Goal: Task Accomplishment & Management: Use online tool/utility

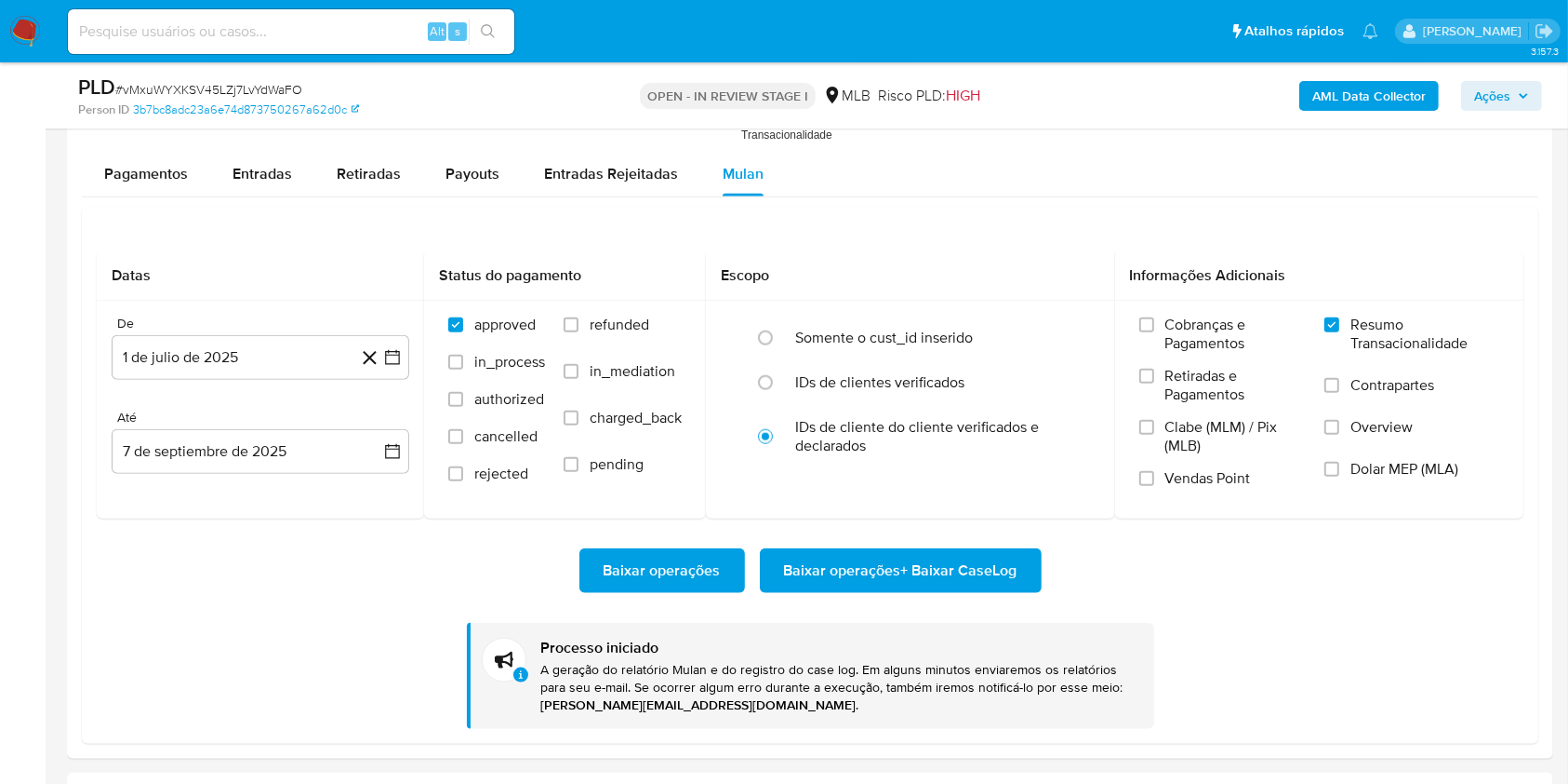
scroll to position [876, 0]
click at [225, 76] on div "PLD # vMxuWYXKSV45LZj7LvYdWaFO" at bounding box center [318, 88] width 481 height 28
copy span "vMxuWYXKSV45LZj7LvYdWaFO"
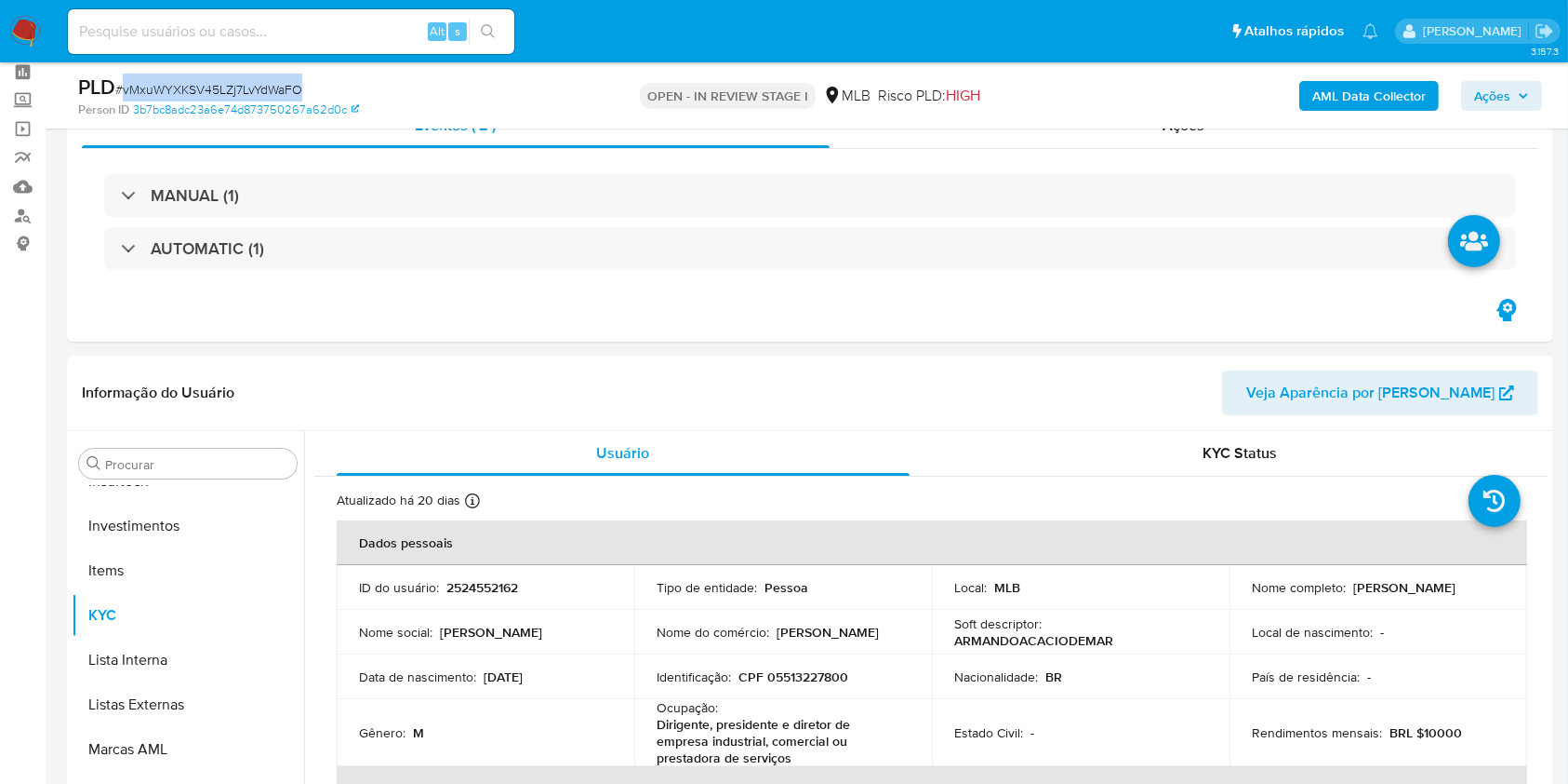
scroll to position [0, 0]
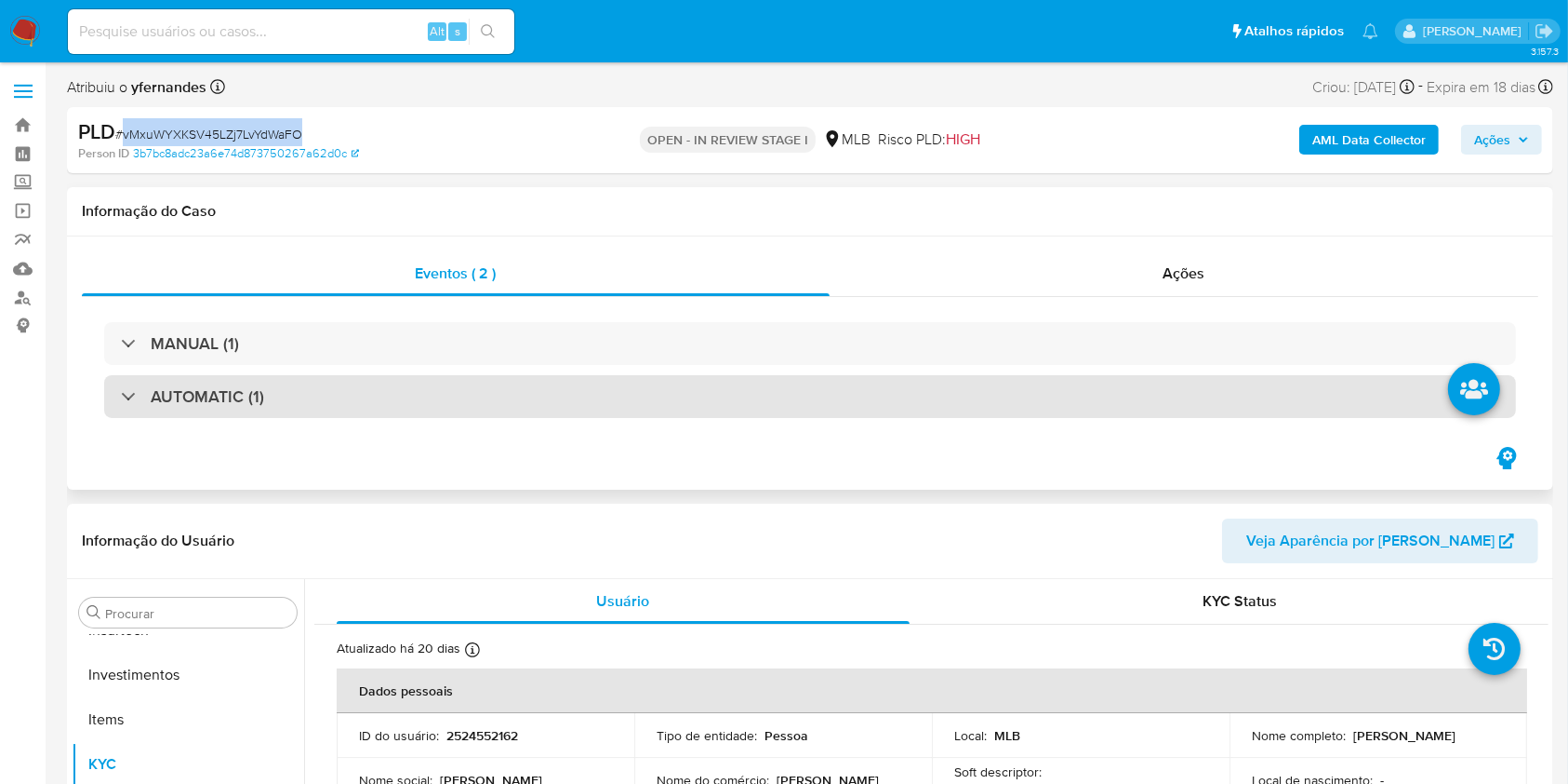
click at [666, 402] on div "AUTOMATIC (1)" at bounding box center [809, 395] width 1411 height 43
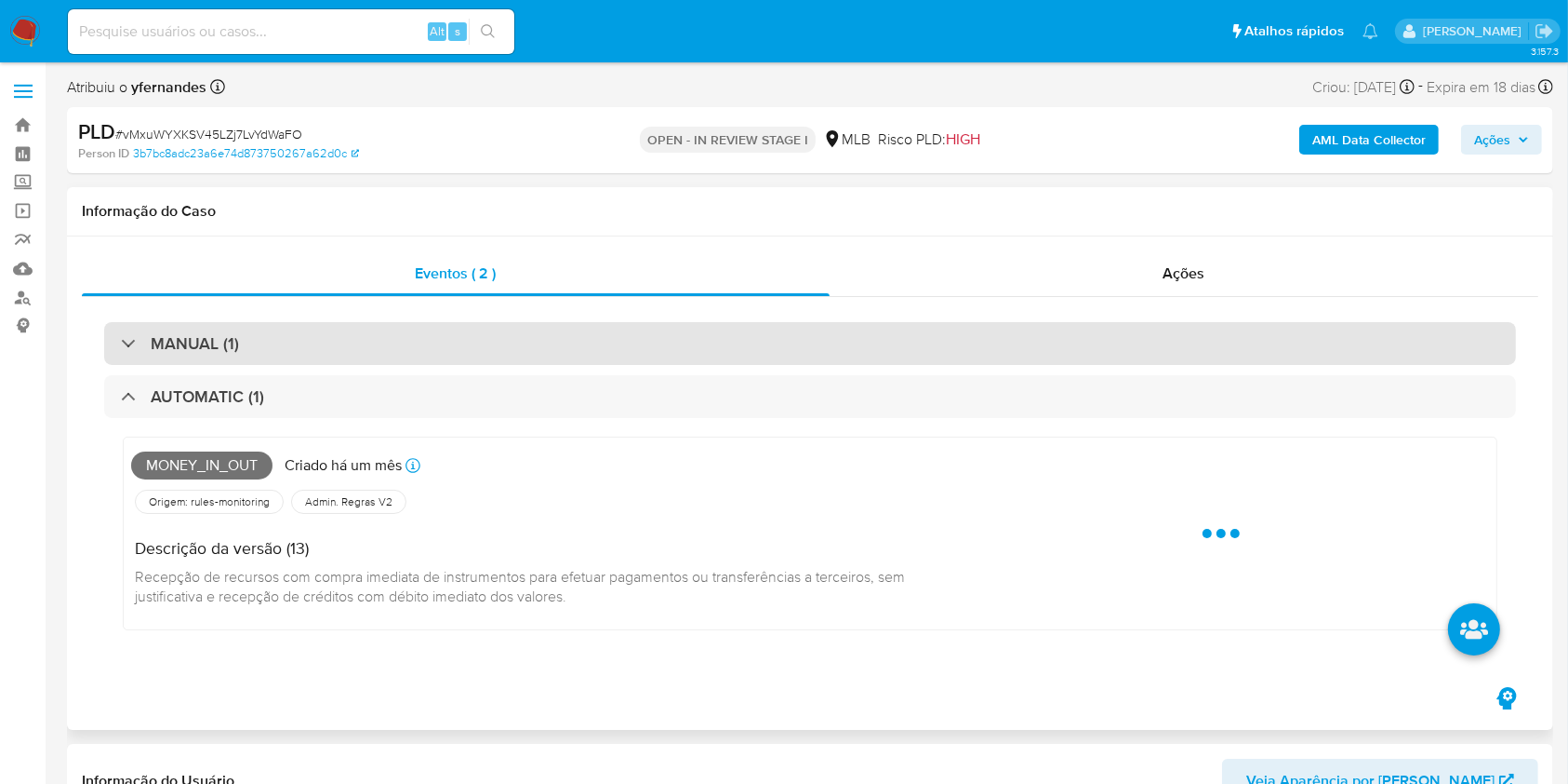
click at [632, 331] on div "MANUAL (1)" at bounding box center [809, 343] width 1411 height 43
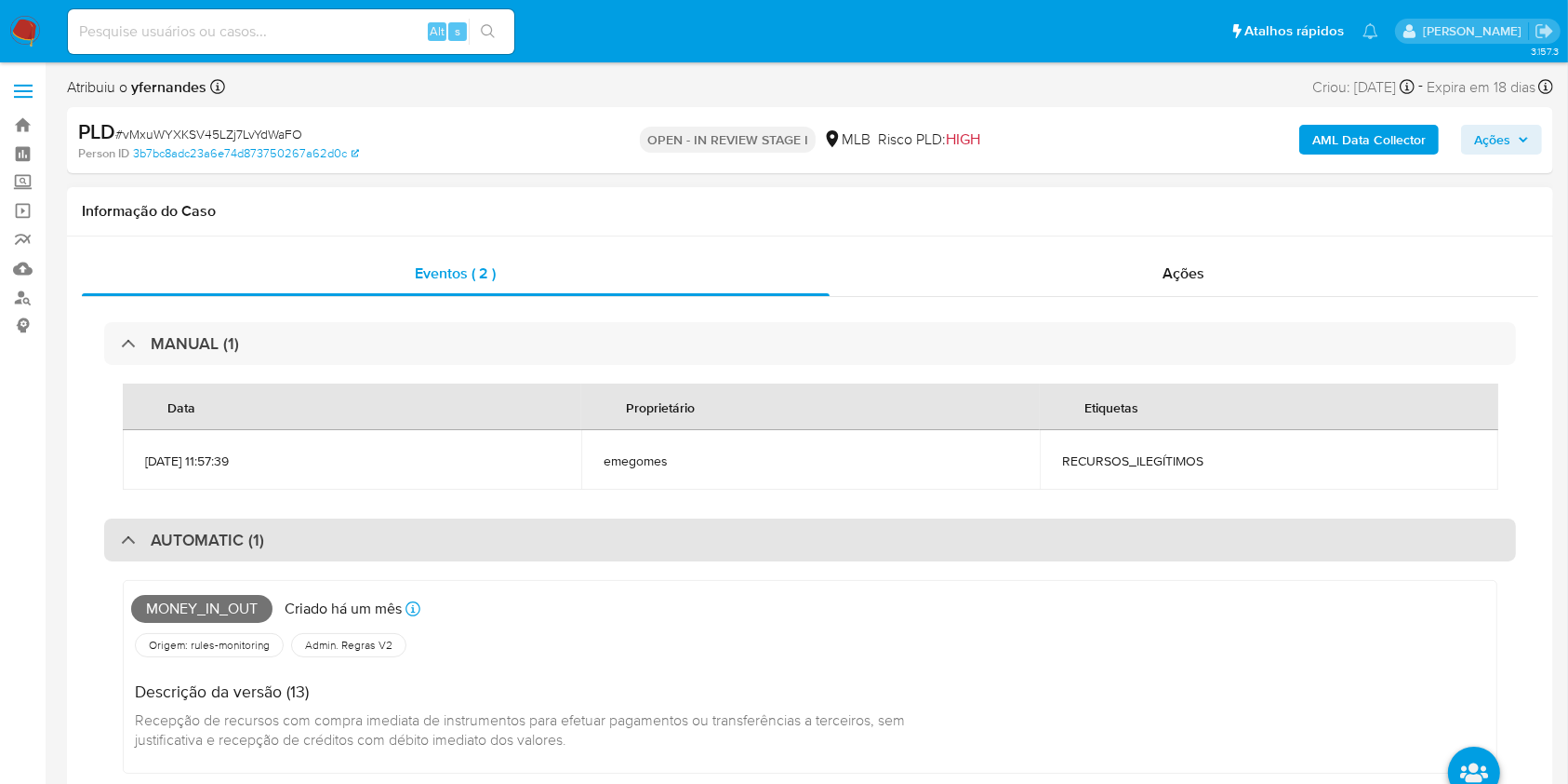
scroll to position [124, 0]
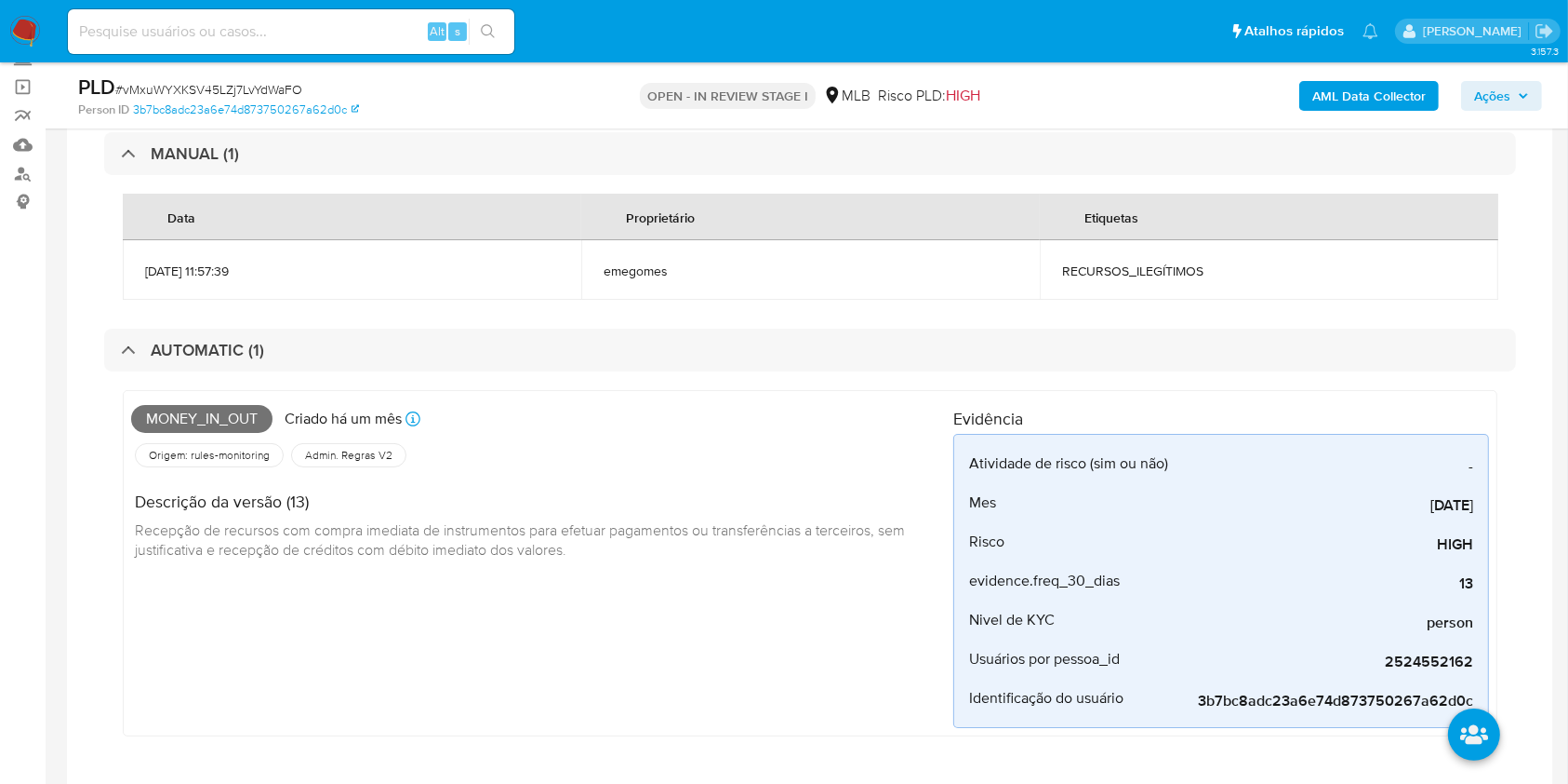
click at [1095, 280] on td "RECURSOS_ILEGÍTIMOS" at bounding box center [1269, 270] width 458 height 60
click at [1094, 280] on td "RECURSOS_ILEGÍTIMOS" at bounding box center [1269, 270] width 458 height 60
copy div "RECURSOS_ILEGÍTIMOS"
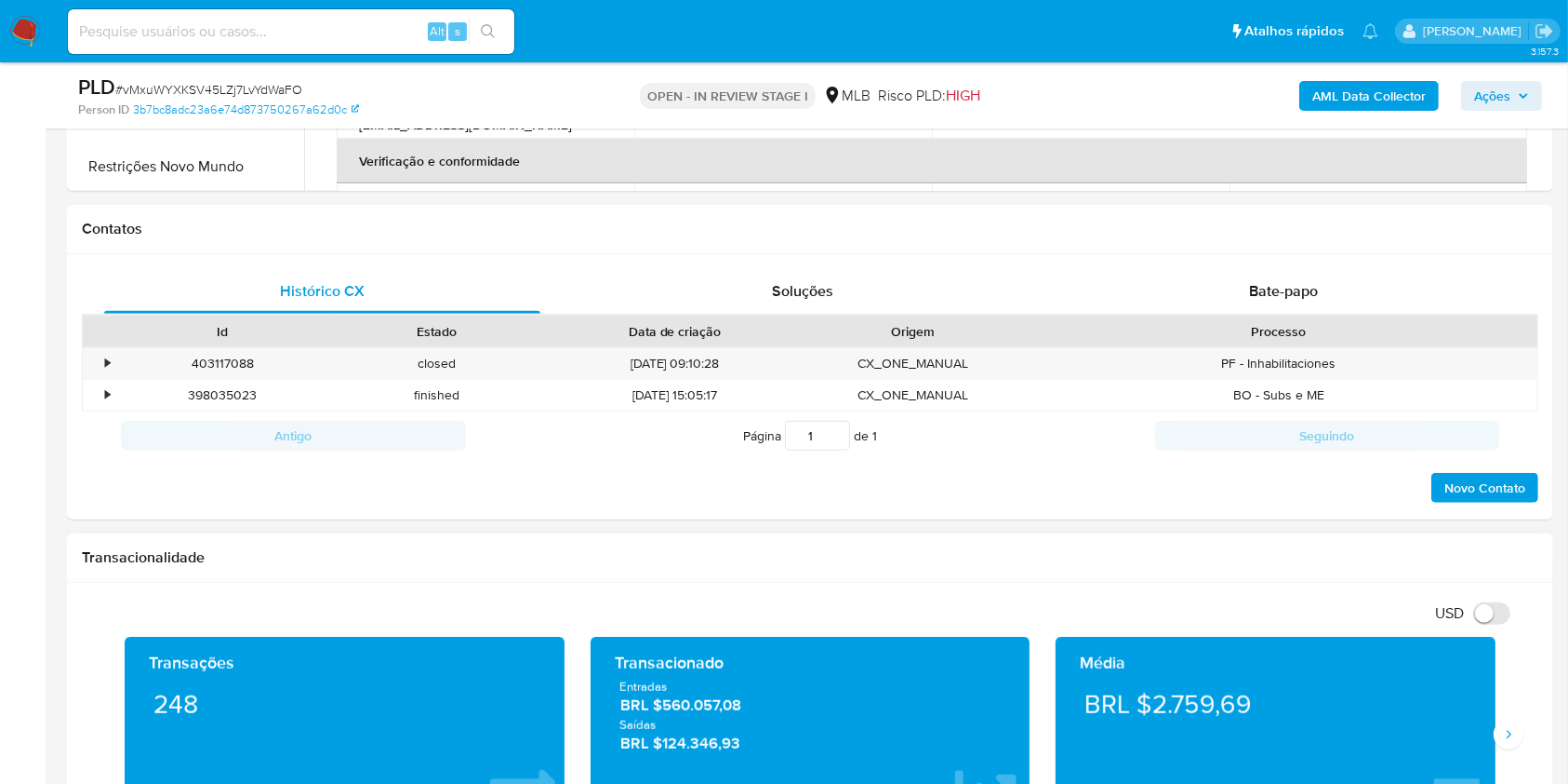
scroll to position [1489, 0]
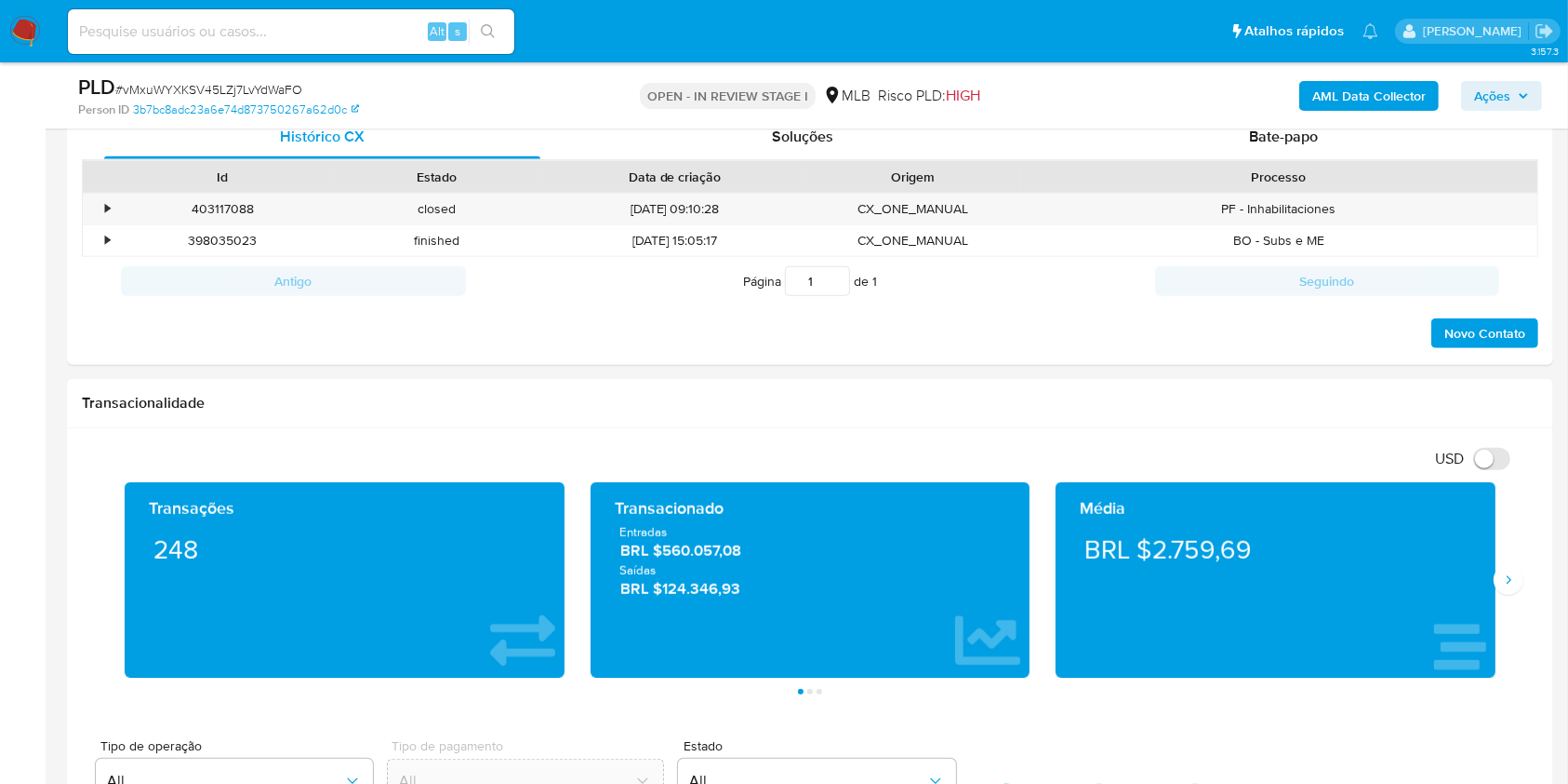
click at [17, 539] on aside "Bandeja Painel Screening Pesquisa em Listas Watchlist Ferramentas Operações em …" at bounding box center [23, 561] width 46 height 4101
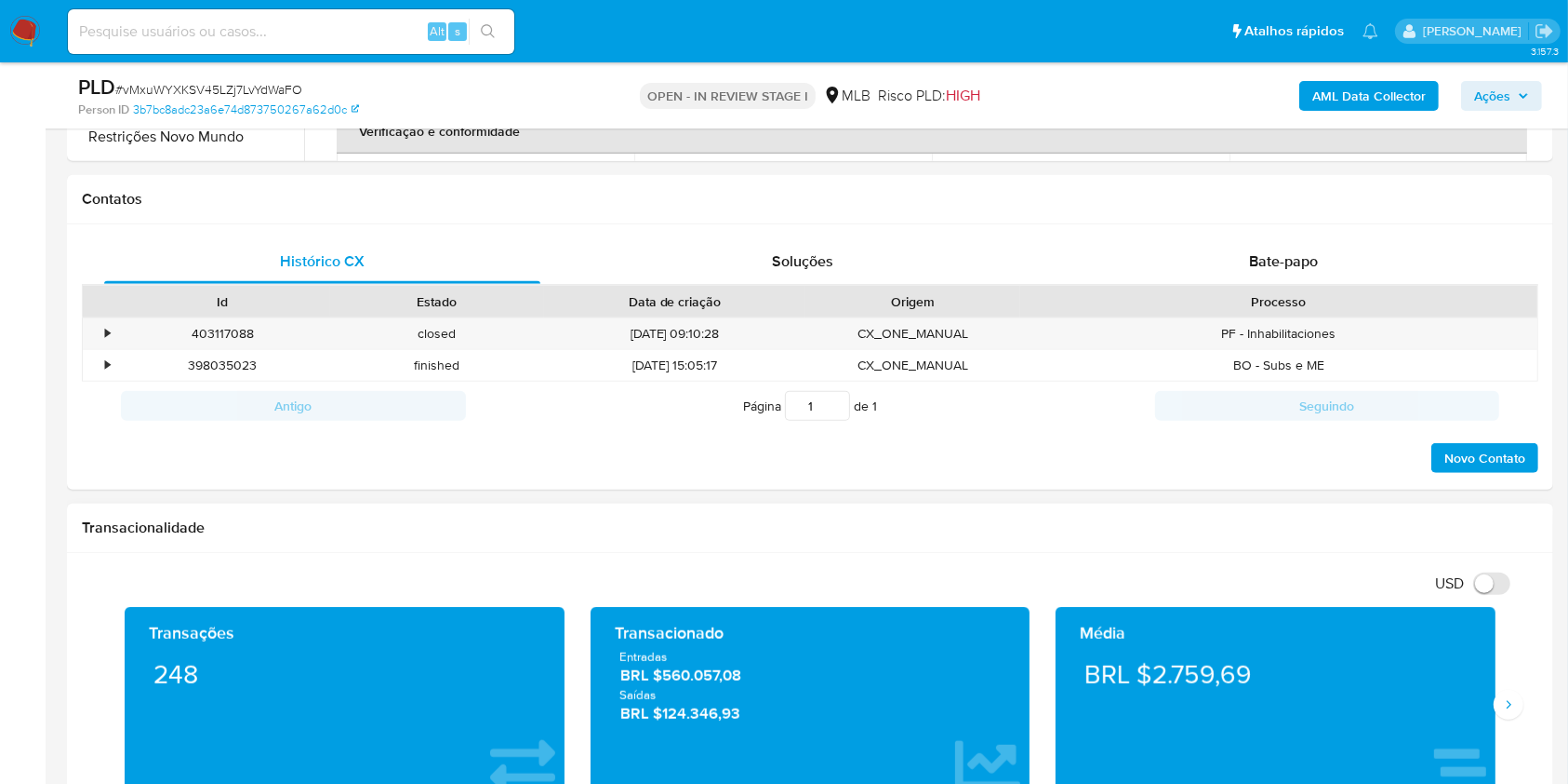
scroll to position [1613, 0]
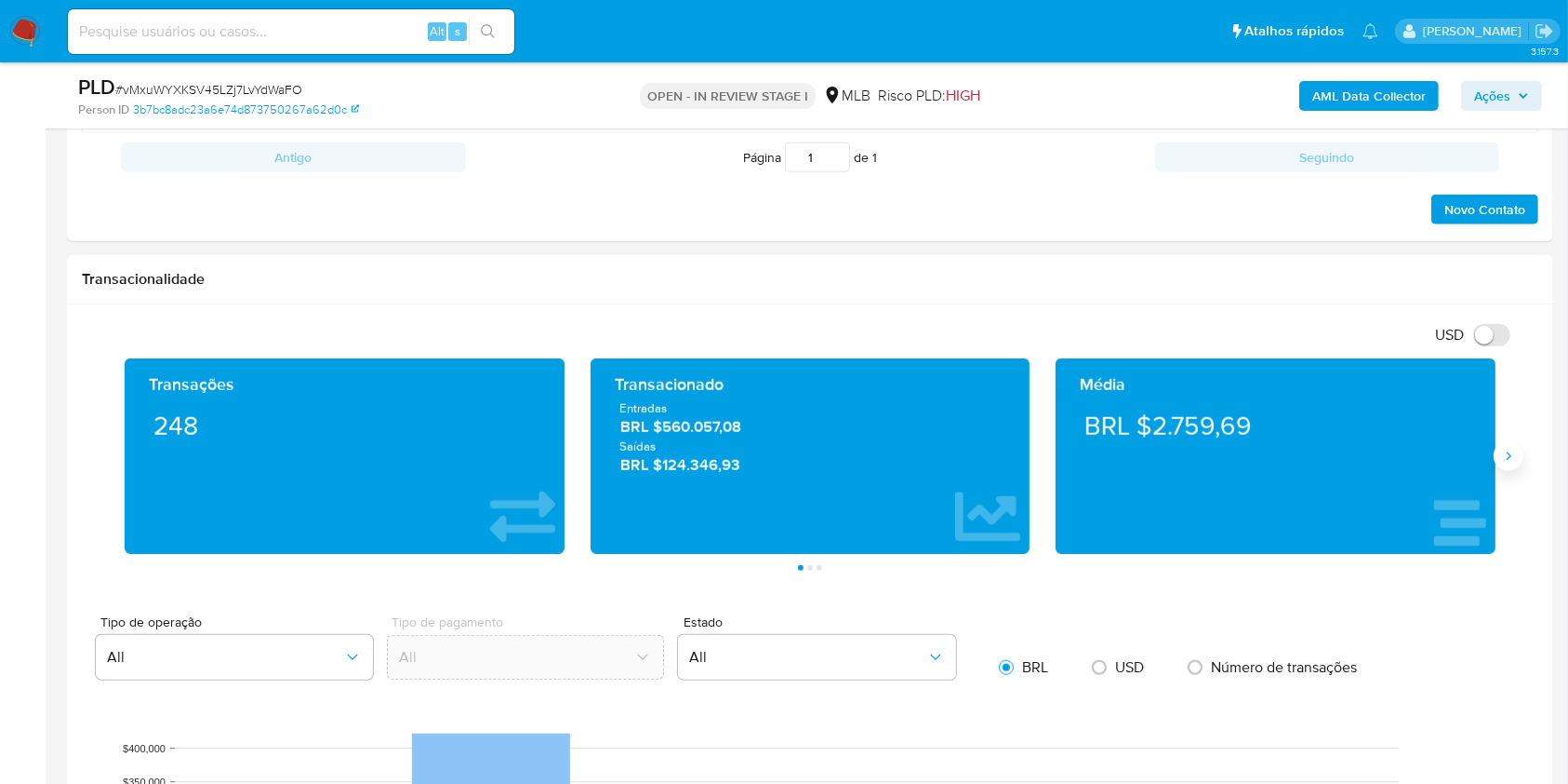
click at [1503, 443] on button "Siguiente" at bounding box center [1508, 456] width 30 height 30
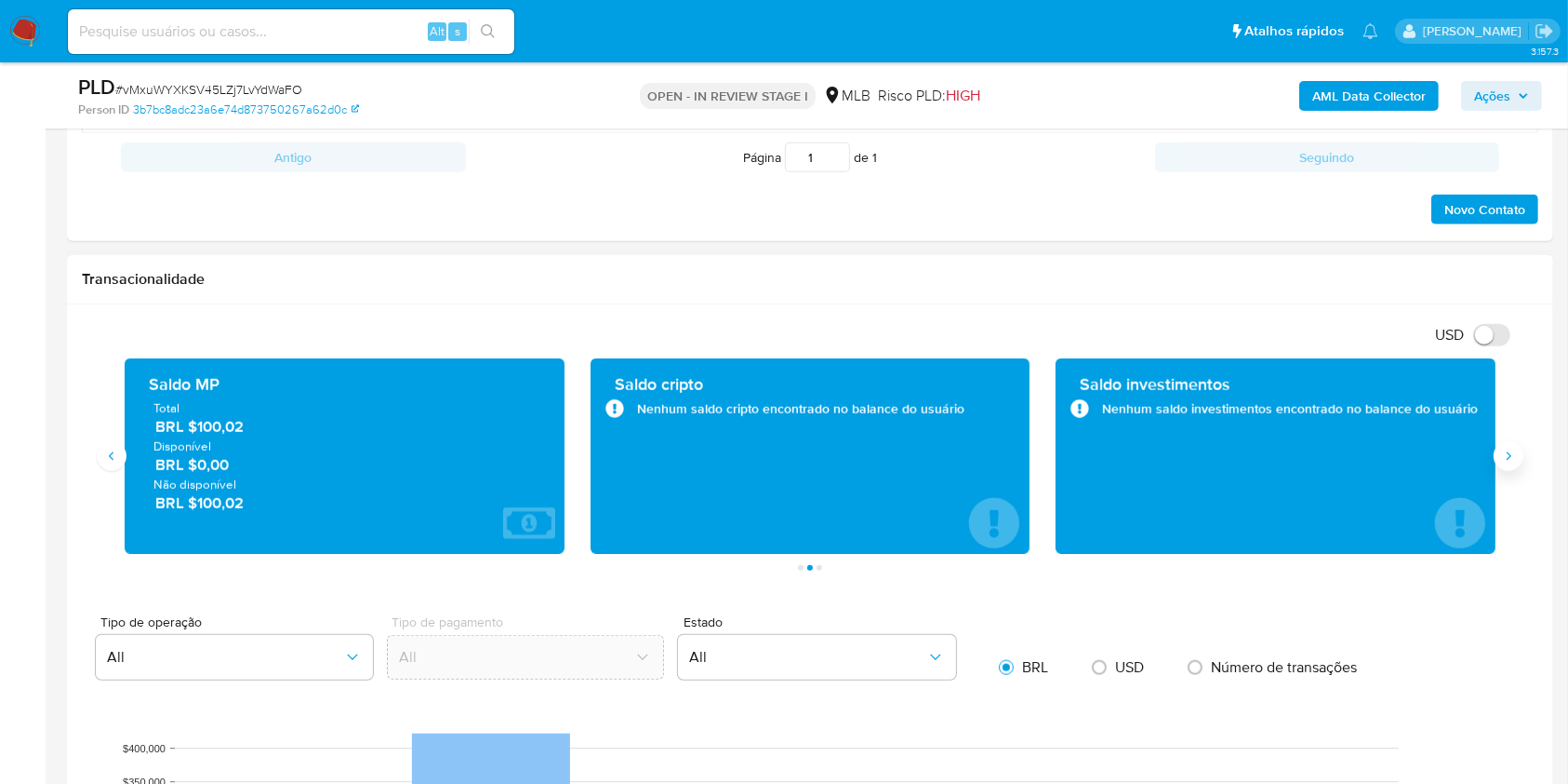
click at [1503, 443] on button "Siguiente" at bounding box center [1508, 456] width 30 height 30
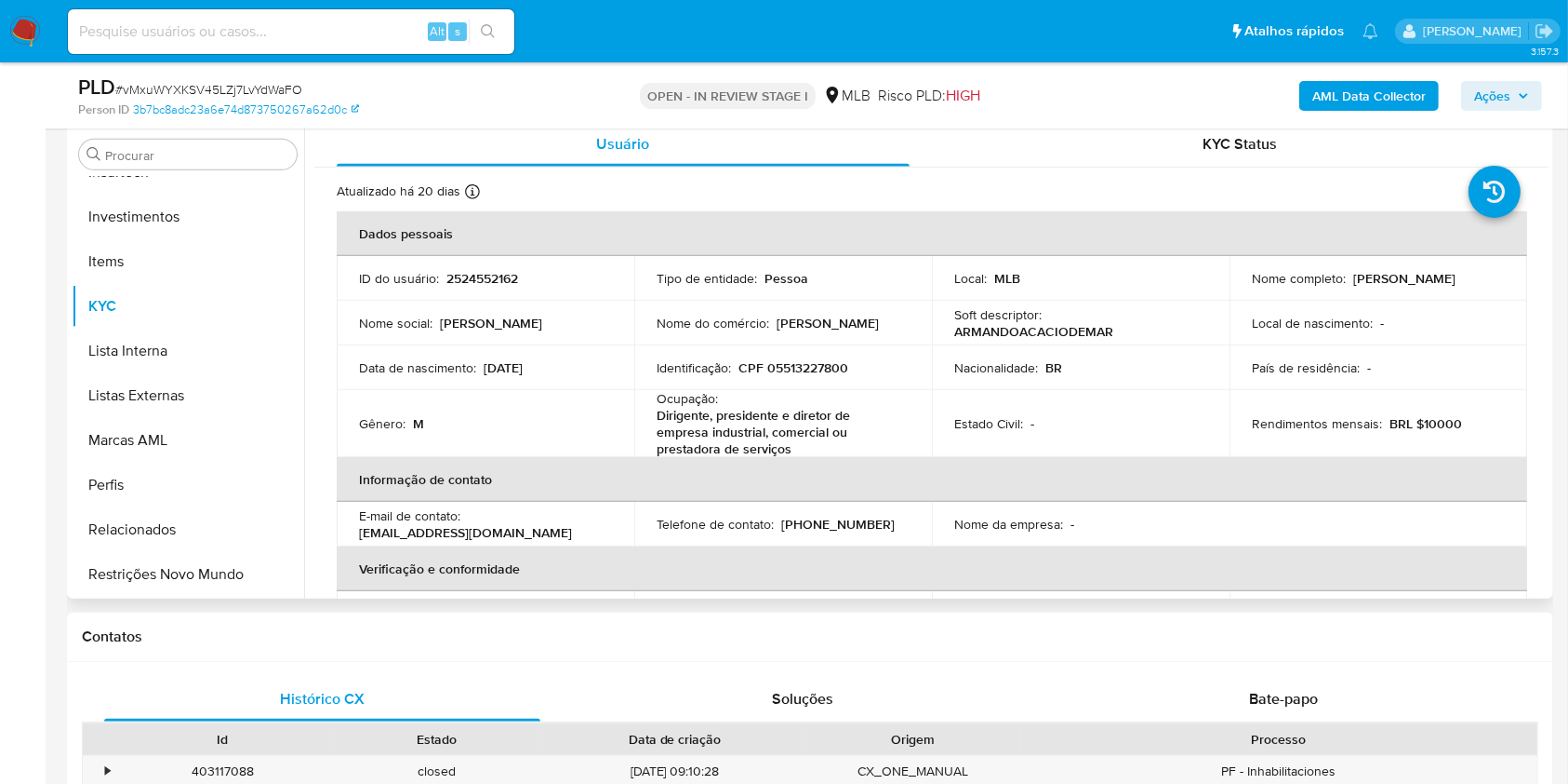
scroll to position [744, 0]
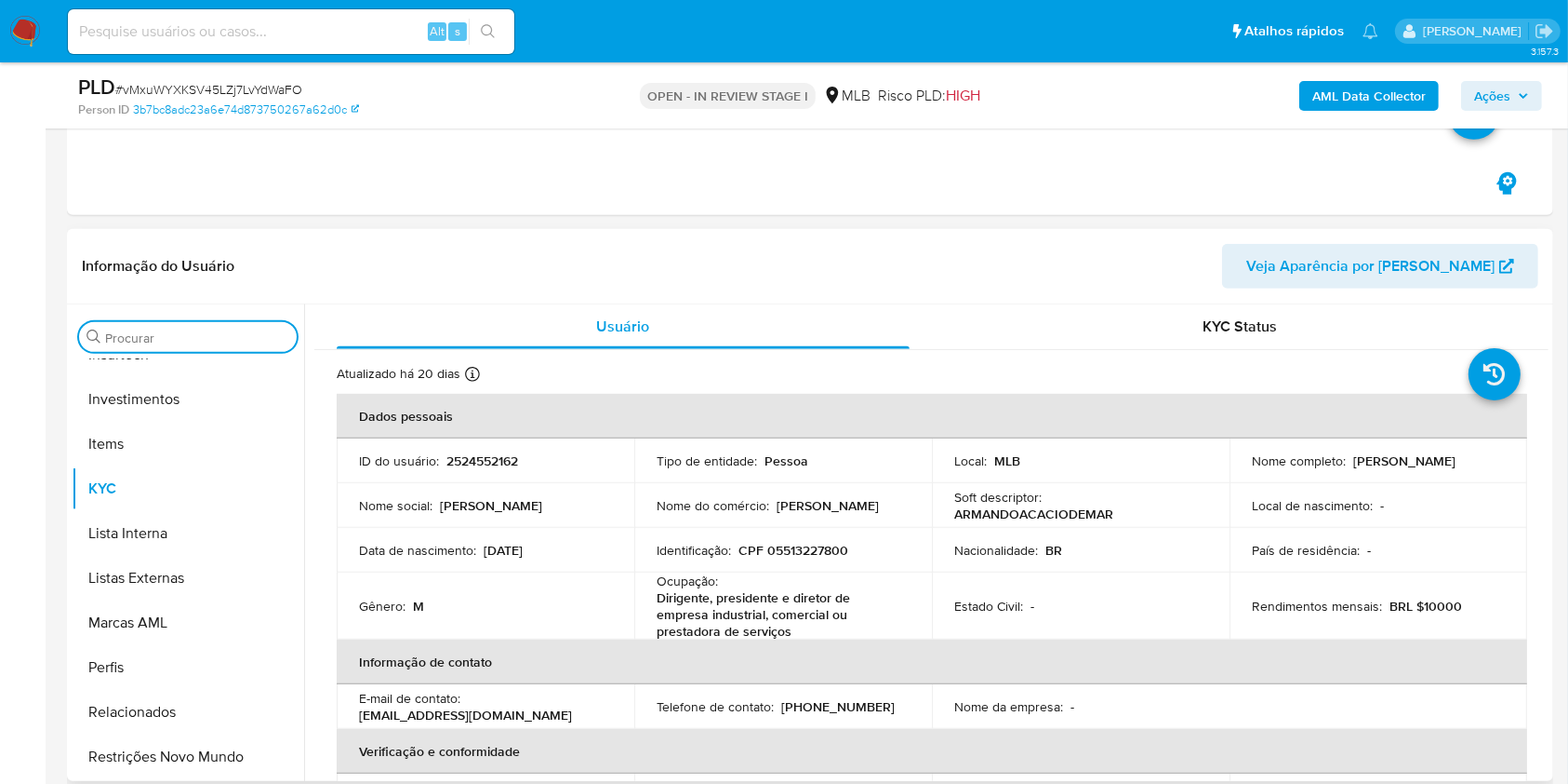
click at [154, 341] on input "Procurar" at bounding box center [197, 338] width 184 height 17
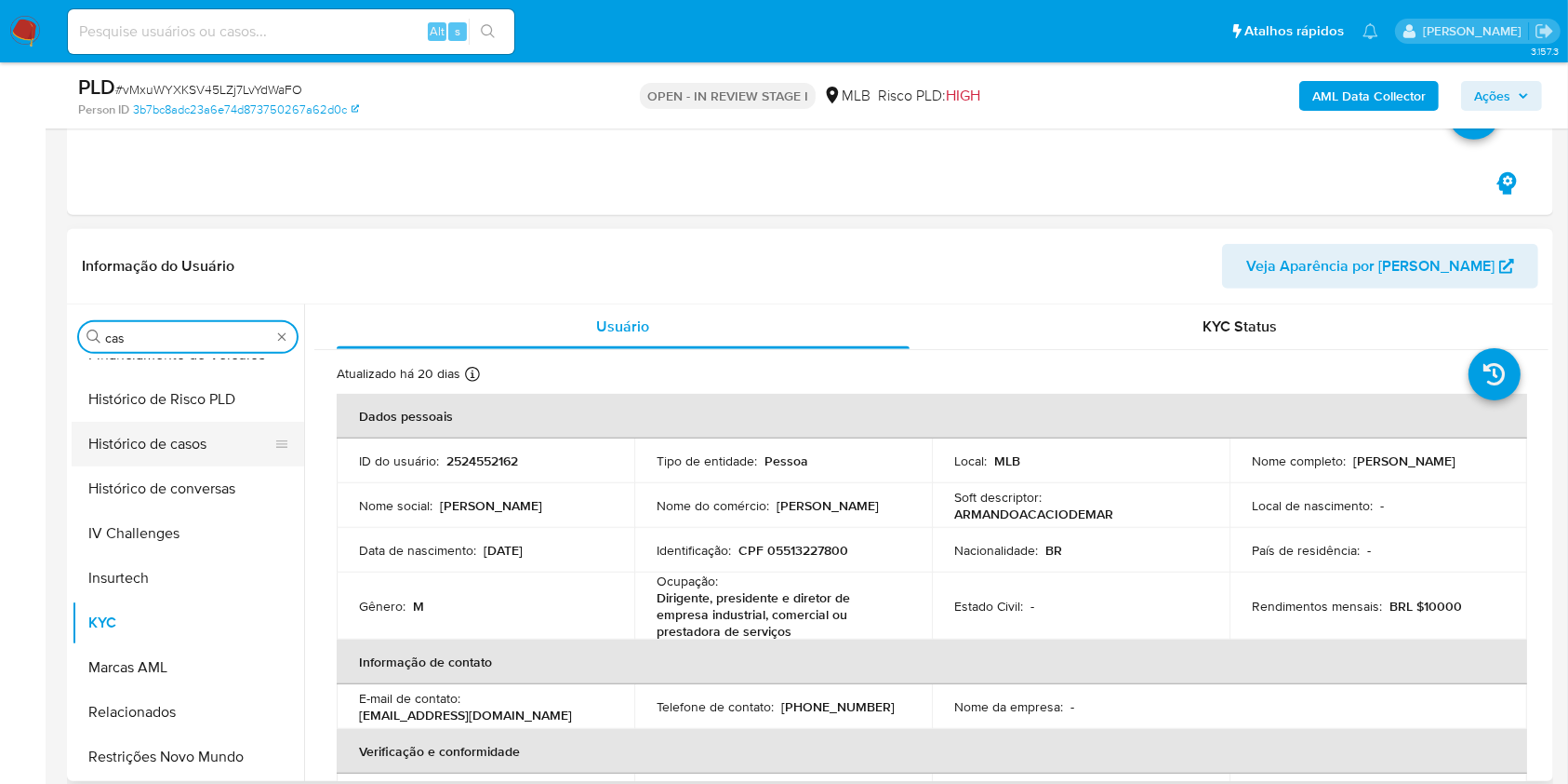
scroll to position [0, 0]
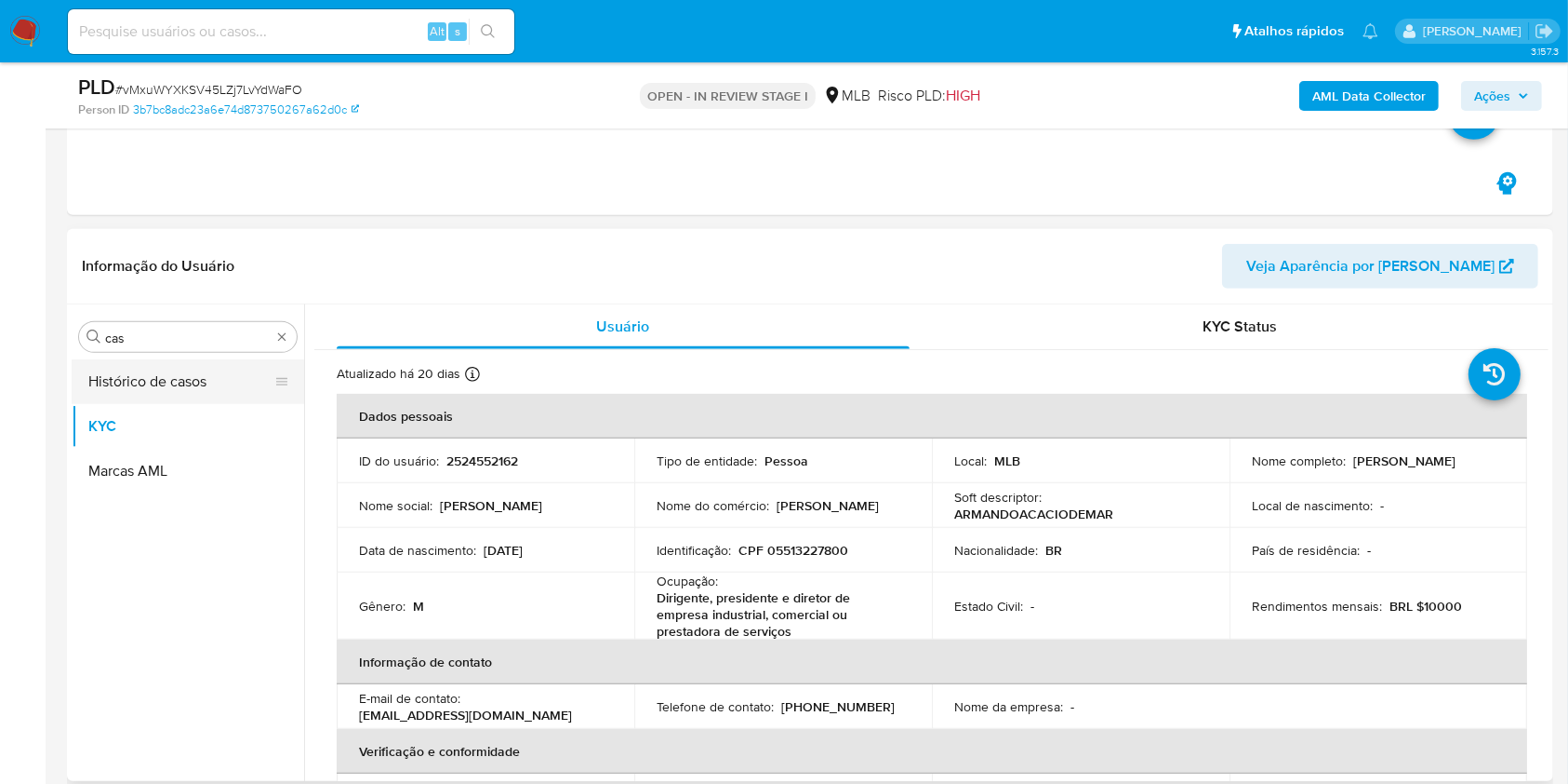
click at [171, 387] on button "Histórico de casos" at bounding box center [181, 382] width 218 height 45
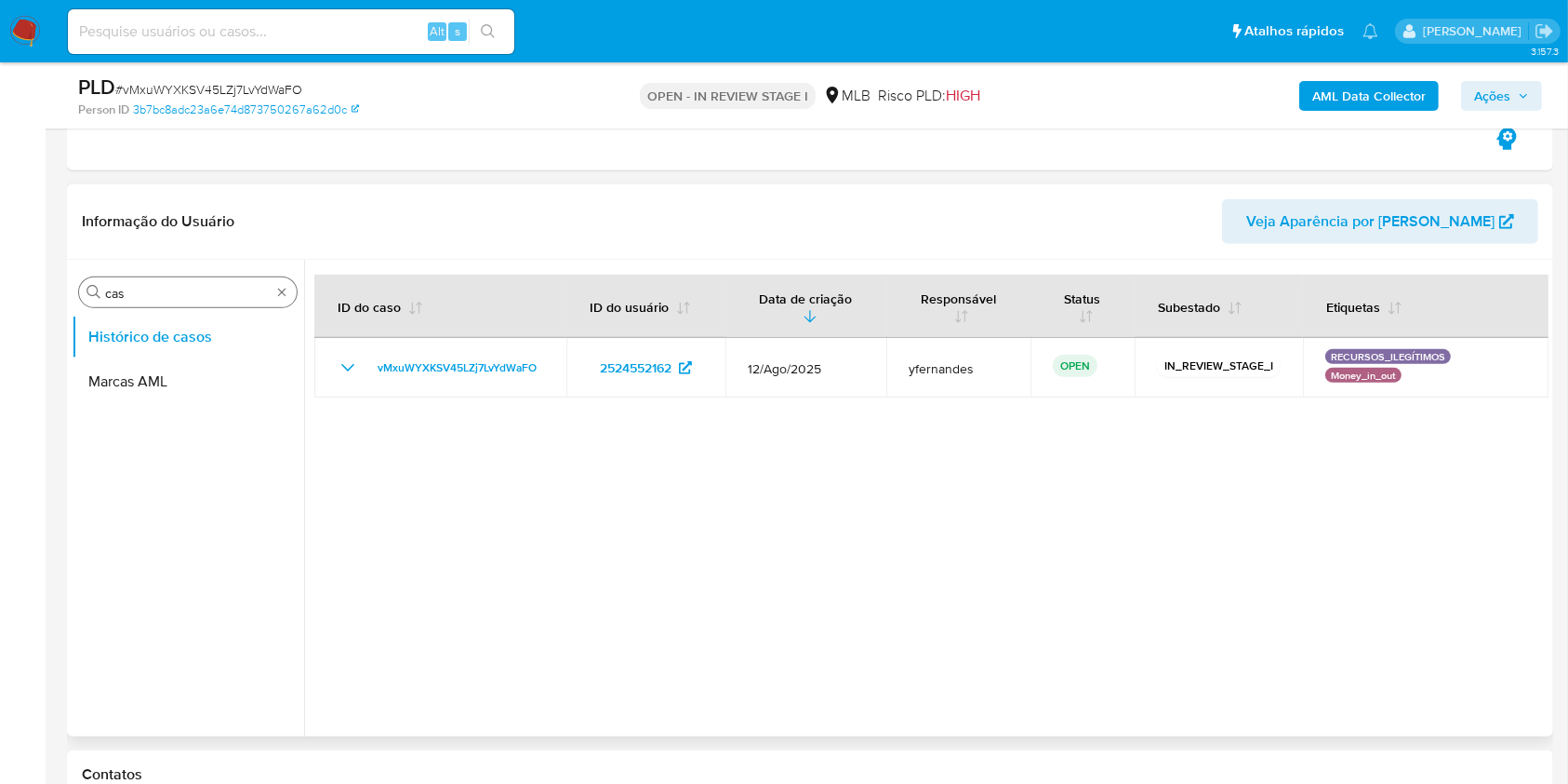
click at [134, 294] on input "cas" at bounding box center [188, 293] width 166 height 17
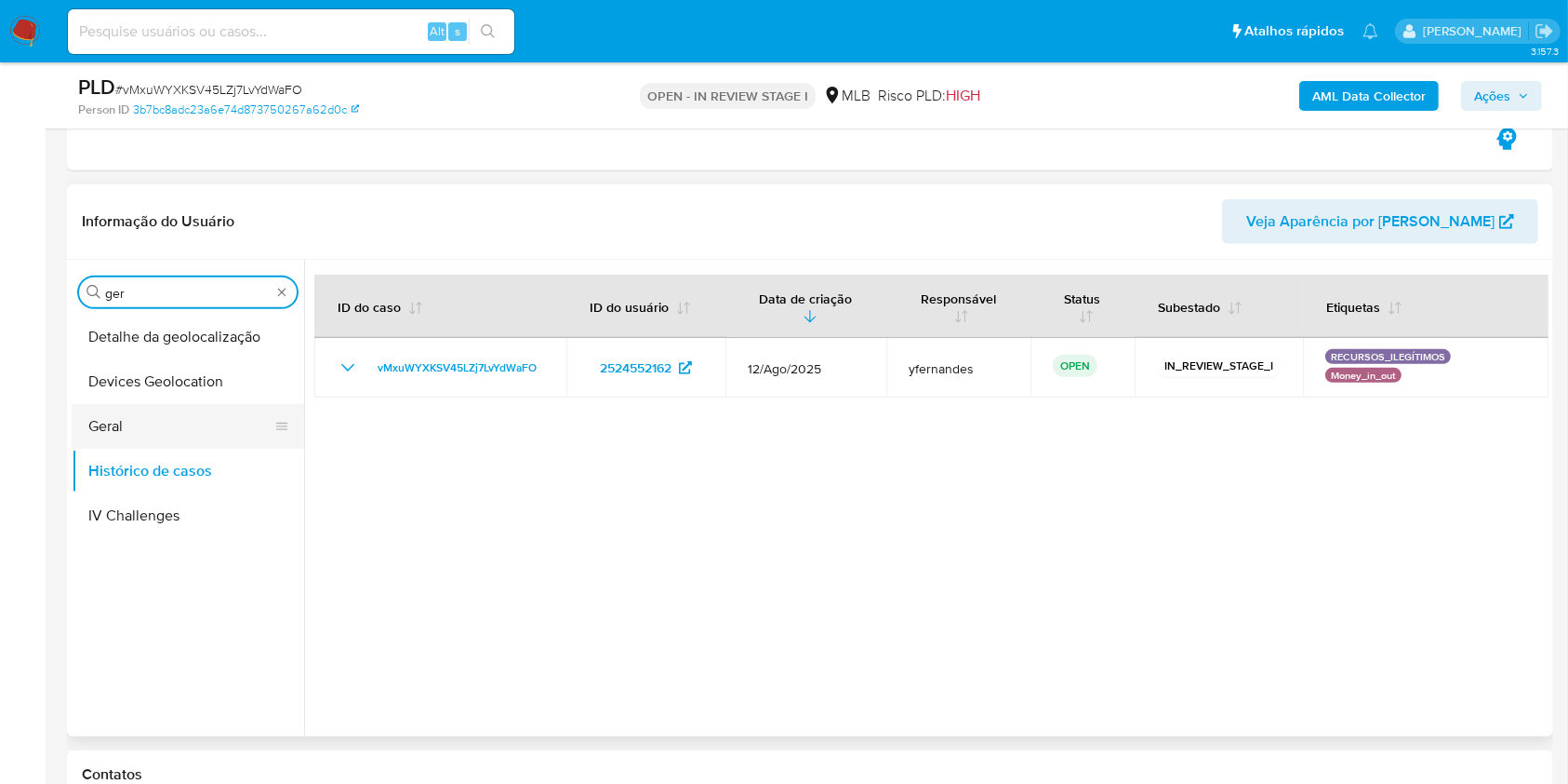
type input "ger"
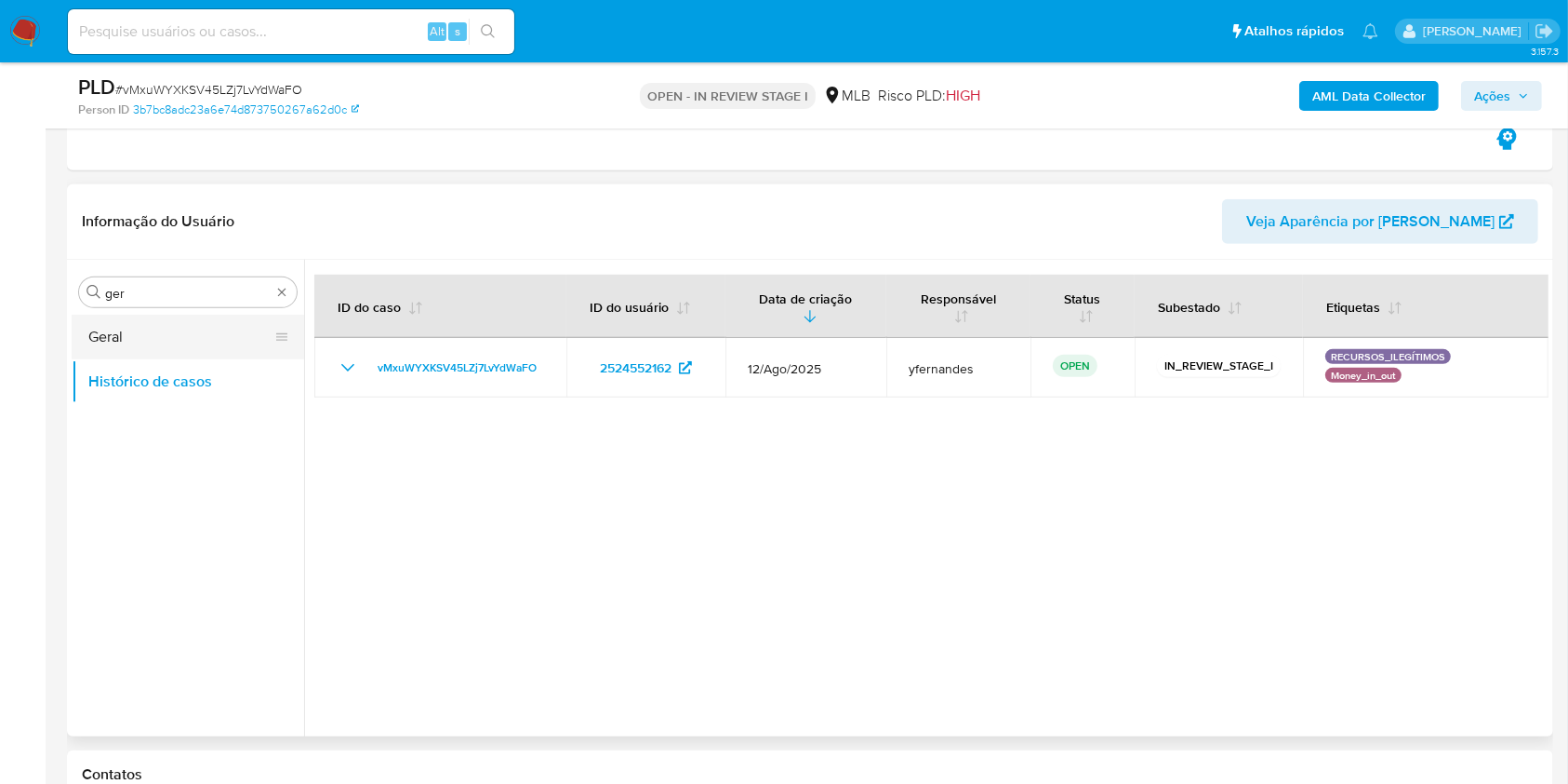
click at [102, 330] on button "Geral" at bounding box center [181, 337] width 218 height 45
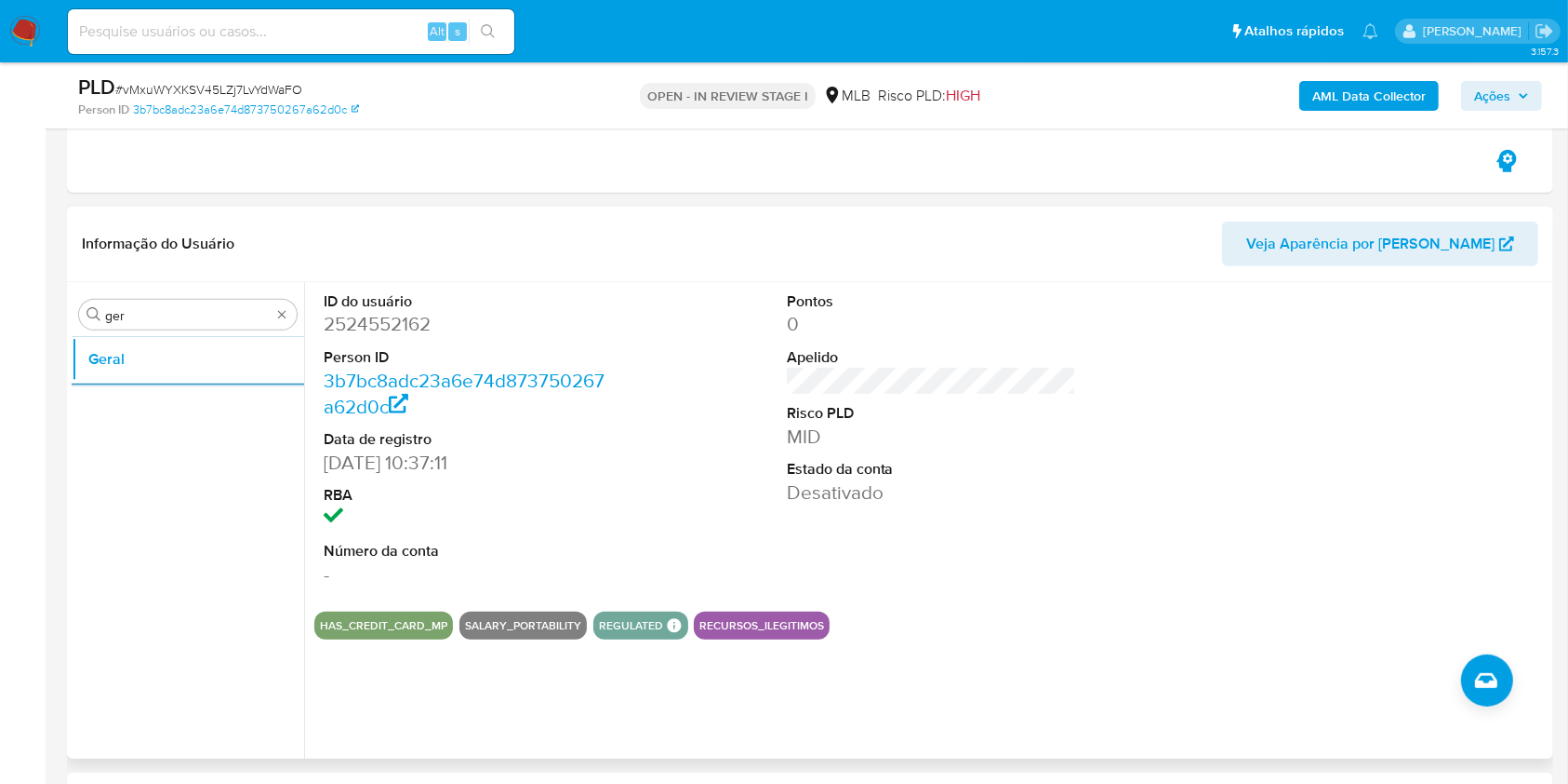
scroll to position [744, 0]
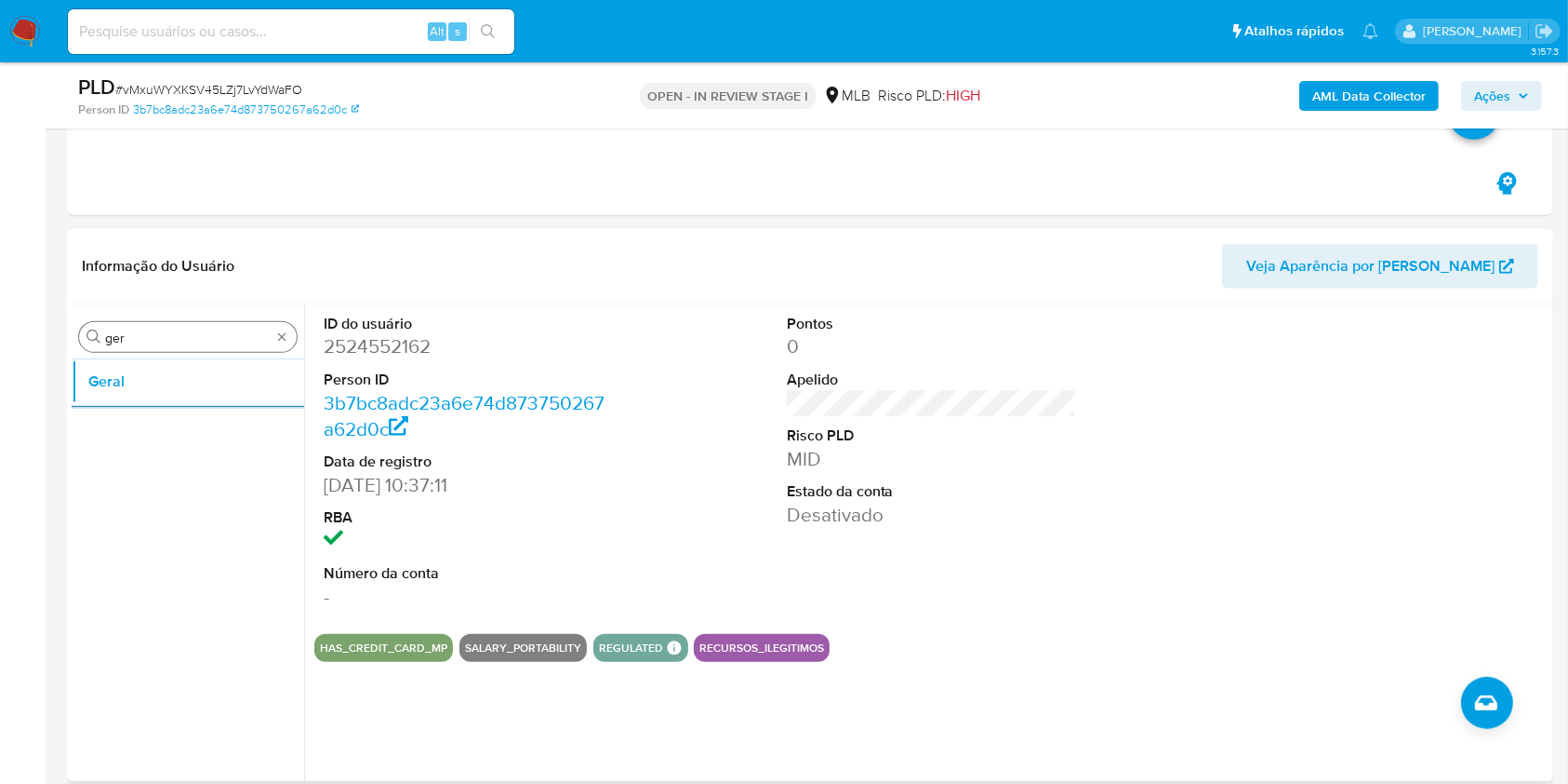
click at [192, 335] on input "ger" at bounding box center [188, 338] width 166 height 17
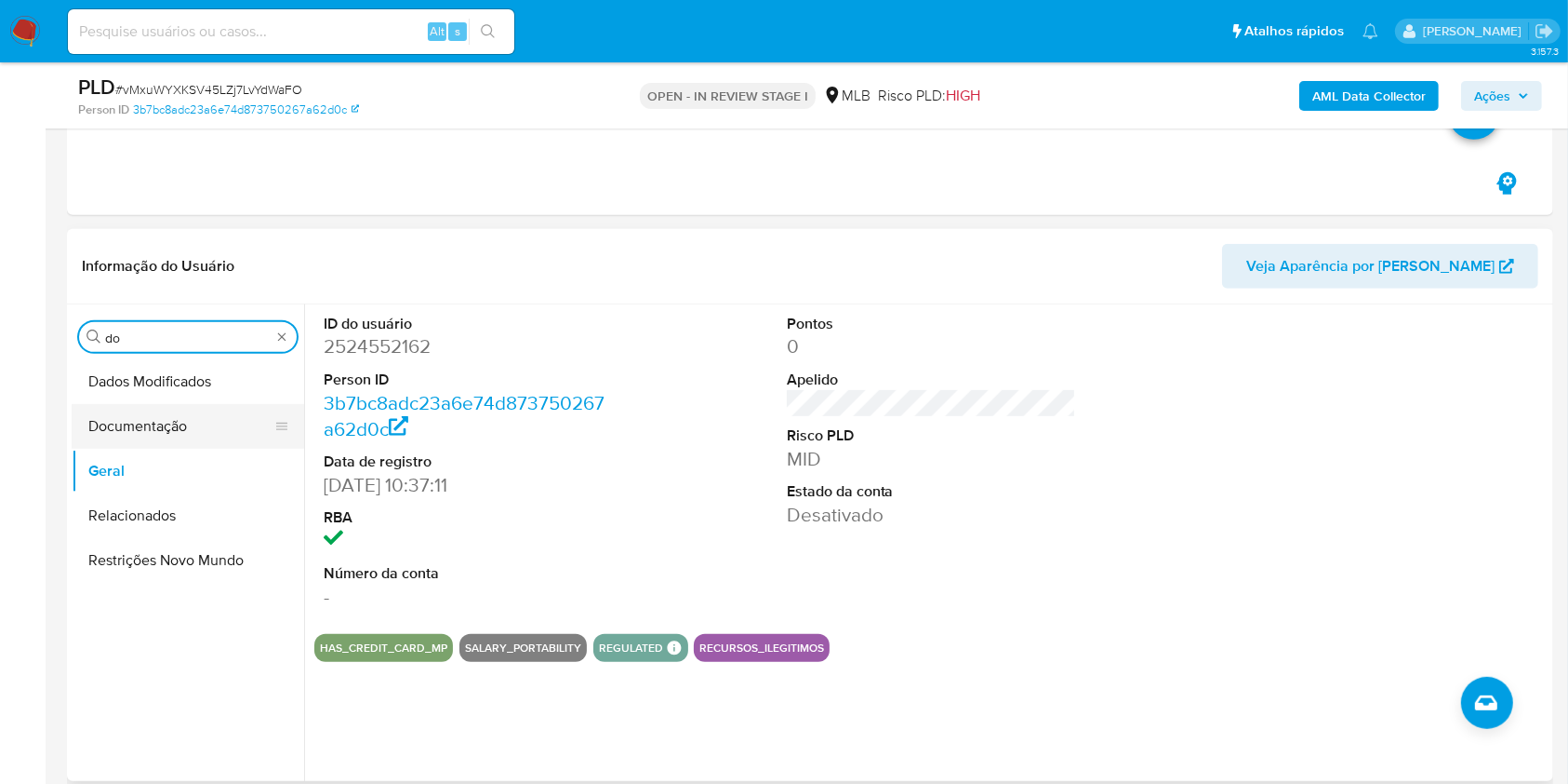
type input "do"
click at [164, 430] on button "Documentação" at bounding box center [181, 425] width 218 height 45
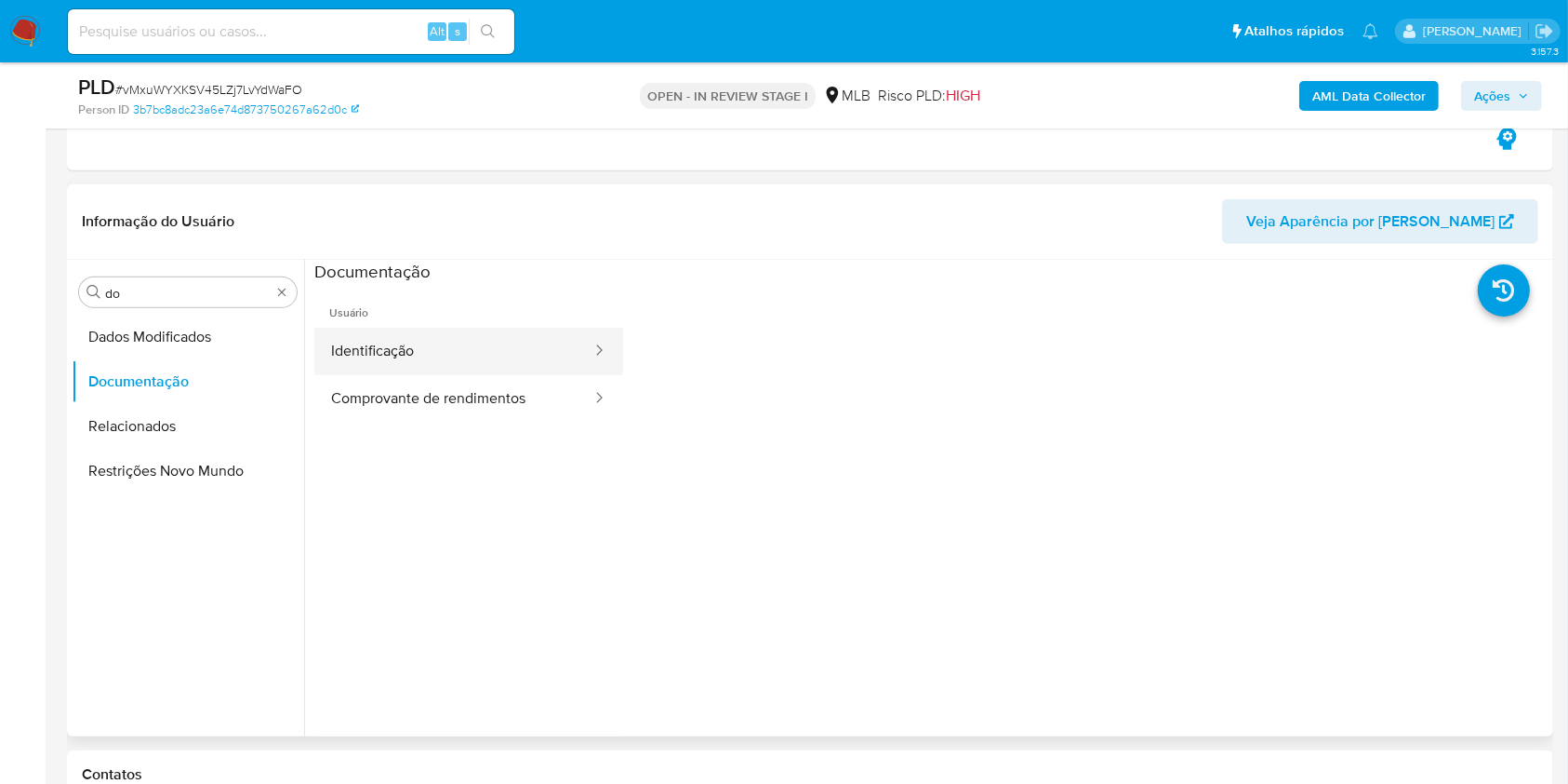
click at [386, 348] on button "Identificação" at bounding box center [454, 352] width 279 height 48
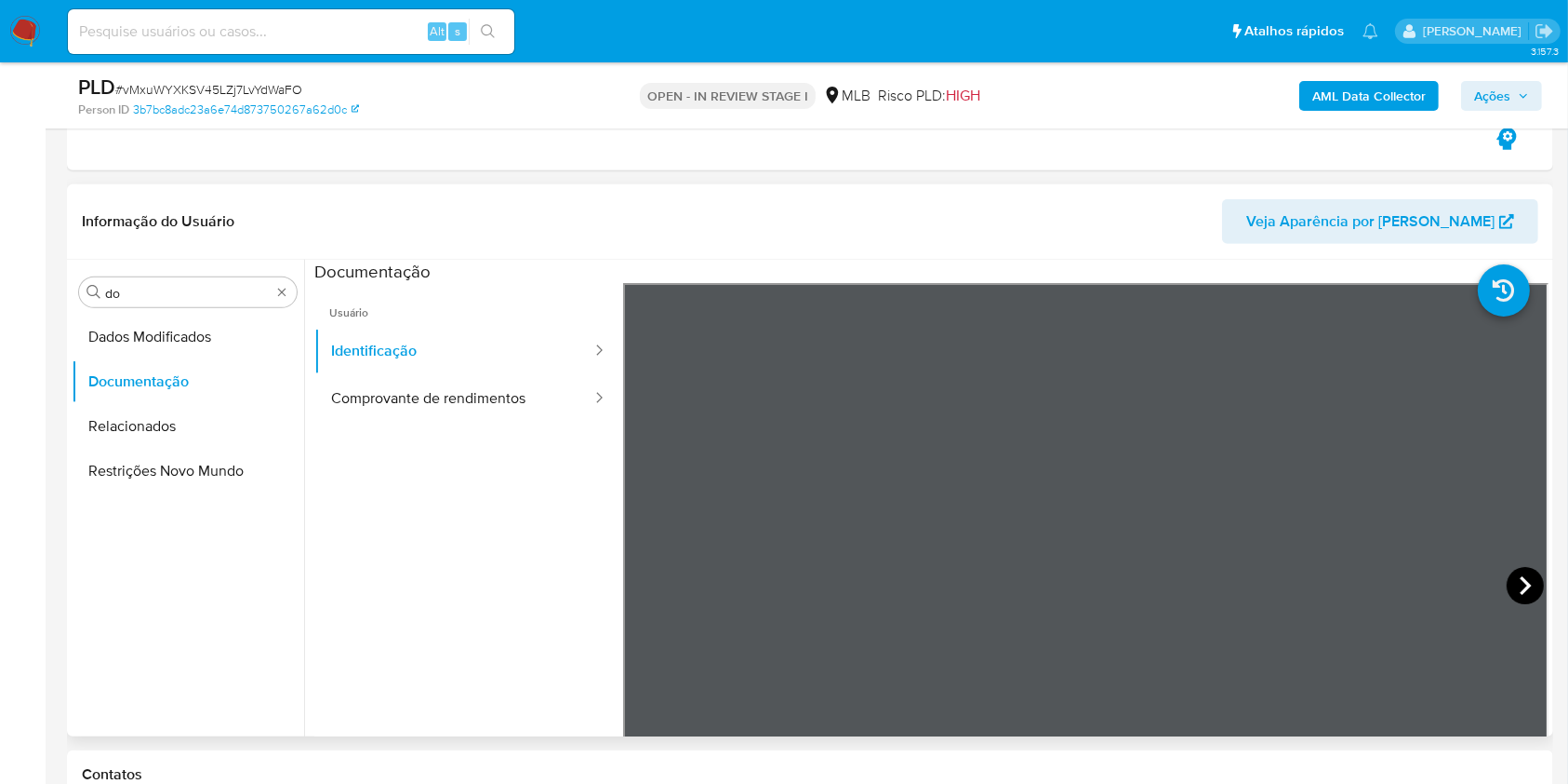
click at [1520, 592] on icon at bounding box center [1524, 584] width 37 height 37
click at [634, 579] on icon at bounding box center [646, 584] width 37 height 37
click at [450, 378] on button "Comprovante de rendimentos" at bounding box center [454, 398] width 279 height 48
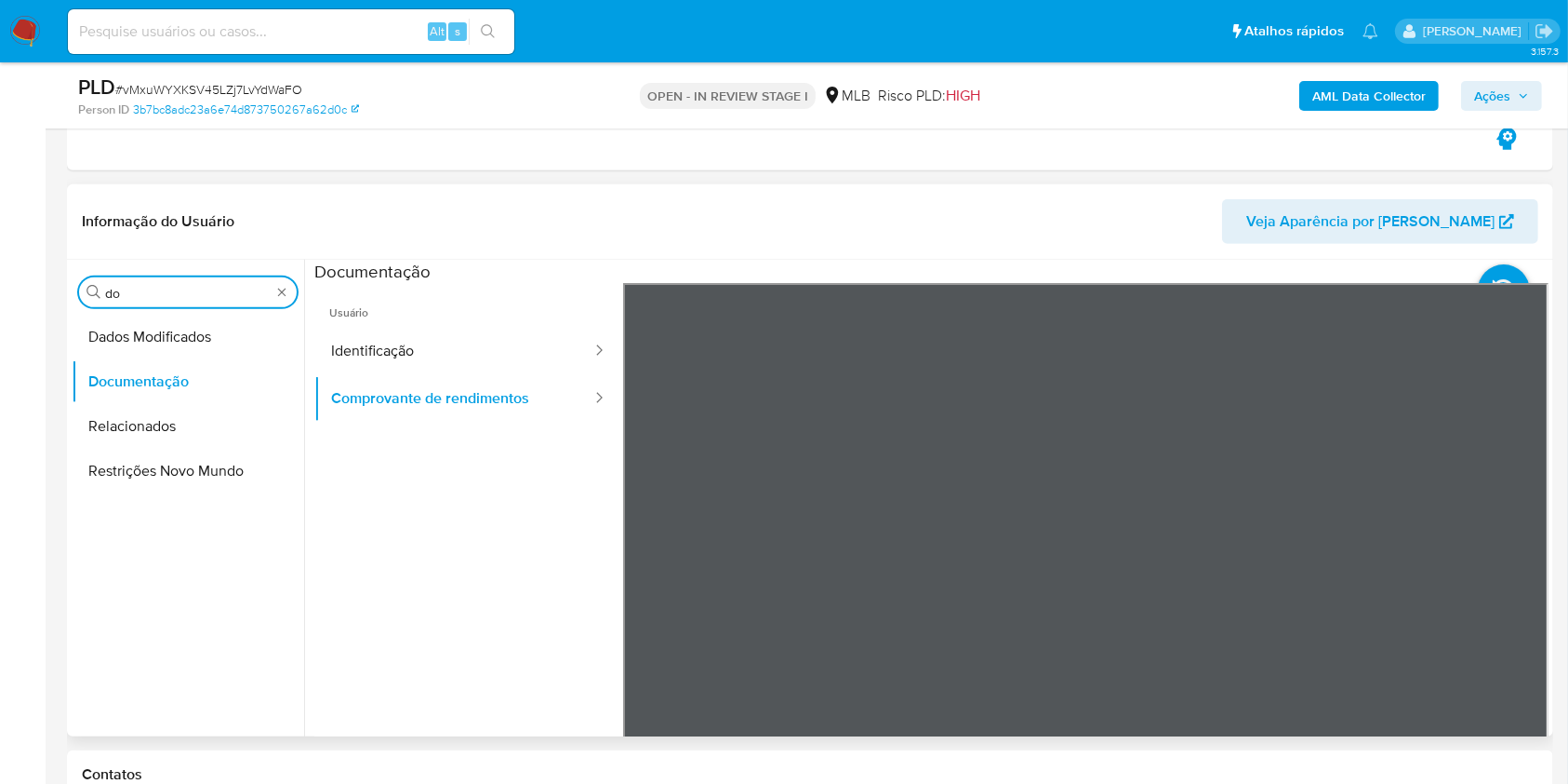
click at [203, 293] on input "do" at bounding box center [188, 293] width 166 height 17
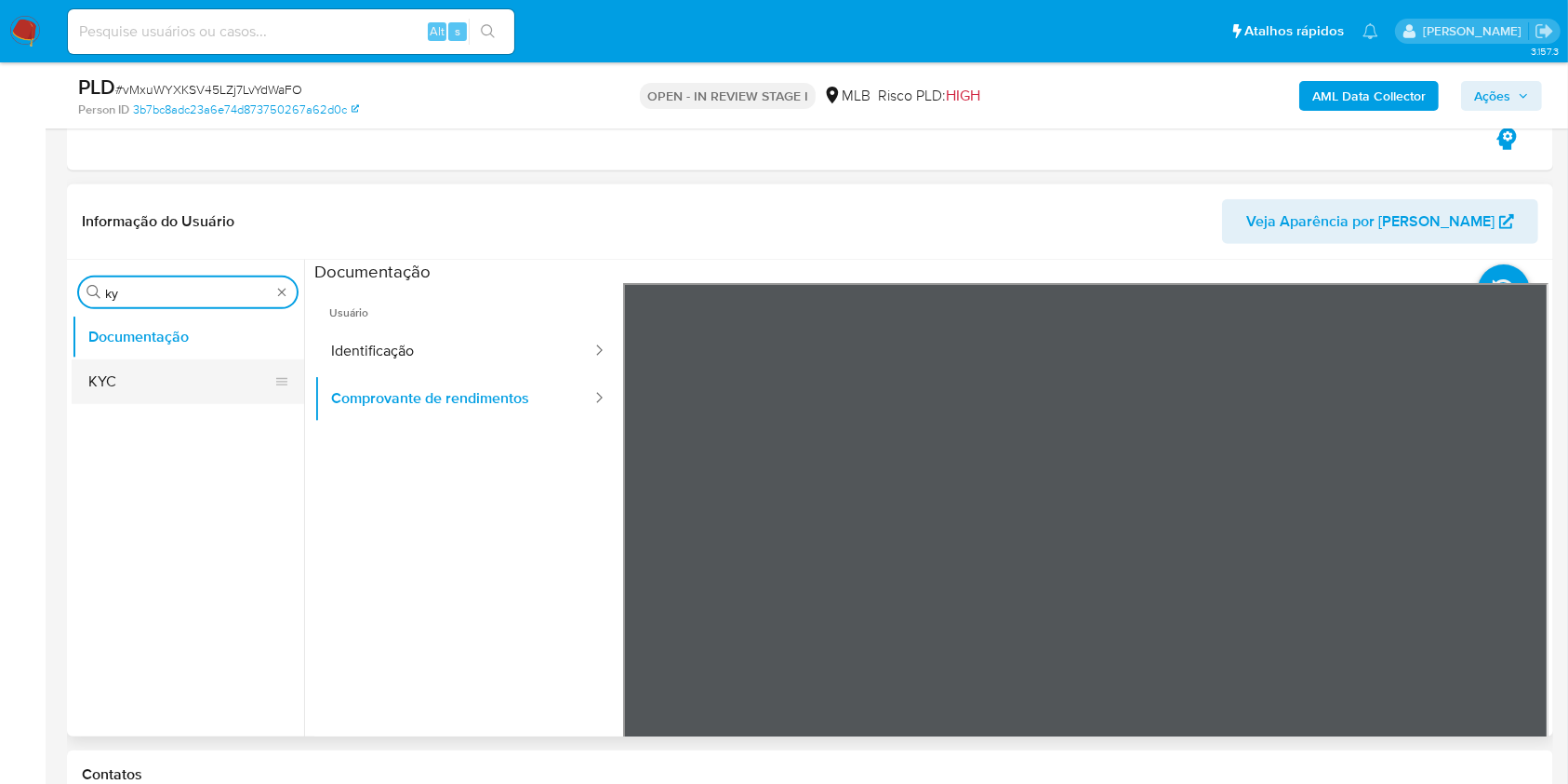
type input "ky"
click at [162, 375] on button "KYC" at bounding box center [181, 382] width 218 height 45
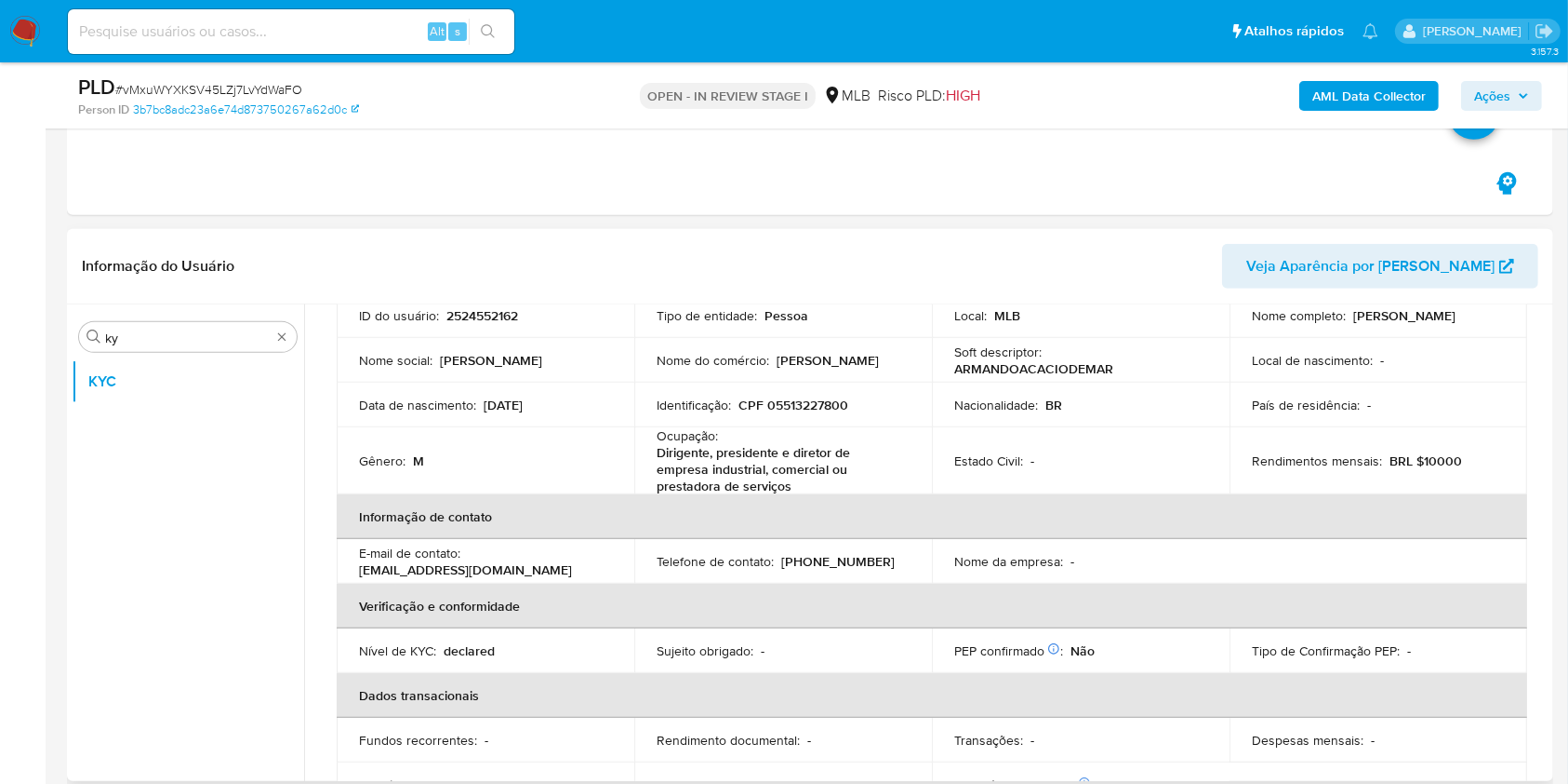
scroll to position [136, 0]
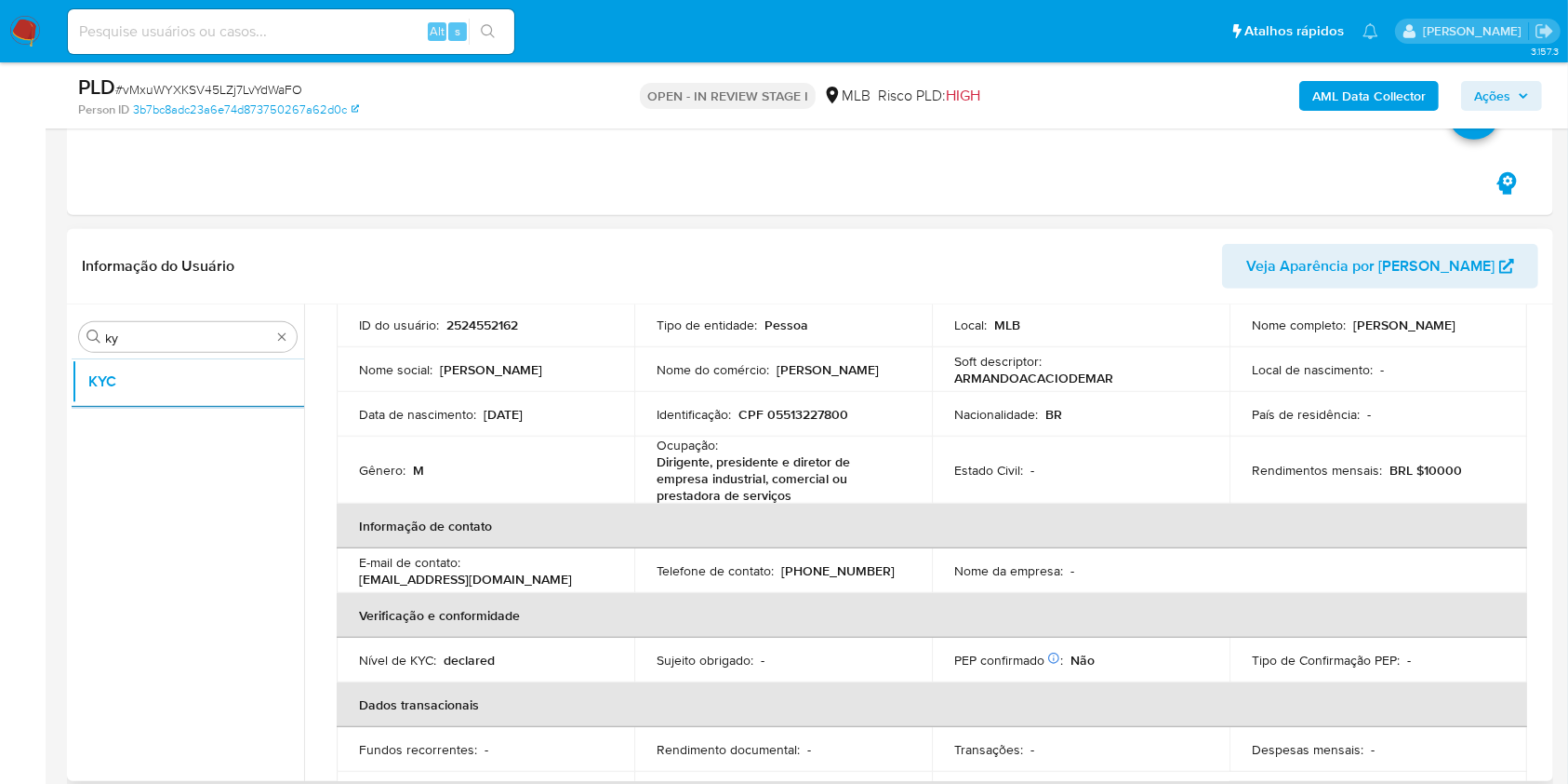
click at [739, 465] on p "Dirigente, presidente e diretor de empresa industrial, comercial ou prestadora …" at bounding box center [780, 478] width 246 height 50
copy div "Ocupação : Dirigente, presidente e diretor de empresa industrial, comercial ou …"
drag, startPoint x: 718, startPoint y: 493, endPoint x: 863, endPoint y: 488, distance: 145.1
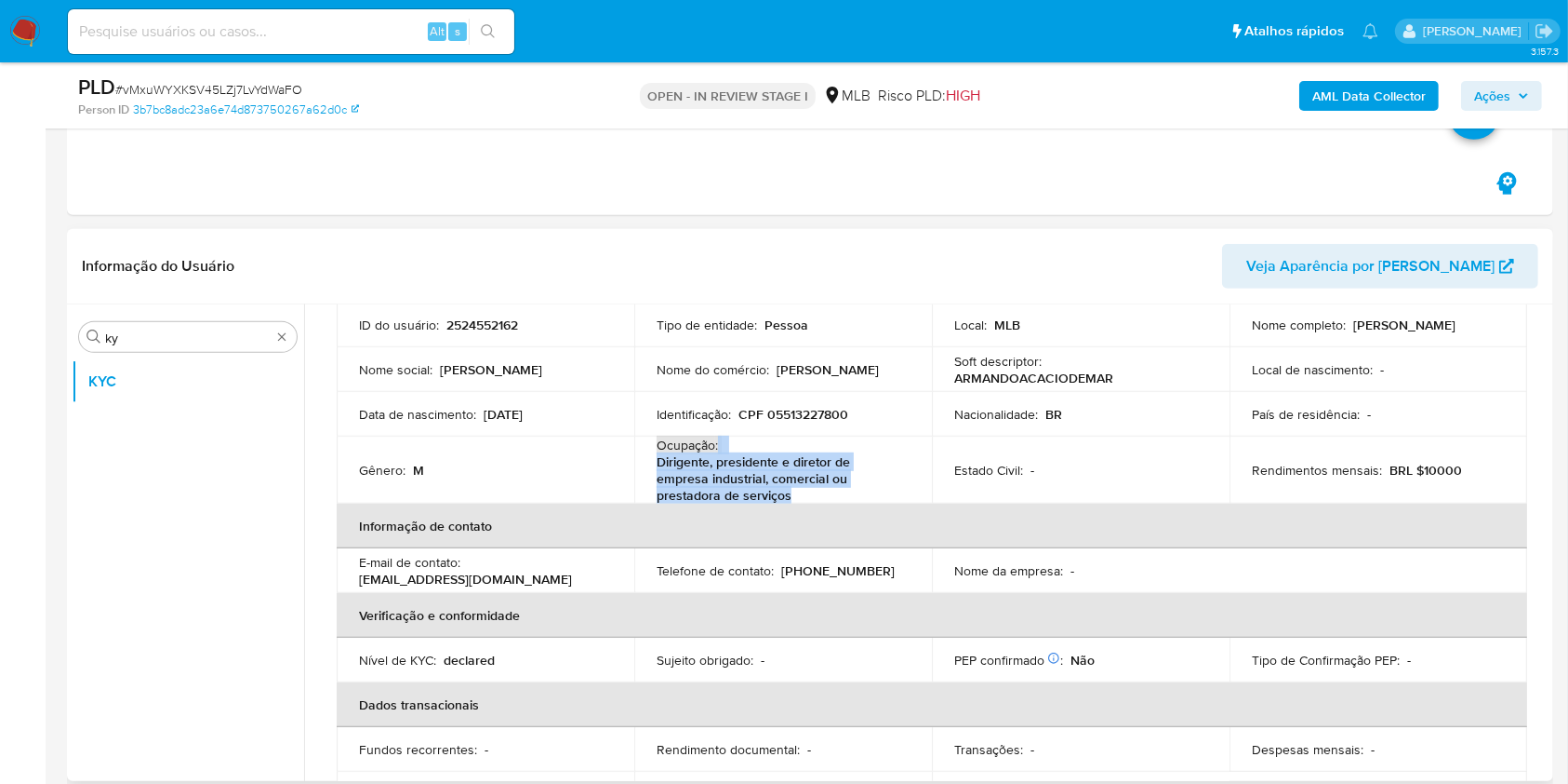
click at [718, 493] on p "Dirigente, presidente e diretor de empresa industrial, comercial ou prestadora …" at bounding box center [780, 478] width 246 height 50
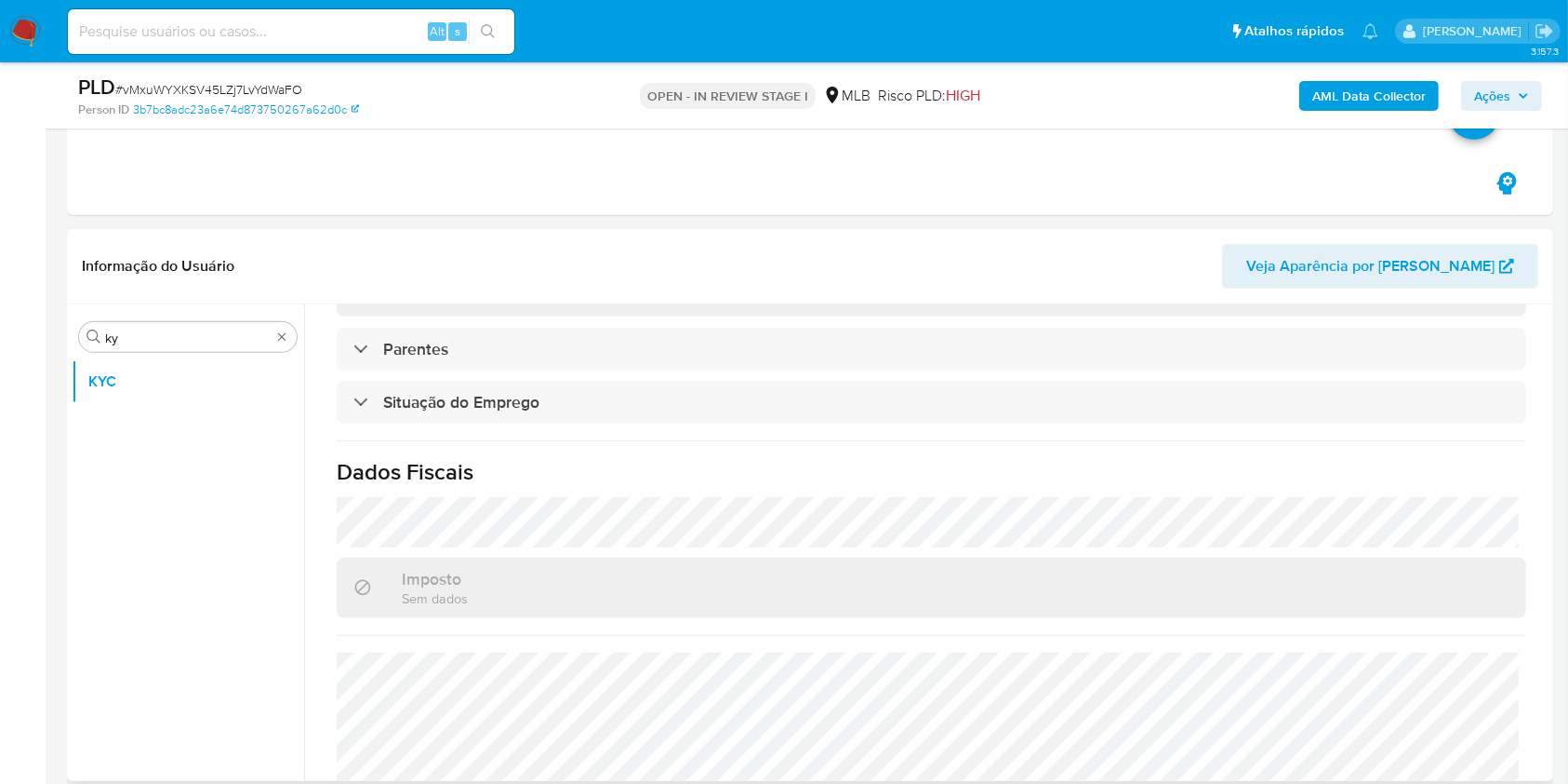
scroll to position [813, 0]
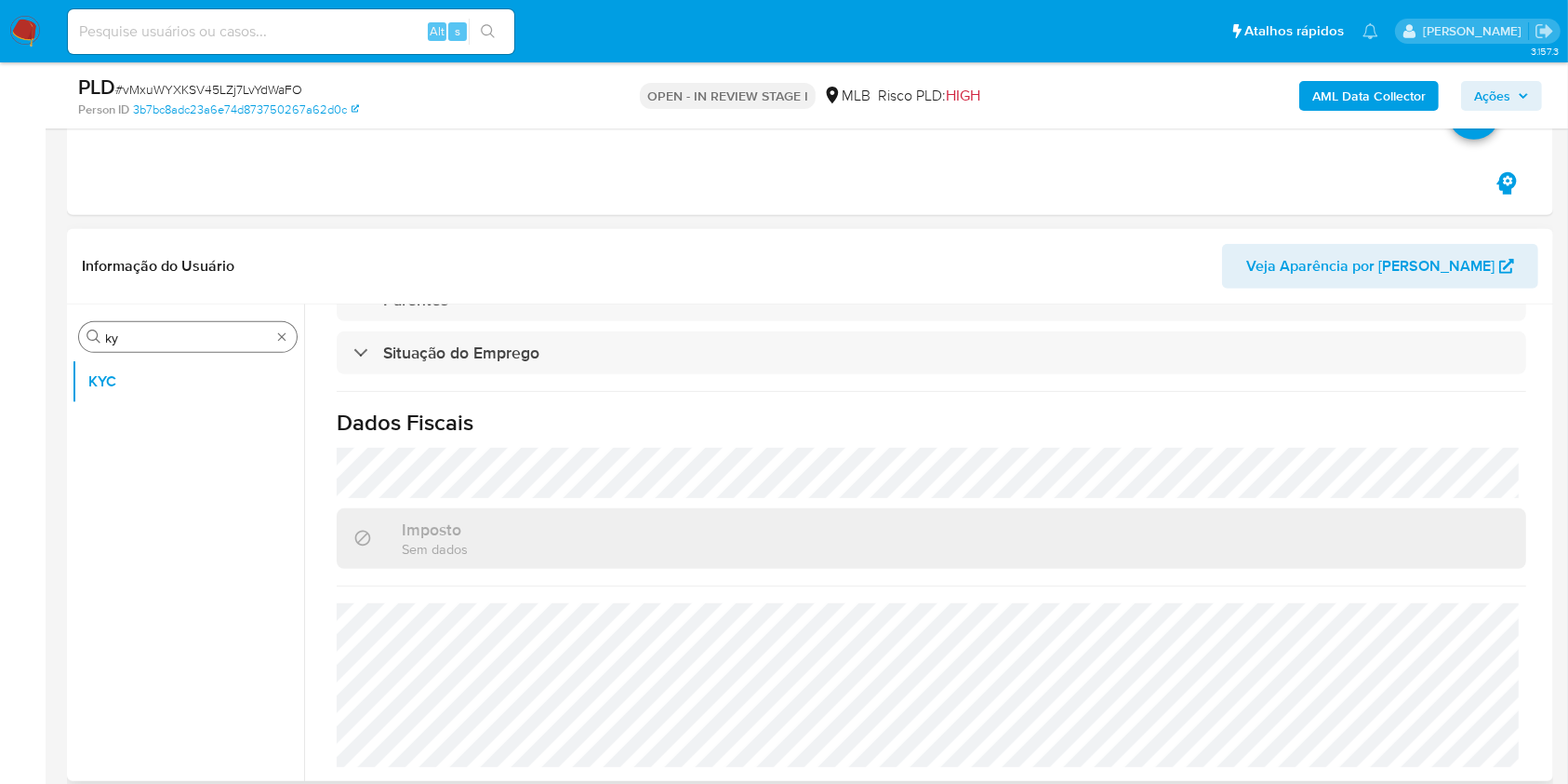
click at [197, 334] on input "ky" at bounding box center [188, 338] width 166 height 17
click at [194, 336] on input "ky" at bounding box center [188, 338] width 166 height 17
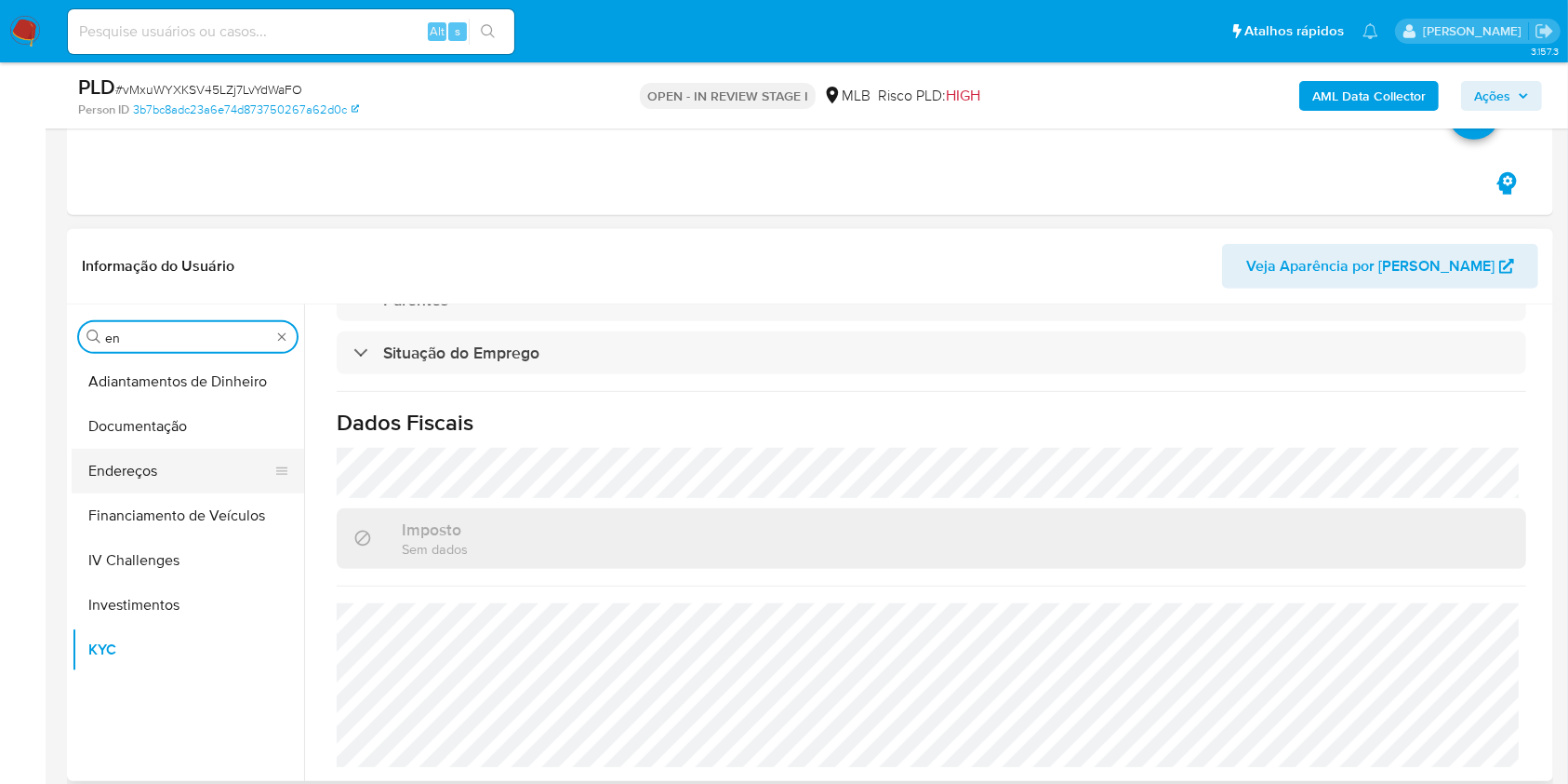
type input "en"
click at [104, 468] on button "Endereços" at bounding box center [181, 470] width 218 height 45
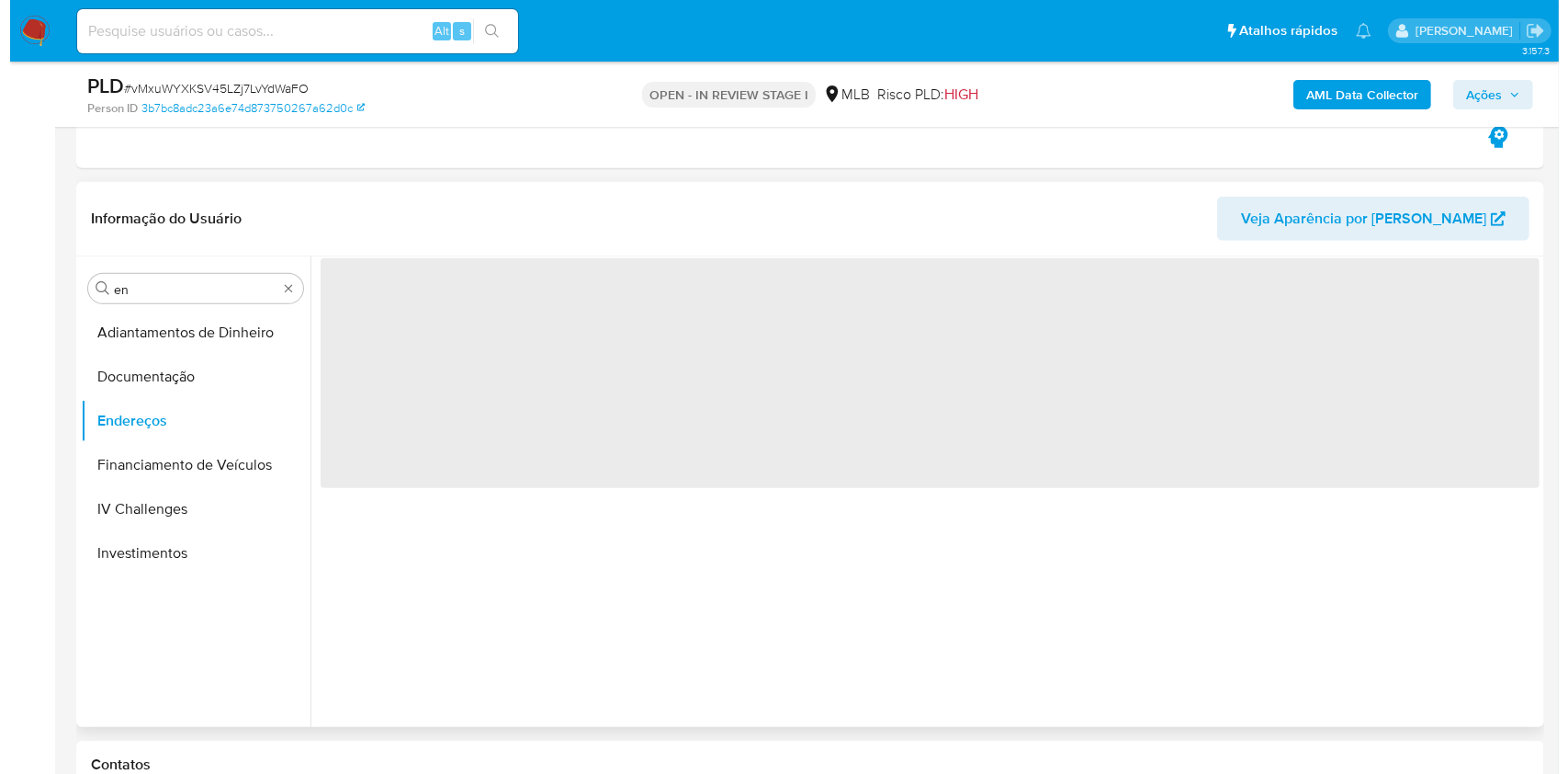
scroll to position [0, 0]
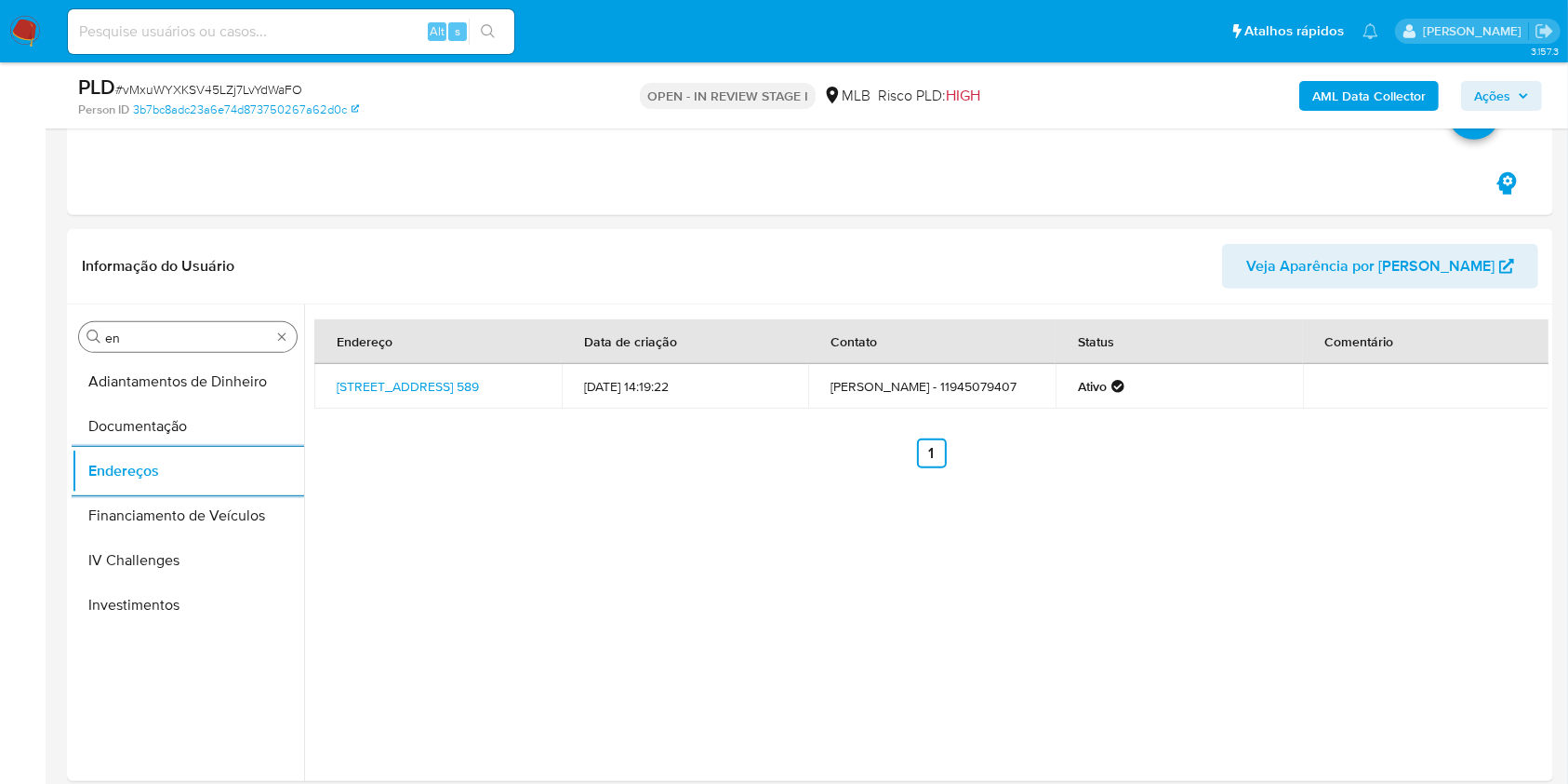
click at [136, 344] on input "en" at bounding box center [188, 338] width 166 height 17
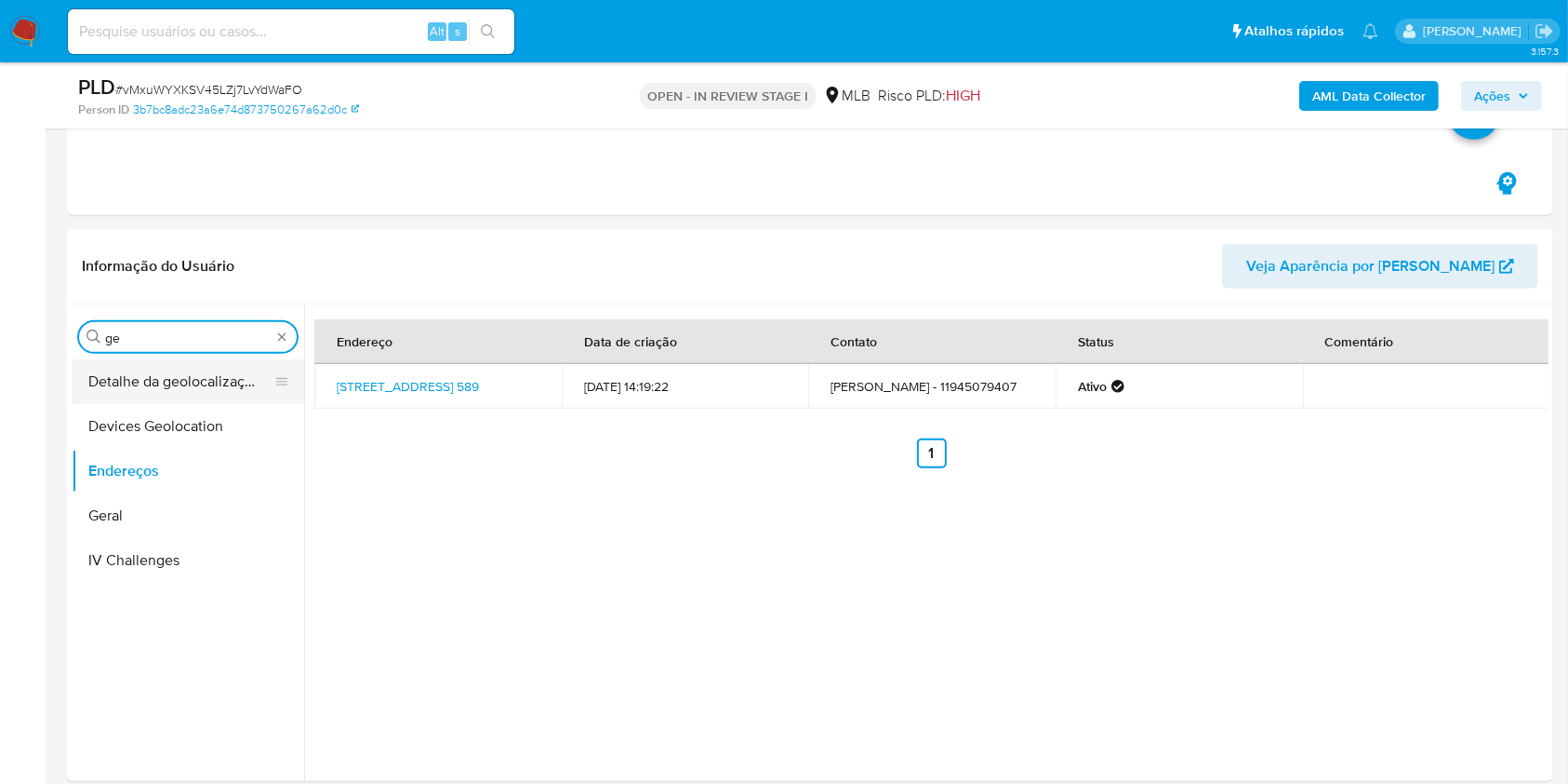
type input "ge"
click at [139, 375] on button "Detalhe da geolocalização" at bounding box center [181, 382] width 218 height 45
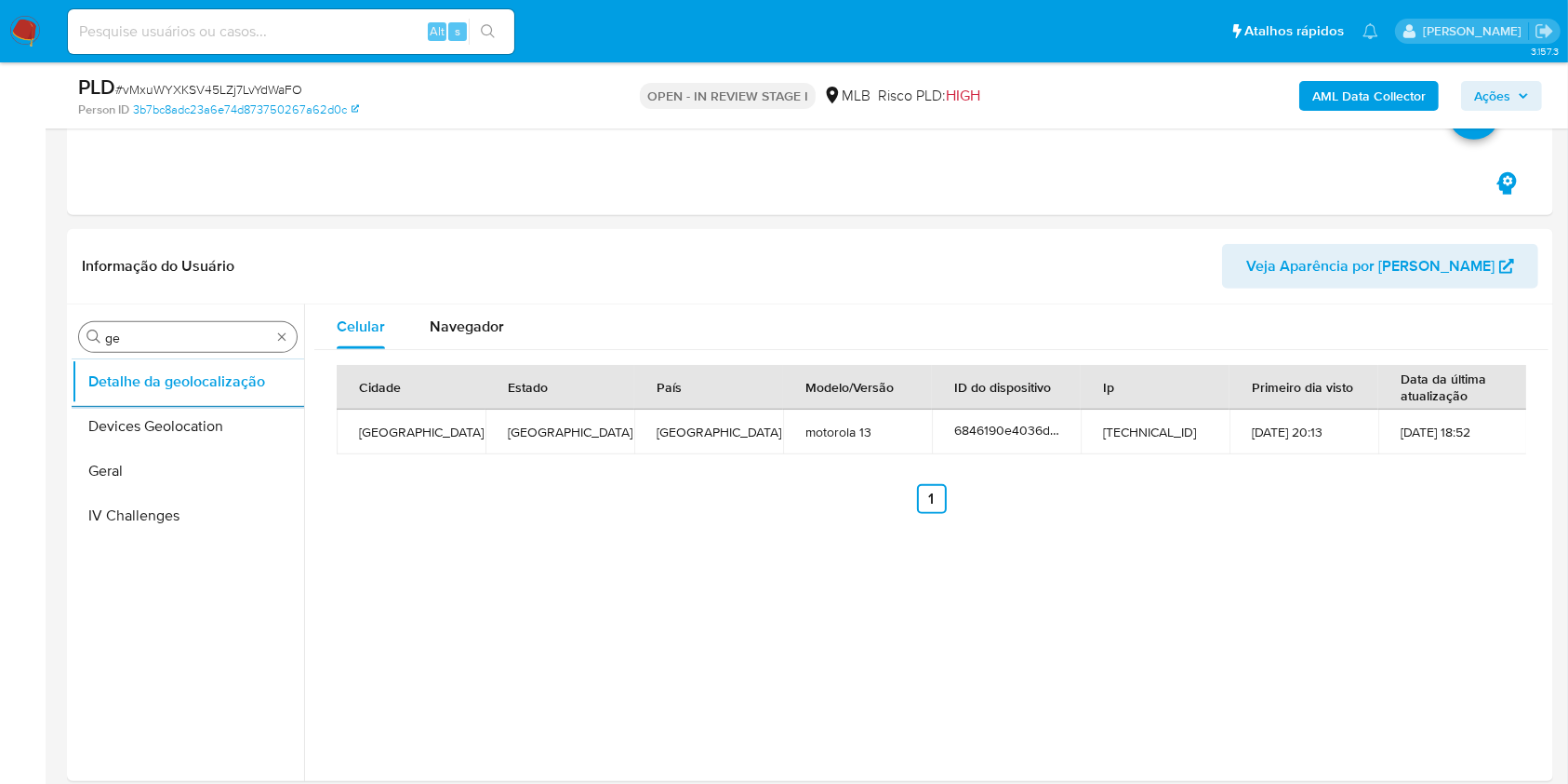
click at [179, 335] on input "ge" at bounding box center [188, 338] width 166 height 17
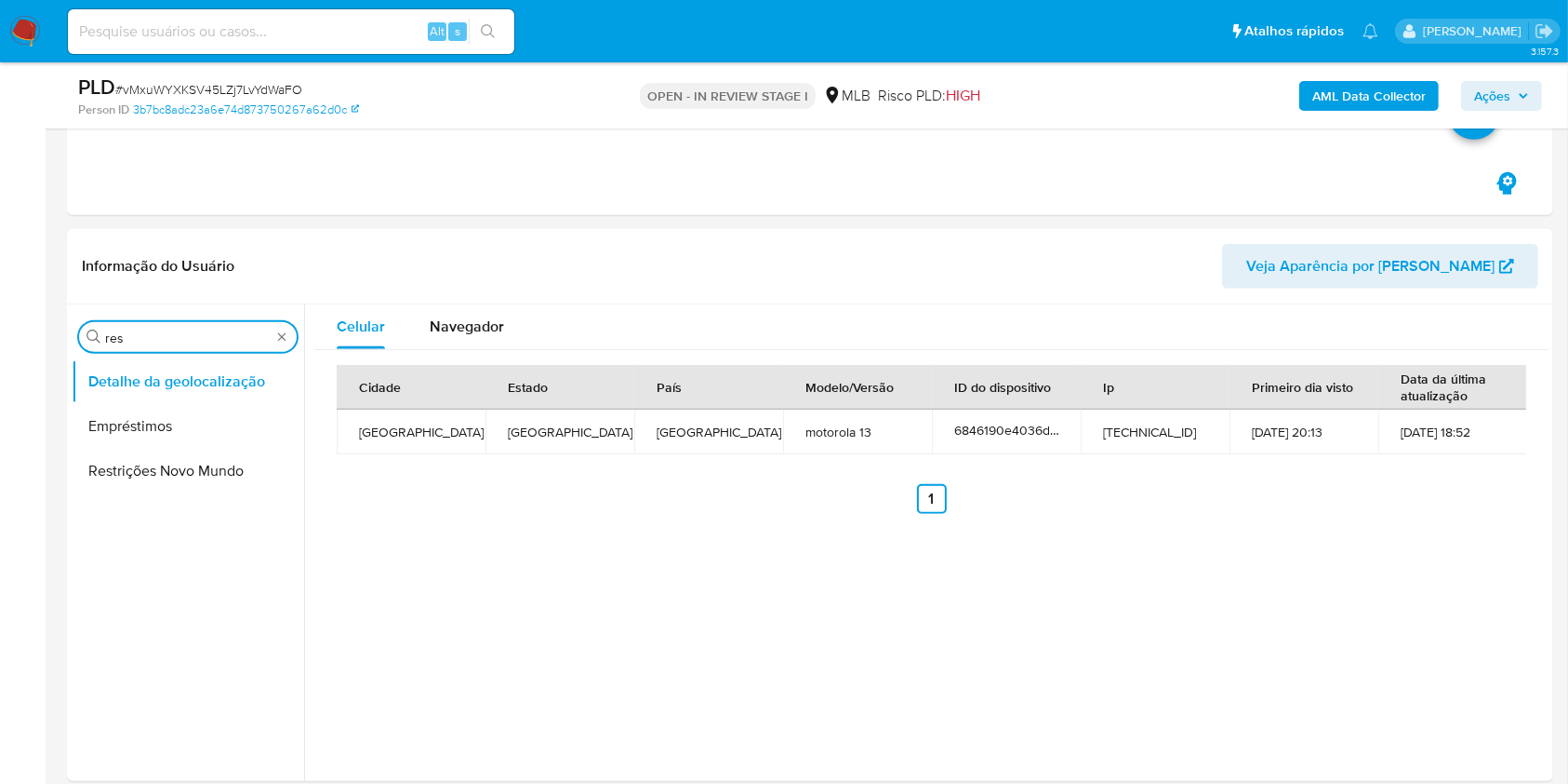
type input "res"
click at [130, 464] on button "Restrições Novo Mundo" at bounding box center [188, 470] width 233 height 45
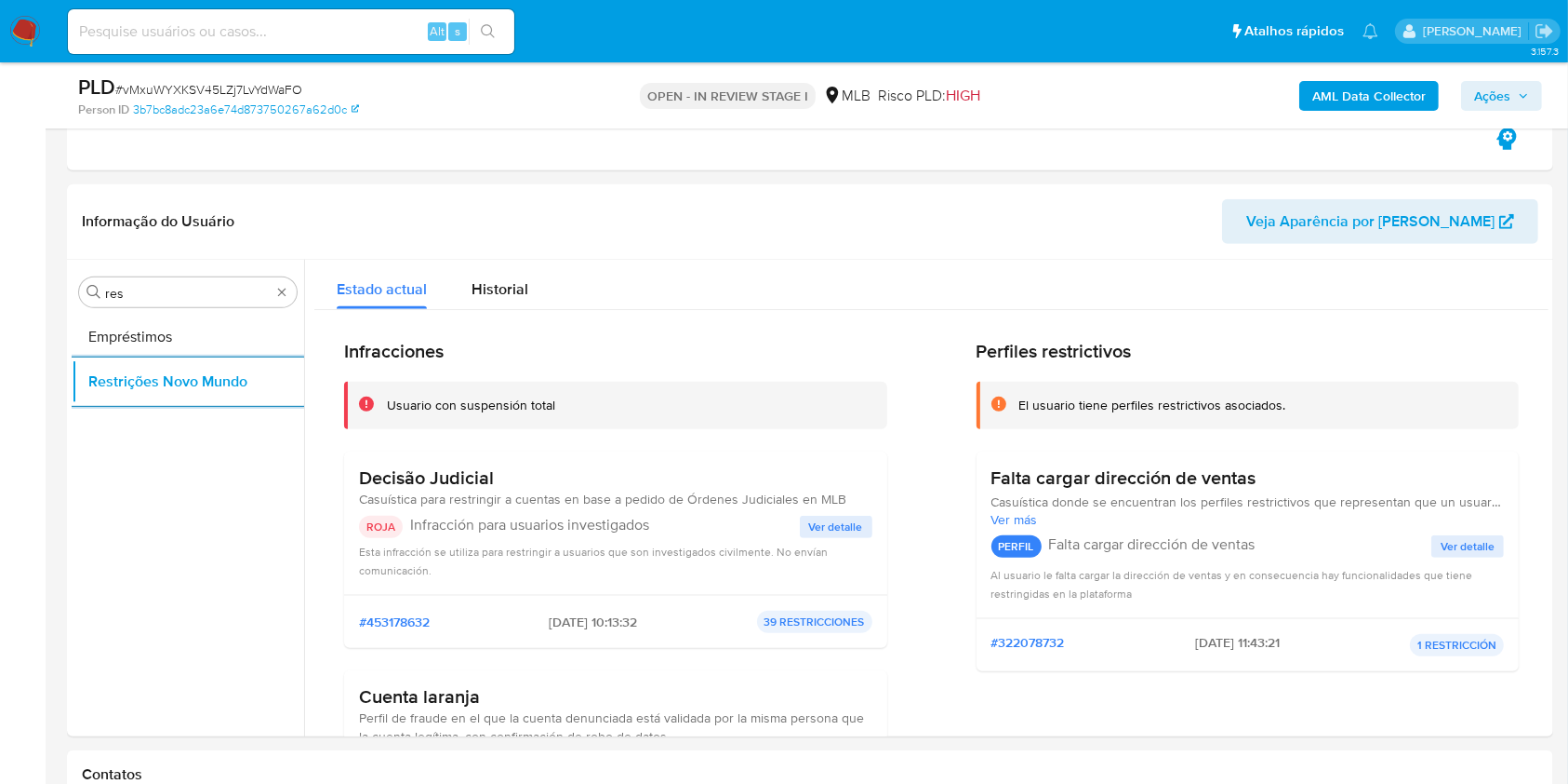
click at [394, 486] on h3 "Decisão Judicial" at bounding box center [603, 477] width 487 height 23
click at [469, 472] on h3 "Decisão Judicial" at bounding box center [603, 477] width 487 height 23
click at [468, 472] on h3 "Decisão Judicial" at bounding box center [603, 477] width 487 height 23
drag, startPoint x: 468, startPoint y: 472, endPoint x: 536, endPoint y: 520, distance: 83.2
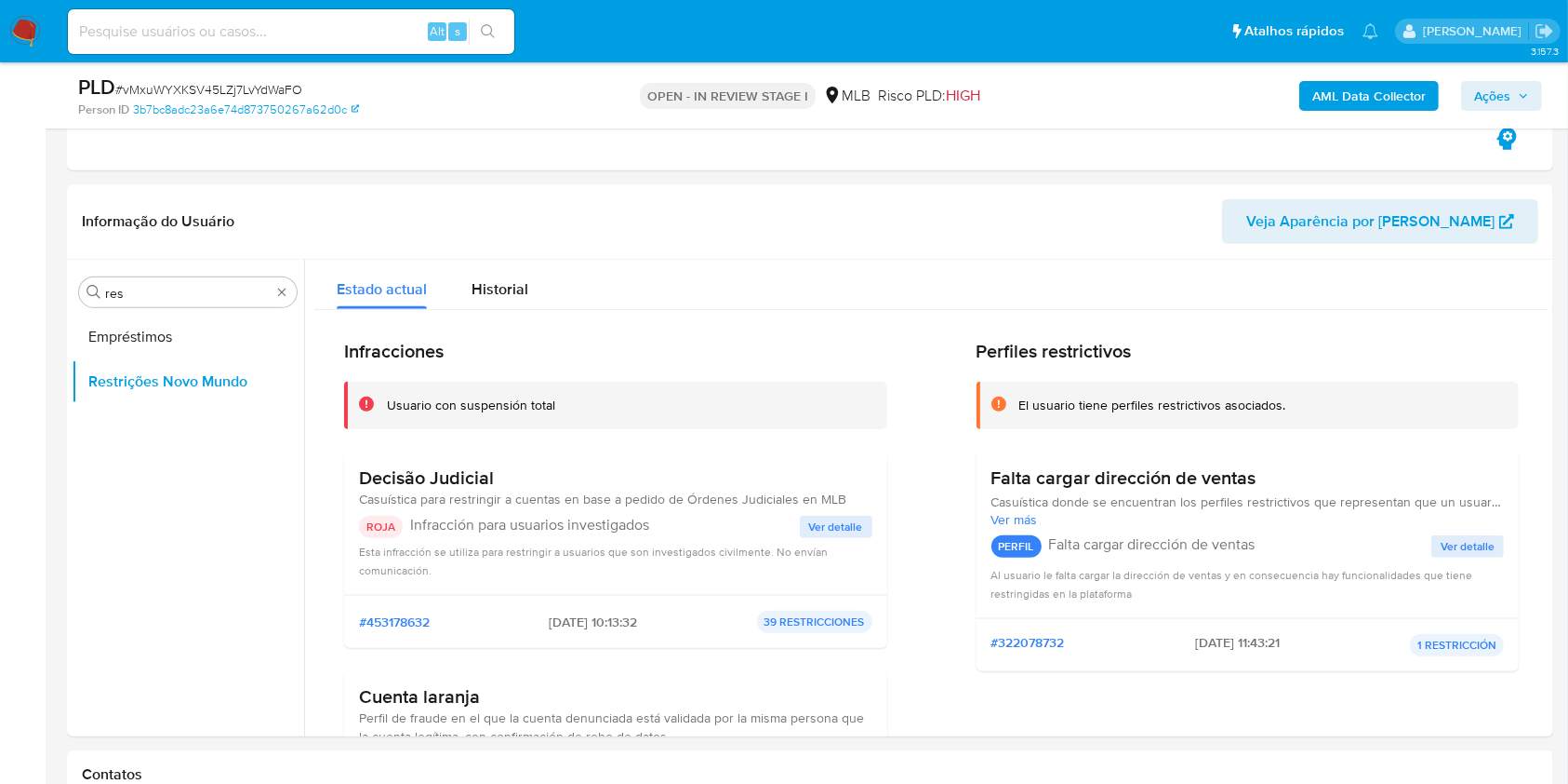
click at [468, 473] on h3 "Decisão Judicial" at bounding box center [603, 477] width 487 height 23
click at [597, 532] on p "Infracción para usuarios investigados" at bounding box center [605, 524] width 389 height 19
drag, startPoint x: 711, startPoint y: 513, endPoint x: 789, endPoint y: 512, distance: 78.0
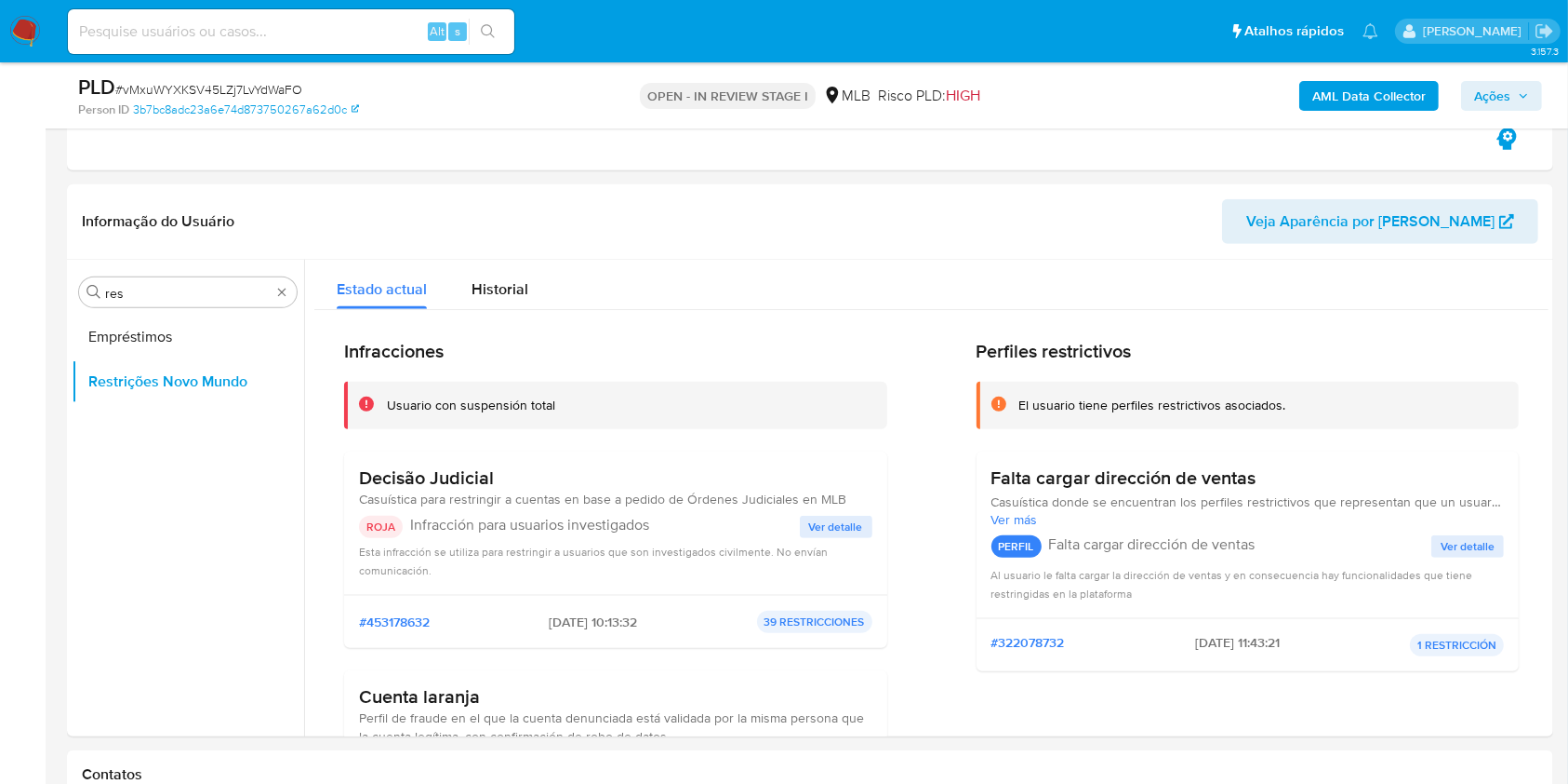
click at [711, 515] on p "Infracción para usuarios investigados" at bounding box center [605, 524] width 389 height 19
click at [823, 527] on span "Ver detalle" at bounding box center [836, 526] width 54 height 19
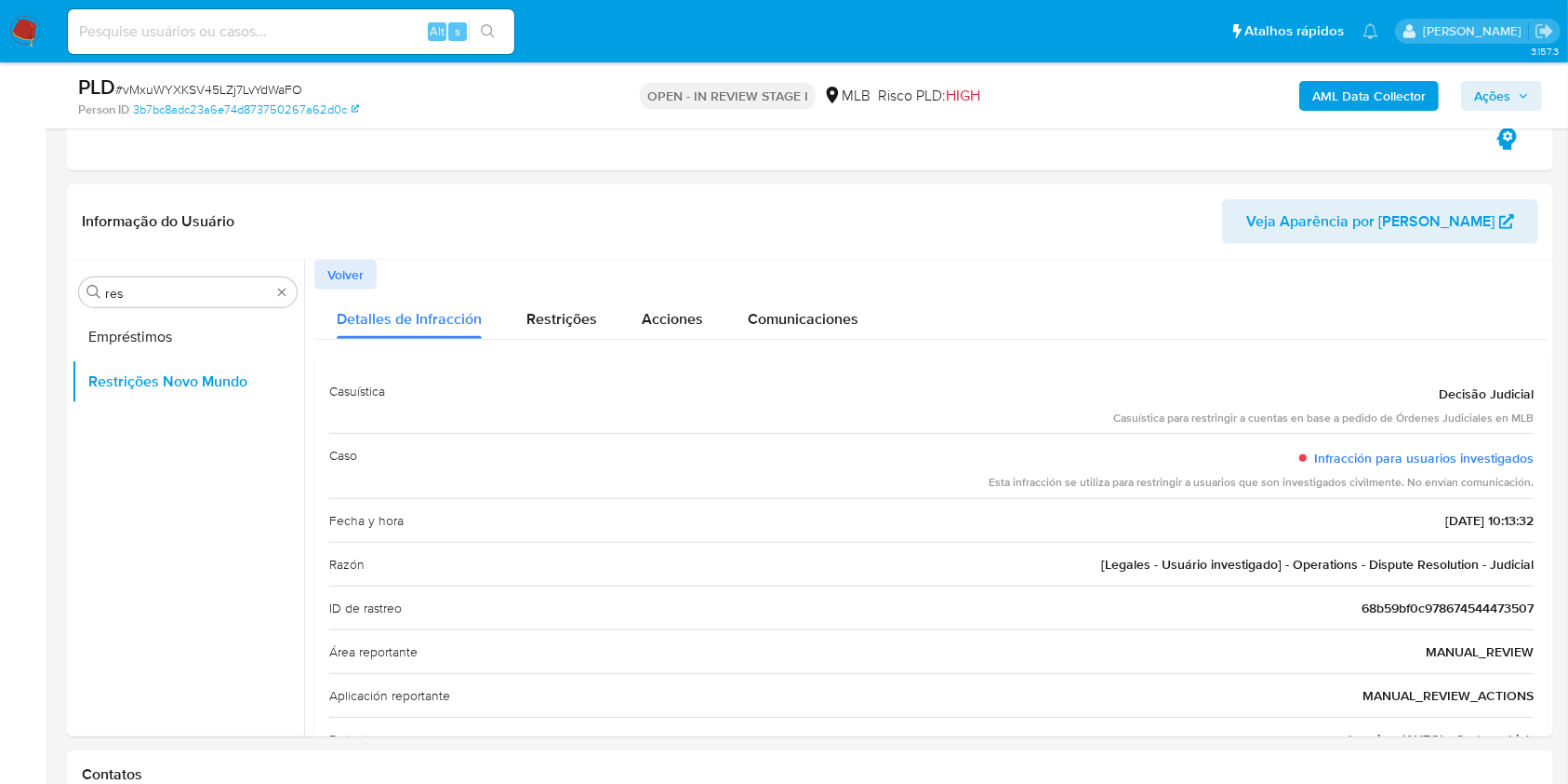
click at [1193, 558] on span "[Legales - Usuário investigado] - Operations - Dispute Resolution - Judicial" at bounding box center [1316, 563] width 432 height 19
click at [1193, 559] on span "[Legales - Usuário investigado] - Operations - Dispute Resolution - Judicial" at bounding box center [1316, 563] width 432 height 19
click at [1192, 559] on span "[Legales - Usuário investigado] - Operations - Dispute Resolution - Judicial" at bounding box center [1316, 563] width 432 height 19
click at [705, 438] on div "Caso Infracción para usuarios investigados Esta infracción se utiliza para rest…" at bounding box center [931, 464] width 1205 height 65
click at [210, 285] on input "res" at bounding box center [188, 293] width 166 height 17
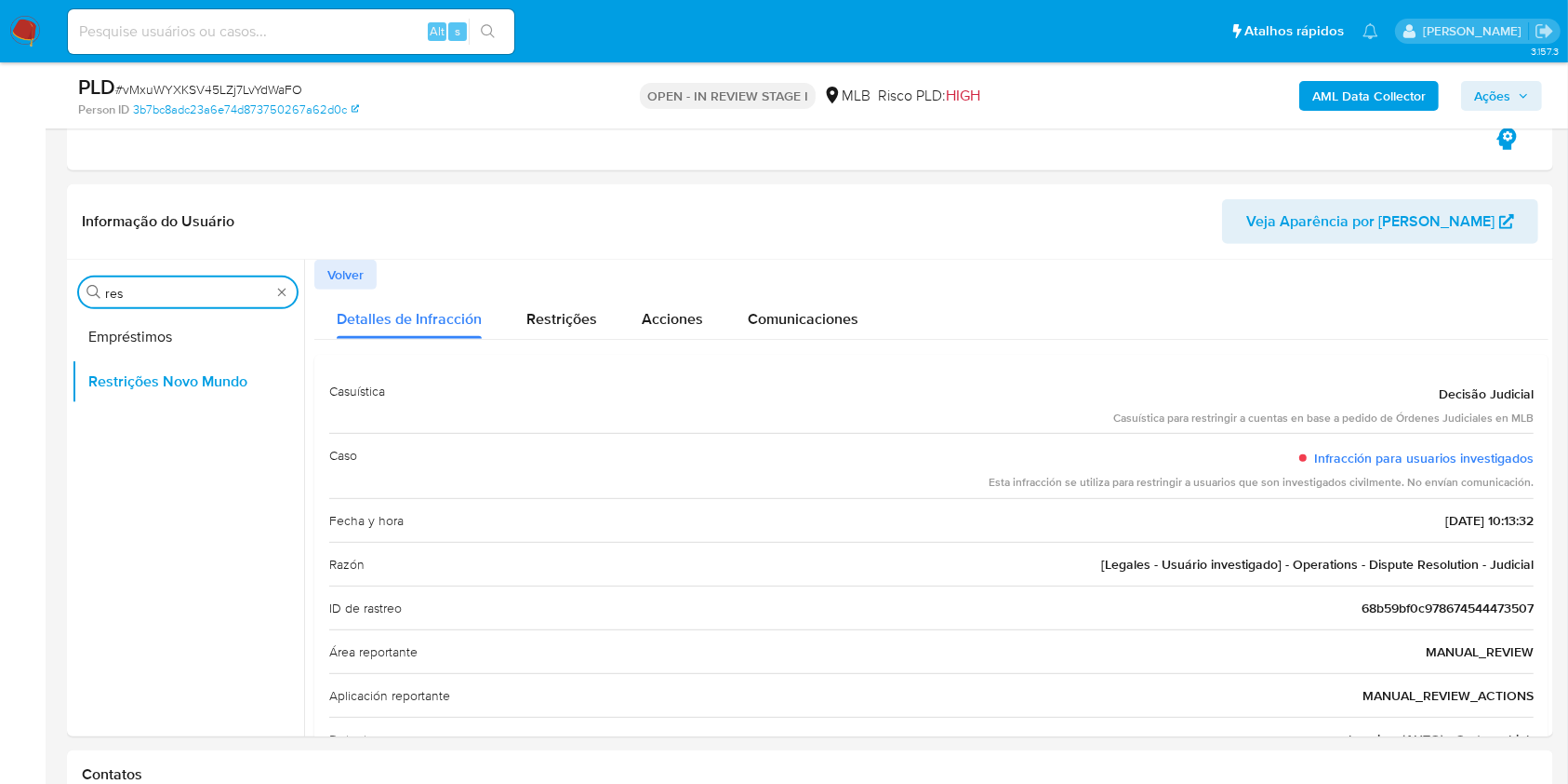
click at [210, 285] on input "res" at bounding box center [188, 293] width 166 height 17
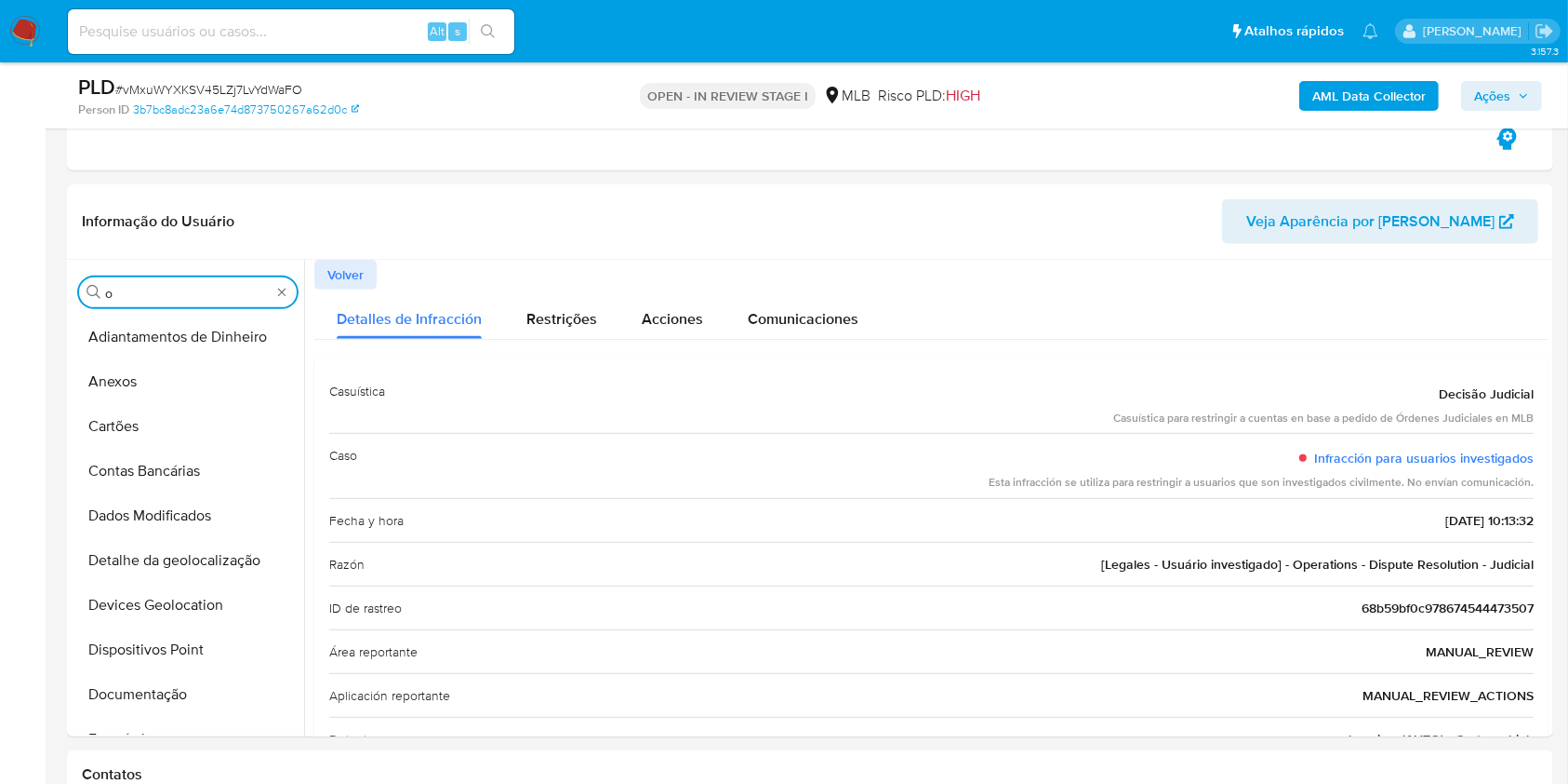
click at [157, 291] on input "o" at bounding box center [188, 293] width 166 height 17
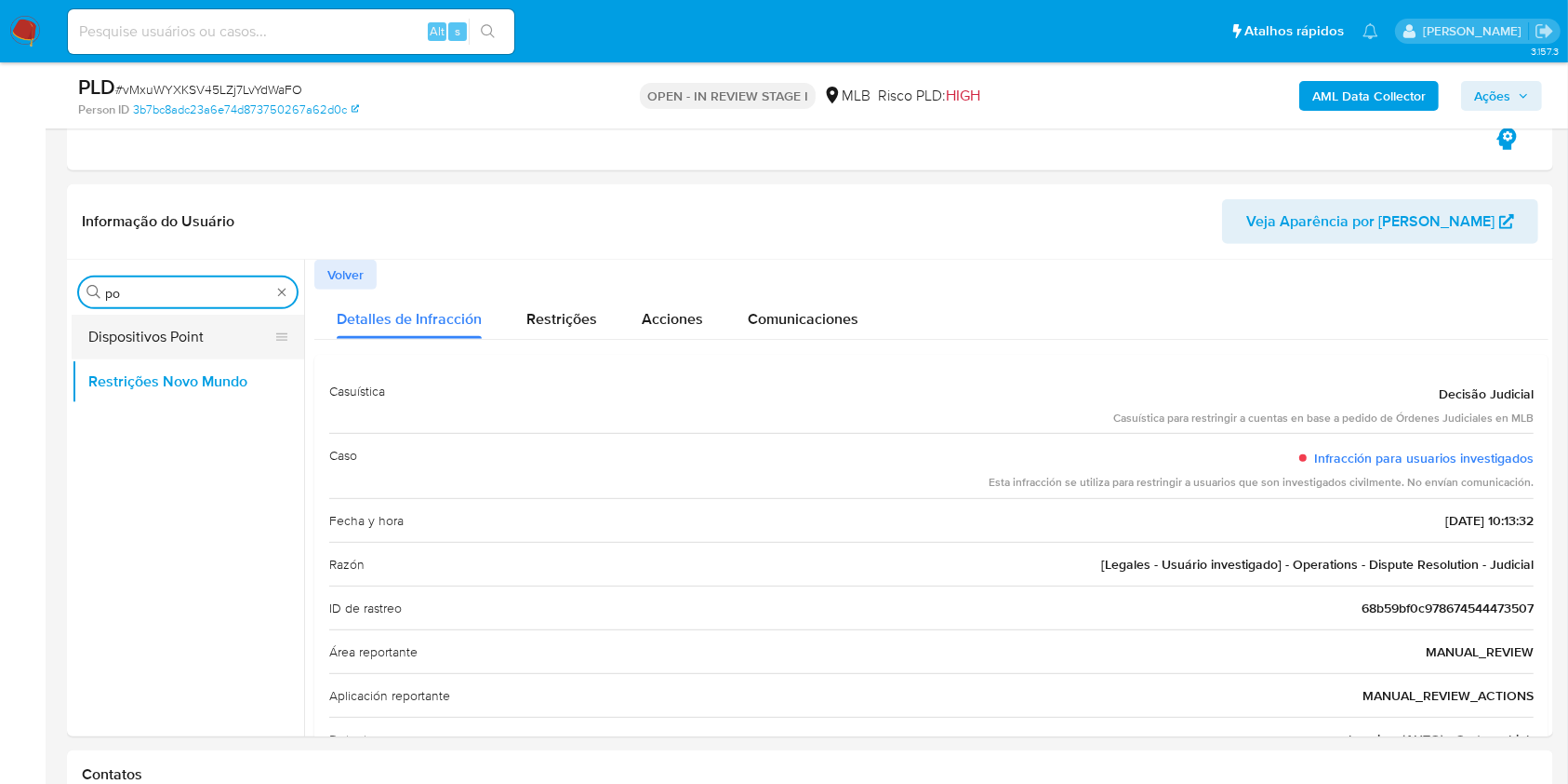
type input "po"
click at [163, 341] on button "Dispositivos Point" at bounding box center [181, 337] width 218 height 45
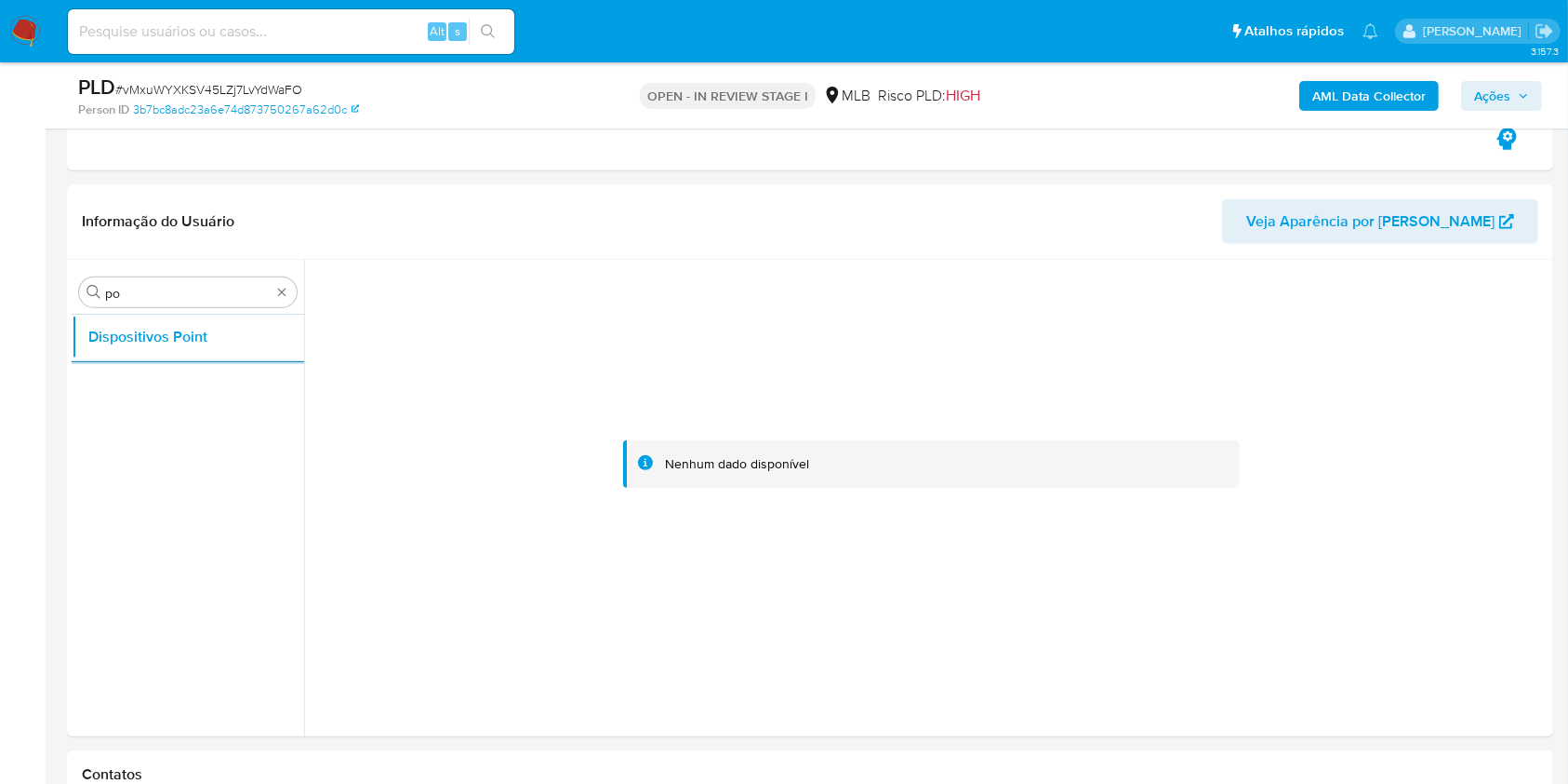
click at [1351, 93] on b "AML Data Collector" at bounding box center [1369, 96] width 114 height 30
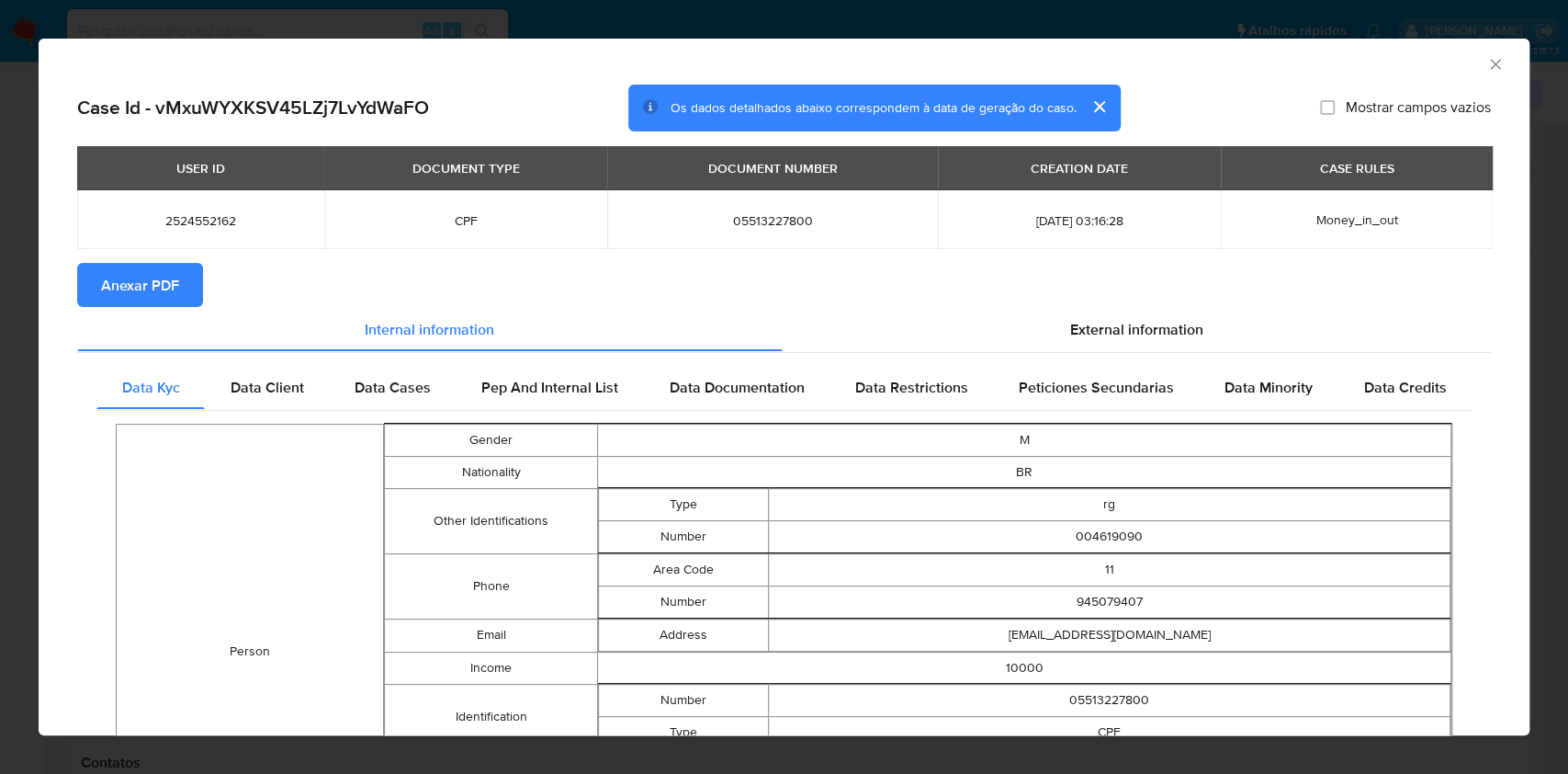
click at [148, 296] on span "Anexar PDF" at bounding box center [139, 284] width 78 height 40
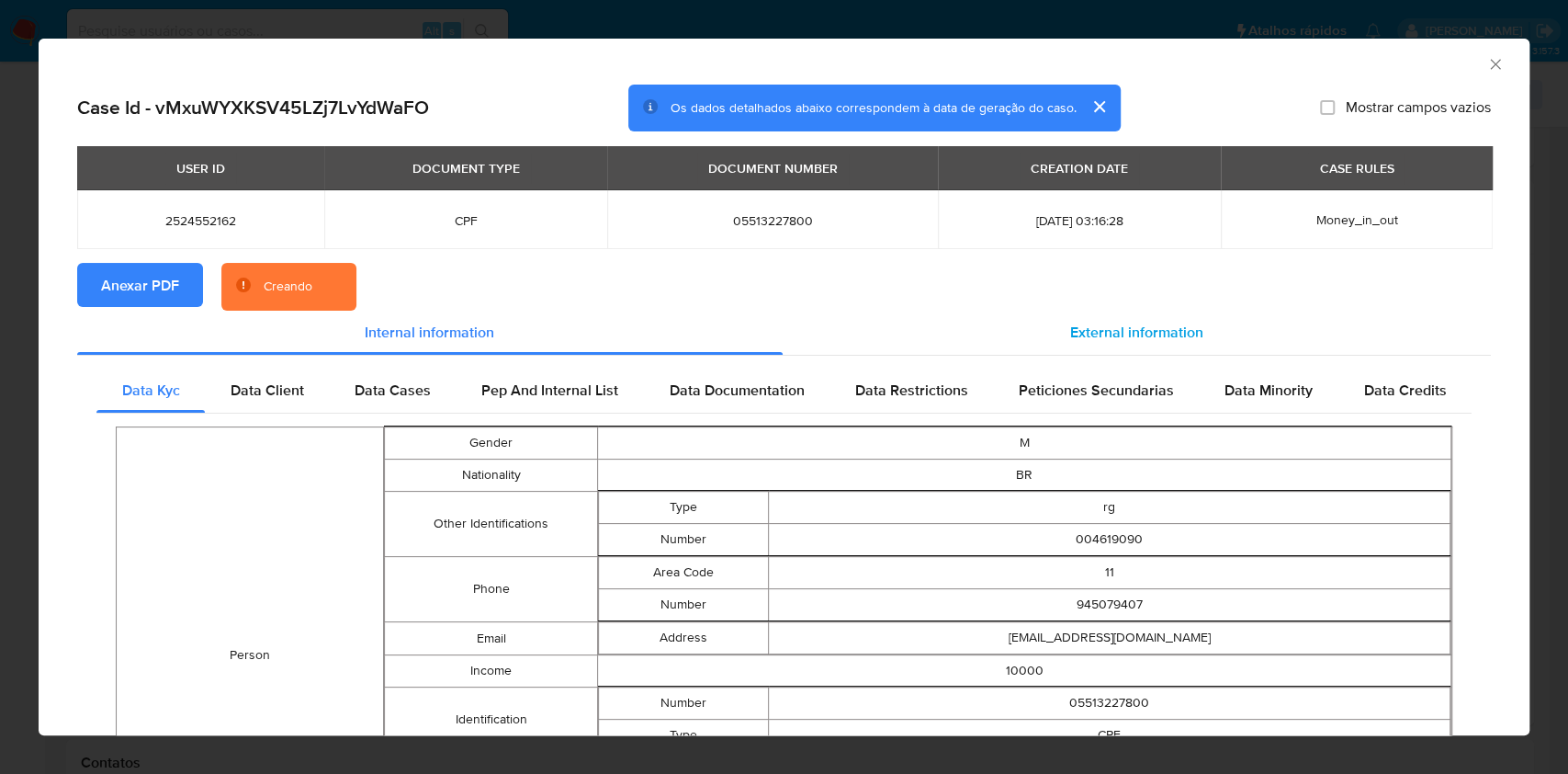
click at [1095, 337] on span "External information" at bounding box center [1136, 331] width 133 height 21
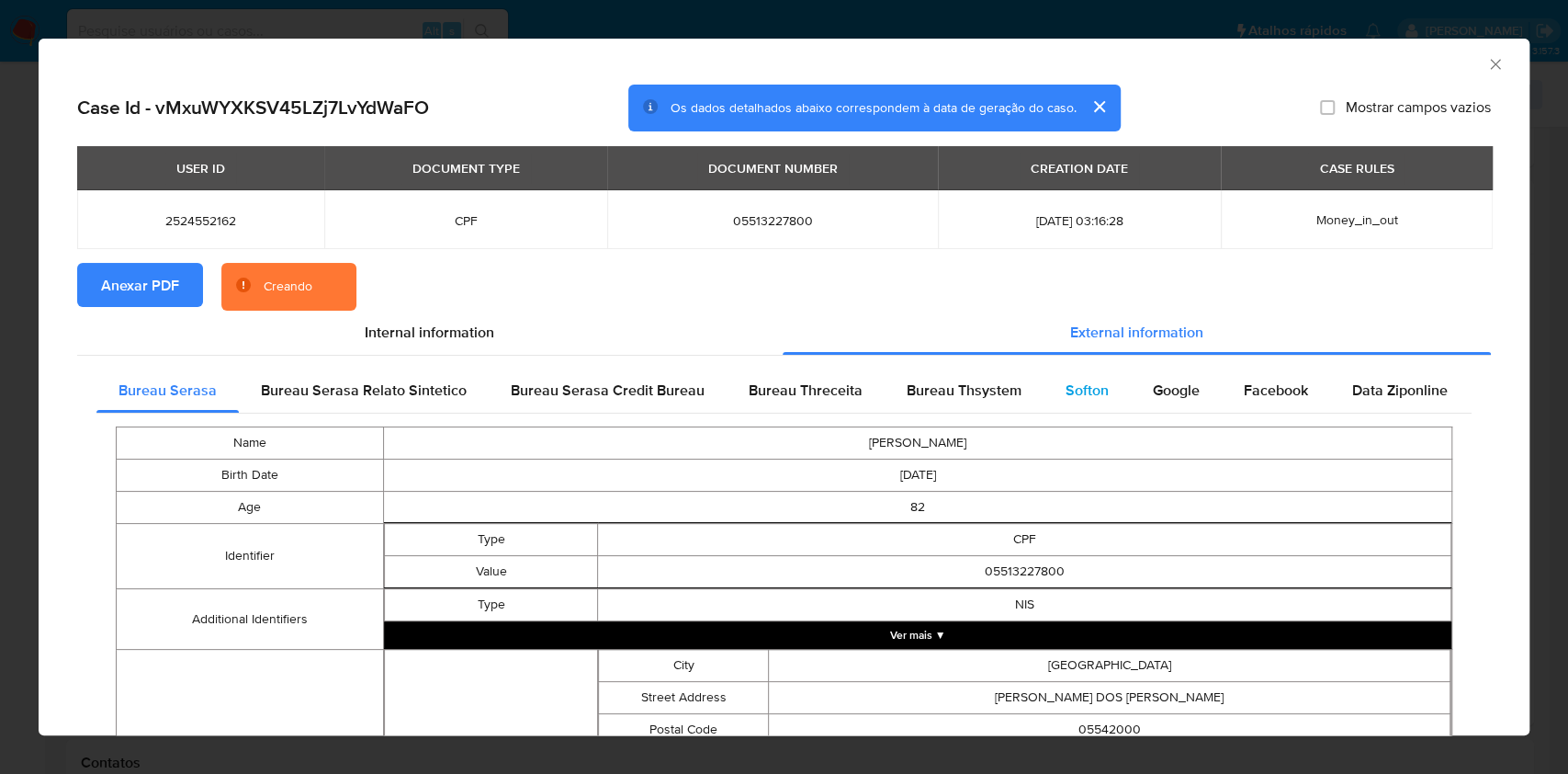
click at [1076, 399] on span "Softon" at bounding box center [1087, 389] width 43 height 21
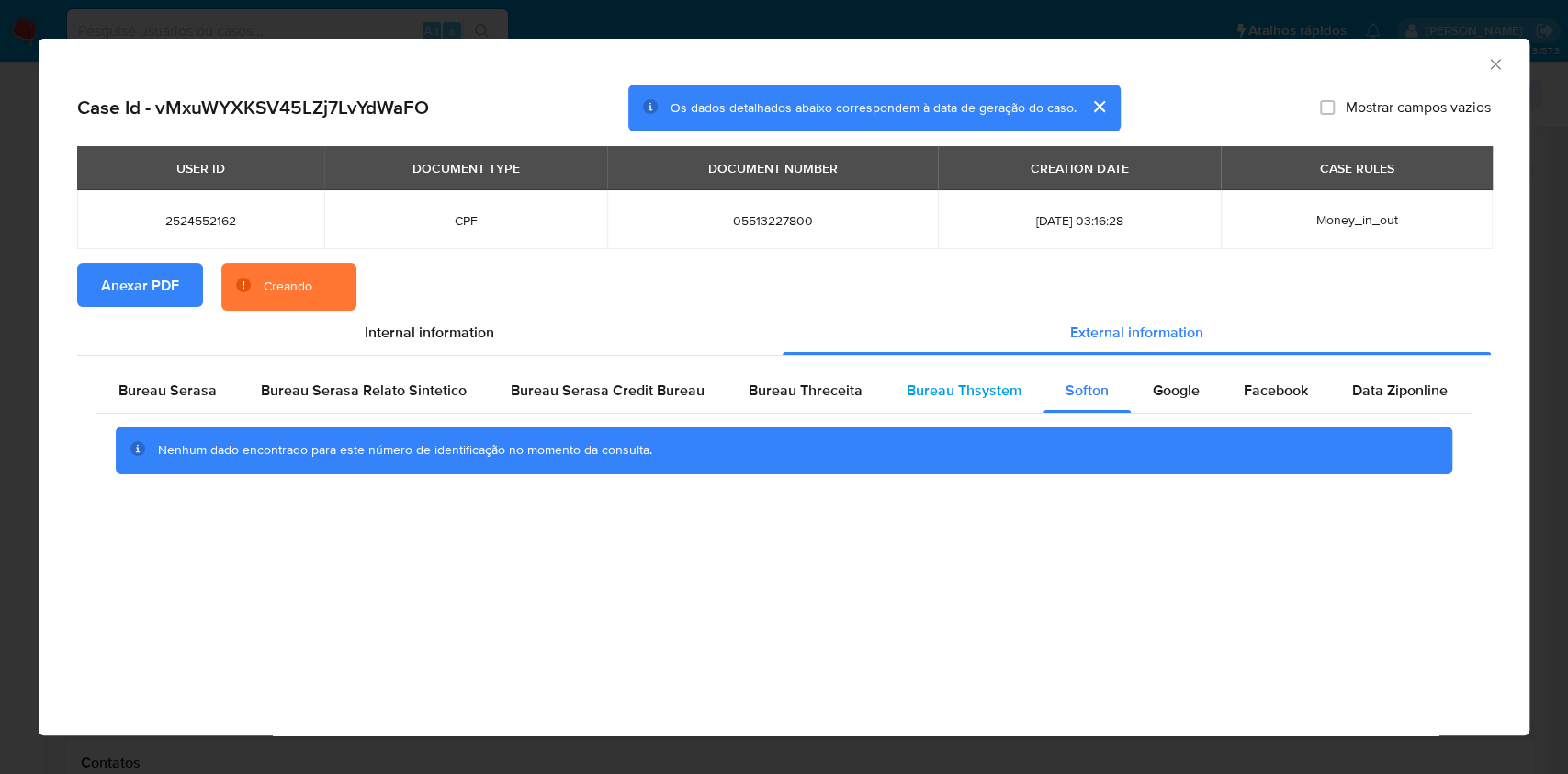
click at [983, 399] on span "Bureau Thsystem" at bounding box center [964, 389] width 114 height 21
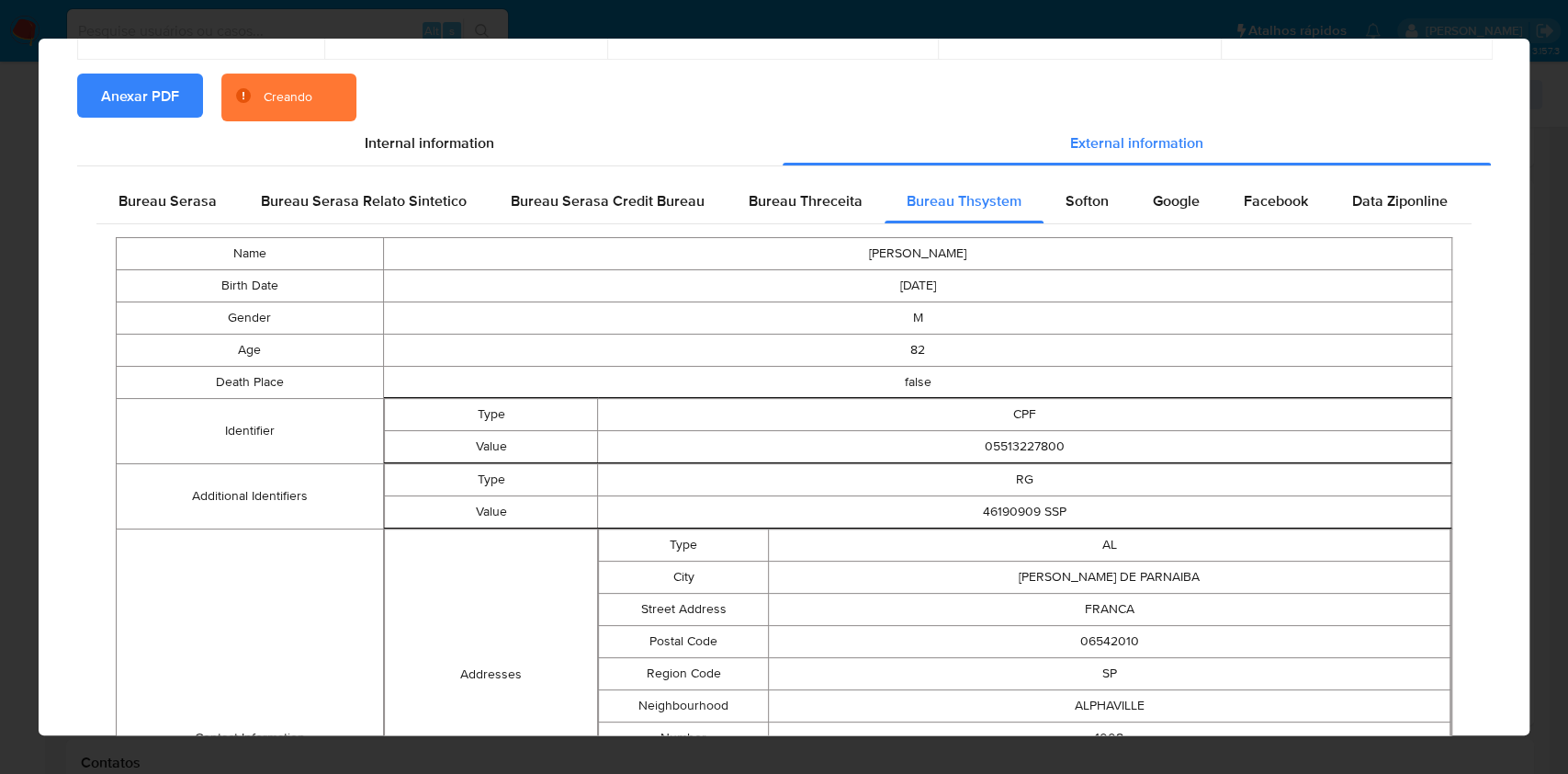
scroll to position [811, 0]
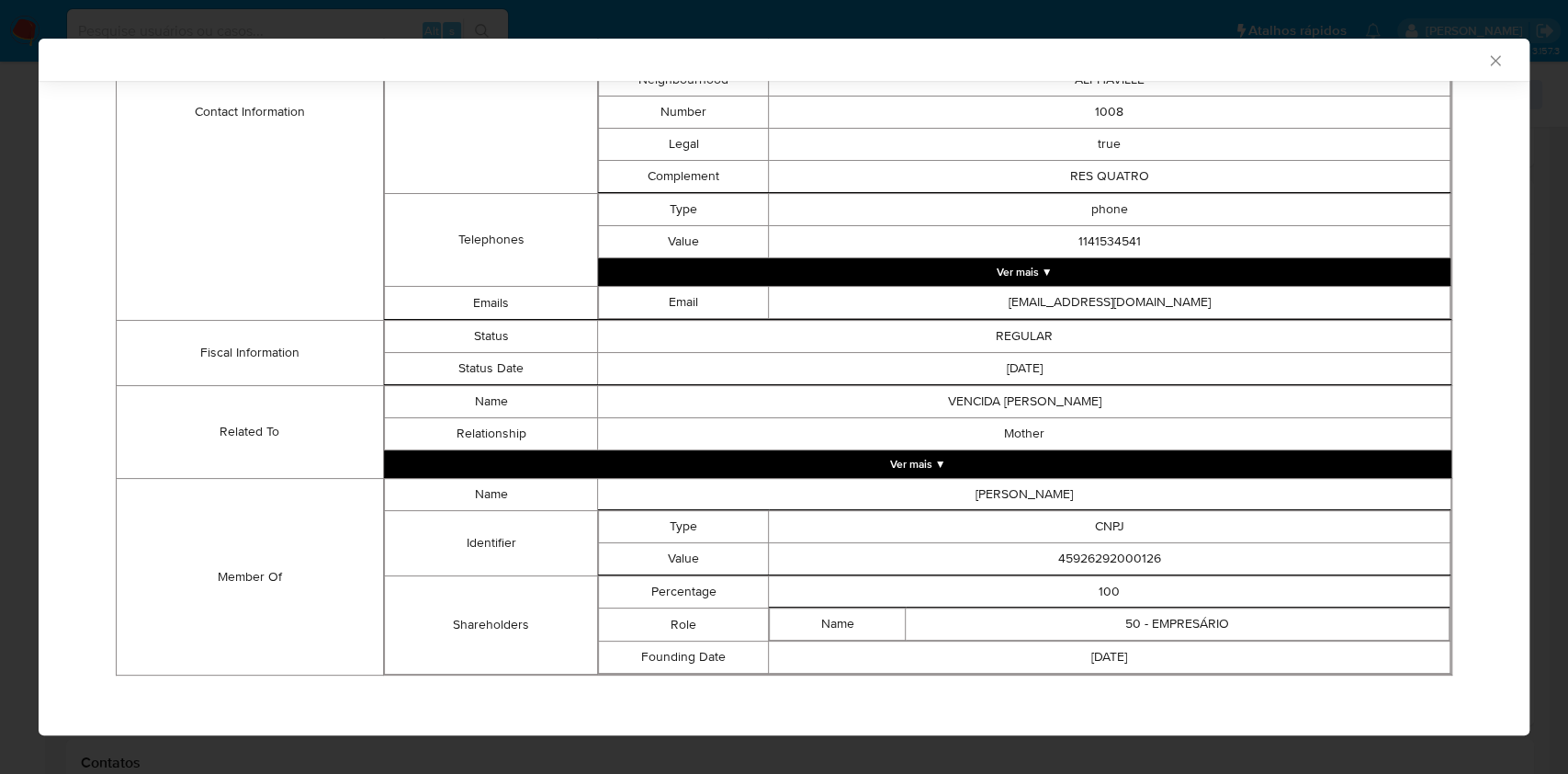
click at [1072, 556] on td "45926292000126" at bounding box center [1109, 559] width 681 height 33
copy td "45926292000126"
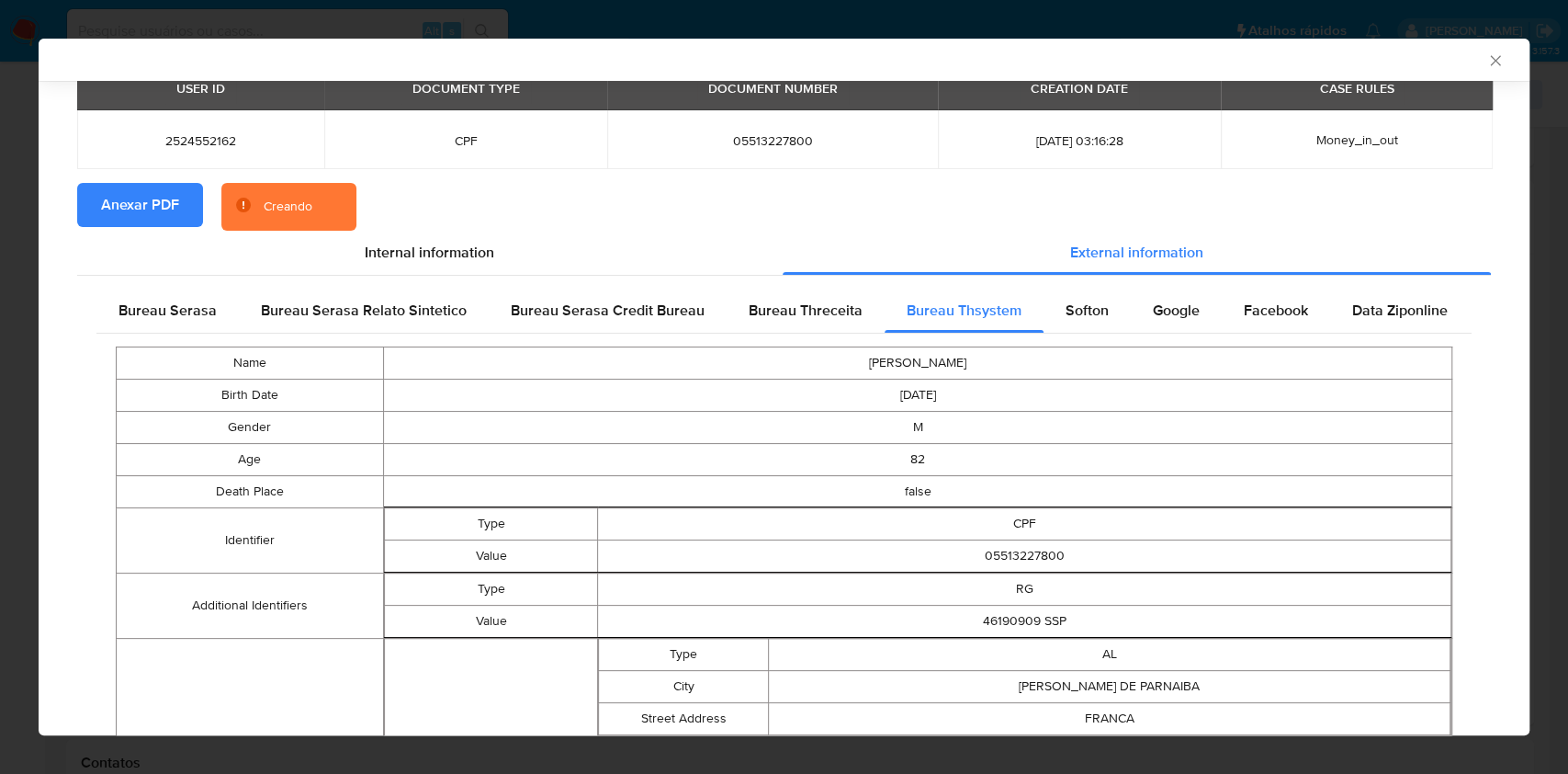
click at [136, 310] on span "Bureau Serasa" at bounding box center [168, 310] width 99 height 21
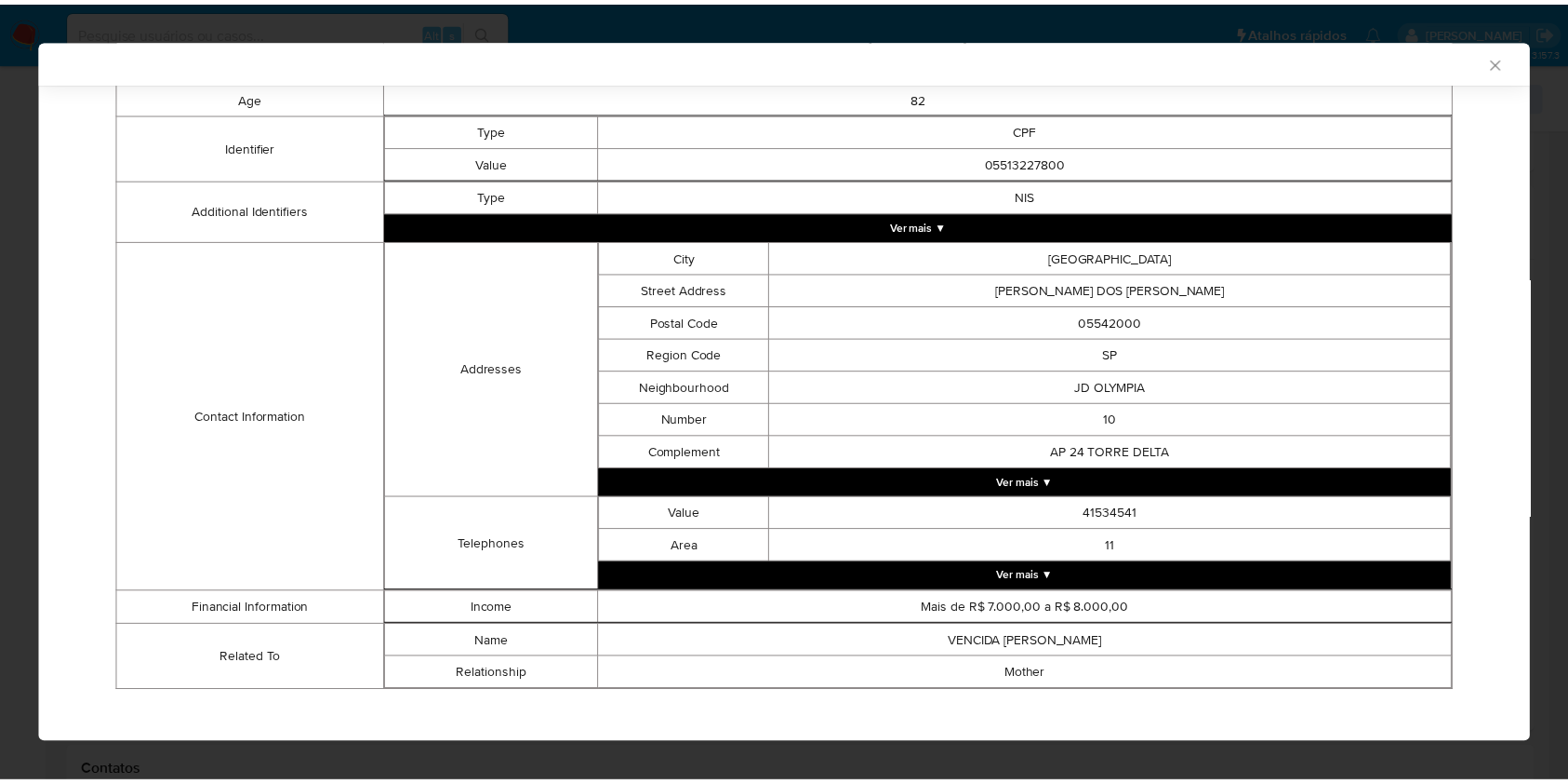
scroll to position [419, 0]
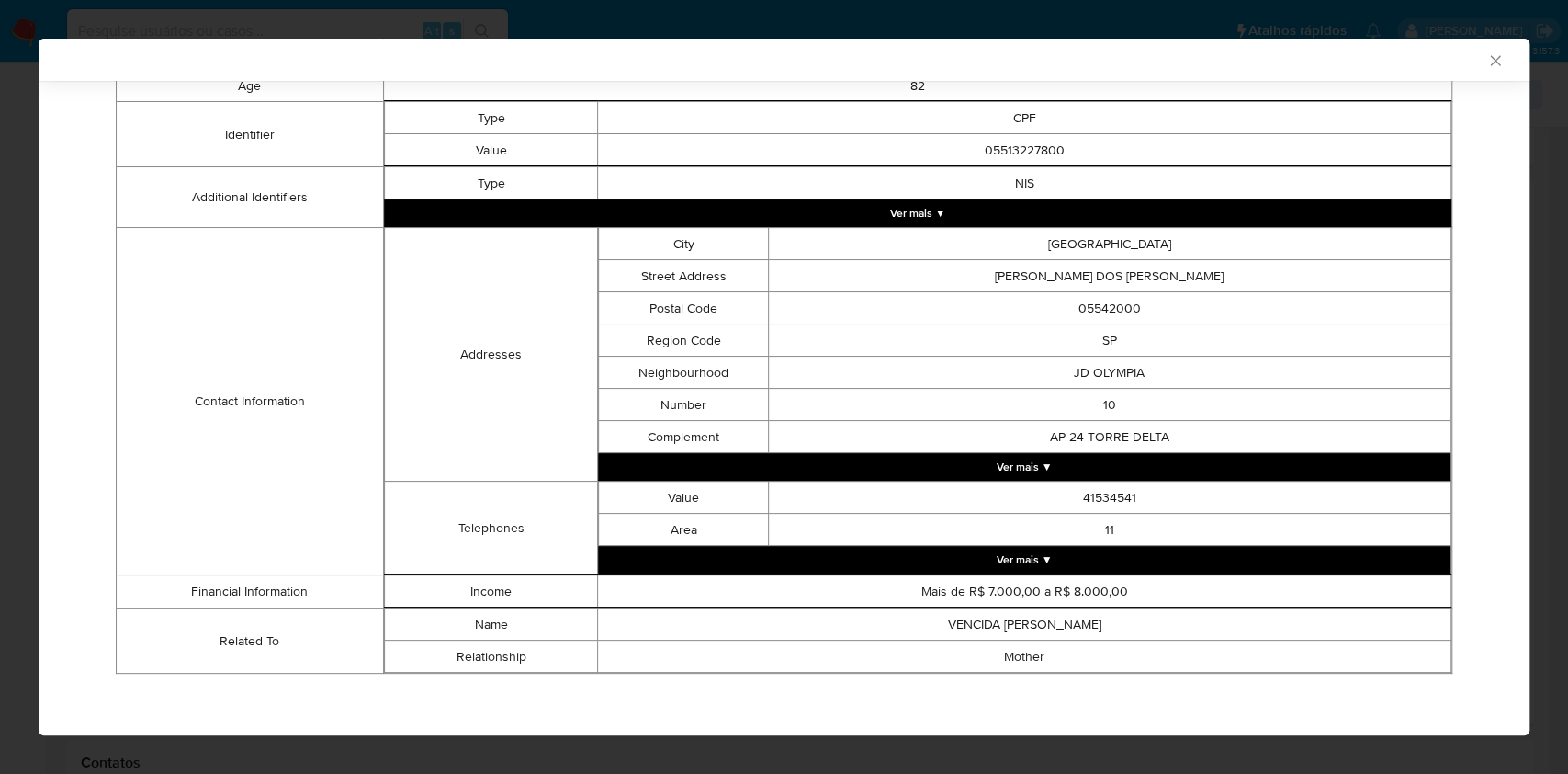
click at [0, 291] on div "AML Data Collector Case Id - vMxuWYXKSV45LZj7LvYdWaFO Os dados detalhados abaix…" at bounding box center [784, 387] width 1568 height 774
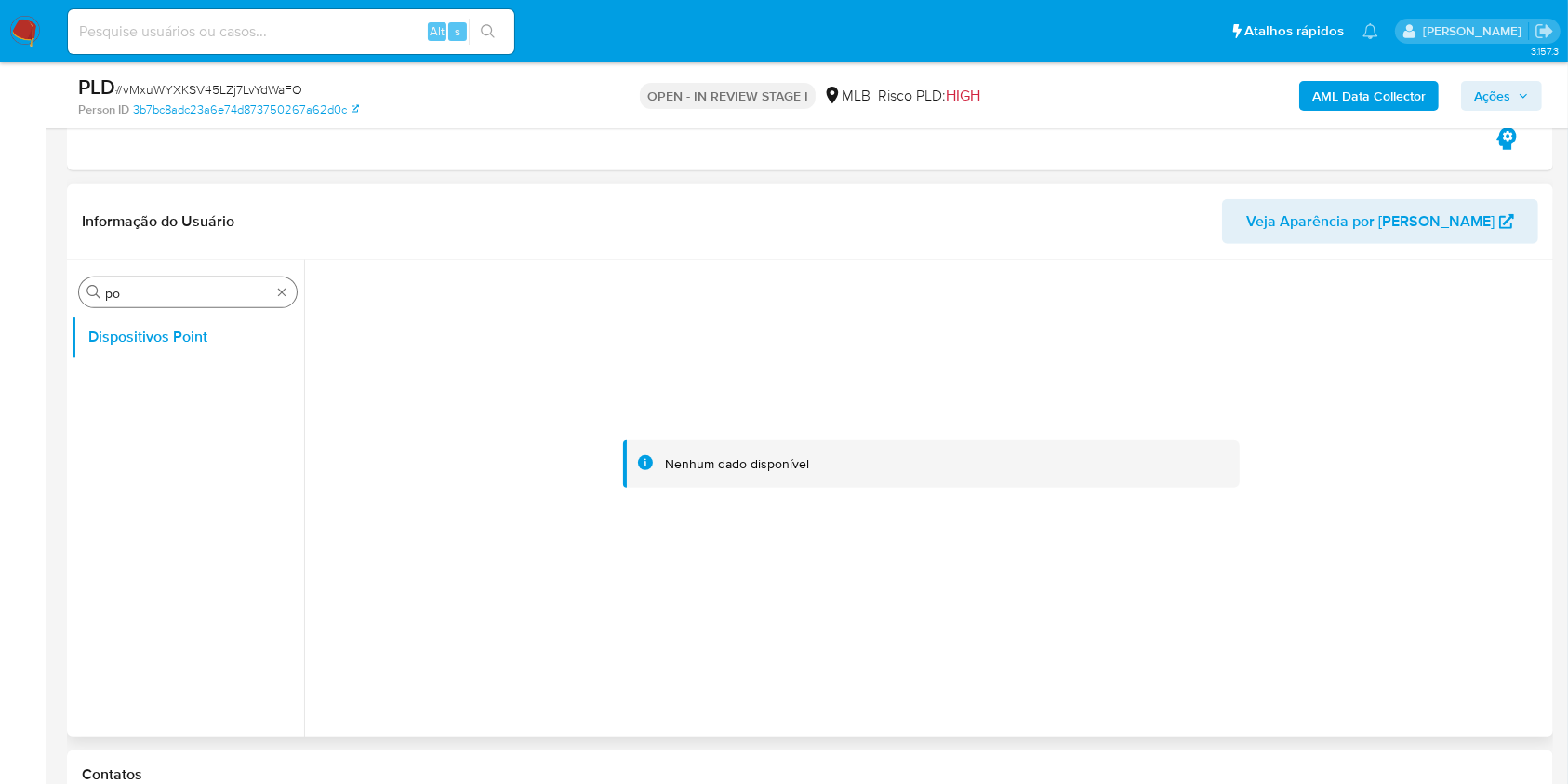
click at [154, 286] on input "po" at bounding box center [188, 293] width 166 height 17
click at [154, 287] on input "po" at bounding box center [188, 293] width 166 height 17
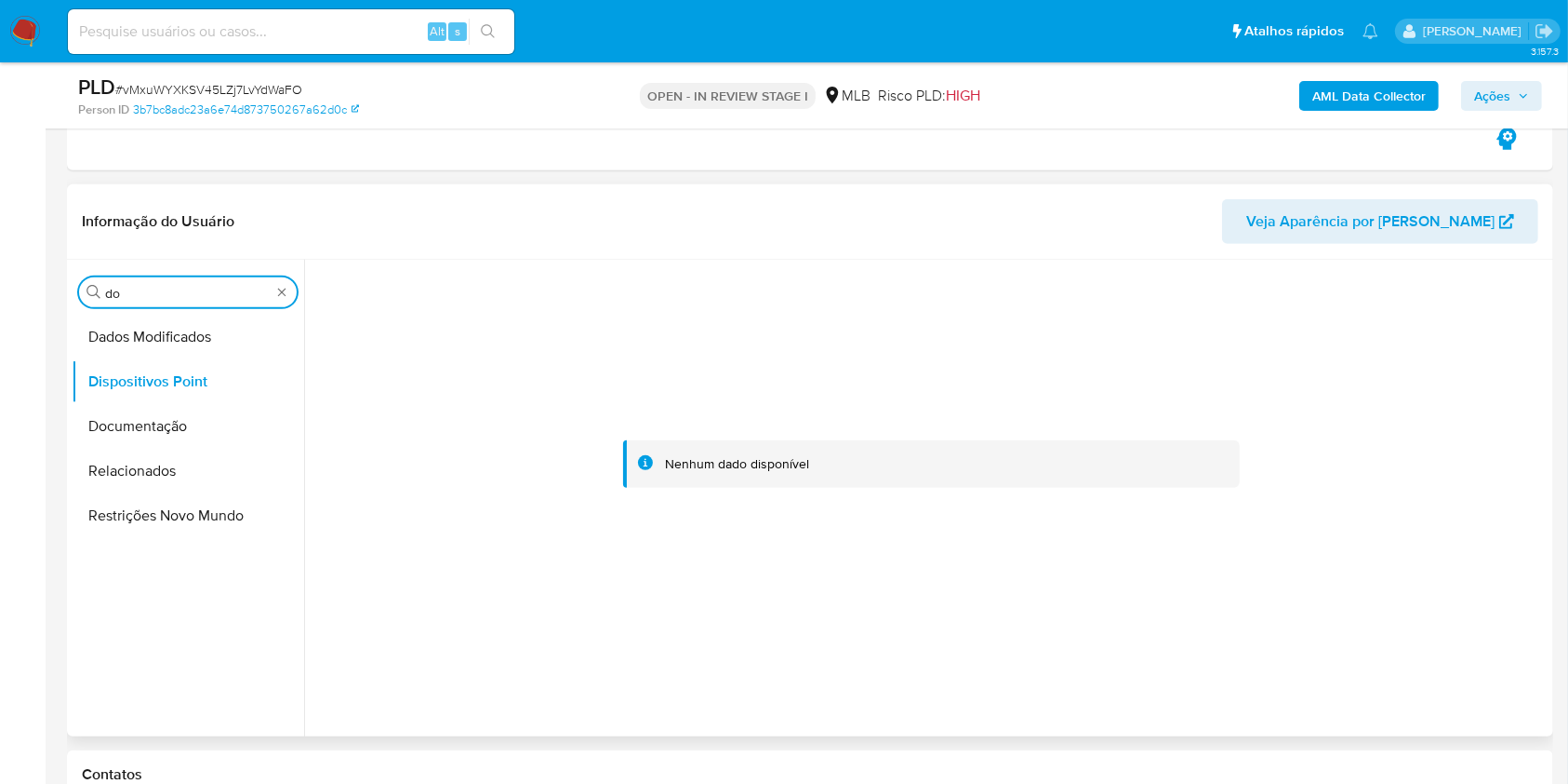
click at [146, 287] on input "do" at bounding box center [188, 293] width 166 height 17
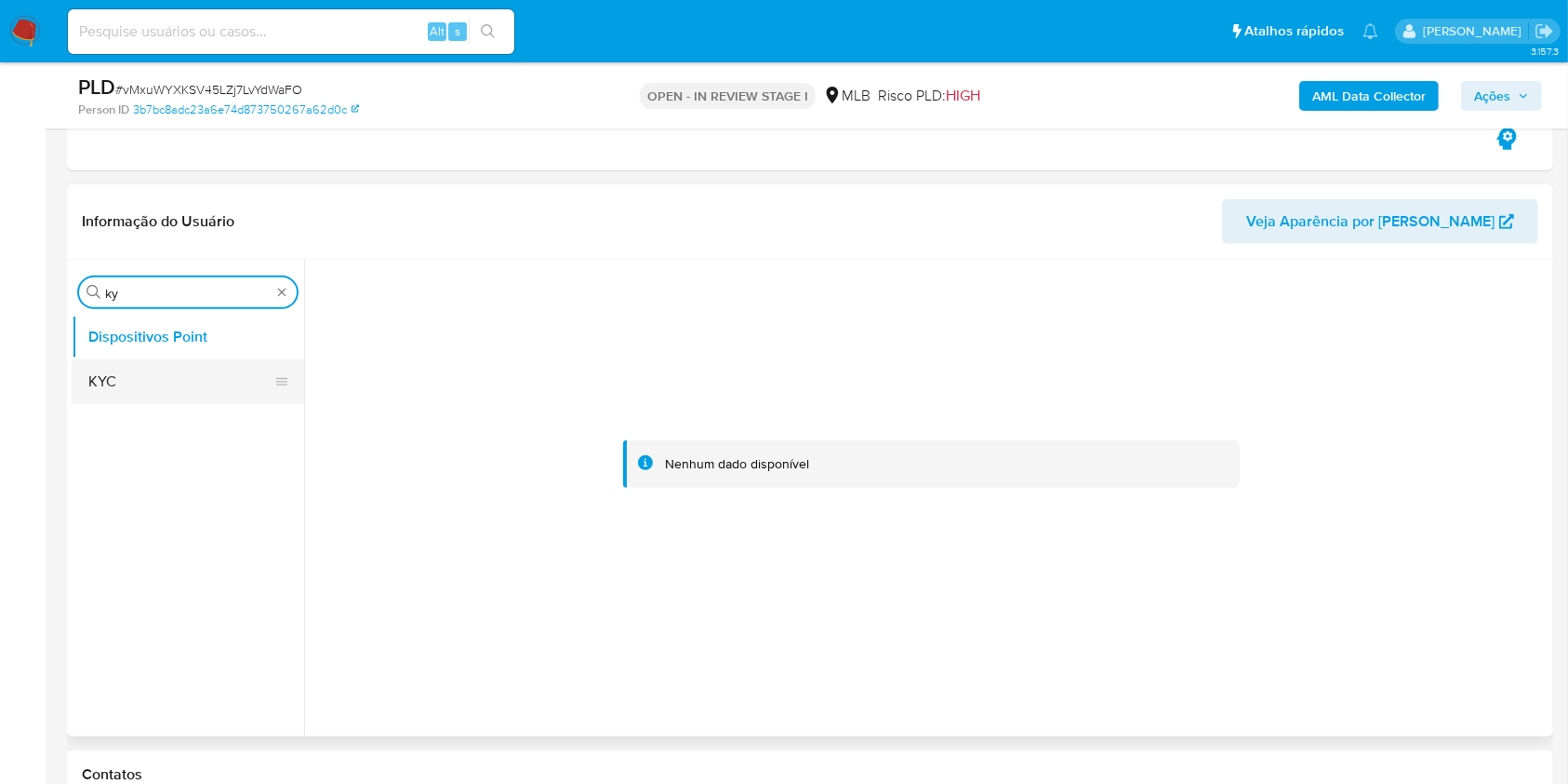
type input "ky"
click at [135, 388] on button "KYC" at bounding box center [181, 382] width 218 height 45
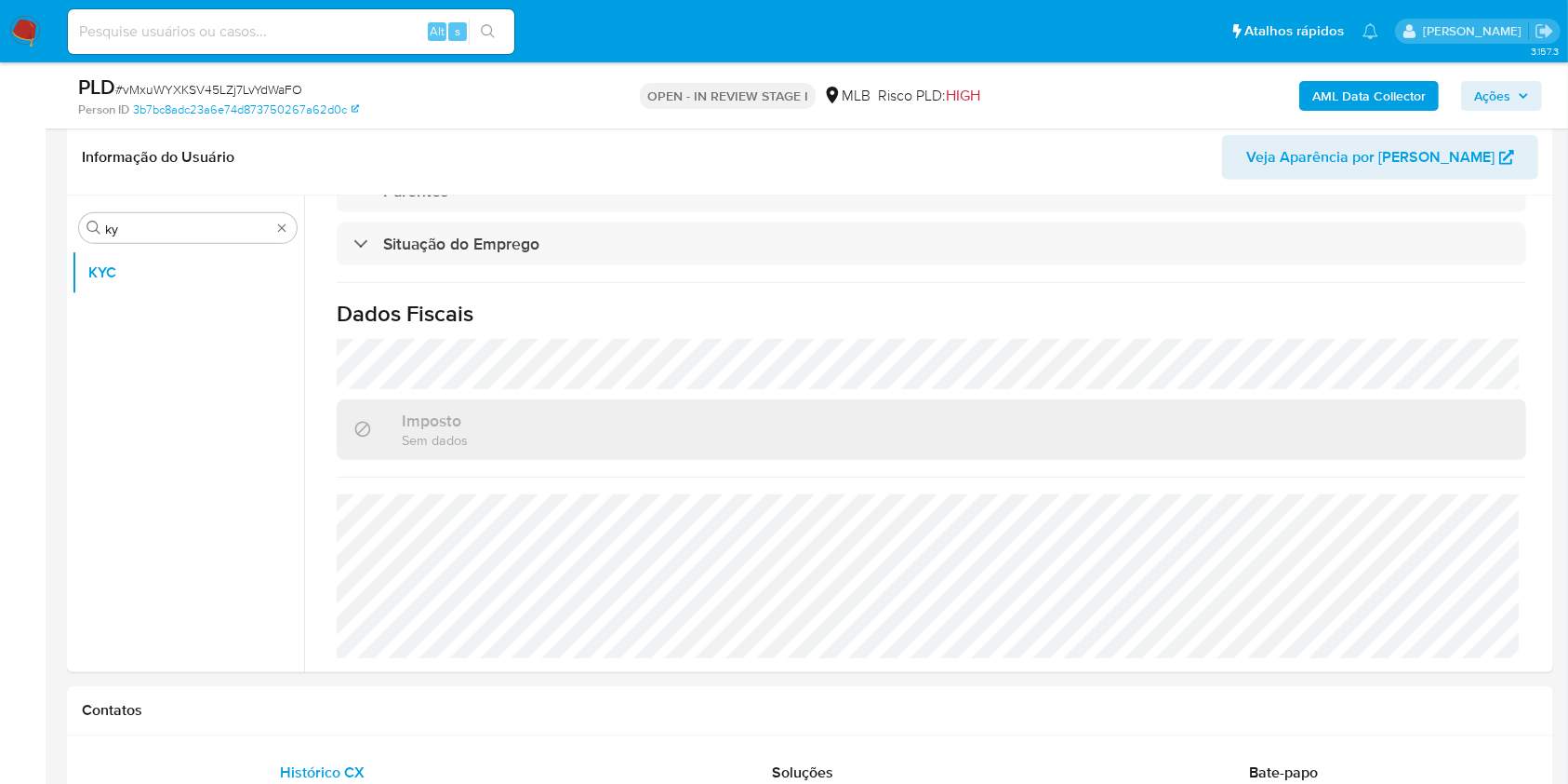
scroll to position [868, 0]
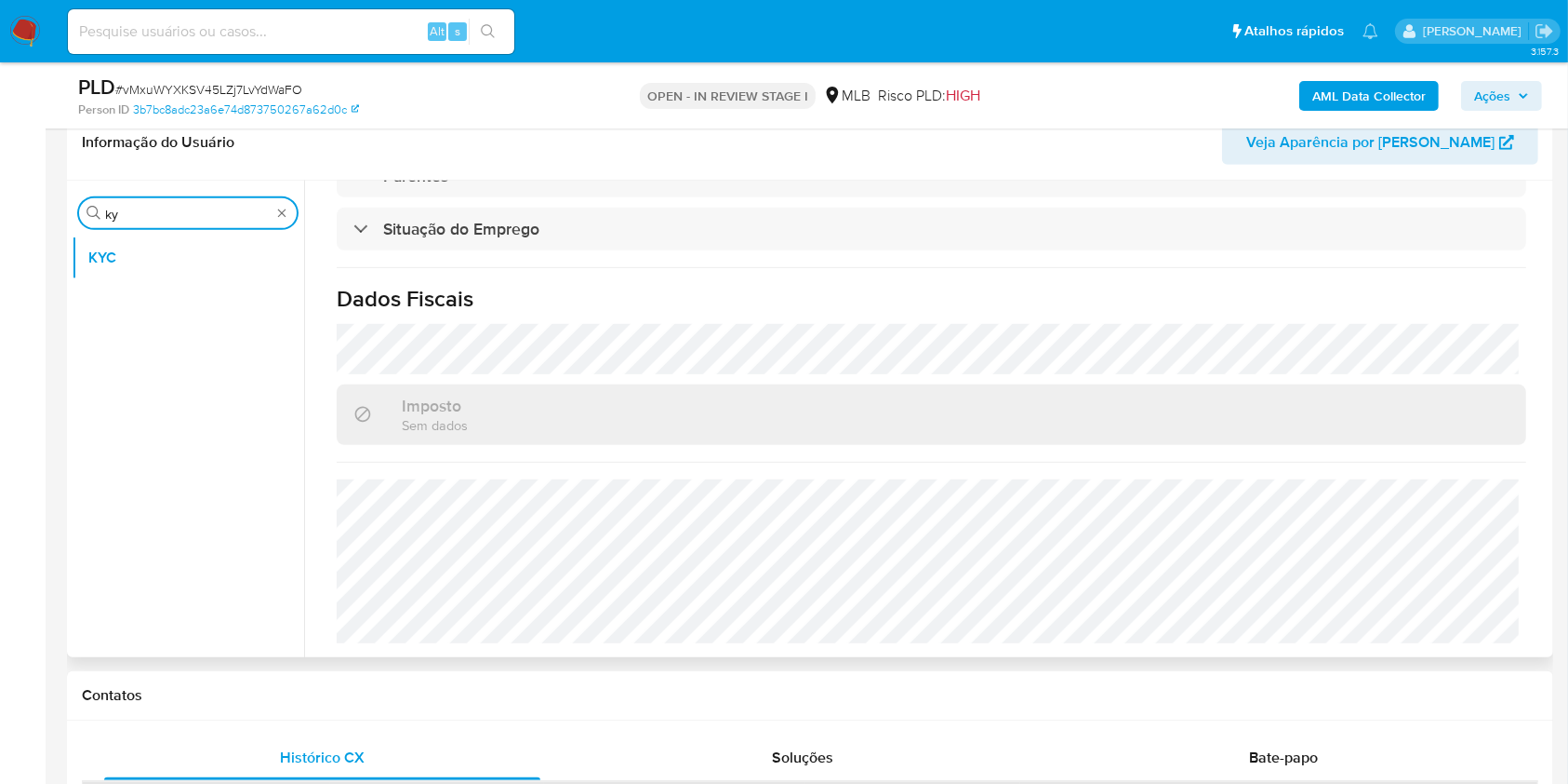
click at [269, 218] on input "ky" at bounding box center [188, 214] width 166 height 17
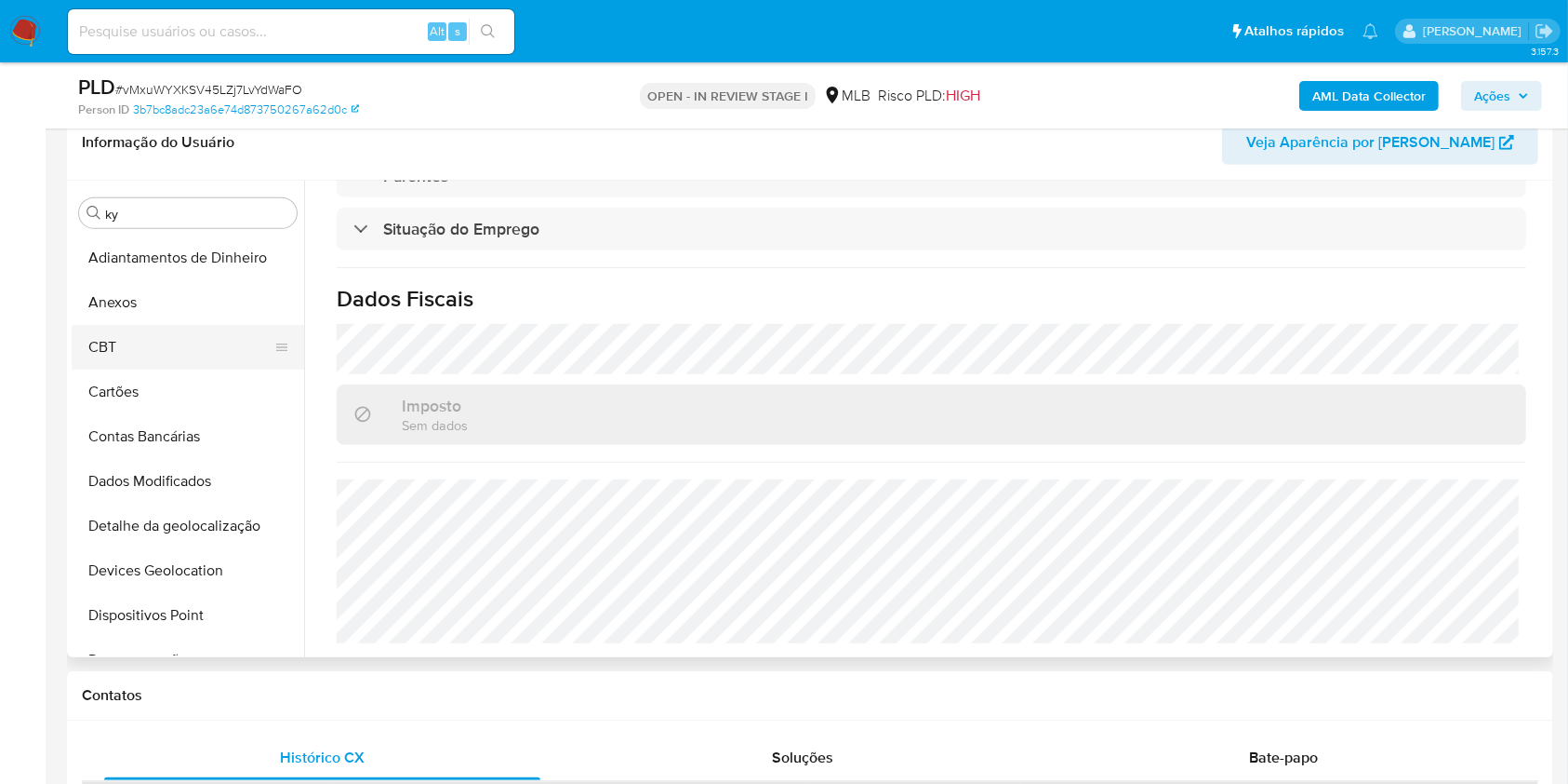
click at [175, 341] on button "CBT" at bounding box center [181, 347] width 218 height 45
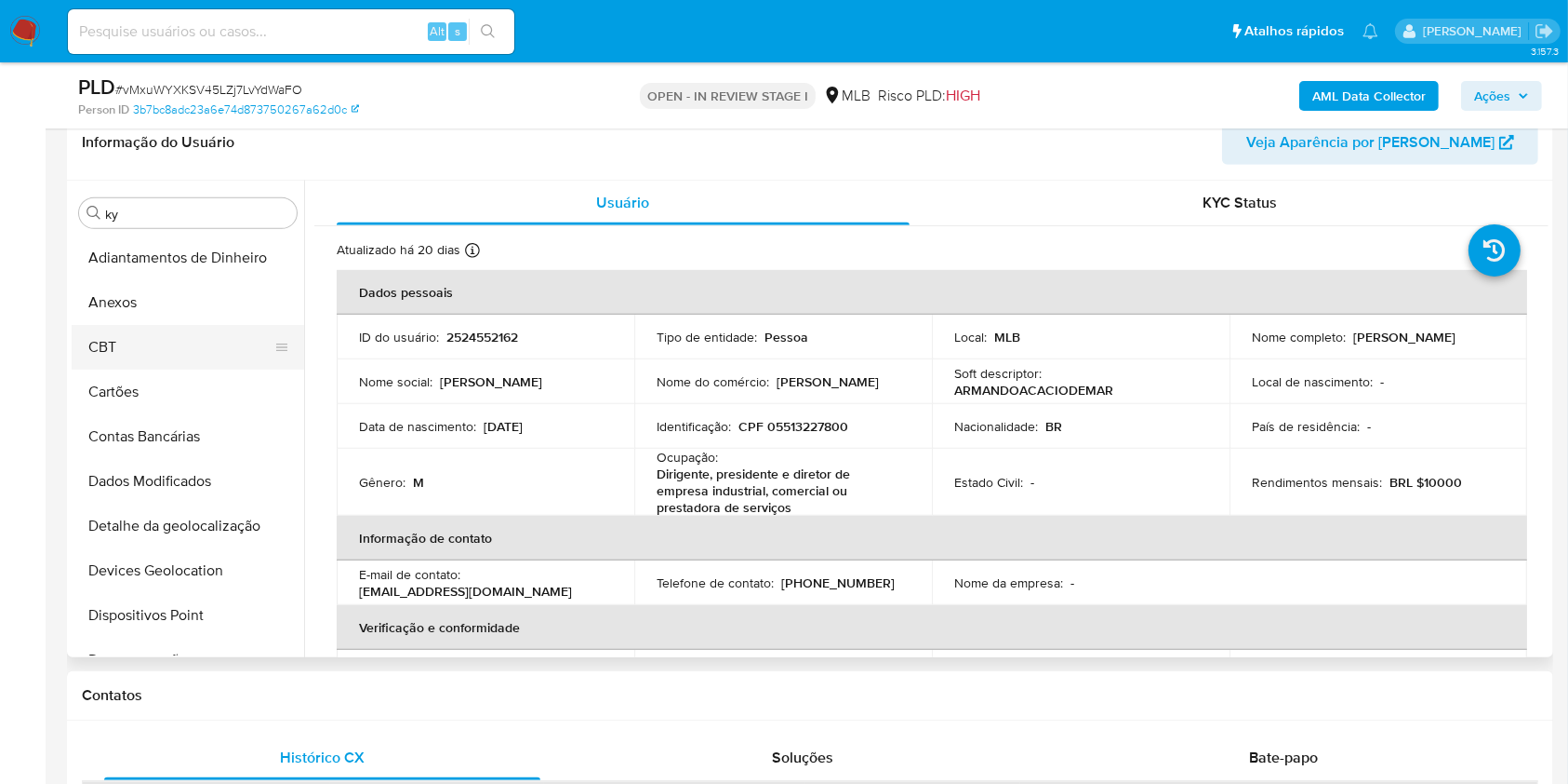
click at [154, 325] on button "CBT" at bounding box center [181, 347] width 218 height 45
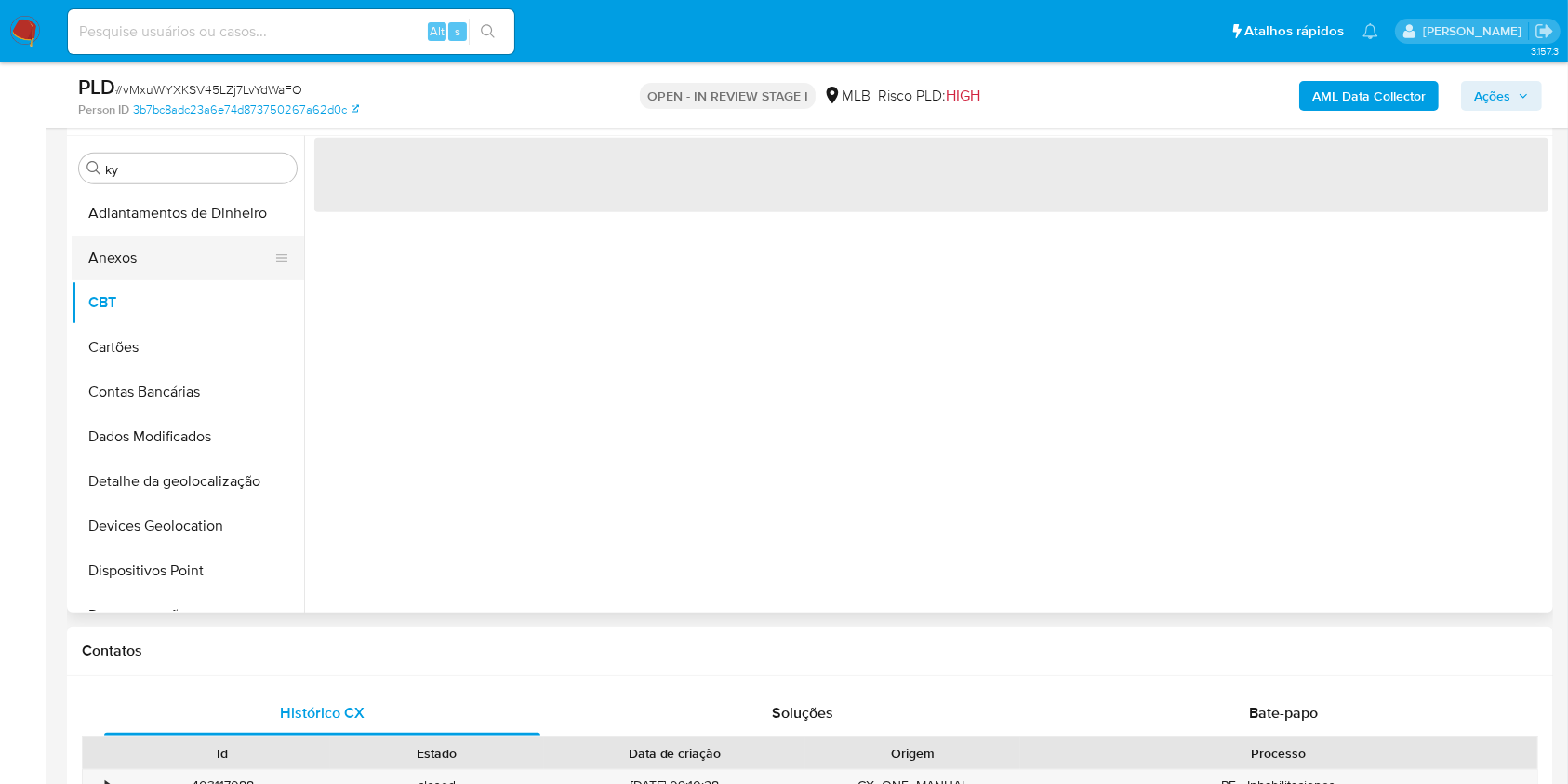
click at [102, 258] on button "Anexos" at bounding box center [181, 258] width 218 height 45
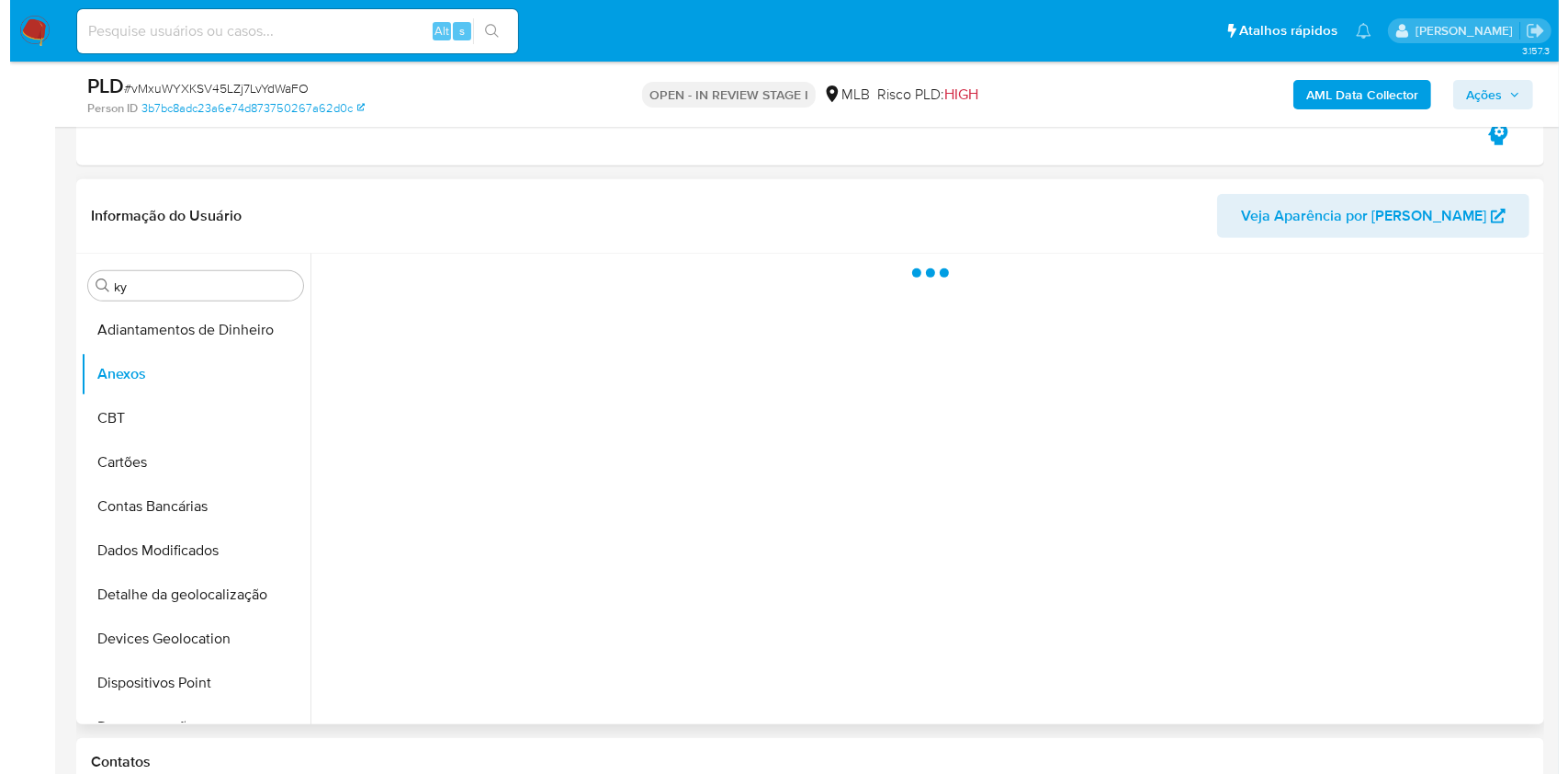
scroll to position [735, 0]
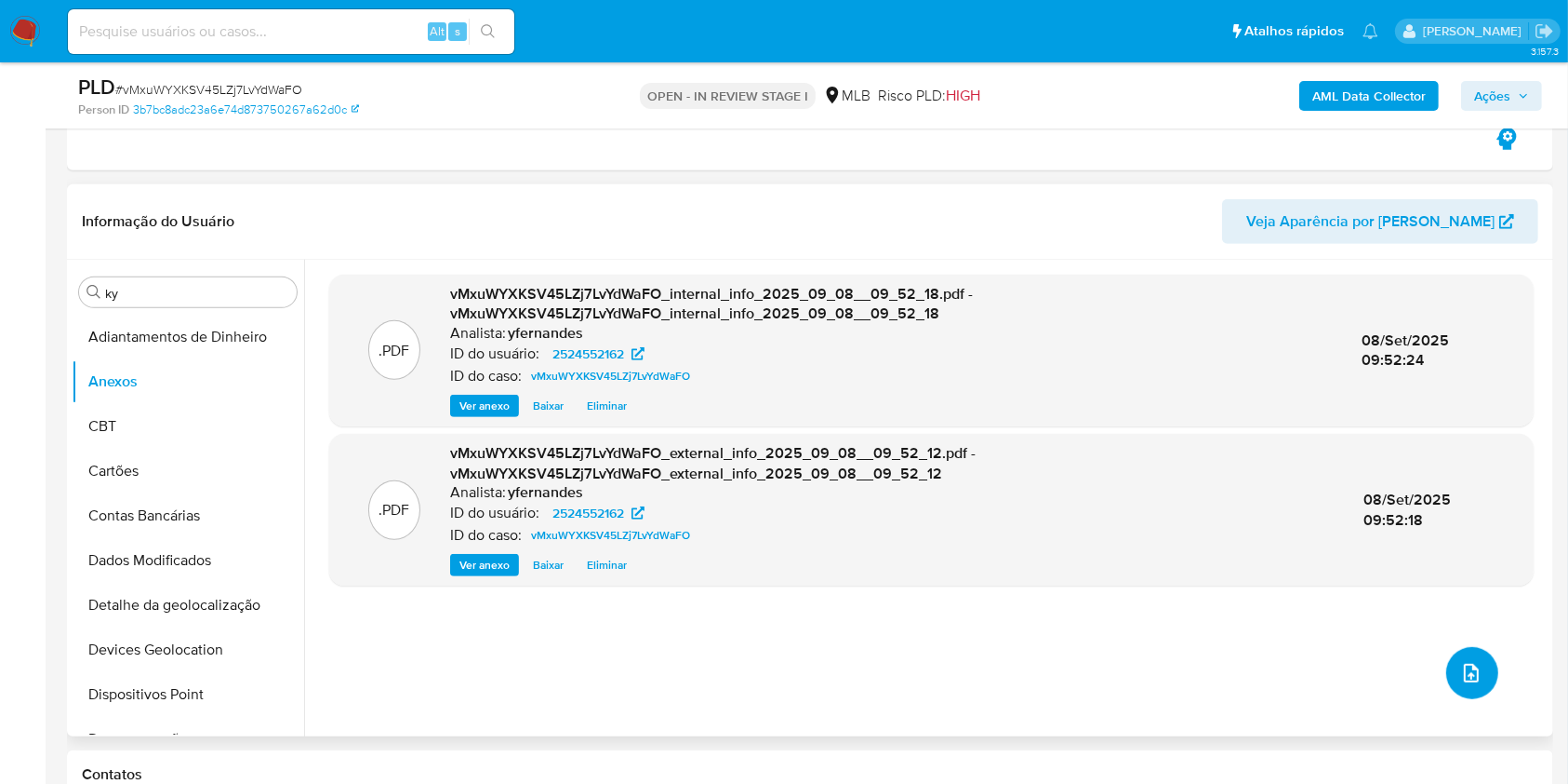
click at [1461, 666] on icon "upload-file" at bounding box center [1471, 672] width 22 height 22
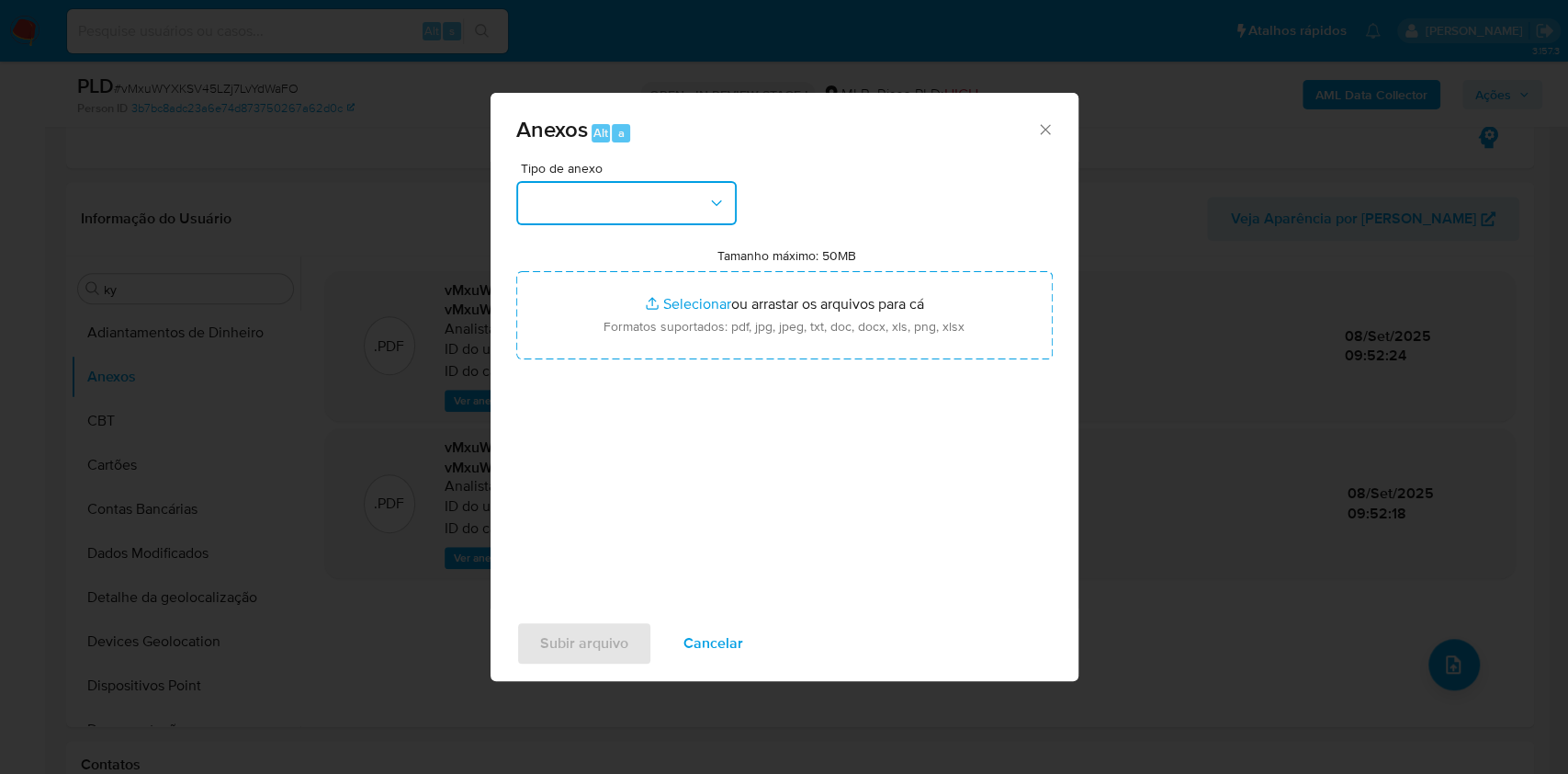
click at [653, 221] on button "button" at bounding box center [627, 203] width 221 height 44
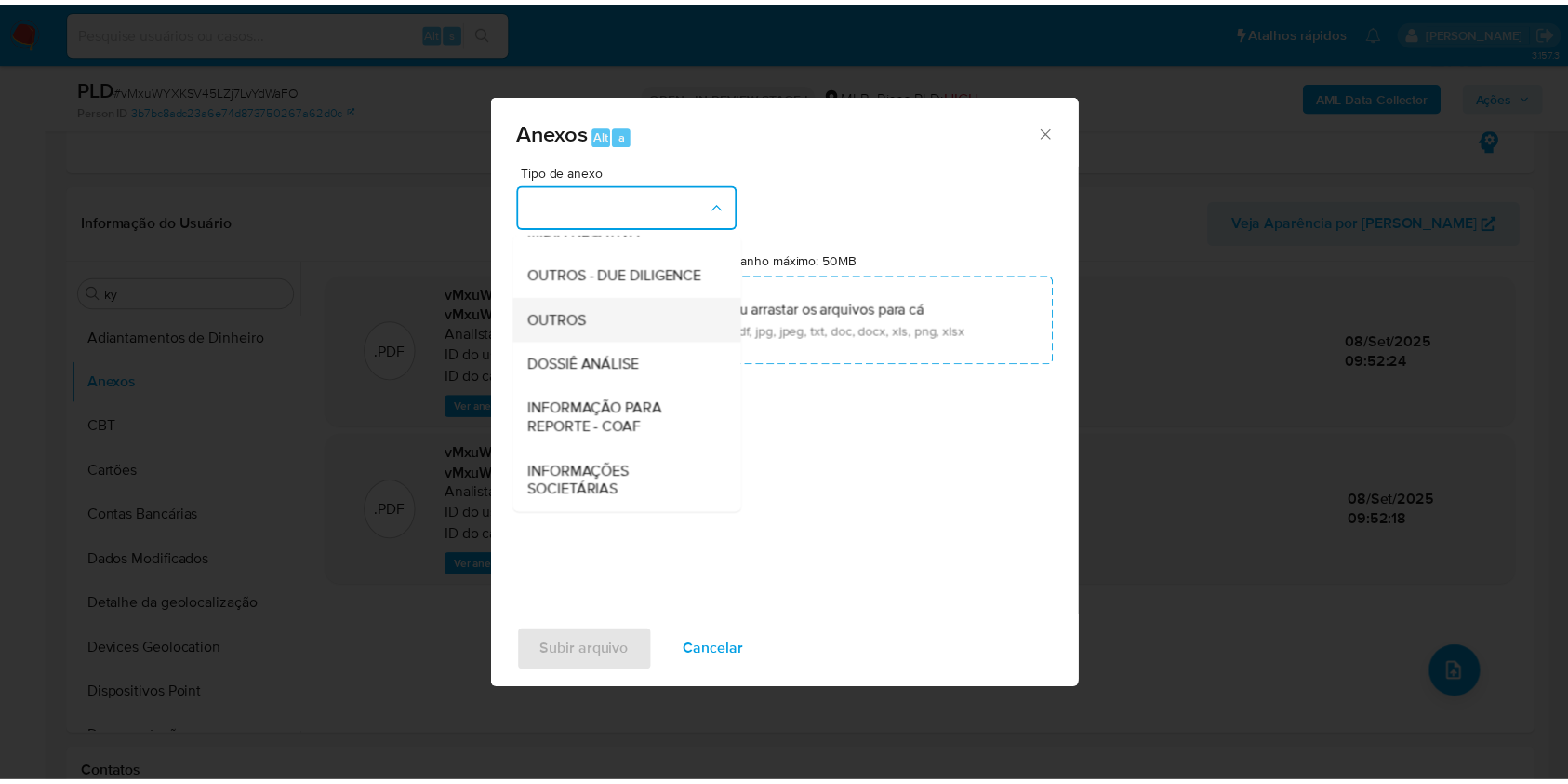
scroll to position [286, 0]
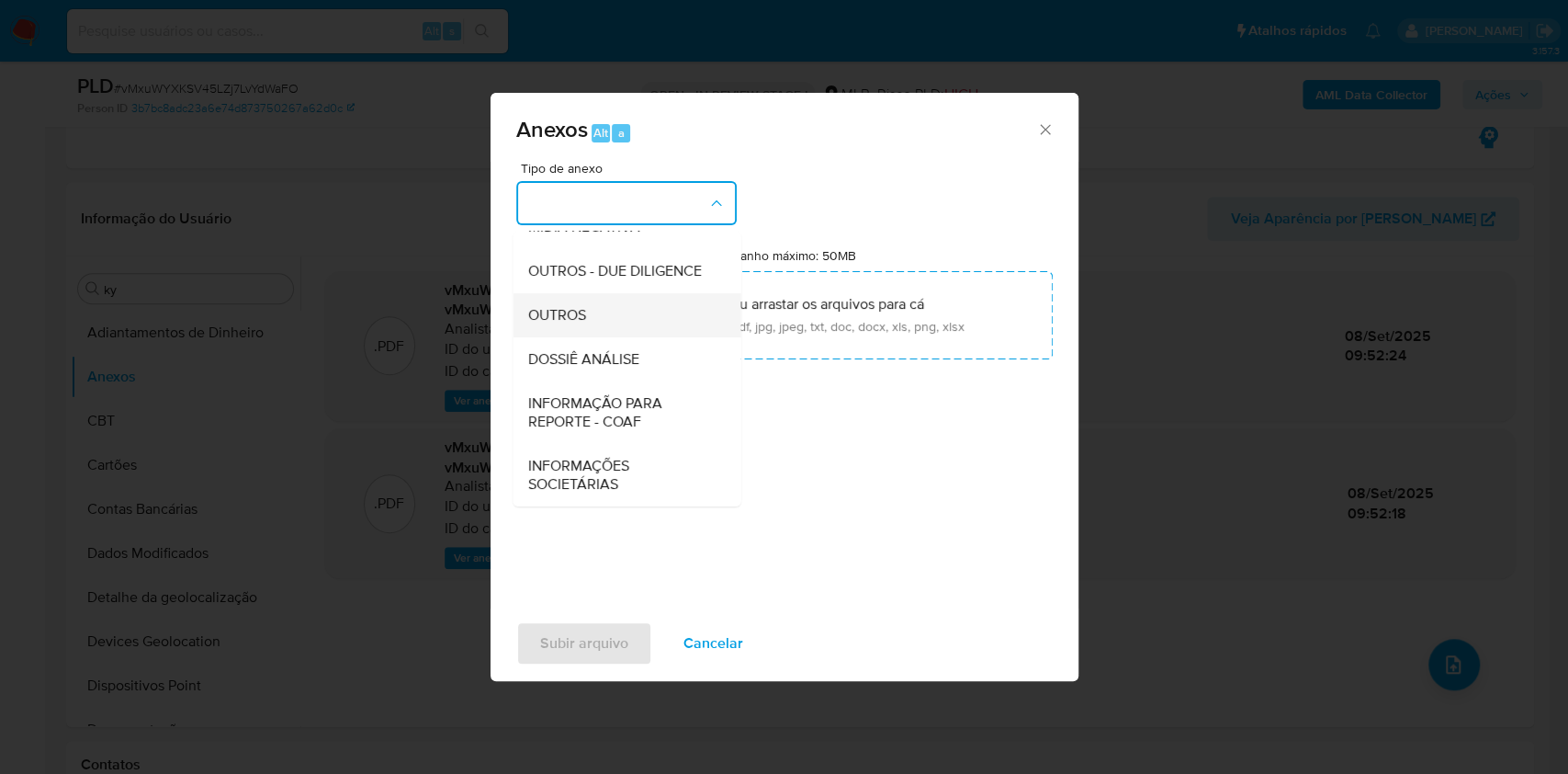
click at [536, 301] on div "OUTROS" at bounding box center [621, 315] width 187 height 44
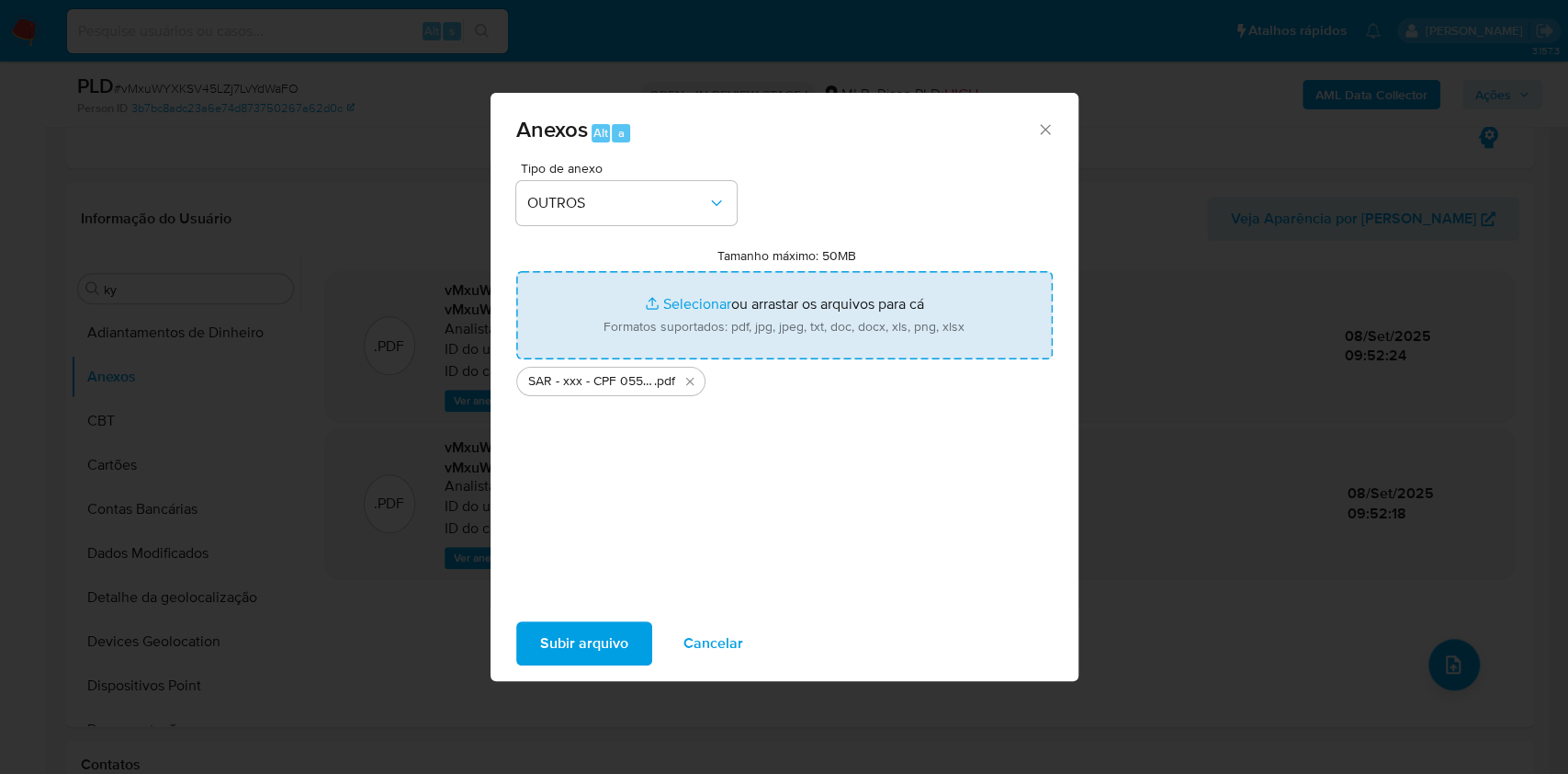
type input "C:\fakepath\Mulan 2524552162_2025_09_08_07_57_51.xlsx"
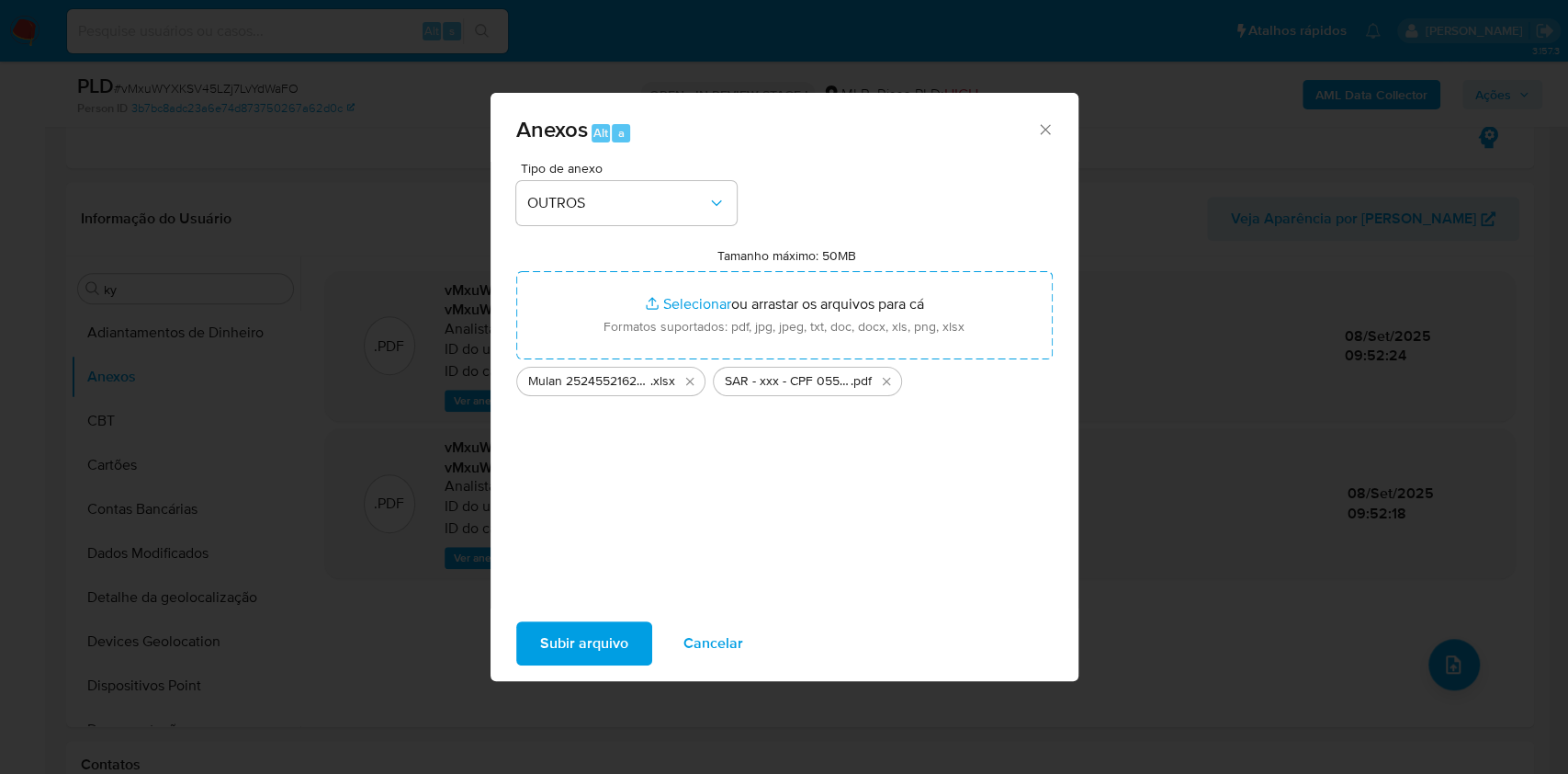
click at [573, 638] on span "Subir arquivo" at bounding box center [583, 643] width 88 height 40
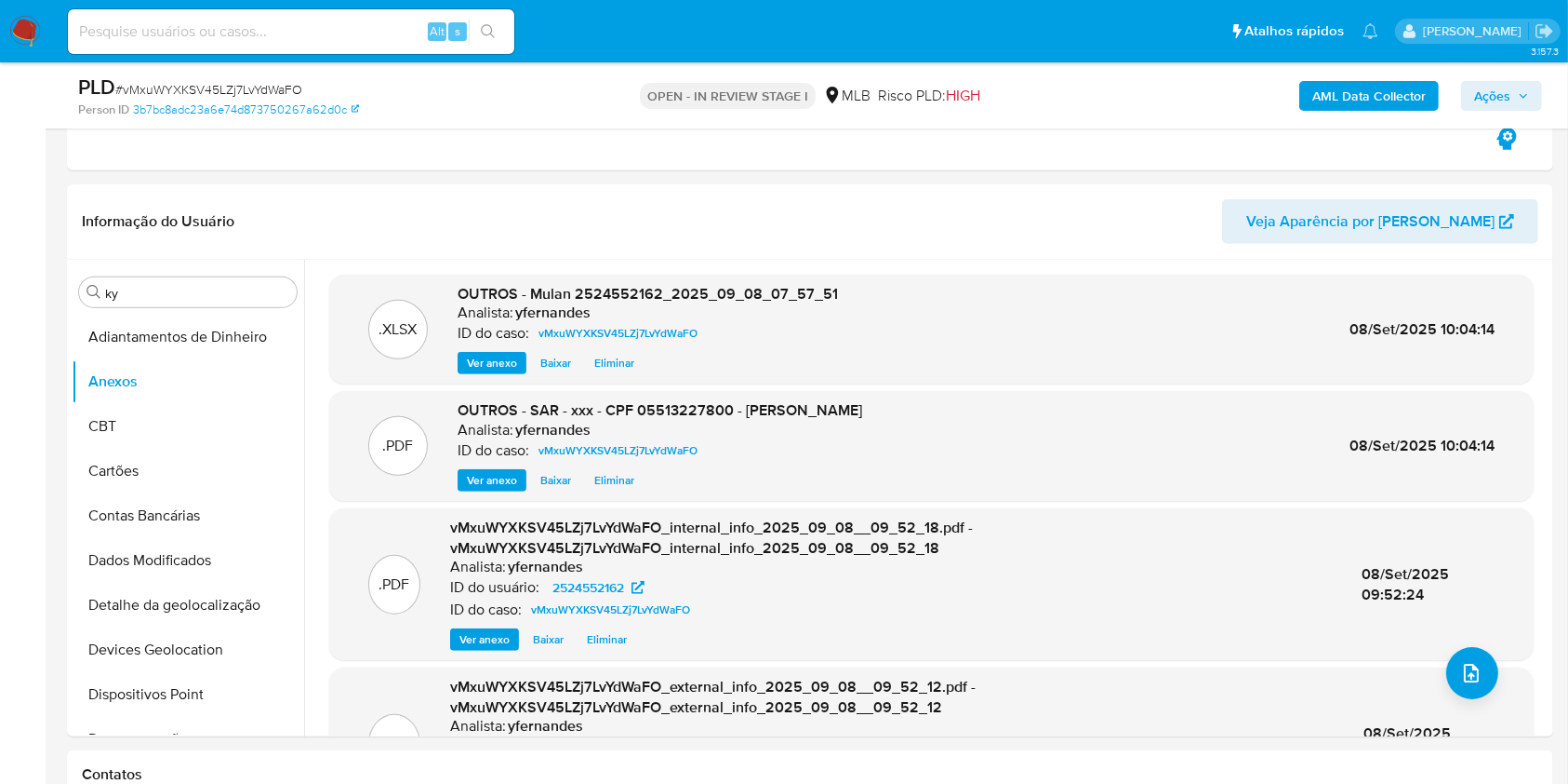
click at [1503, 98] on span "Ações" at bounding box center [1492, 96] width 36 height 30
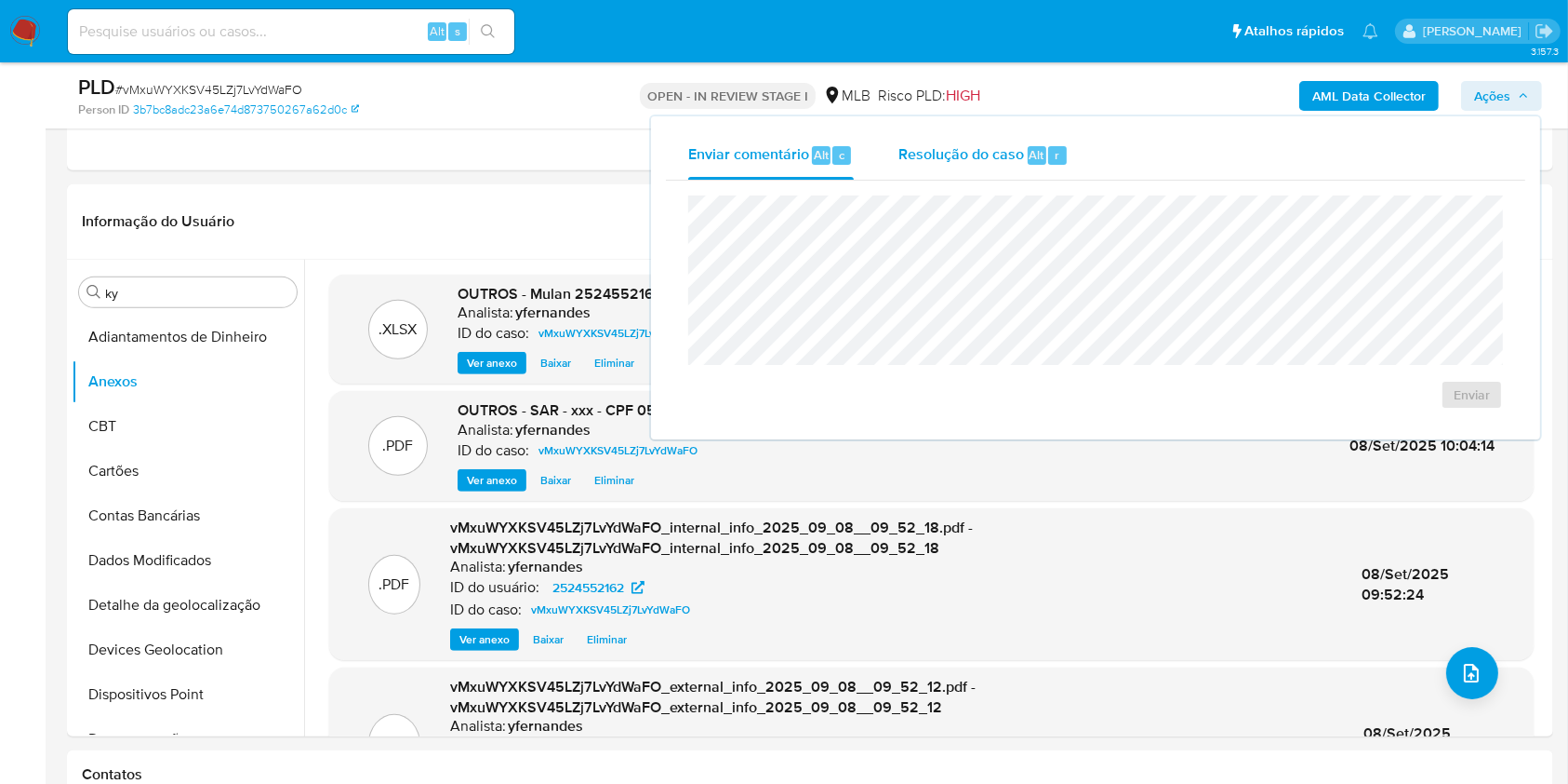
click at [985, 142] on div "Resolução do caso Alt r" at bounding box center [983, 155] width 171 height 48
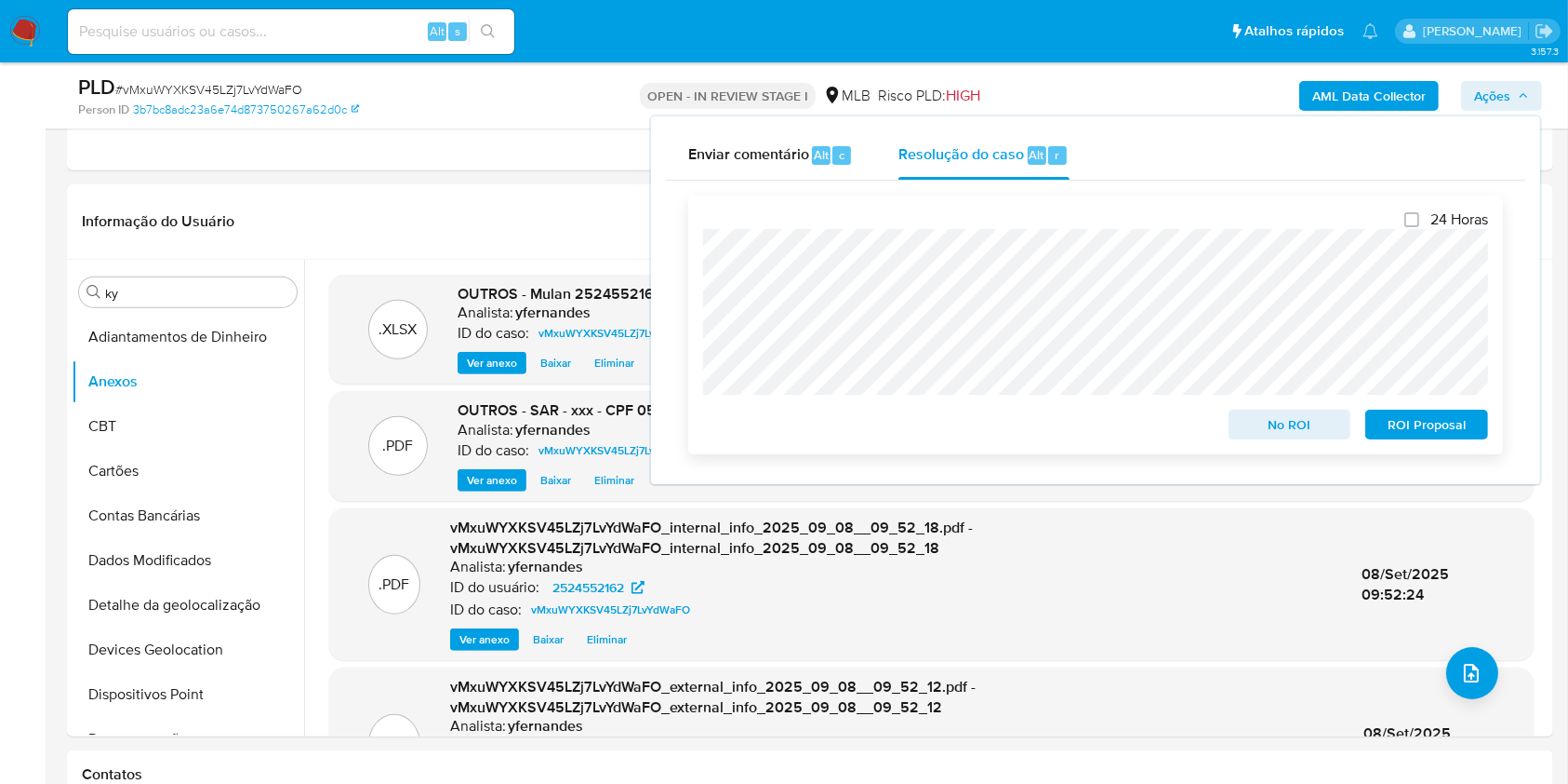
click at [1436, 428] on span "ROI Proposal" at bounding box center [1426, 424] width 97 height 26
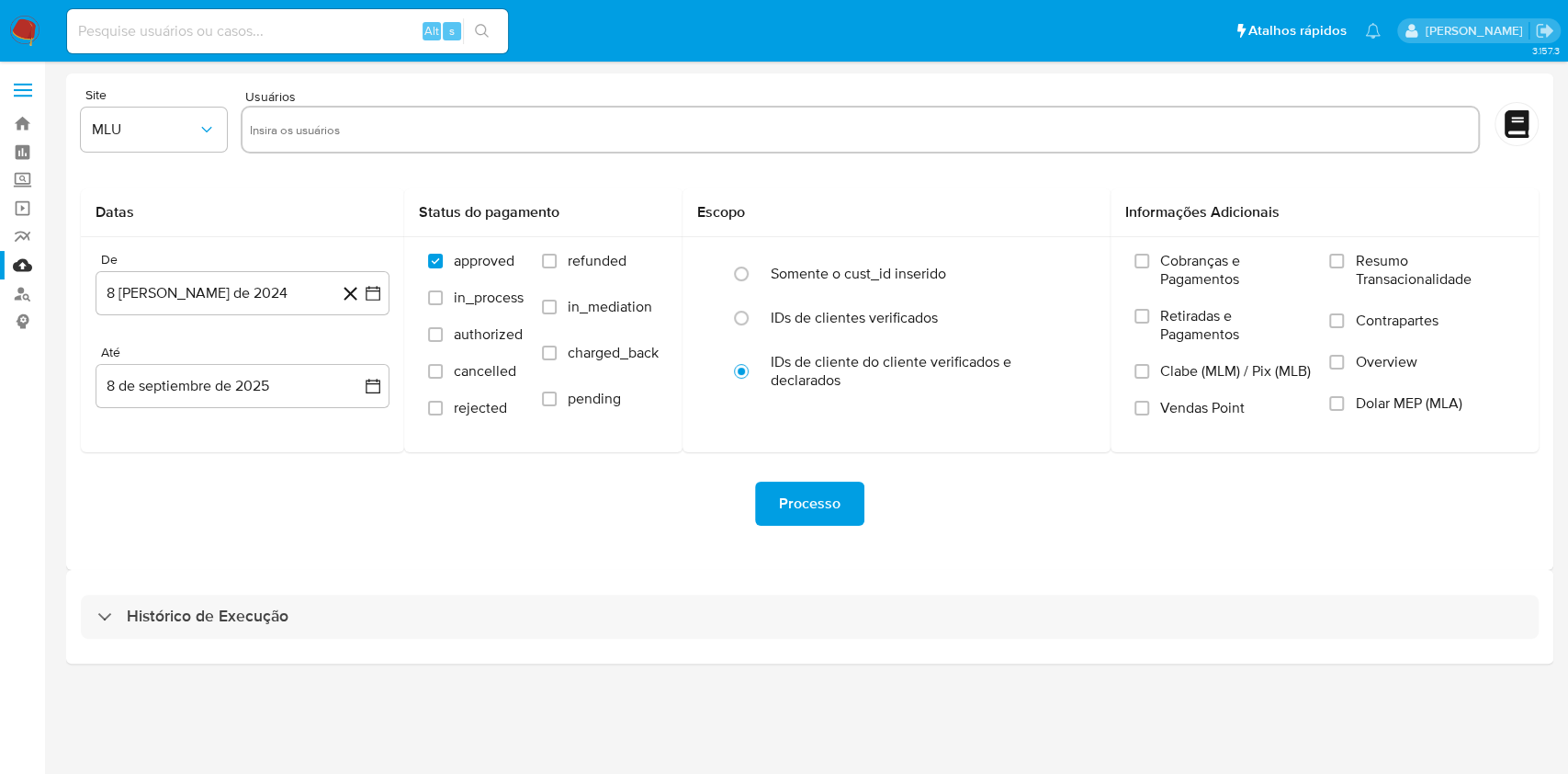
click at [940, 601] on div "Histórico de Execução" at bounding box center [809, 616] width 1458 height 44
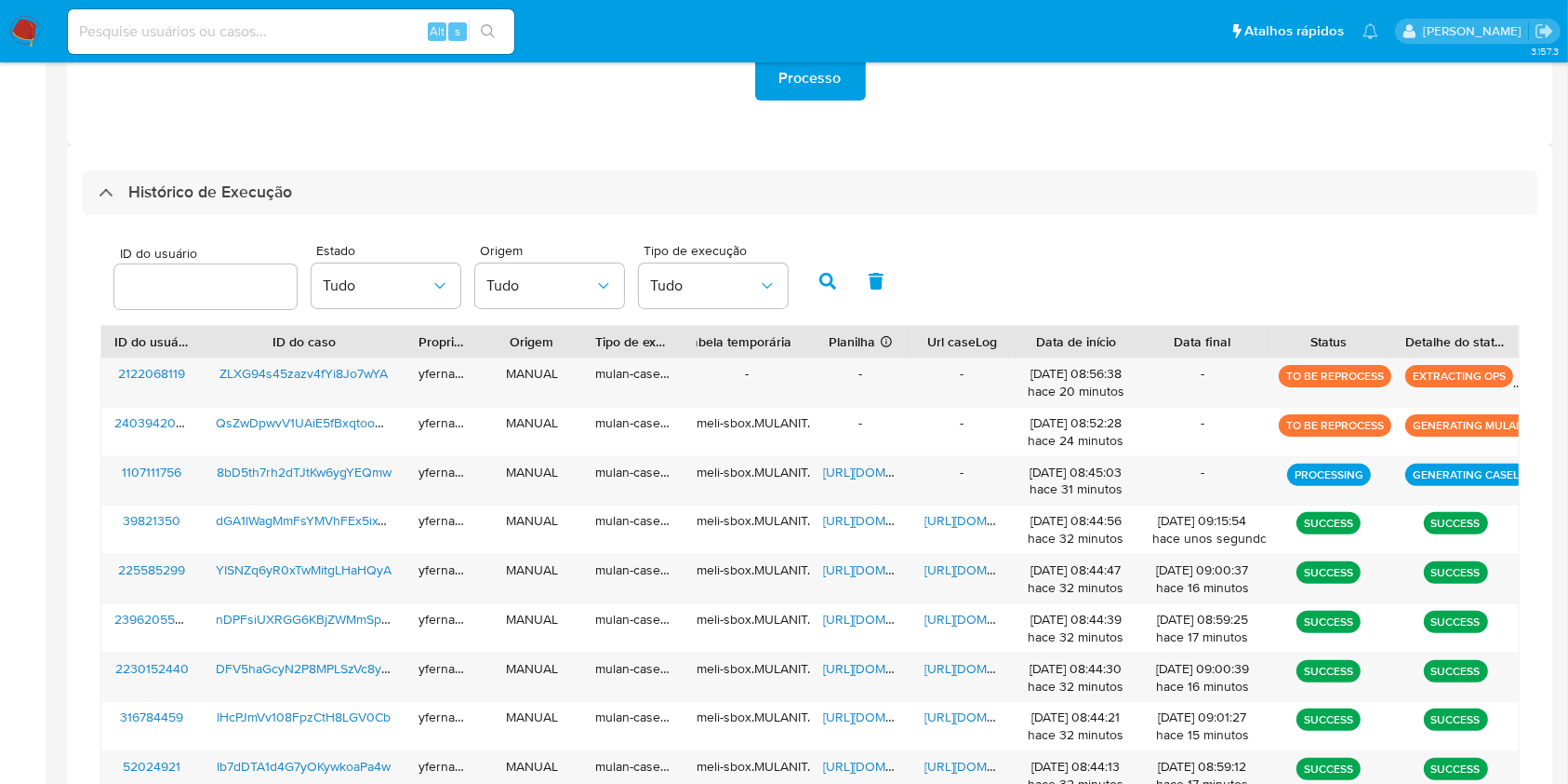
scroll to position [603, 0]
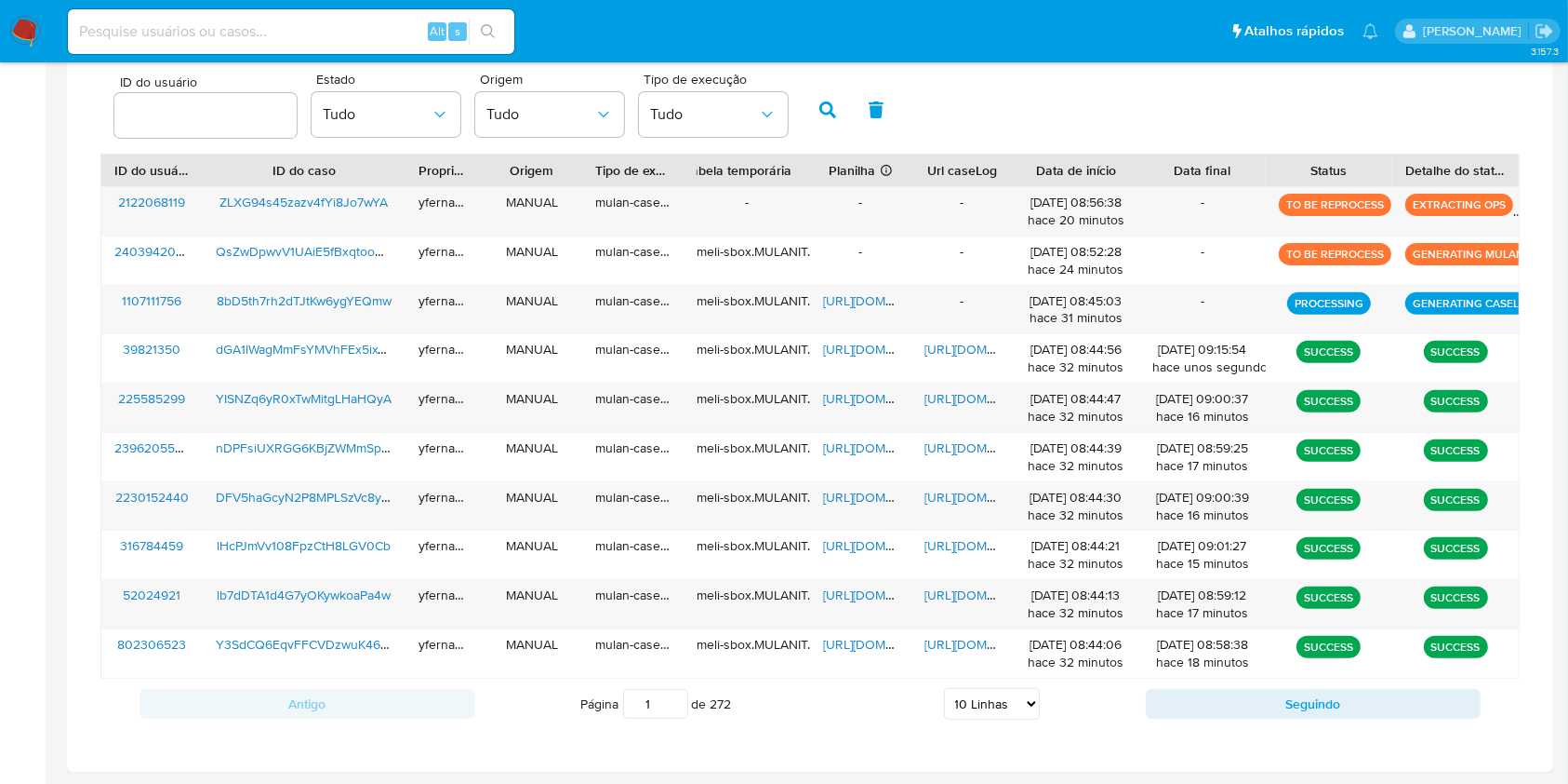
click at [970, 705] on select "5 Linhas 10 Linhas 20 Linhas 25 Linhas 50 Linhas 100 Linhas" at bounding box center [992, 704] width 96 height 32
click at [975, 718] on div "Página 1 de 272 5 Linhas 10 Linhas 20 Linhas 25 Linhas 50 Linhas 100 Linhas" at bounding box center [810, 703] width 671 height 37
click at [974, 704] on select "5 Linhas 10 Linhas 20 Linhas 25 Linhas 50 Linhas 100 Linhas" at bounding box center [992, 704] width 96 height 32
select select "20"
click at [944, 688] on select "5 Linhas 10 Linhas 20 Linhas 25 Linhas 50 Linhas 100 Linhas" at bounding box center [992, 704] width 96 height 32
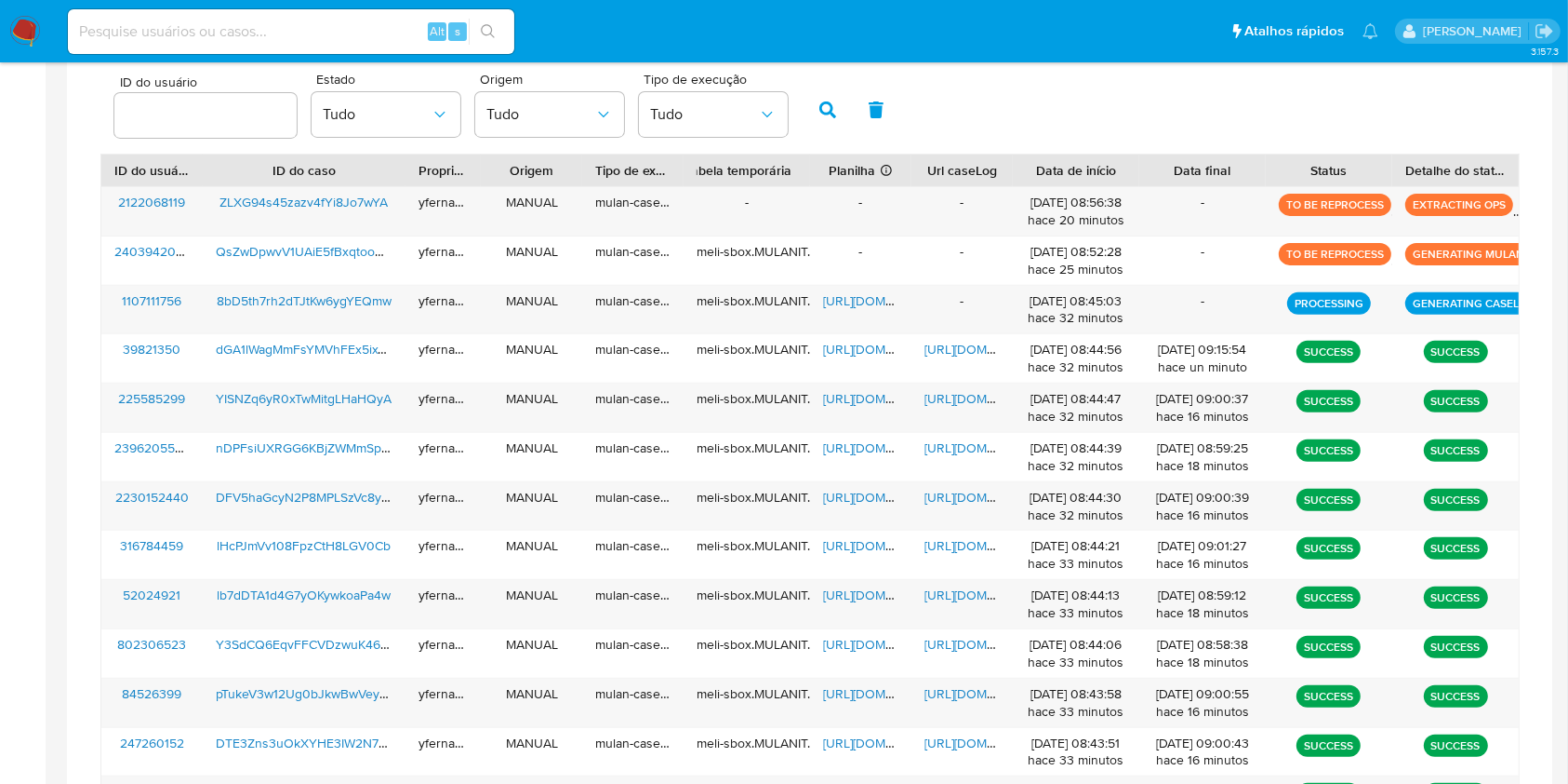
click at [0, 327] on aside "Bandeja Painel Screening Pesquisa em Listas Watchlist Ferramentas Operações em …" at bounding box center [23, 336] width 46 height 1879
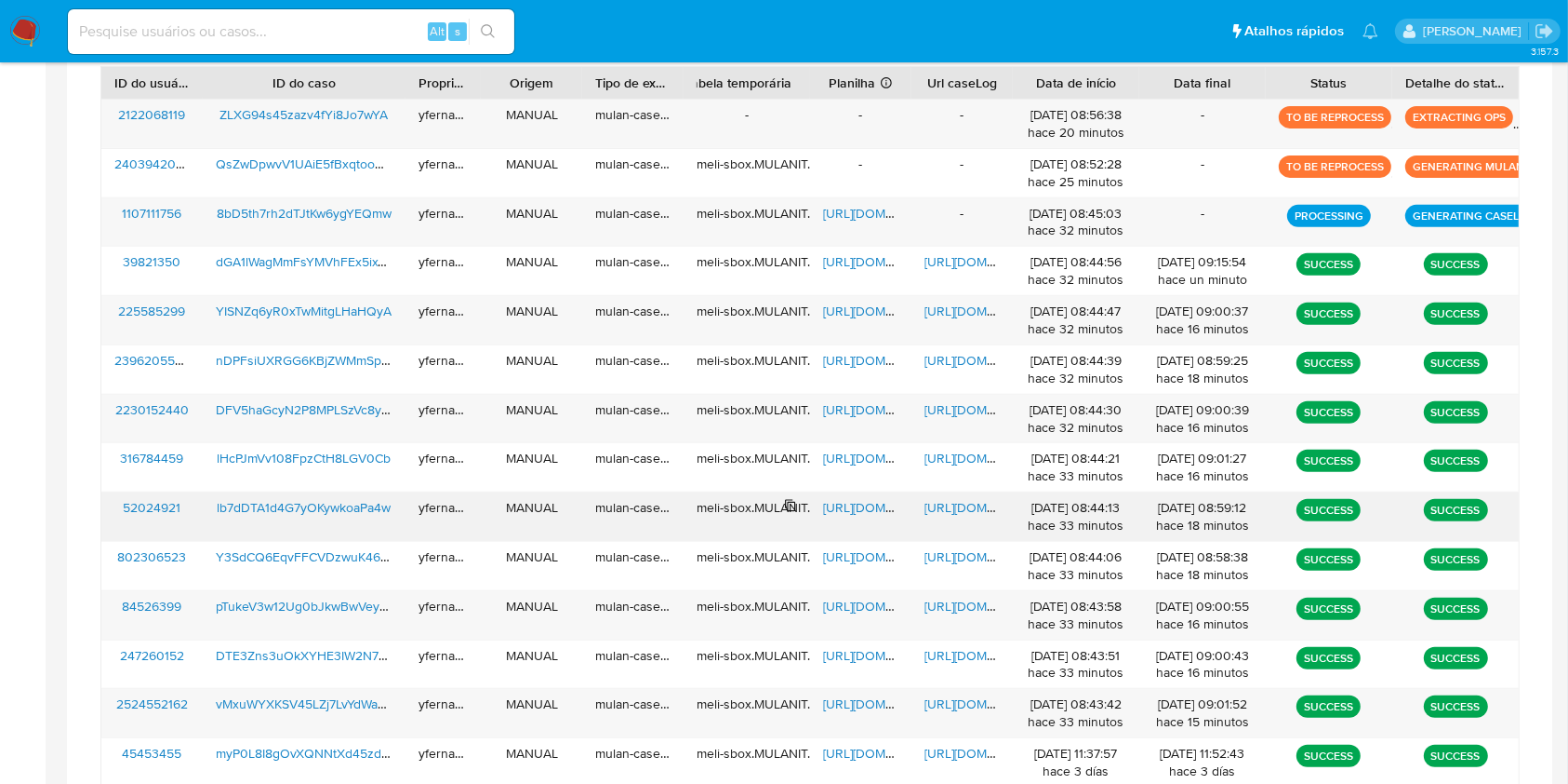
scroll to position [744, 0]
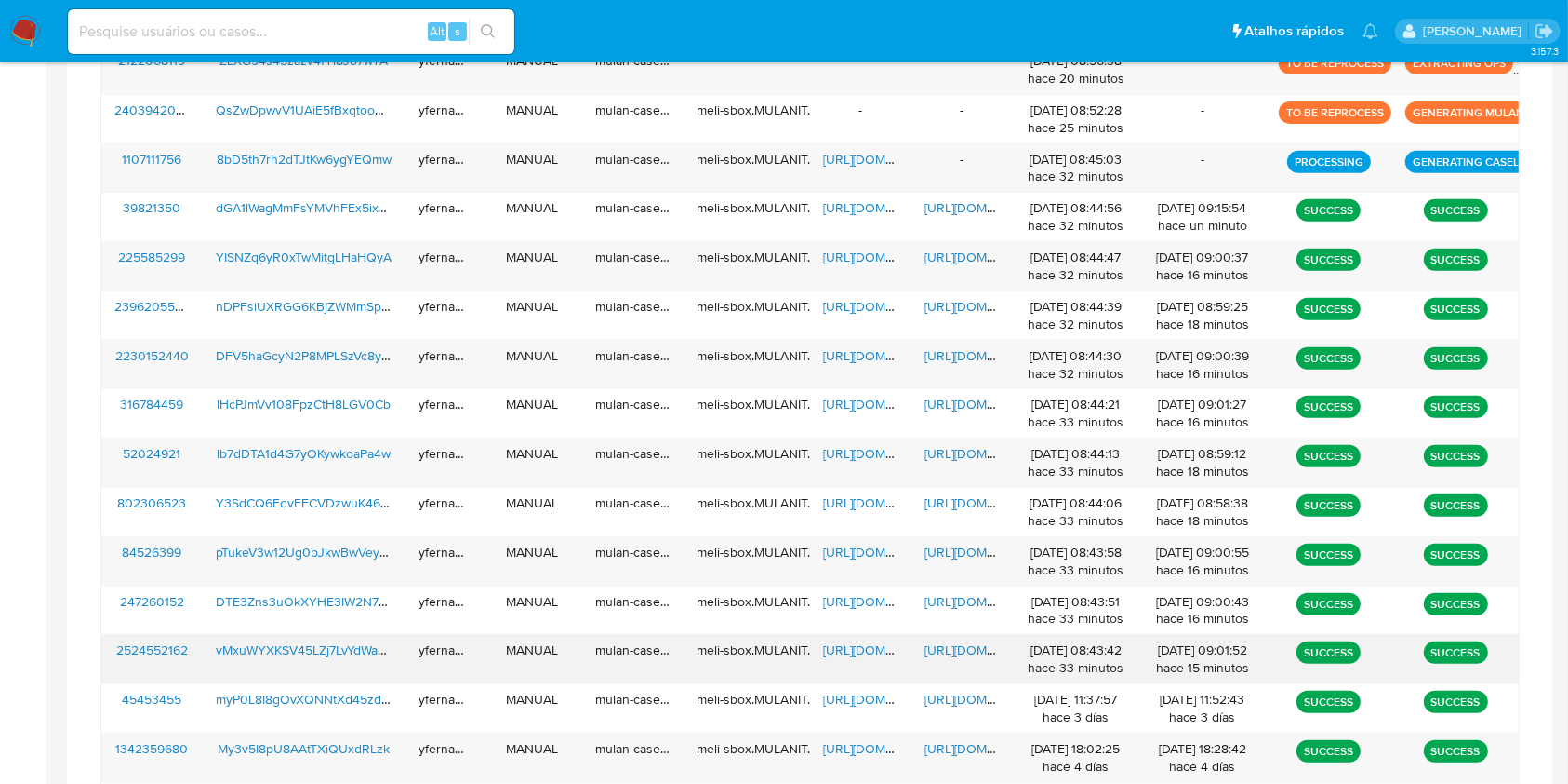
click at [851, 648] on span "https://docs.google.com/spreadsheets/d/1hTmC9gTFYAbDWVq1qJQN06s1Laypbb5ZnHOnbWz…" at bounding box center [887, 649] width 129 height 19
click at [969, 644] on span "https://docs.google.com/document/d/1MSjDEgwaTsyqfQSetSeUKHo4_FdqcGctvvEfiJsM-0w…" at bounding box center [988, 649] width 129 height 19
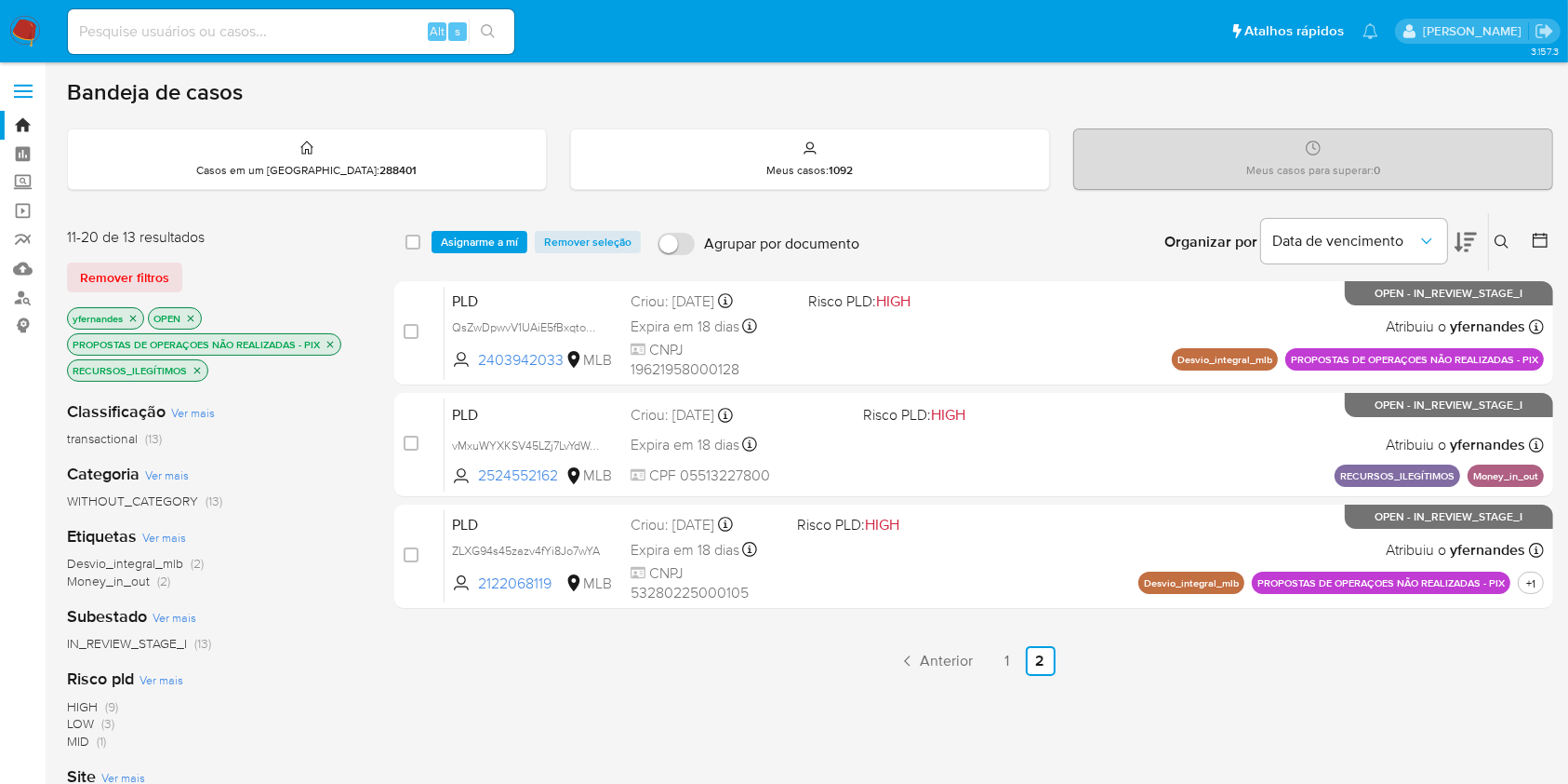
click at [275, 48] on div "Alt s" at bounding box center [290, 31] width 446 height 45
click at [266, 37] on input at bounding box center [290, 32] width 446 height 24
paste input "mzR4NFRH5Izzr0fCD1OgZYeA"
type input "mzR4NFRH5Izzr0fCD1OgZYeA"
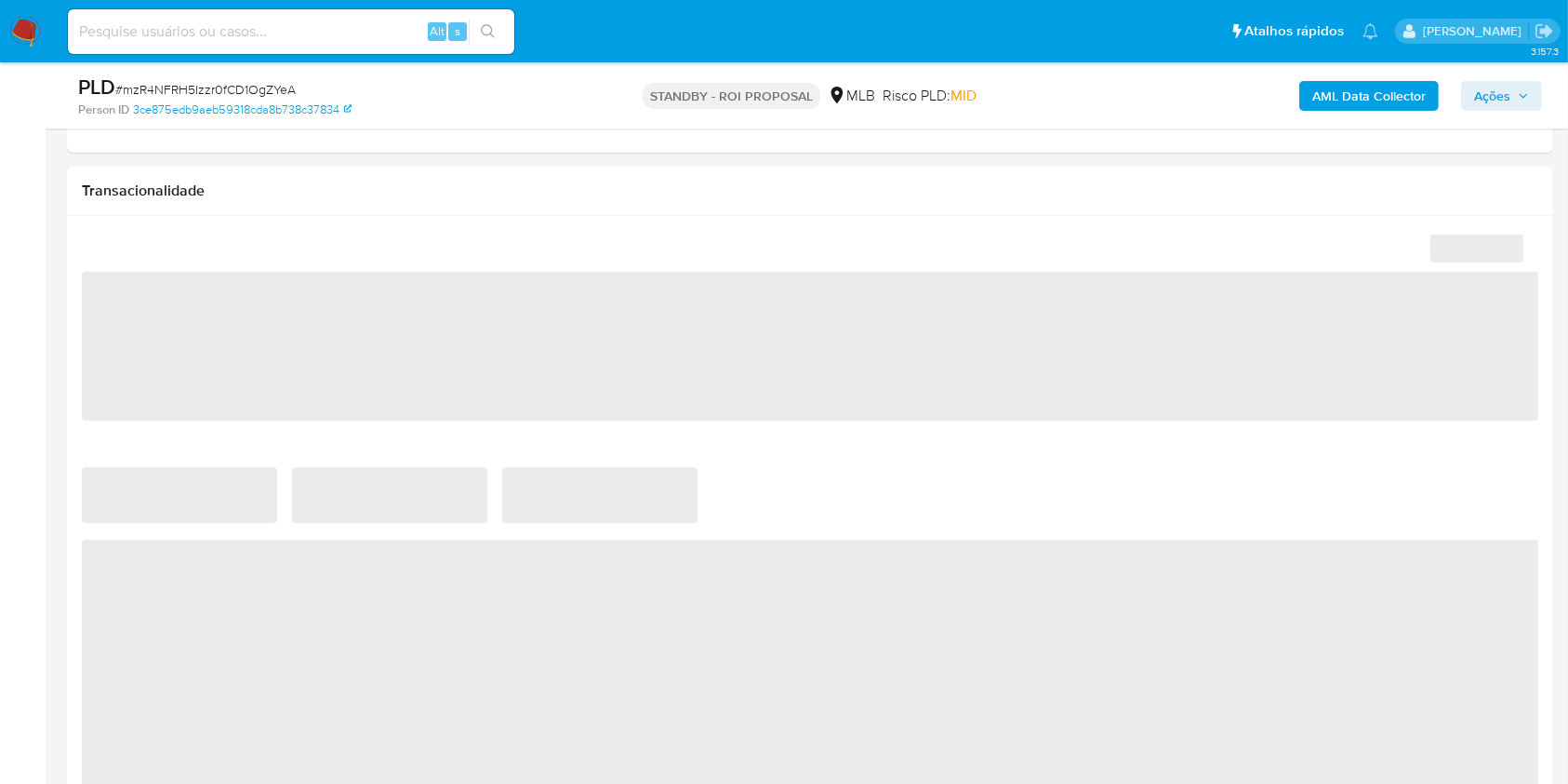
scroll to position [1240, 0]
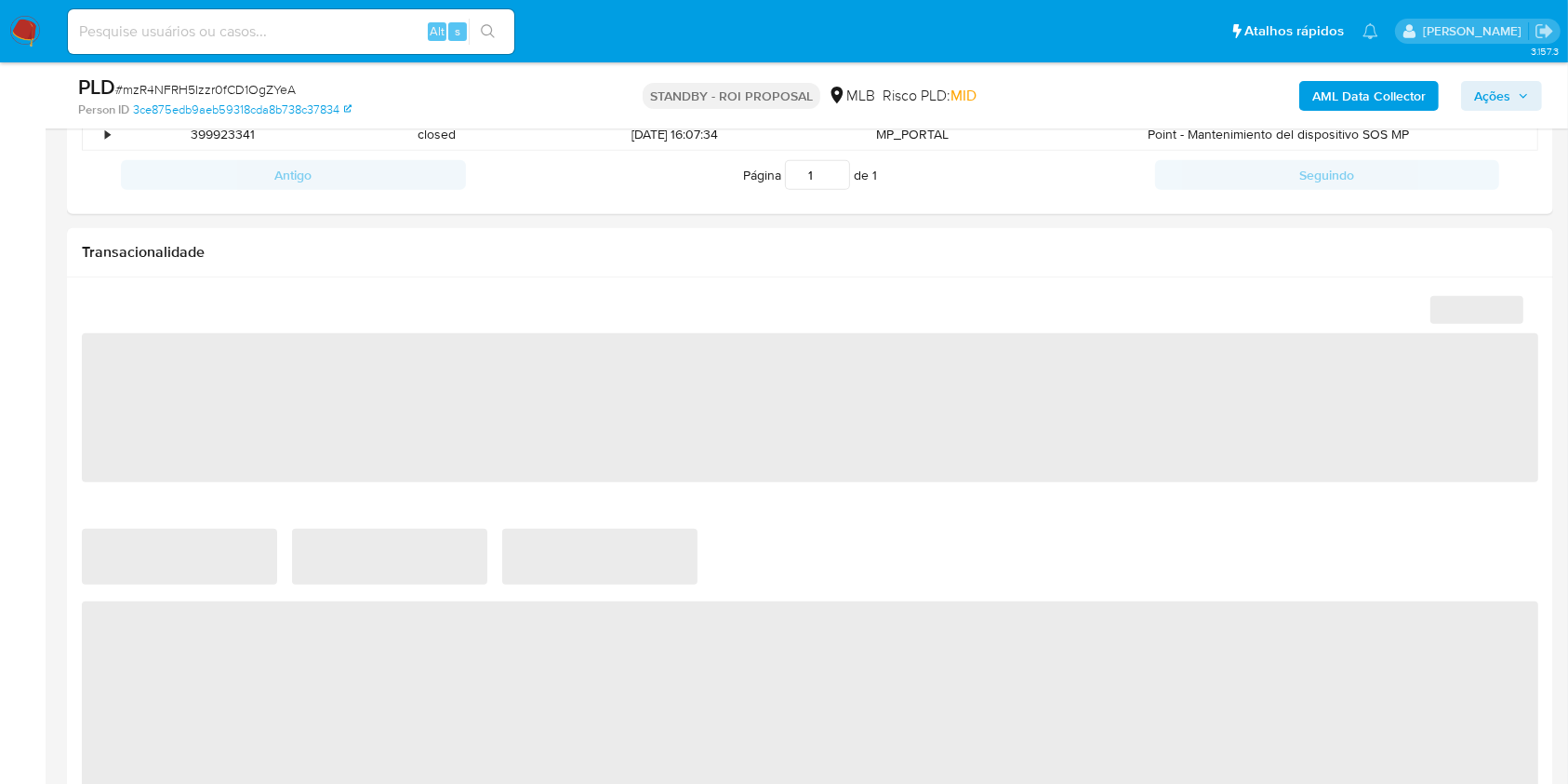
select select "10"
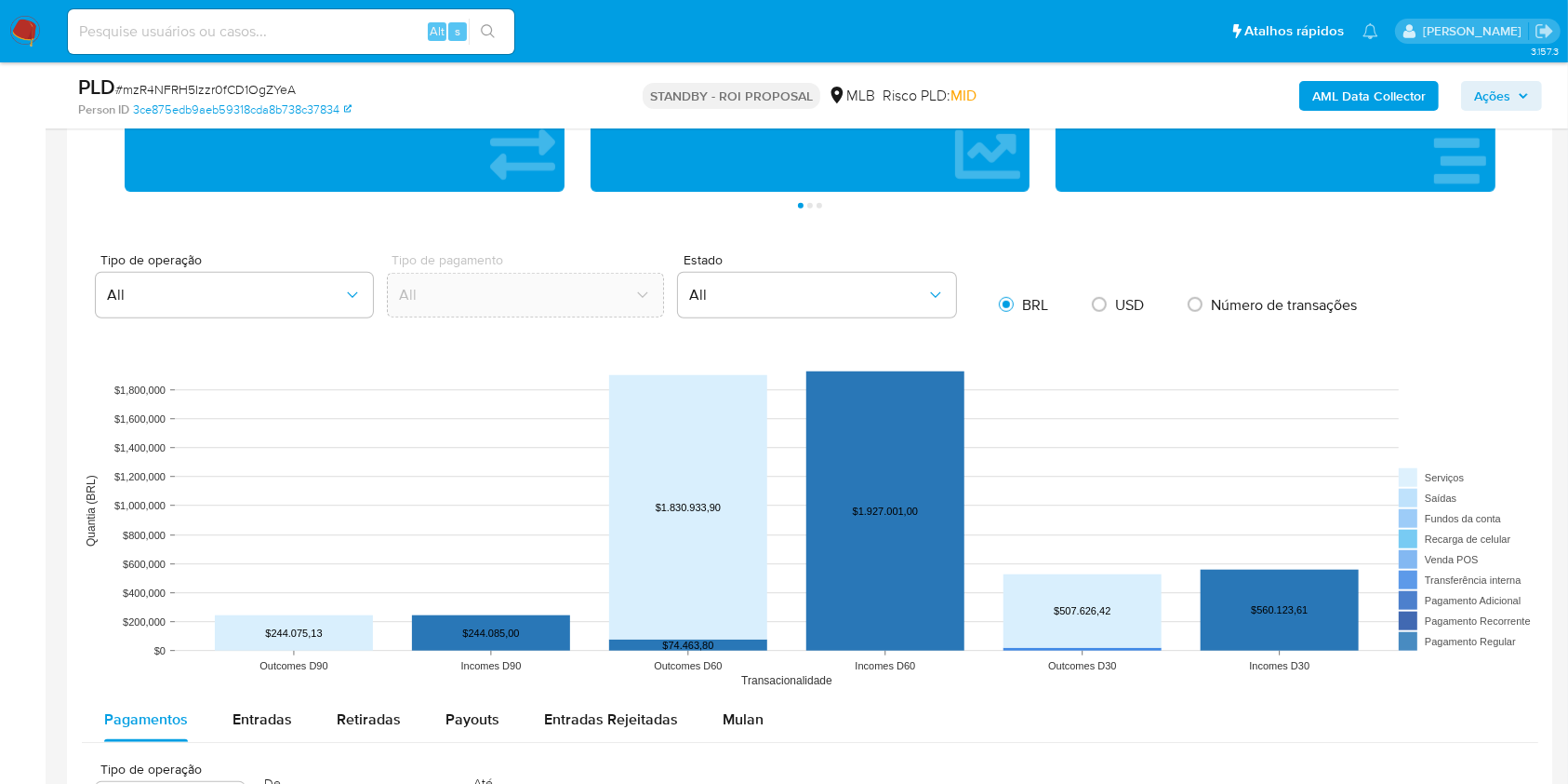
scroll to position [1862, 0]
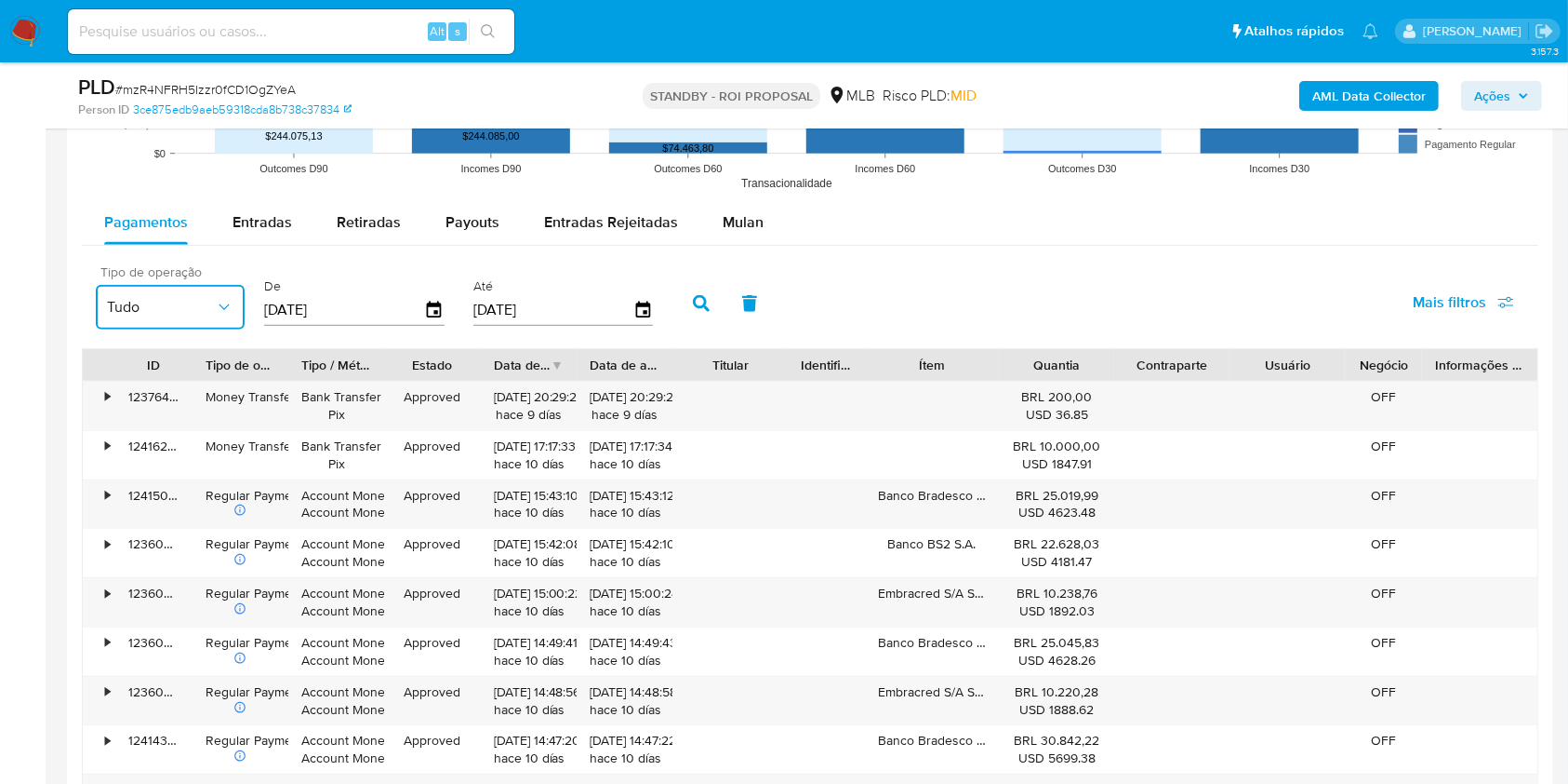
click at [169, 317] on span "Tudo" at bounding box center [161, 307] width 108 height 19
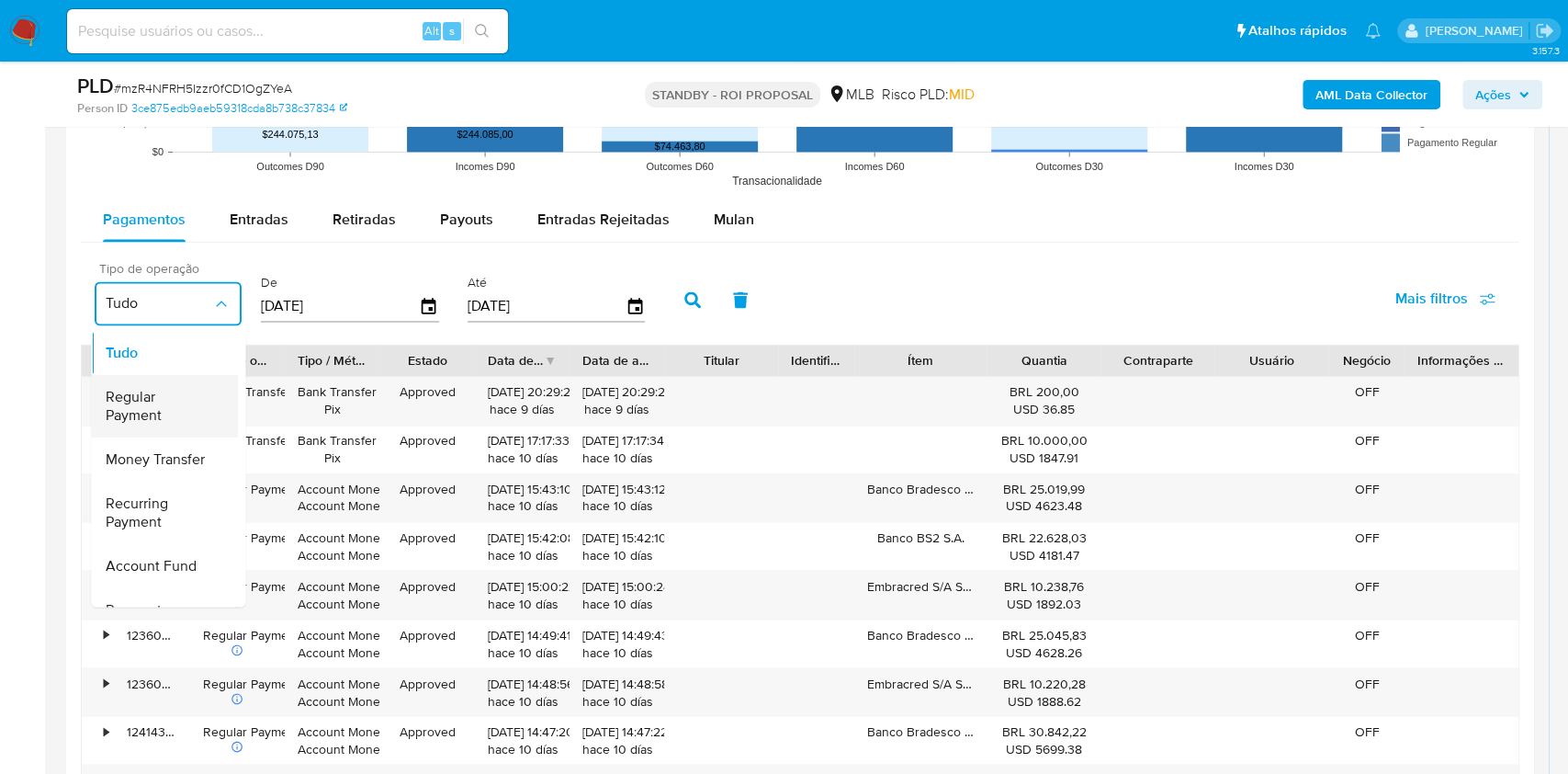
click at [176, 398] on span "Regular Payment" at bounding box center [159, 405] width 106 height 36
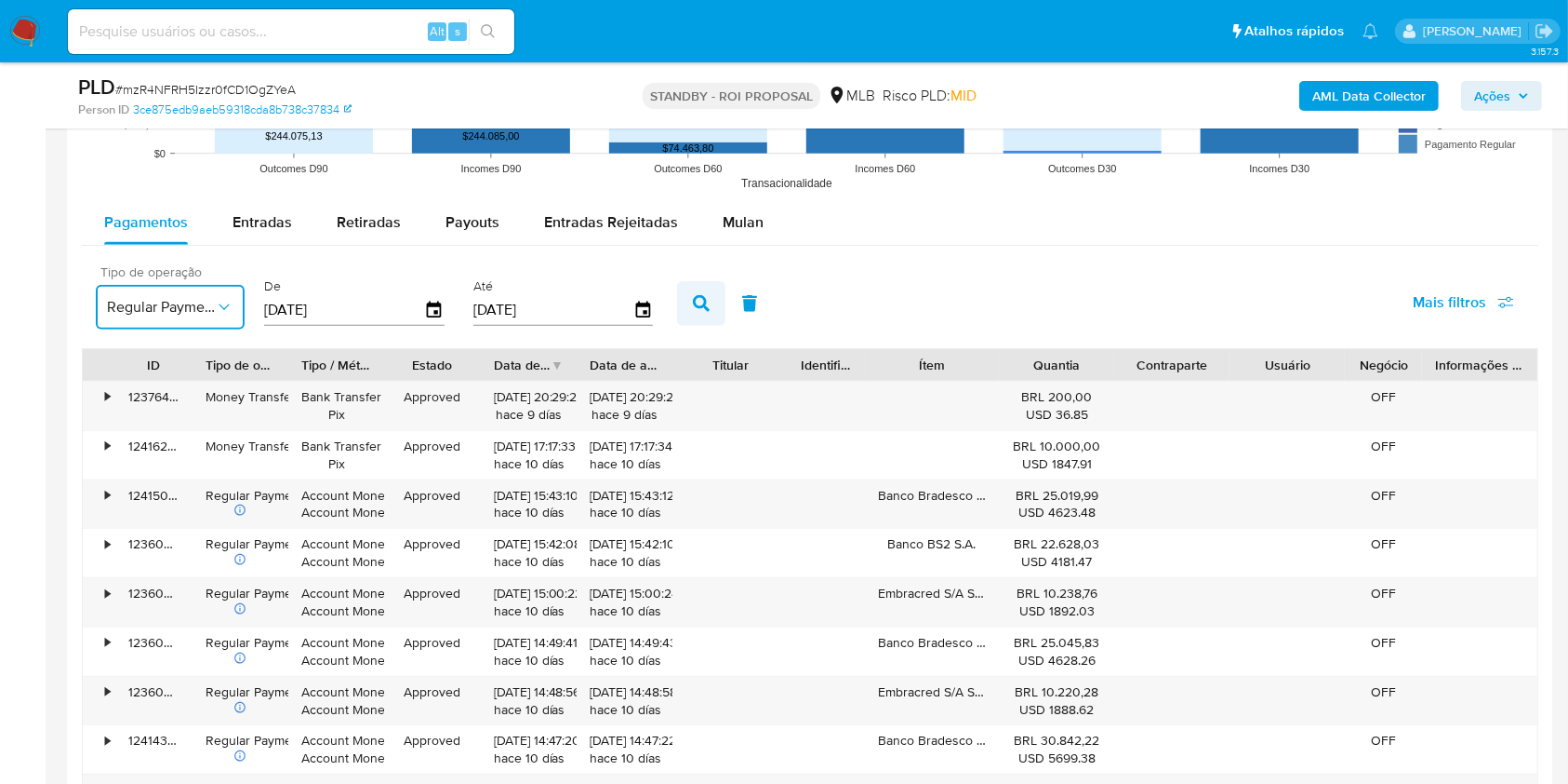
click at [684, 302] on button "button" at bounding box center [701, 303] width 48 height 45
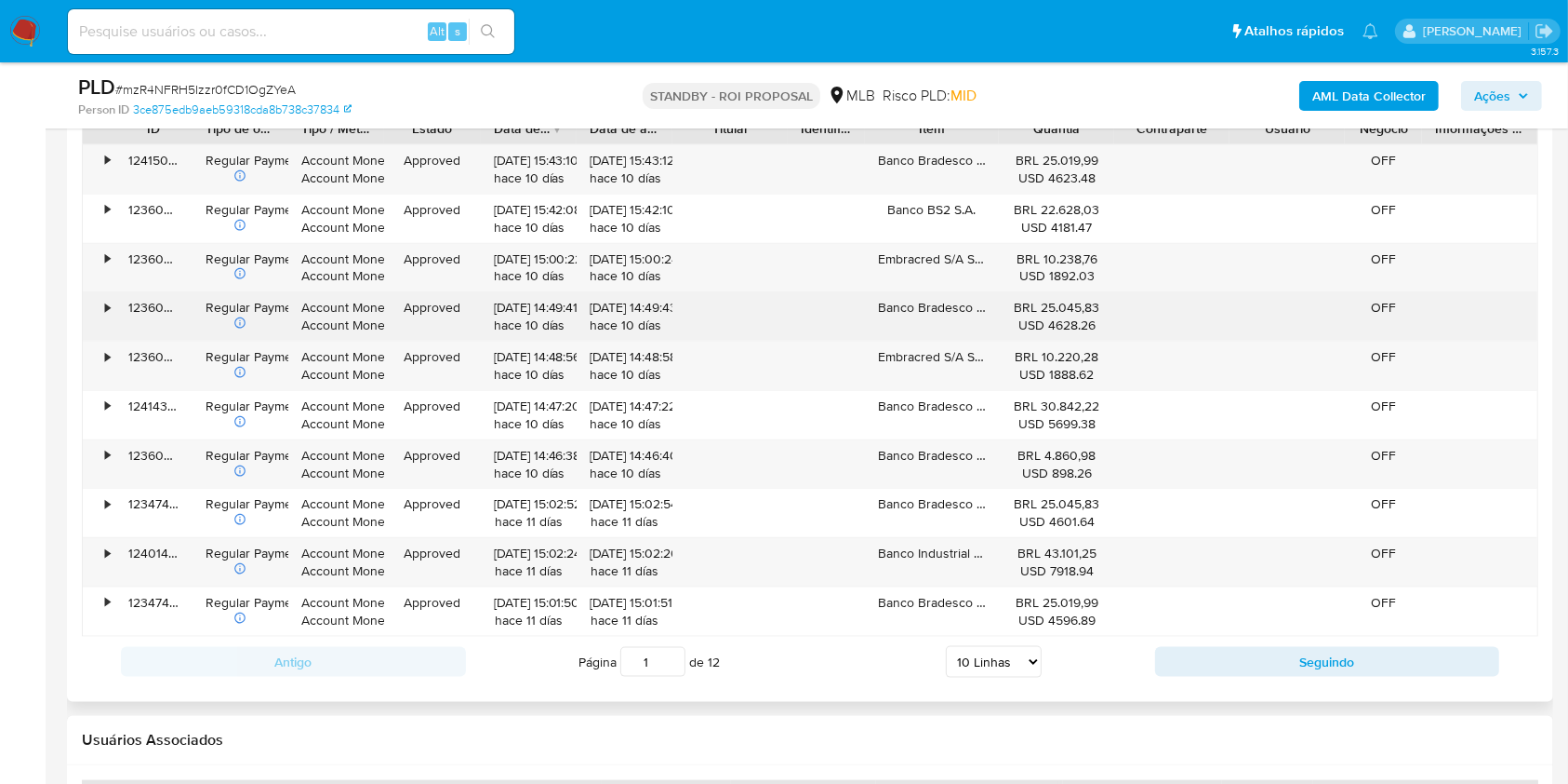
scroll to position [2108, 0]
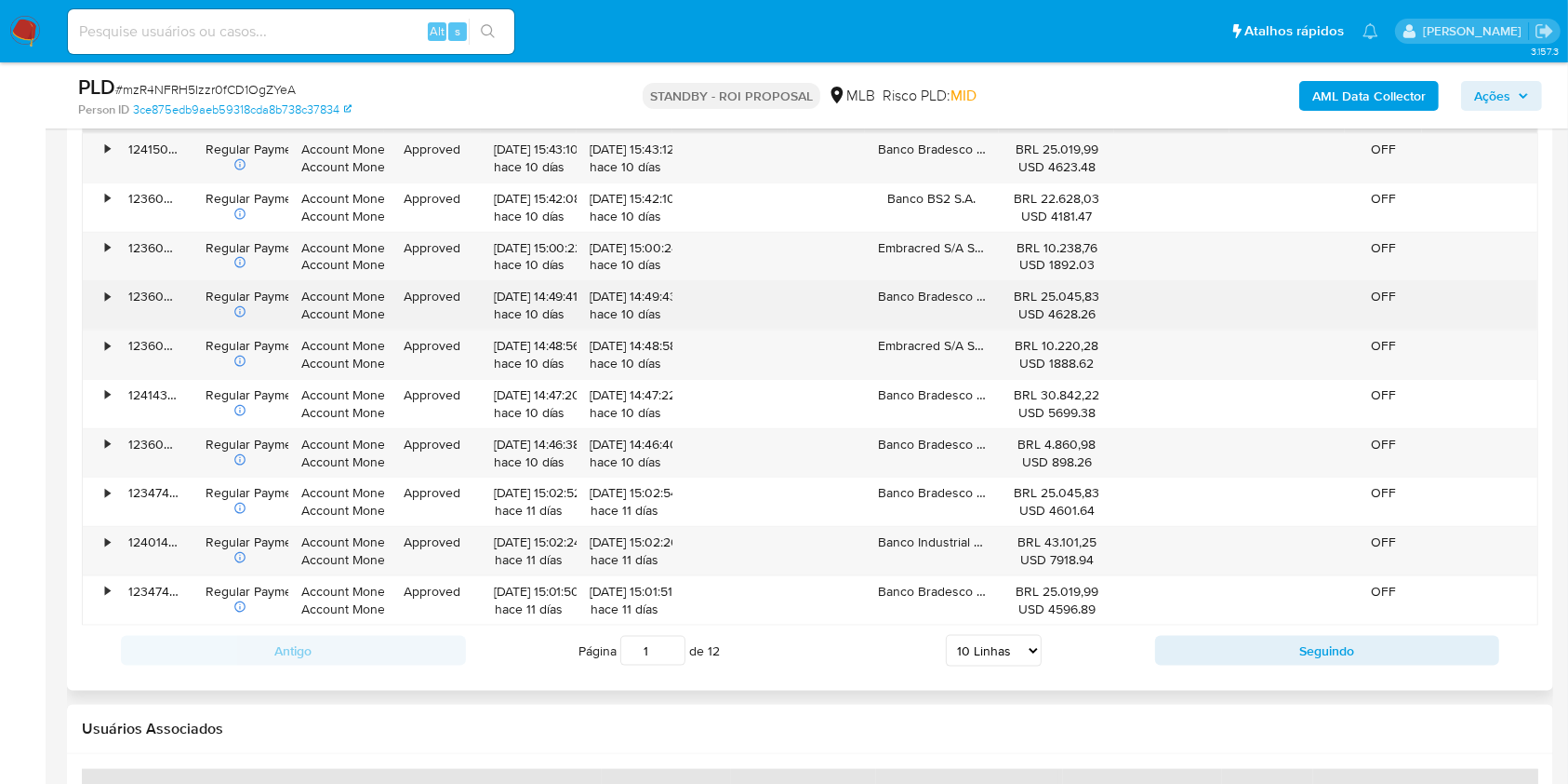
click at [116, 326] on div "123602841223" at bounding box center [154, 305] width 77 height 48
click at [106, 301] on div "•" at bounding box center [107, 297] width 5 height 18
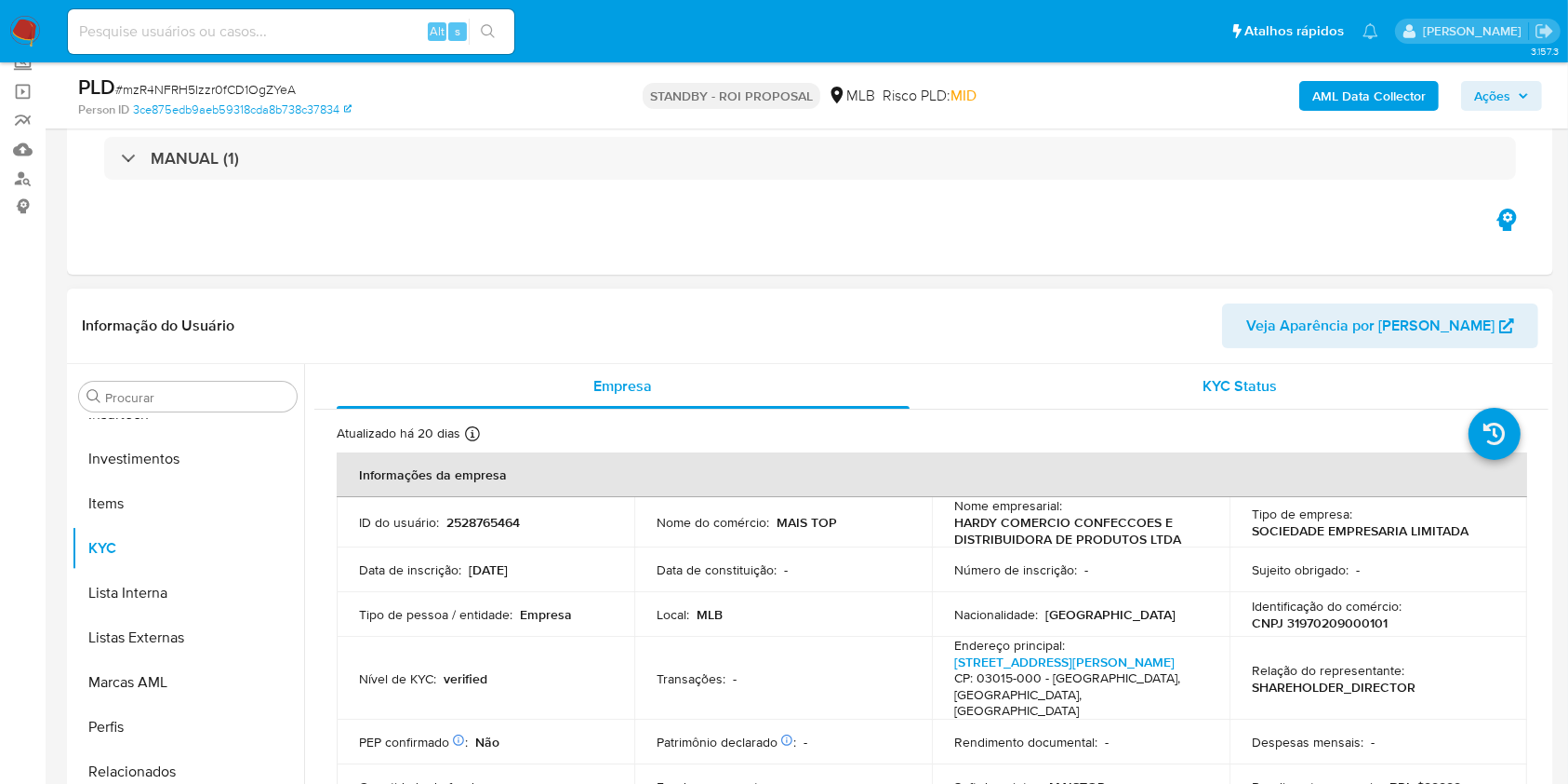
scroll to position [124, 0]
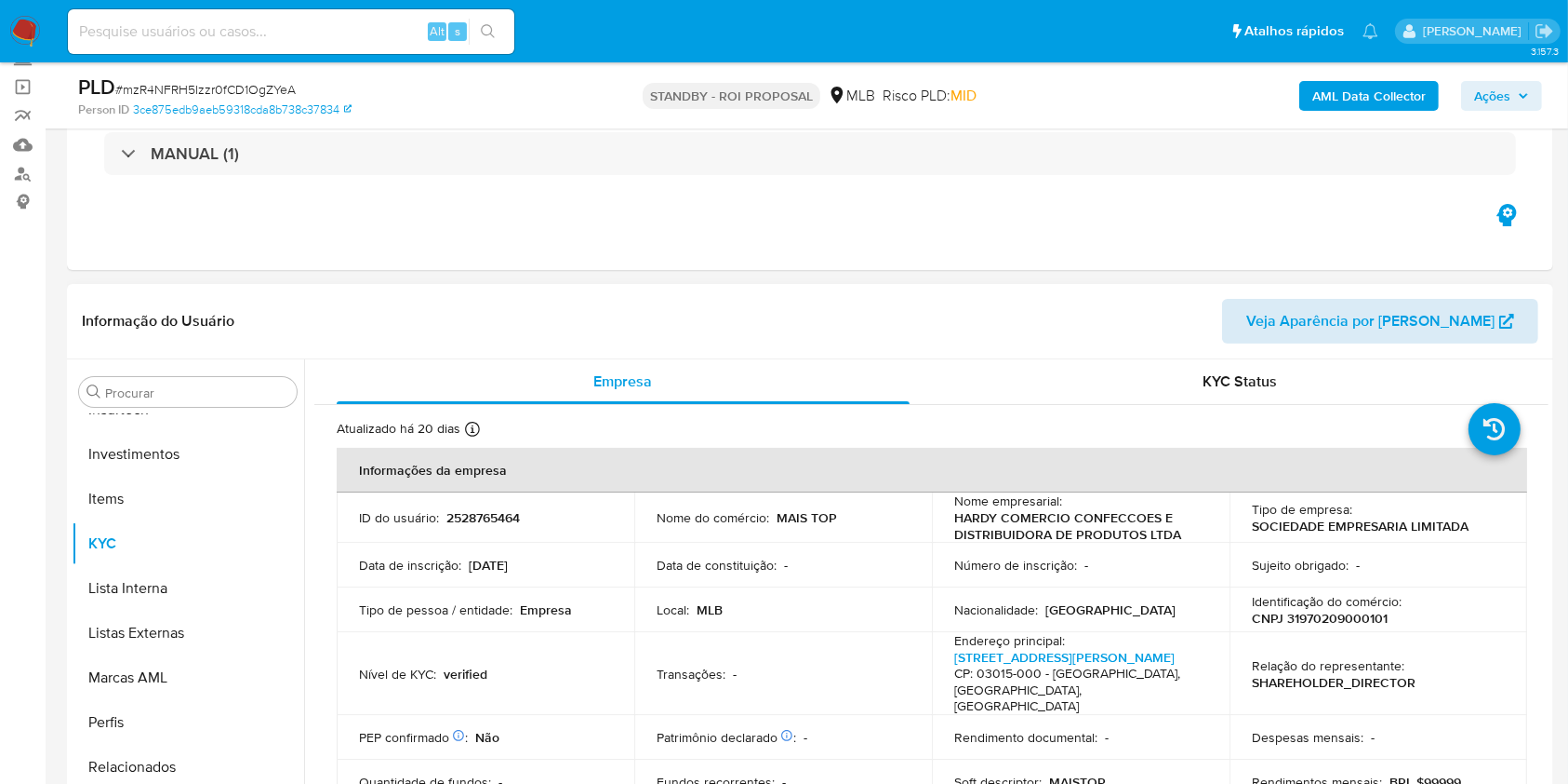
click at [1431, 323] on span "Veja Aparência por Pessoa" at bounding box center [1370, 321] width 249 height 45
click at [29, 44] on img at bounding box center [25, 32] width 32 height 32
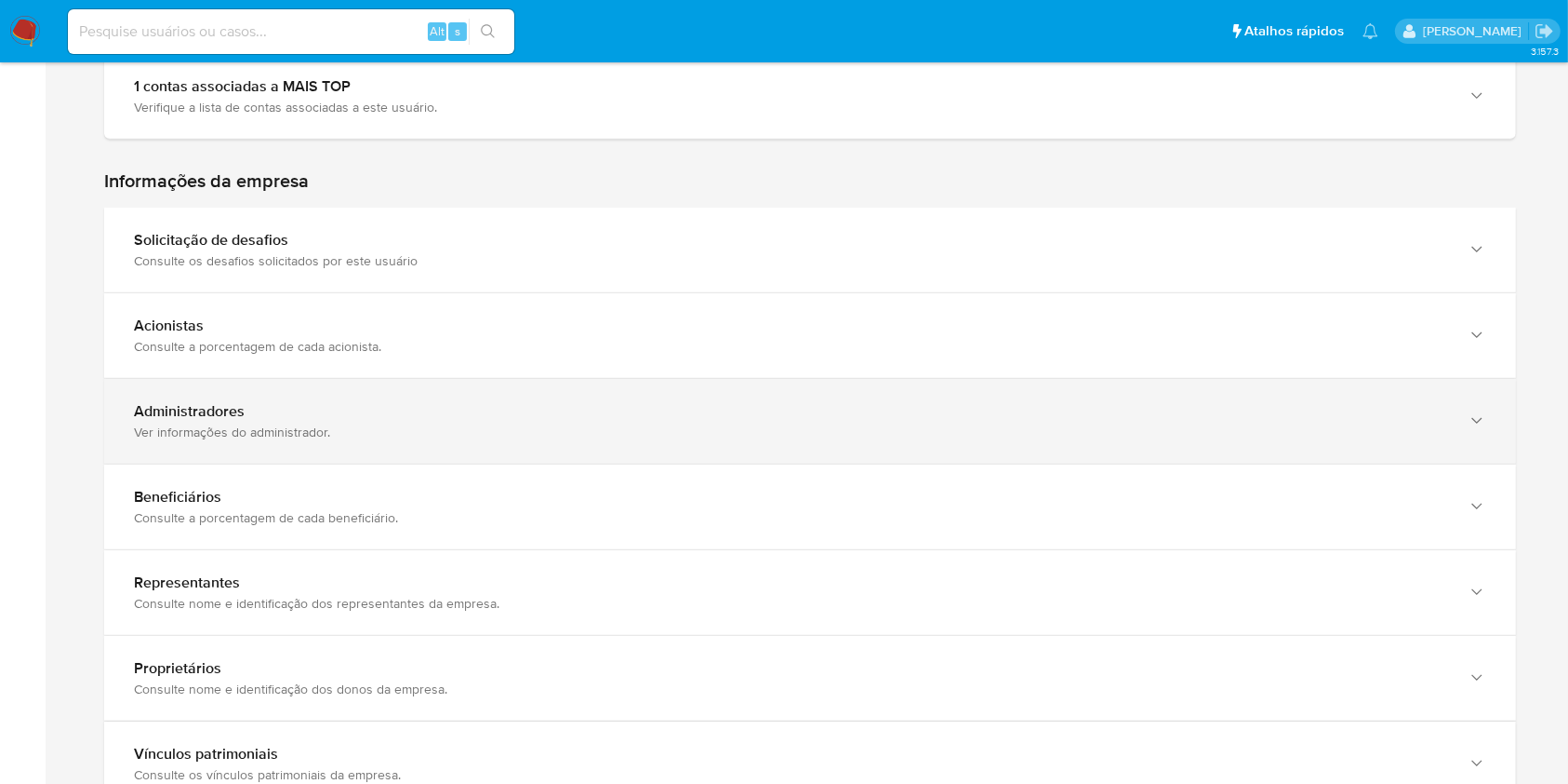
scroll to position [1613, 0]
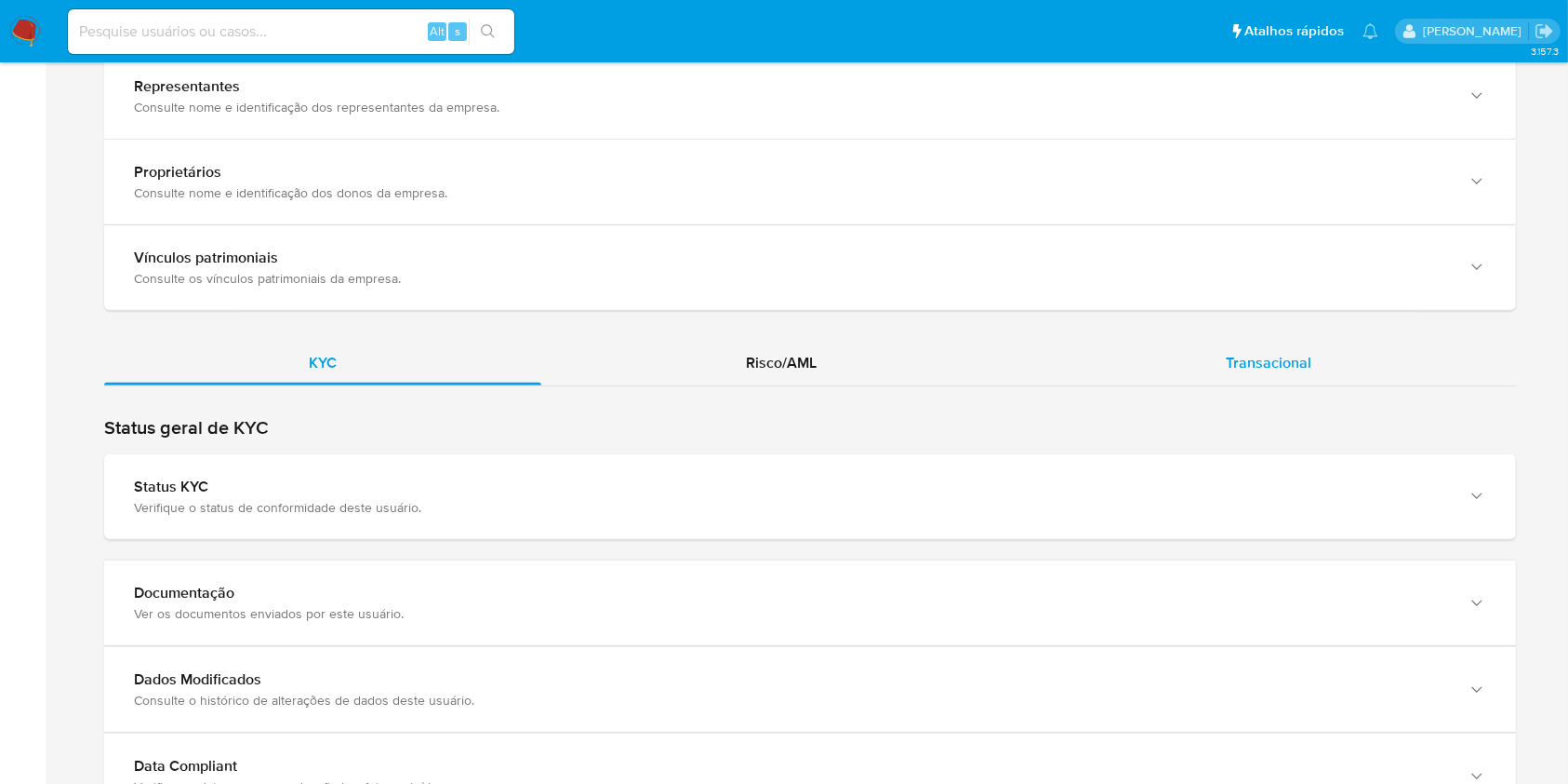
click at [1350, 341] on div "Transacional" at bounding box center [1269, 363] width 495 height 45
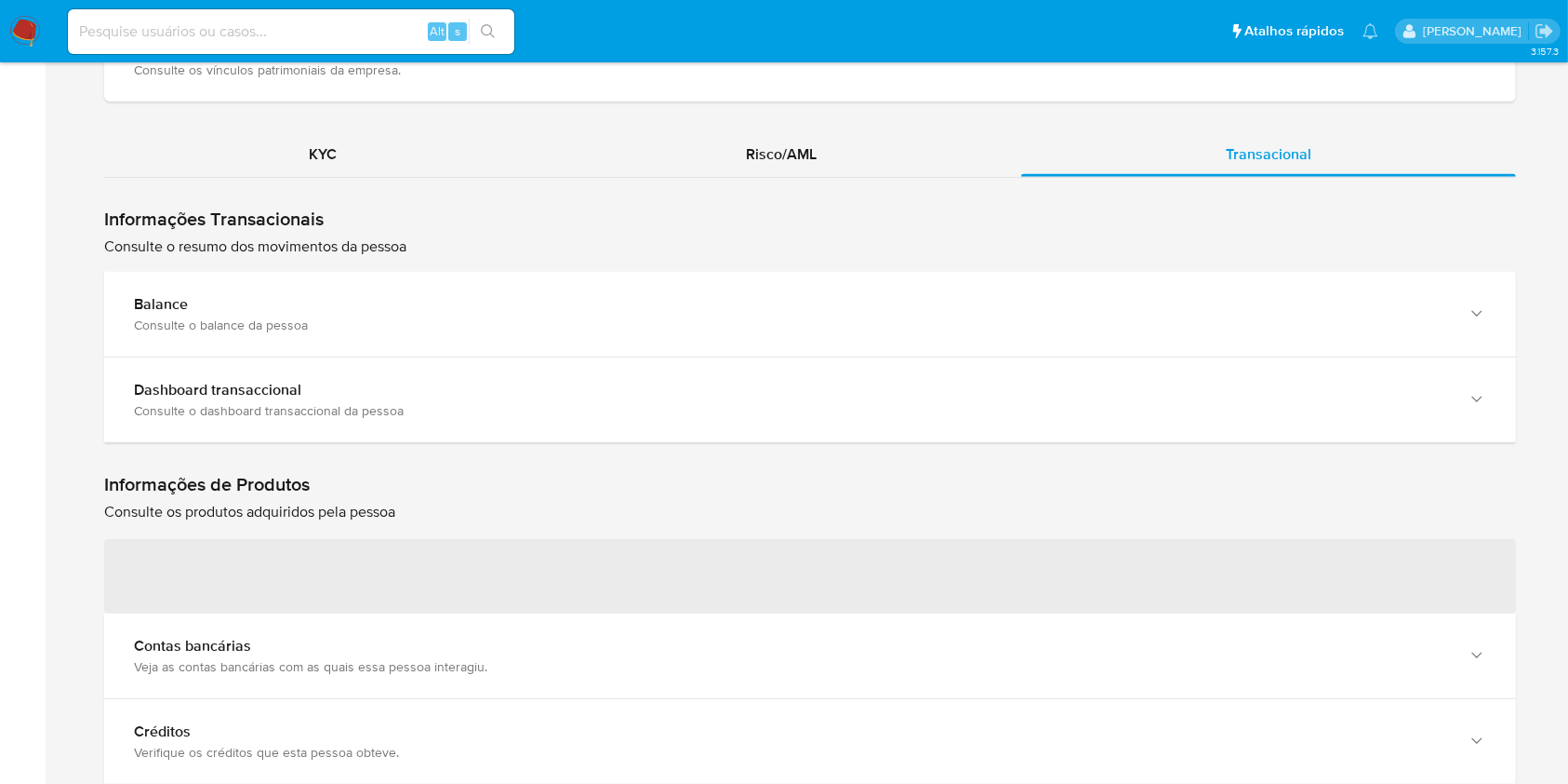
scroll to position [1737, 0]
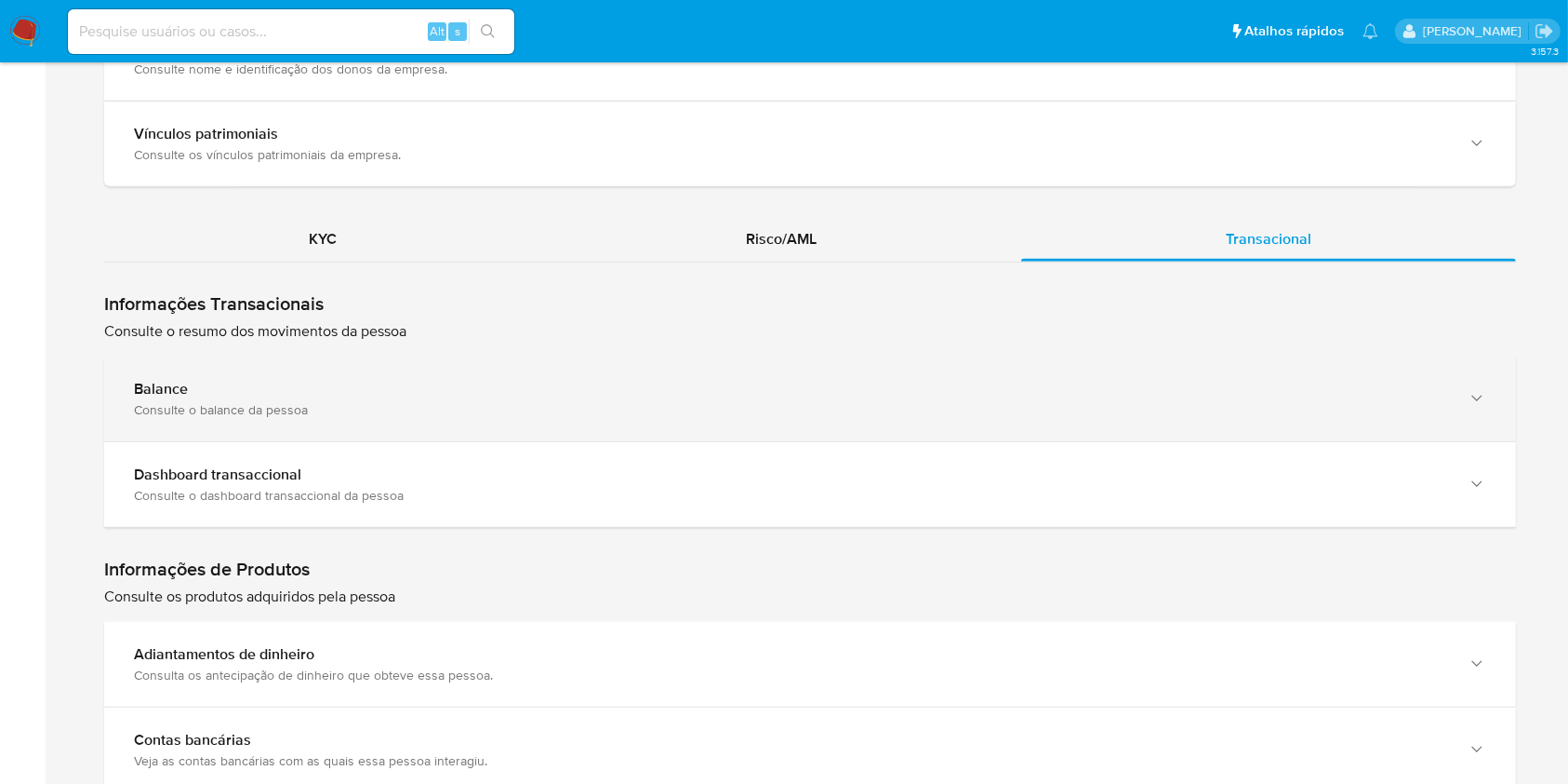
click at [213, 357] on div "Balance Consulte o balance da pessoa" at bounding box center [809, 398] width 1411 height 85
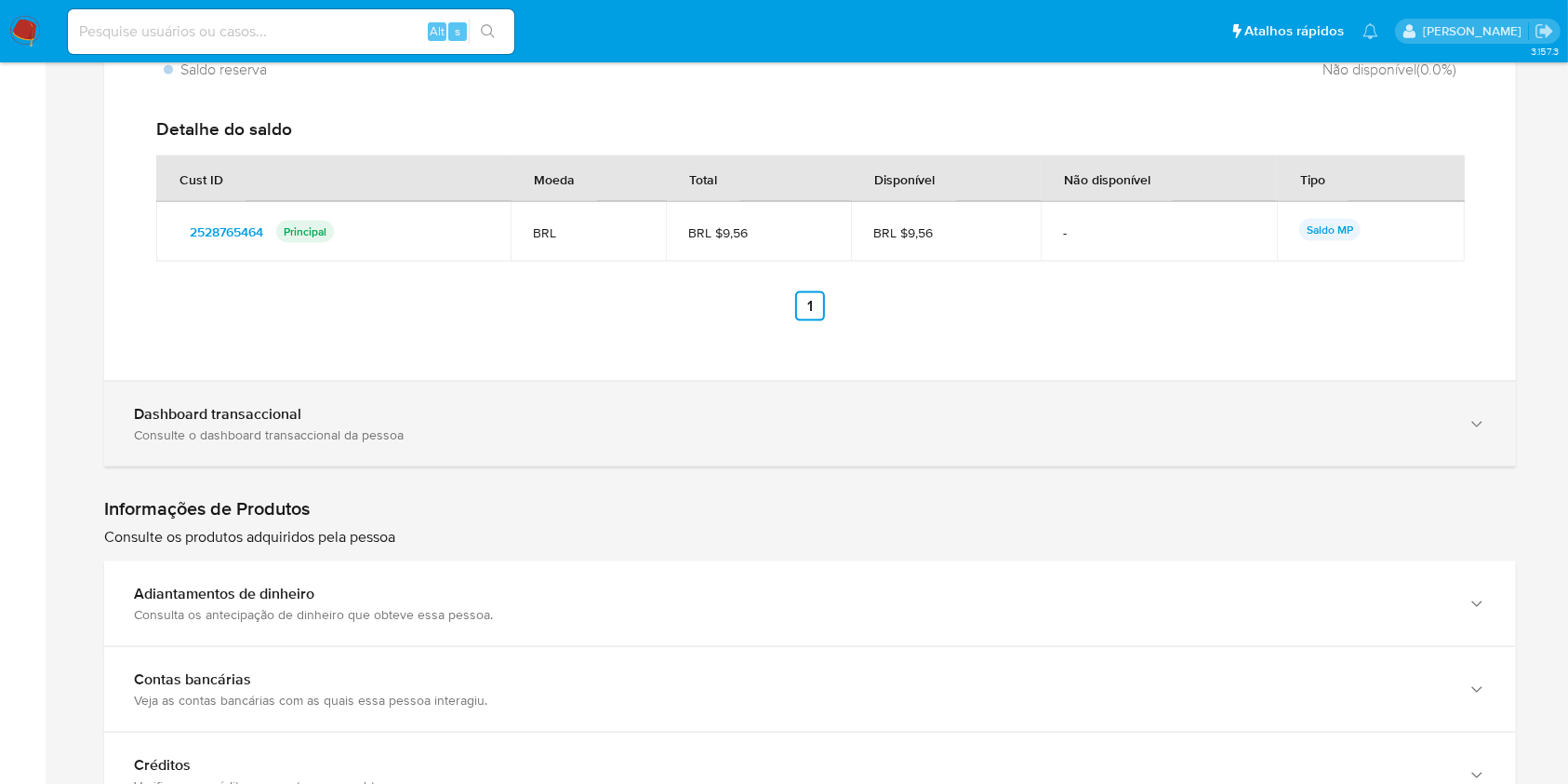
click at [168, 426] on div "Consulte o dashboard transaccional da pessoa" at bounding box center [791, 434] width 1315 height 17
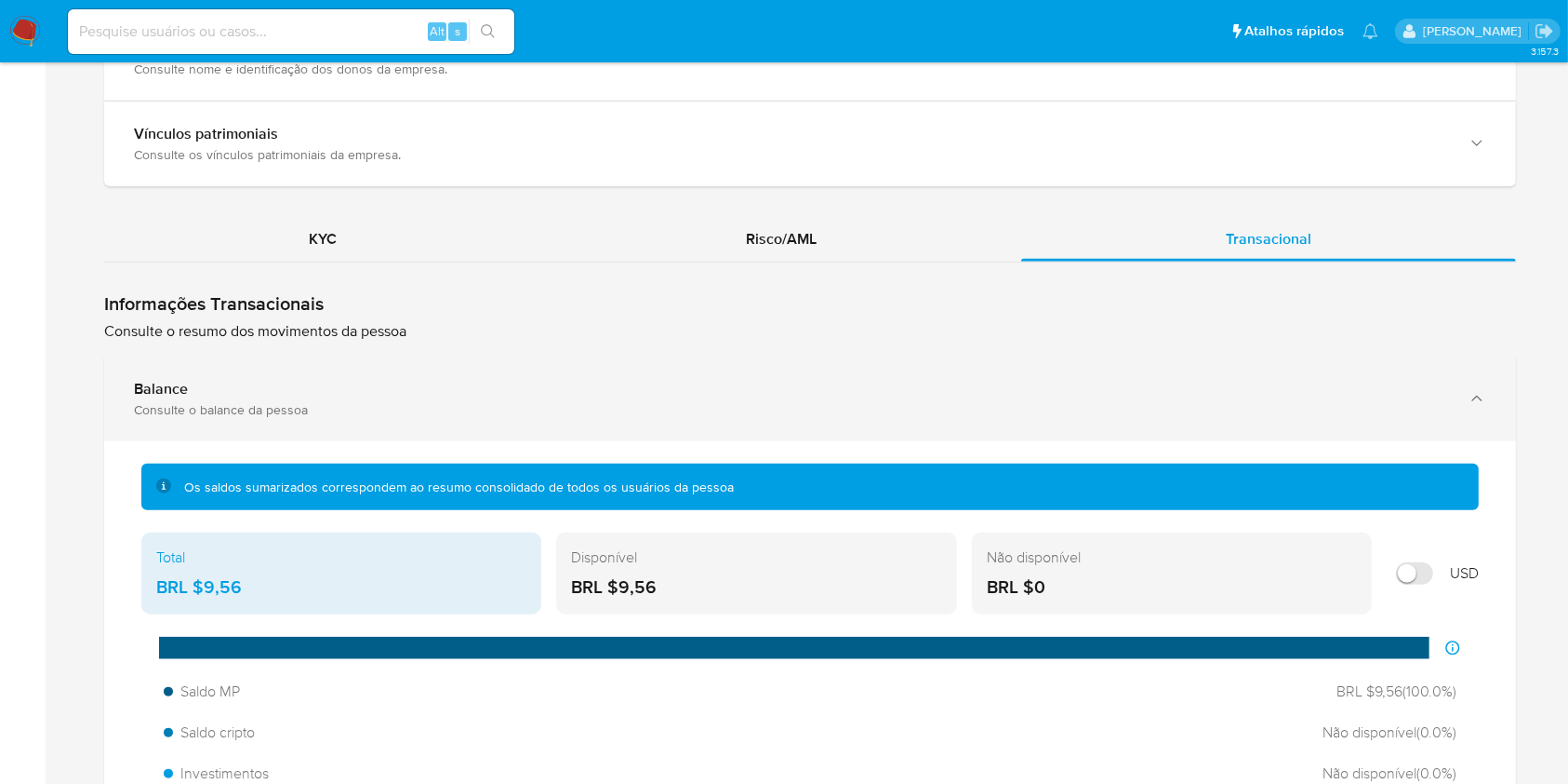
click at [299, 380] on div "Balance" at bounding box center [791, 389] width 1315 height 19
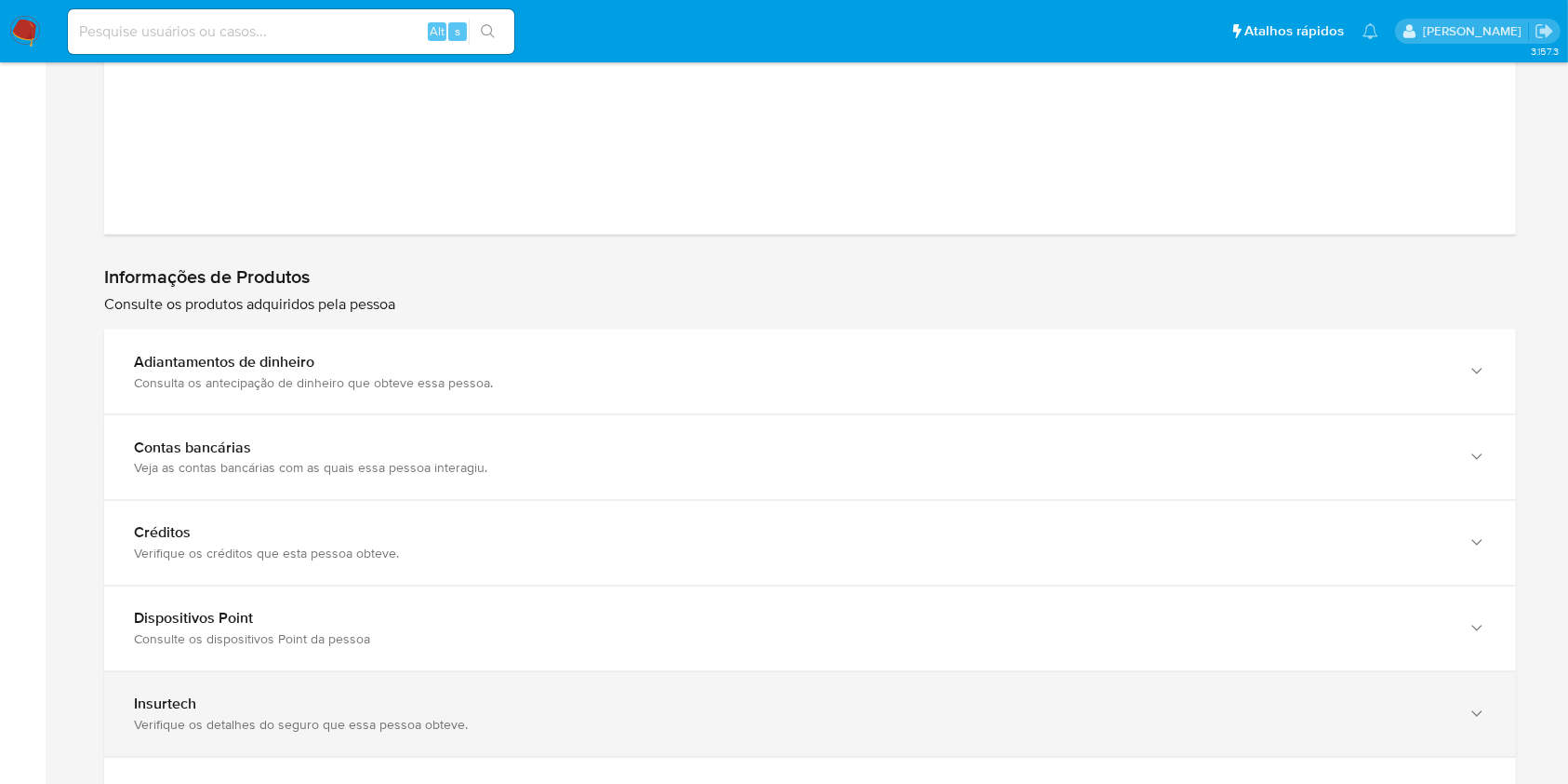
scroll to position [3193, 0]
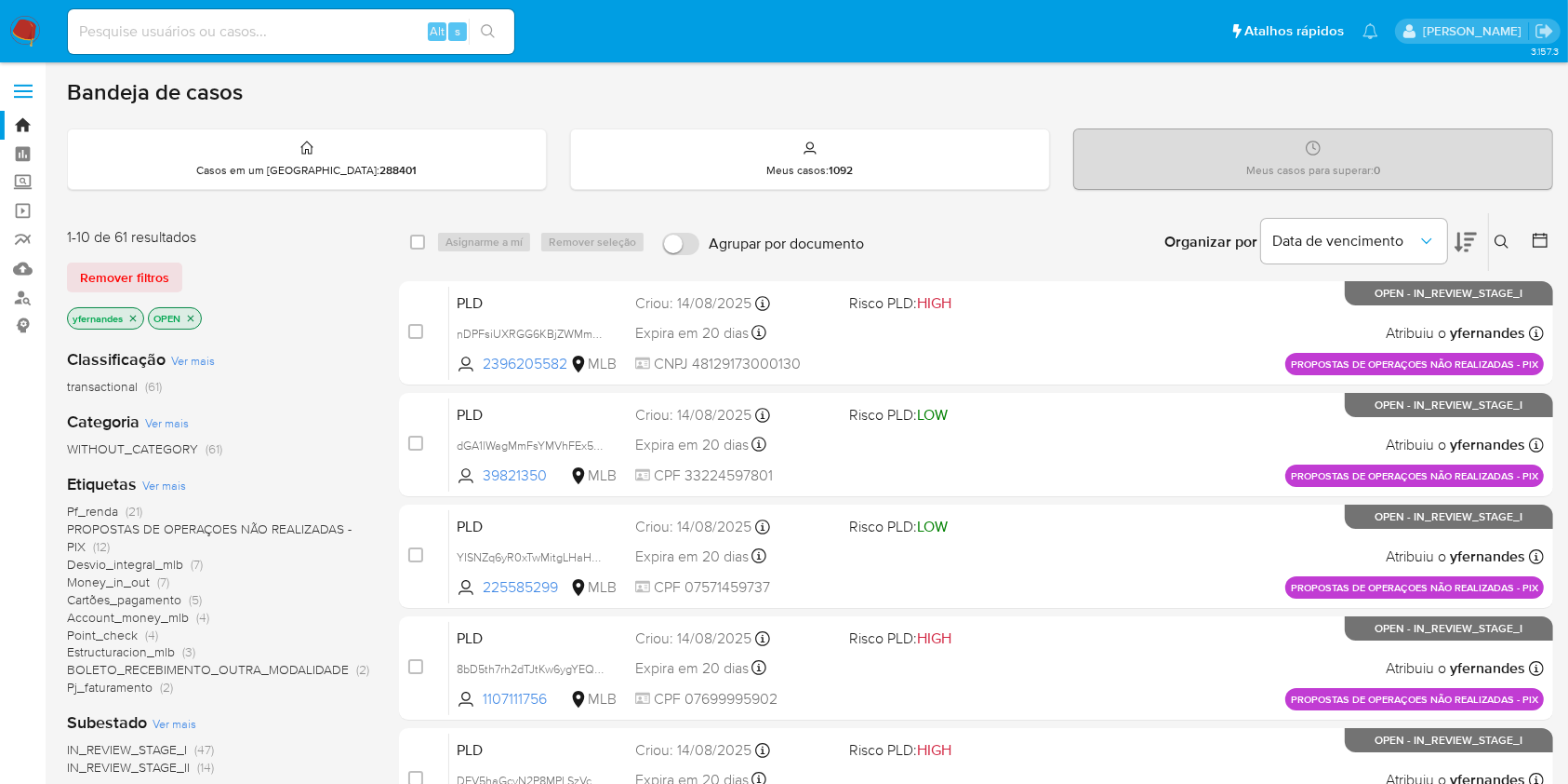
click at [242, 34] on input at bounding box center [290, 32] width 446 height 24
paste input "665875003"
type input "665875003"
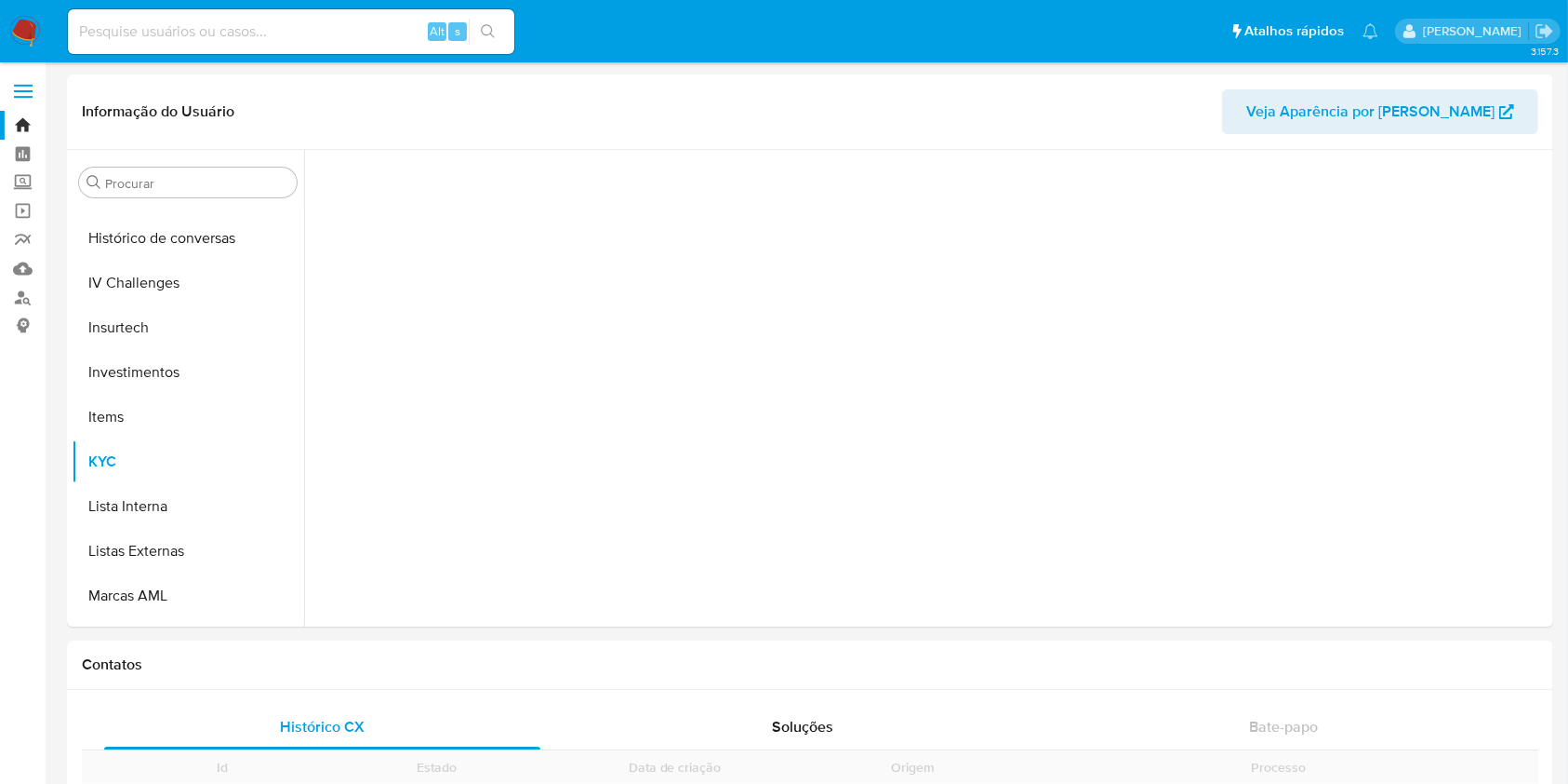
scroll to position [876, 0]
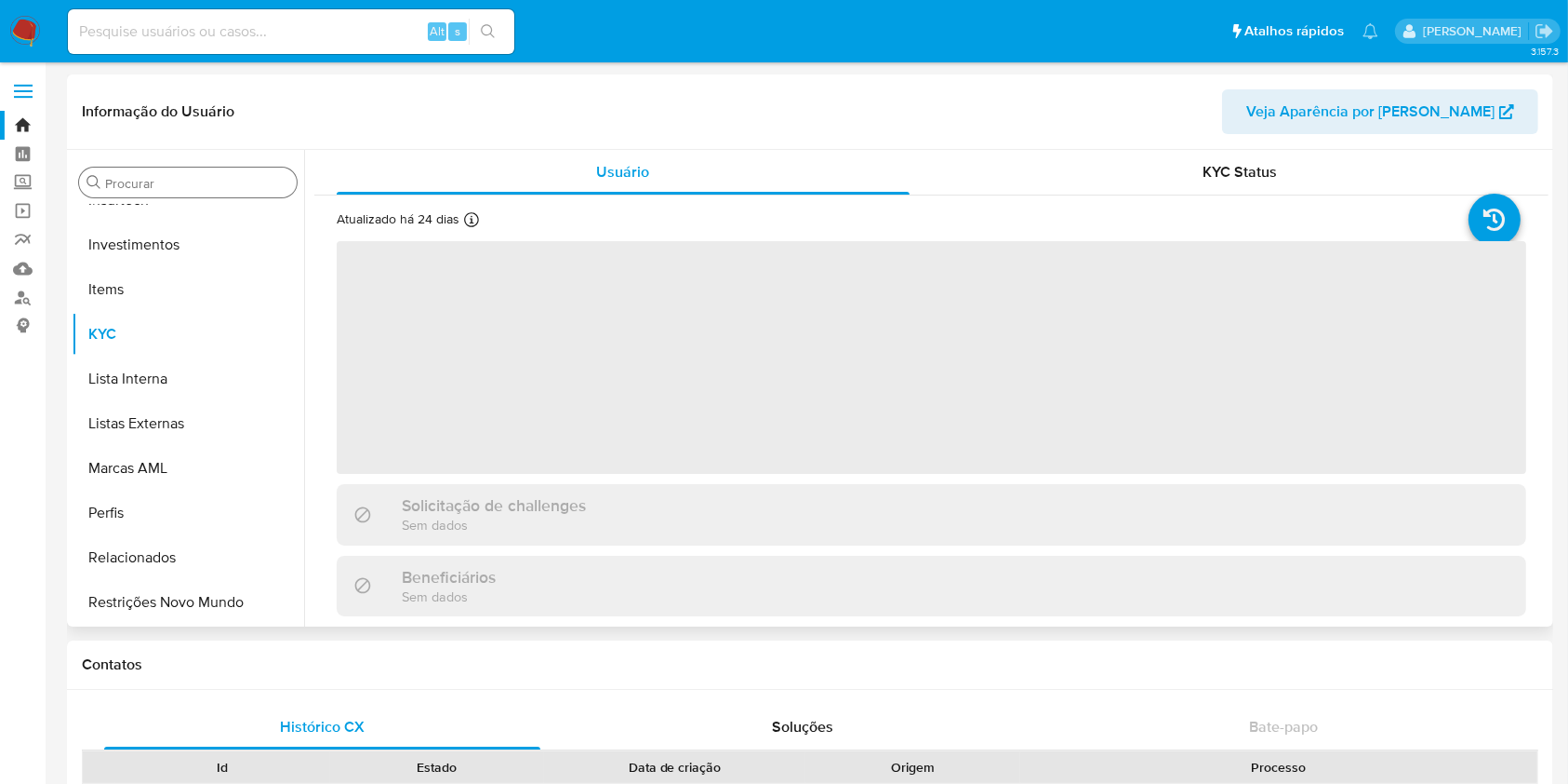
click at [179, 194] on div "Procurar" at bounding box center [188, 183] width 218 height 30
click at [165, 181] on input "Procurar" at bounding box center [197, 183] width 184 height 17
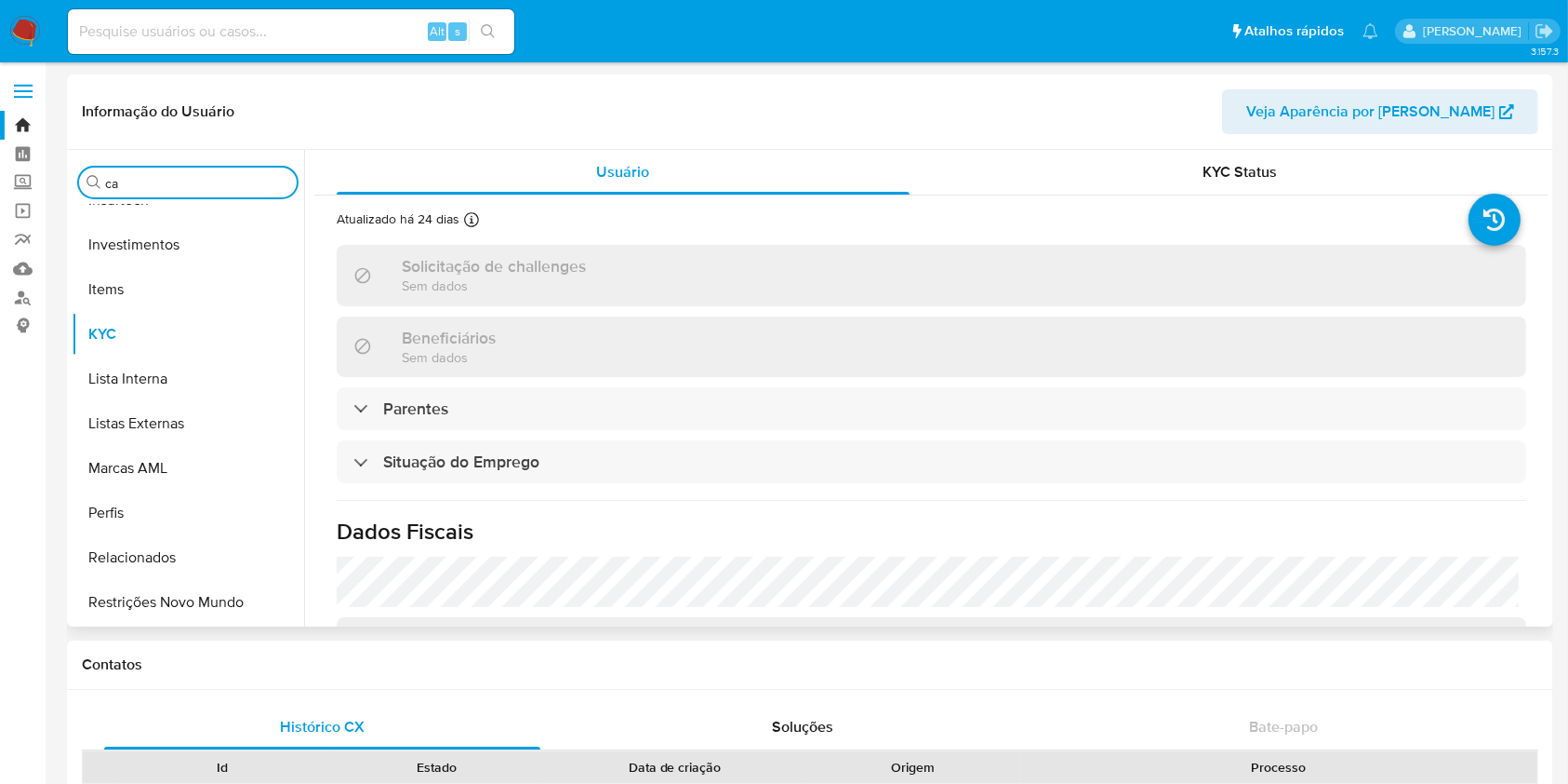
type input "cas"
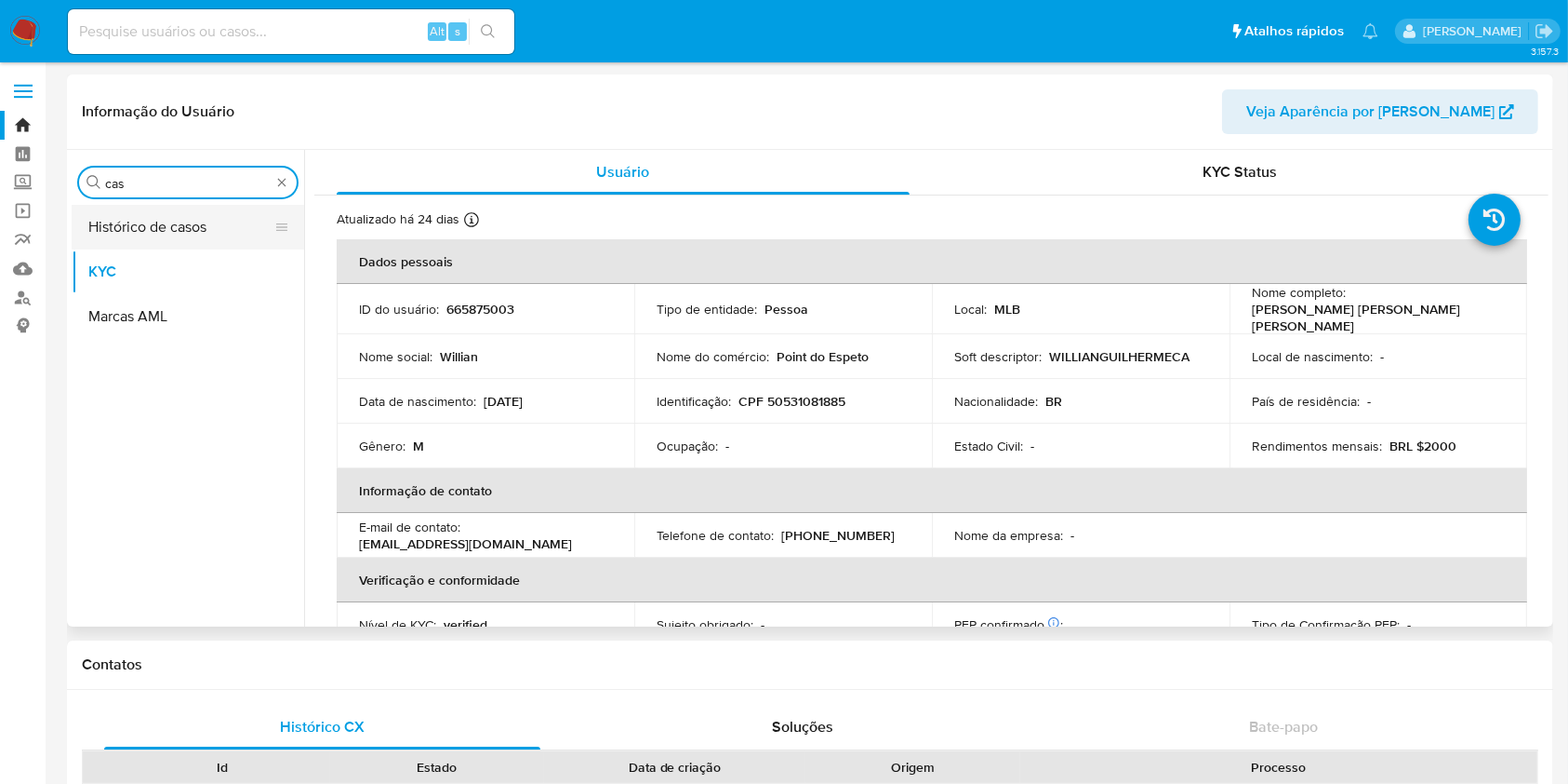
scroll to position [0, 0]
select select "10"
type input "cas"
click at [167, 233] on button "Histórico de casos" at bounding box center [181, 227] width 218 height 45
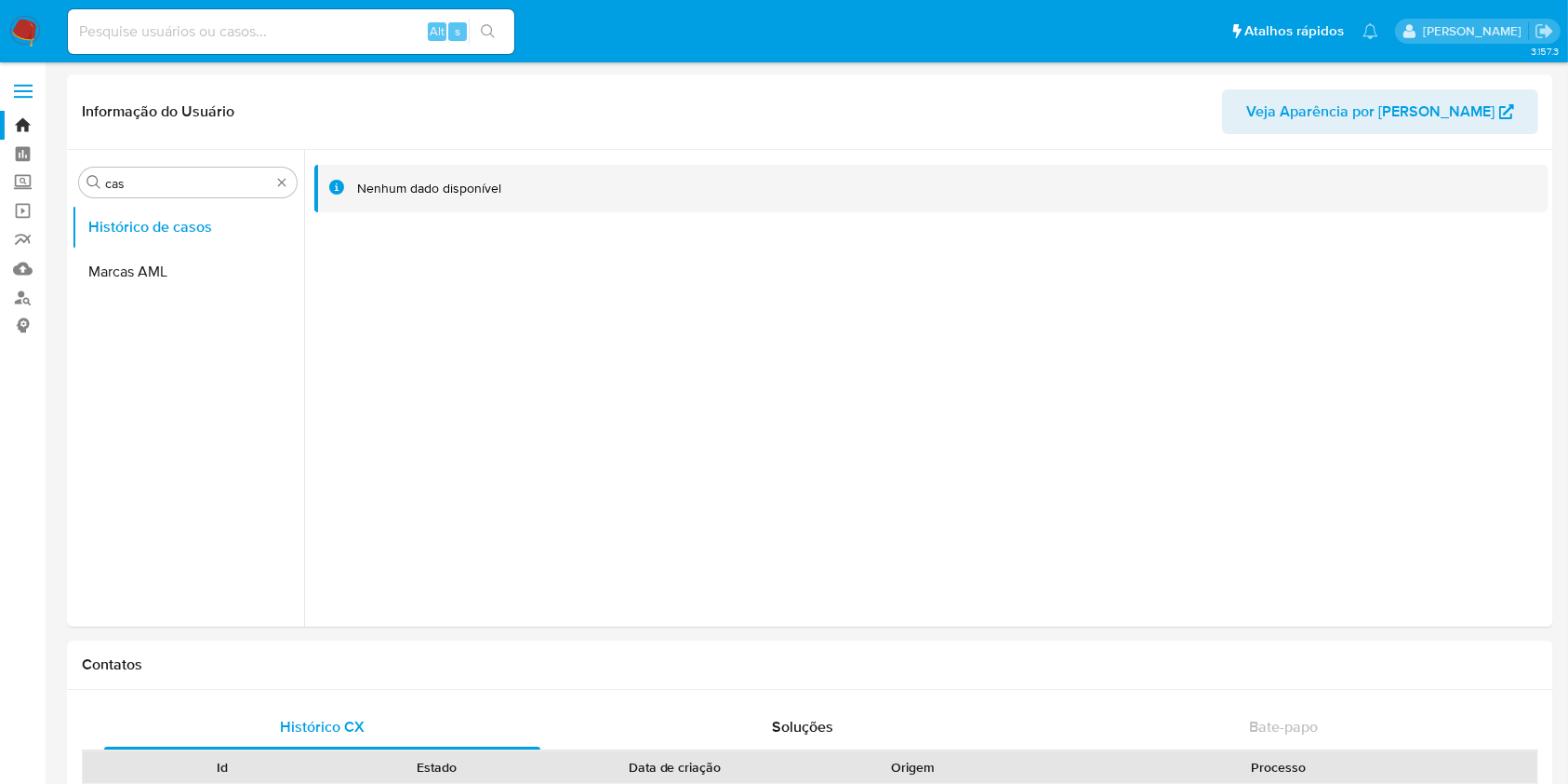
click at [15, 24] on img at bounding box center [25, 32] width 32 height 32
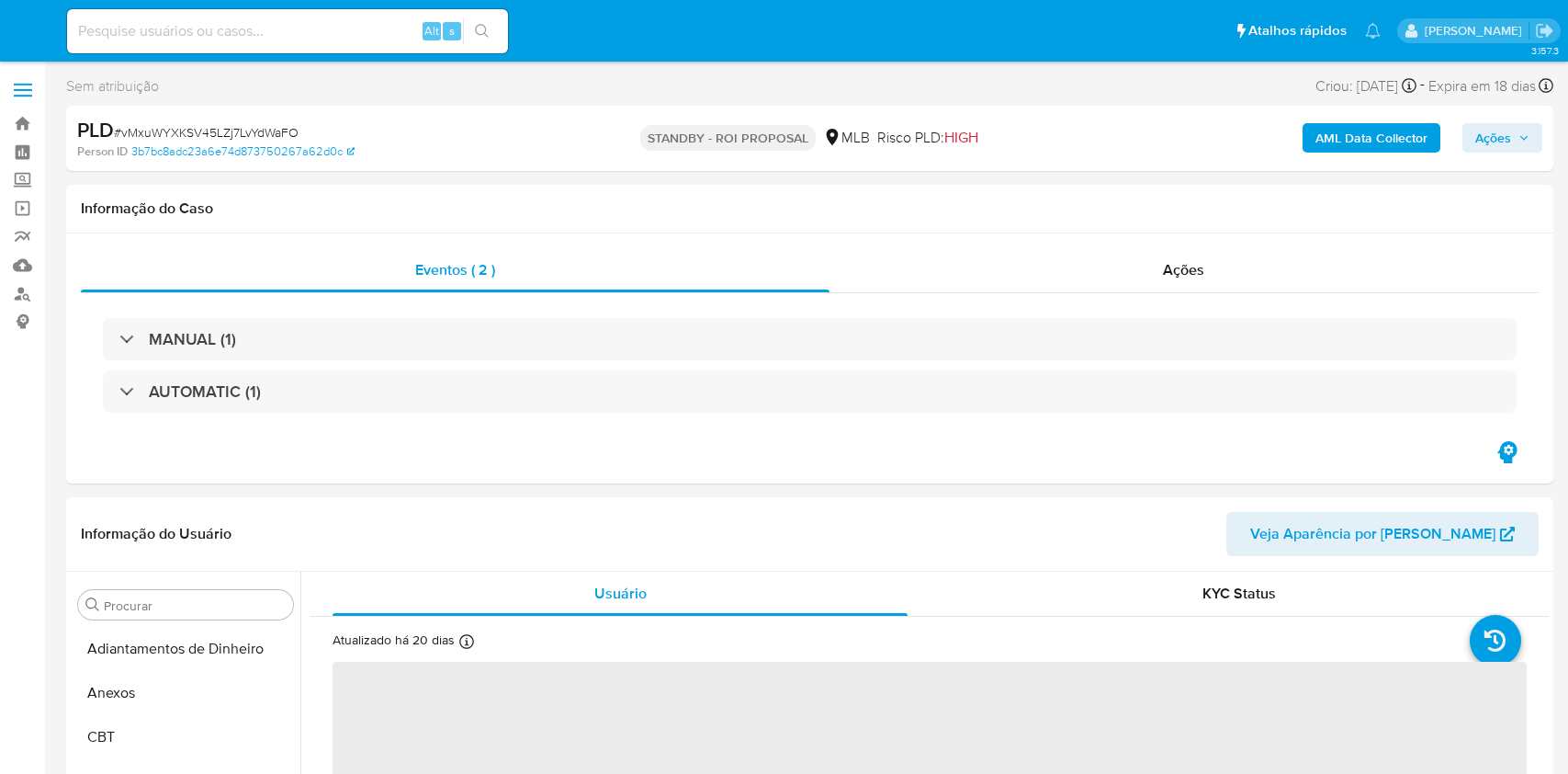
select select "10"
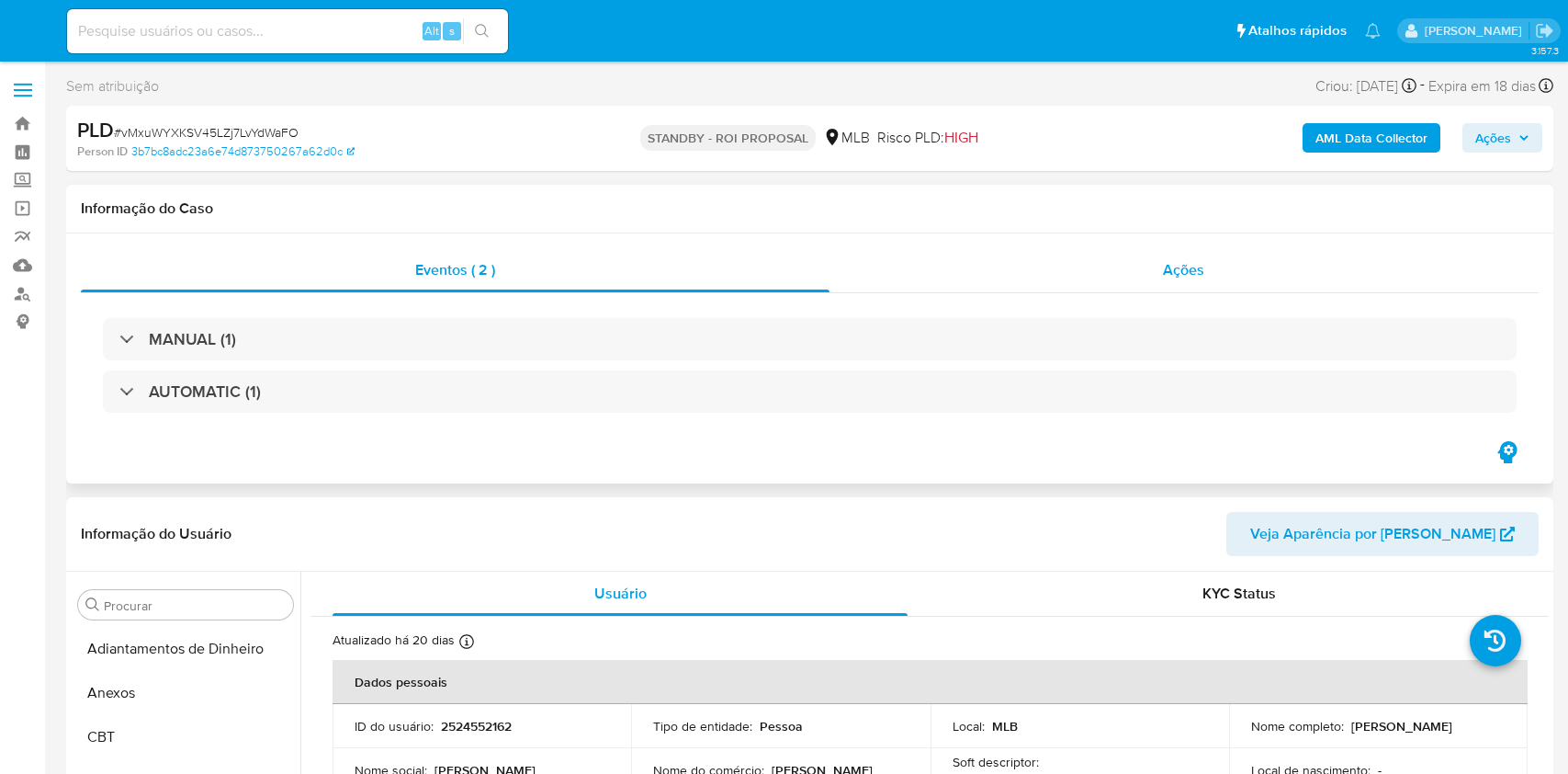
click at [1058, 259] on div "Ações" at bounding box center [1184, 270] width 710 height 44
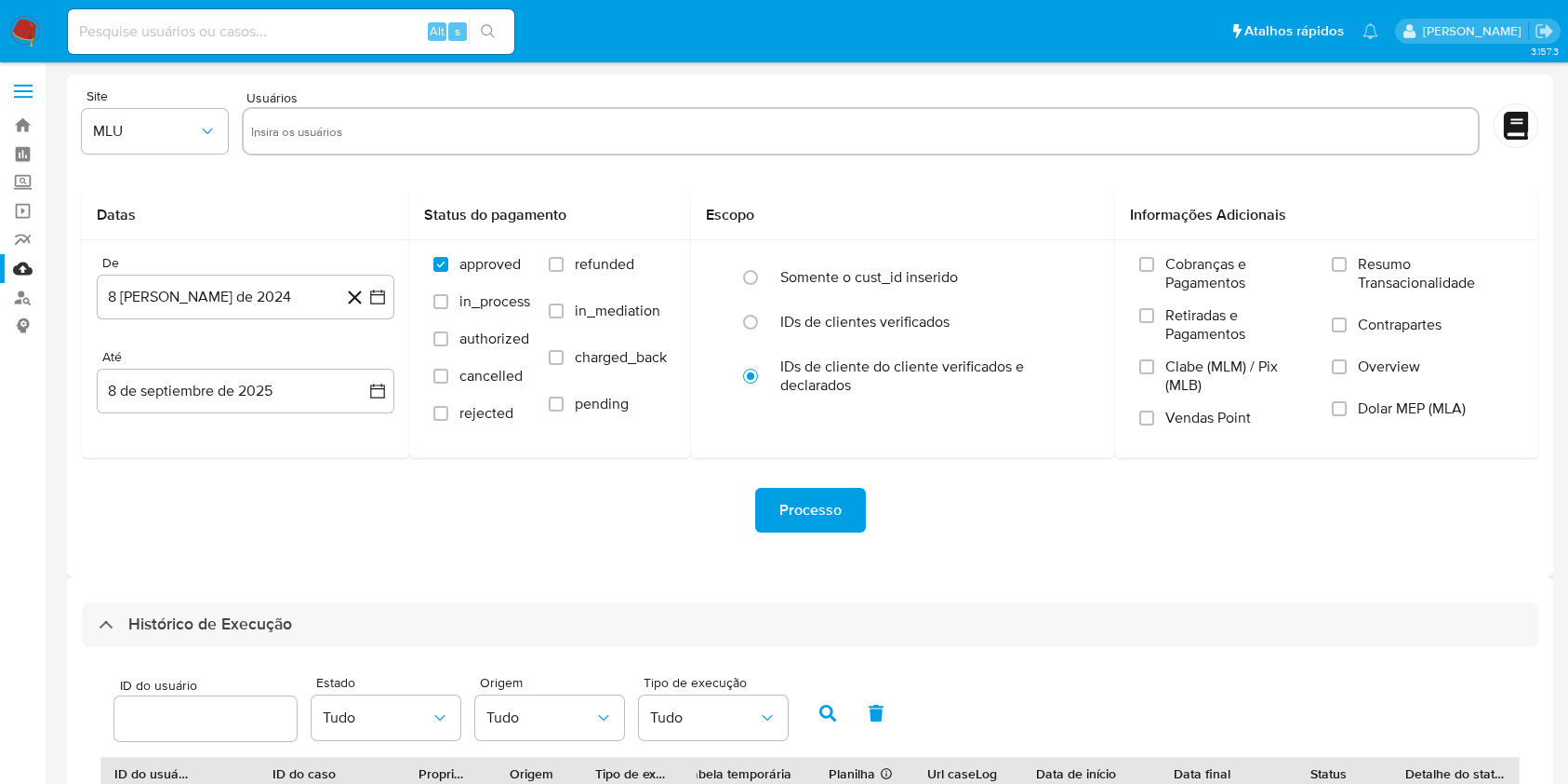
select select "20"
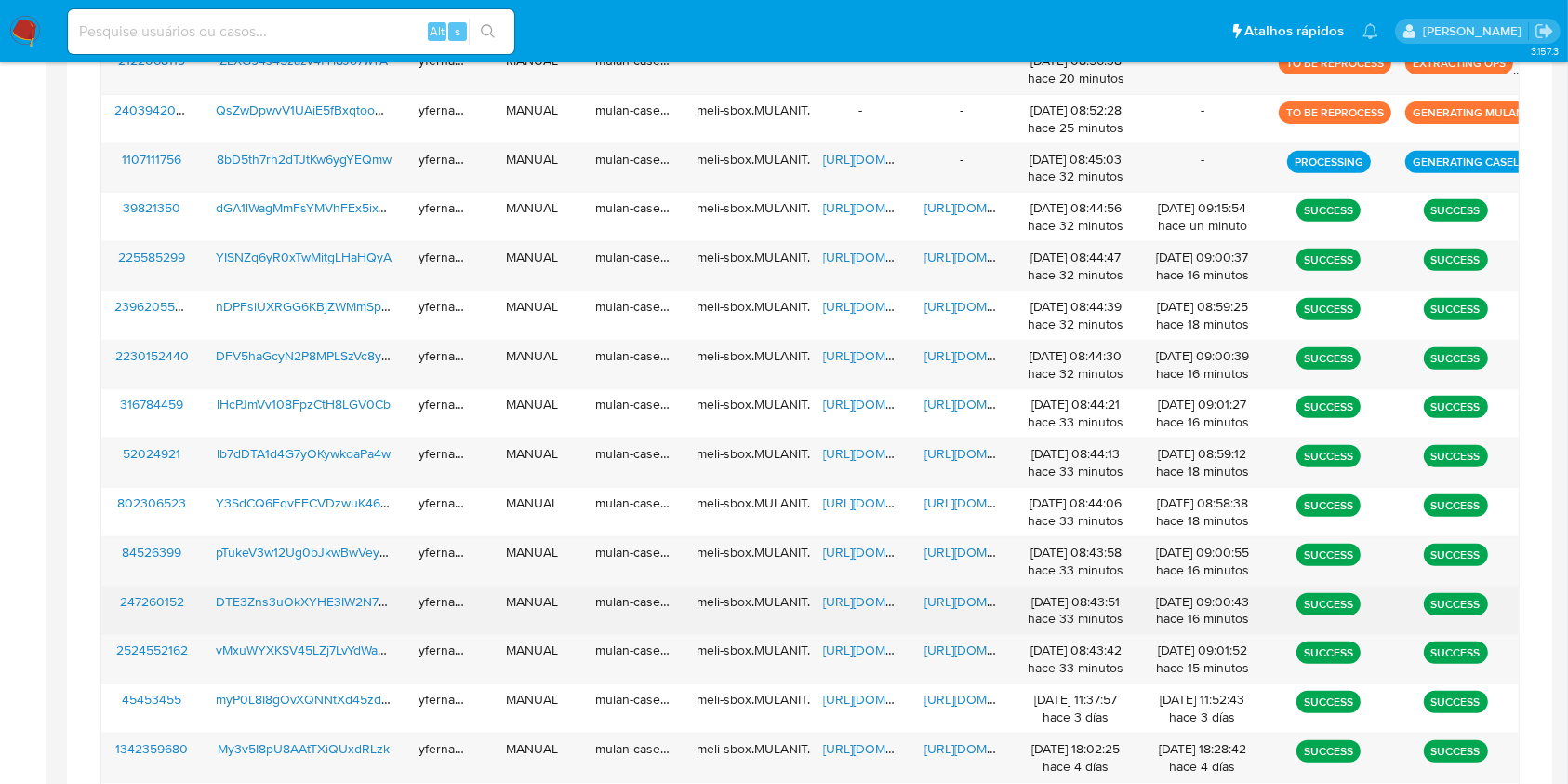
click at [861, 599] on span "[URL][DOMAIN_NAME]" at bounding box center [887, 601] width 129 height 19
click at [969, 596] on span "[URL][DOMAIN_NAME]" at bounding box center [988, 601] width 129 height 19
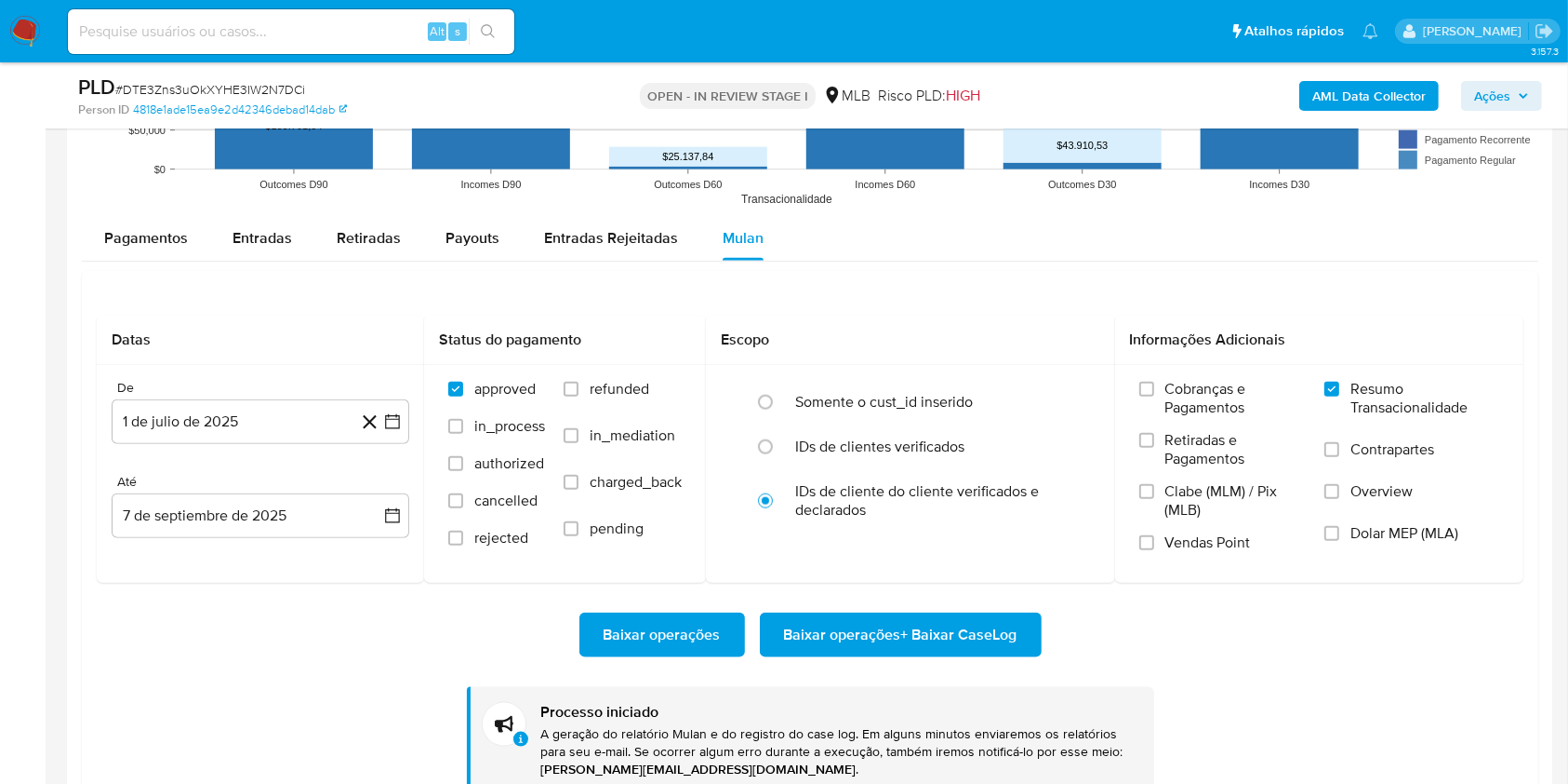
scroll to position [876, 0]
click at [260, 84] on span "# DTE3Zns3uOkXYHE3IW2N7DCi" at bounding box center [211, 89] width 190 height 19
copy span "DTE3Zns3uOkXYHE3IW2N7DCi"
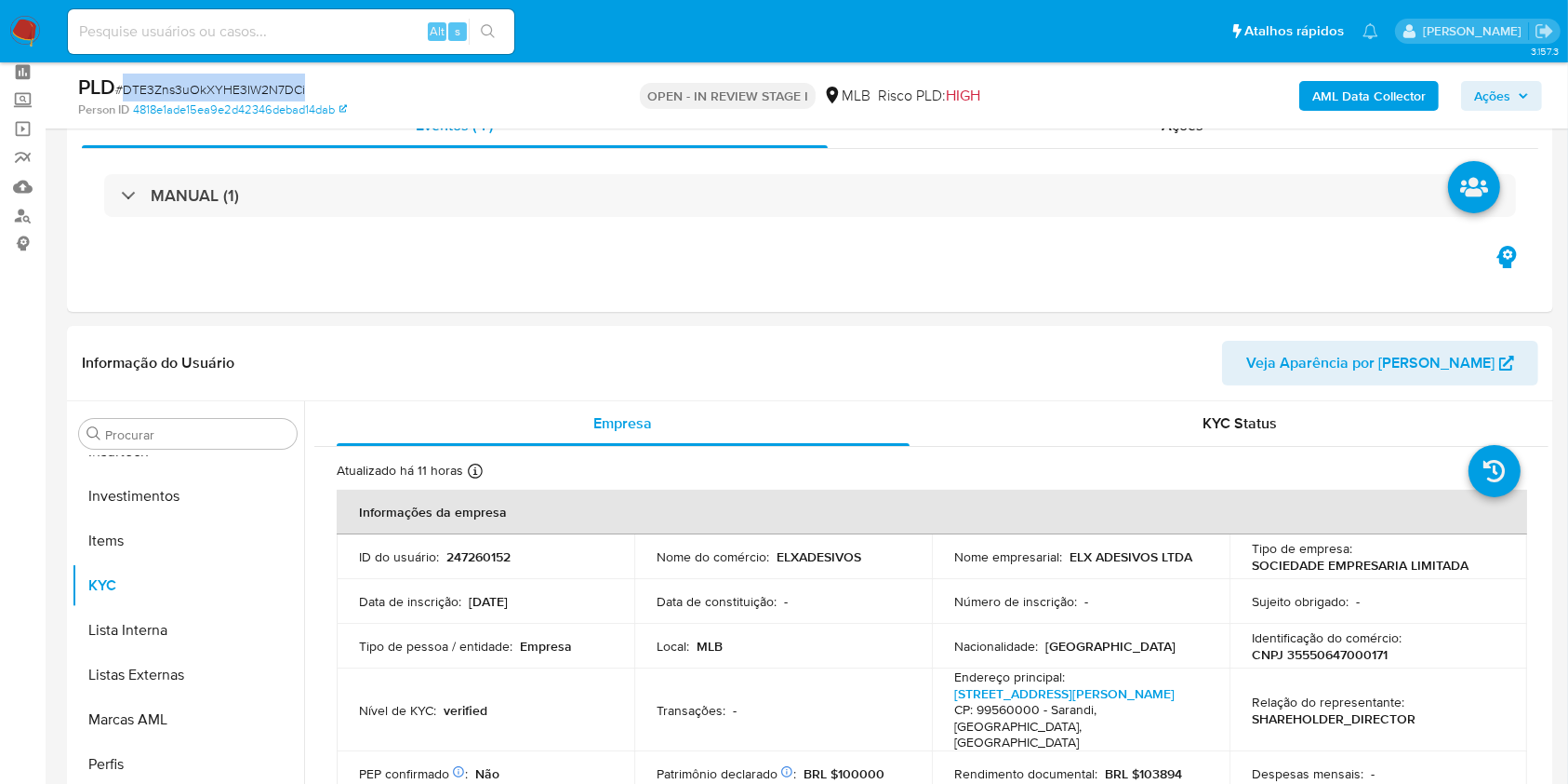
scroll to position [0, 0]
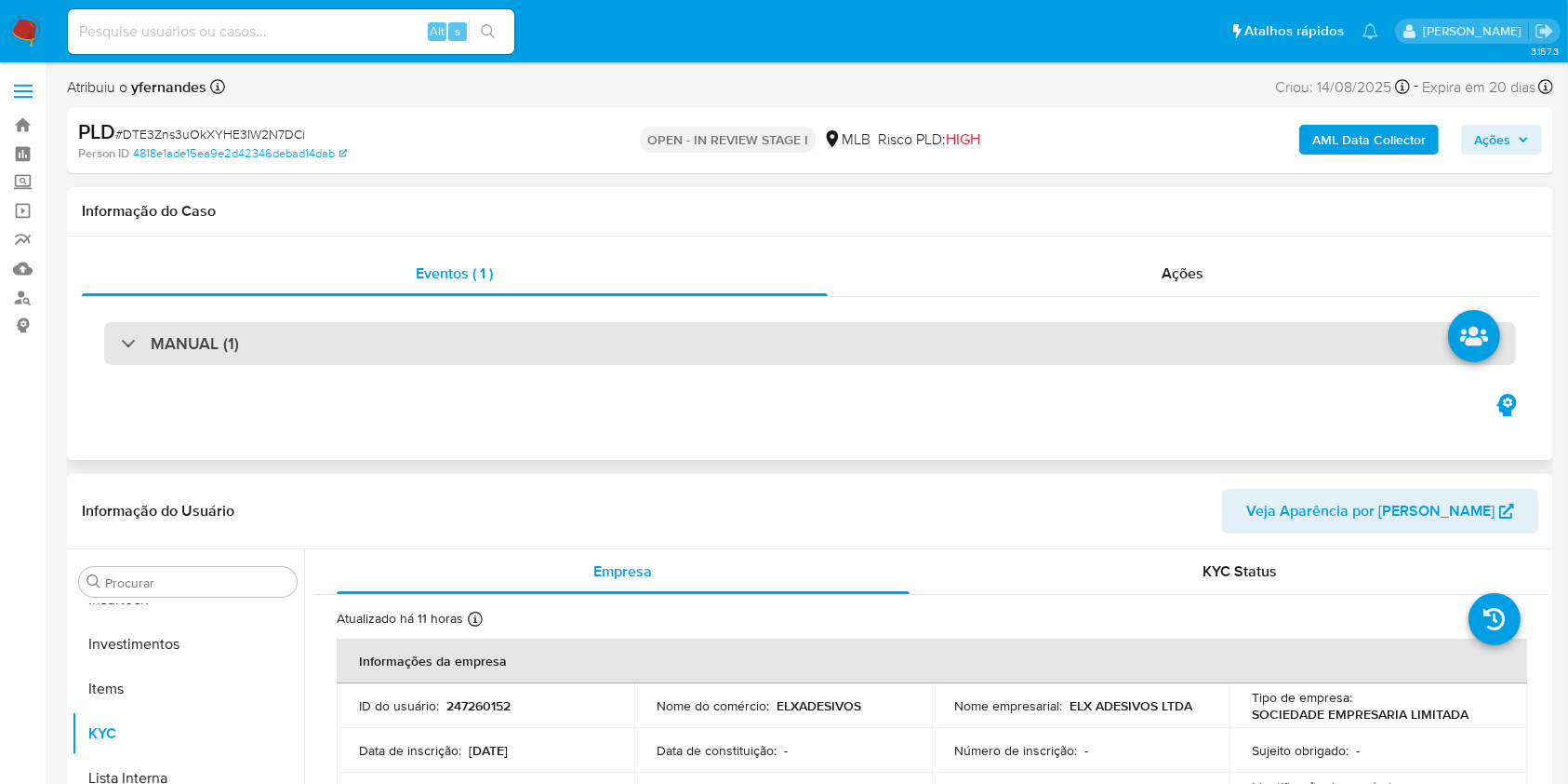
click at [653, 356] on div "MANUAL (1)" at bounding box center [809, 343] width 1411 height 43
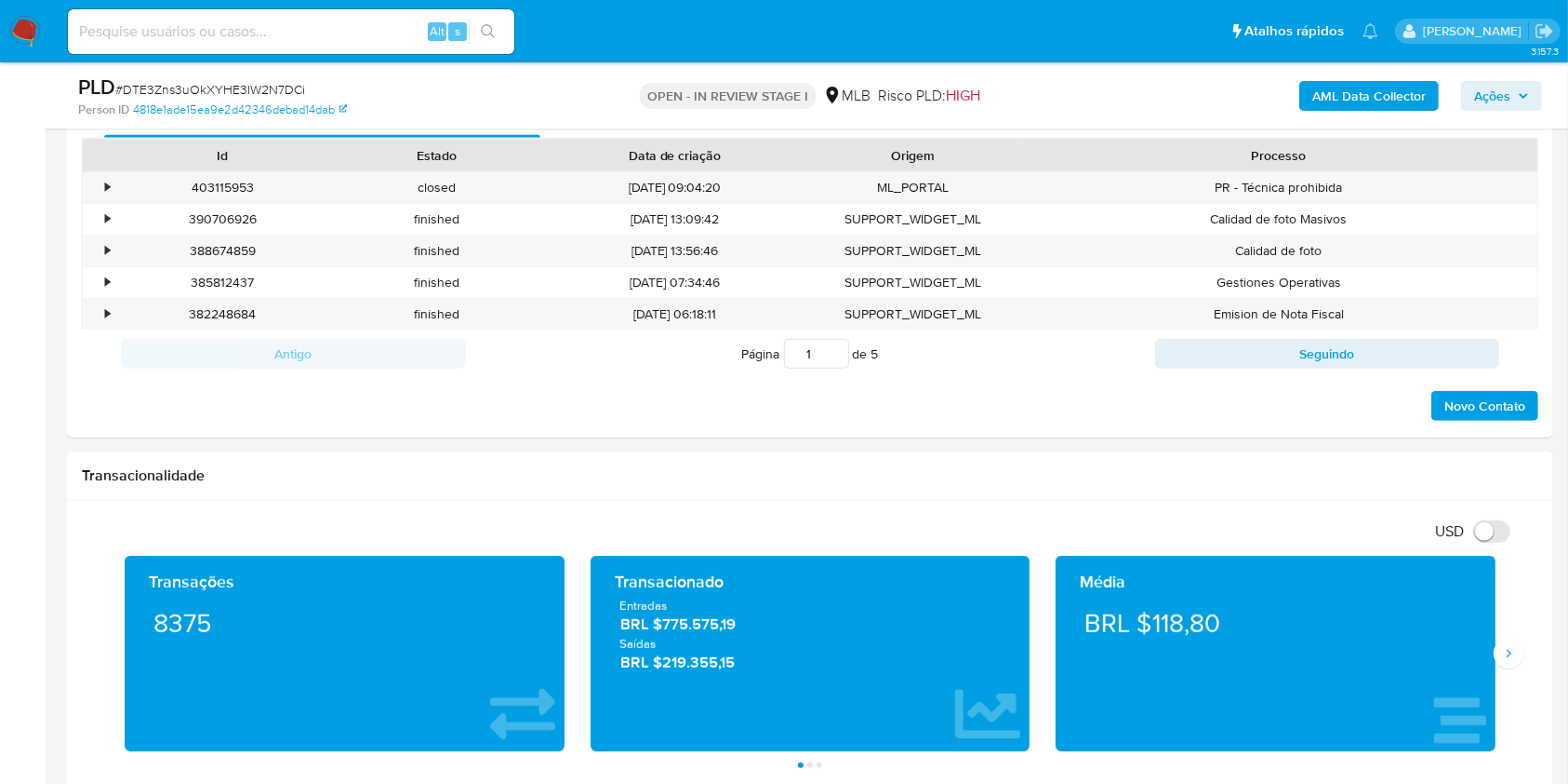
scroll to position [1364, 0]
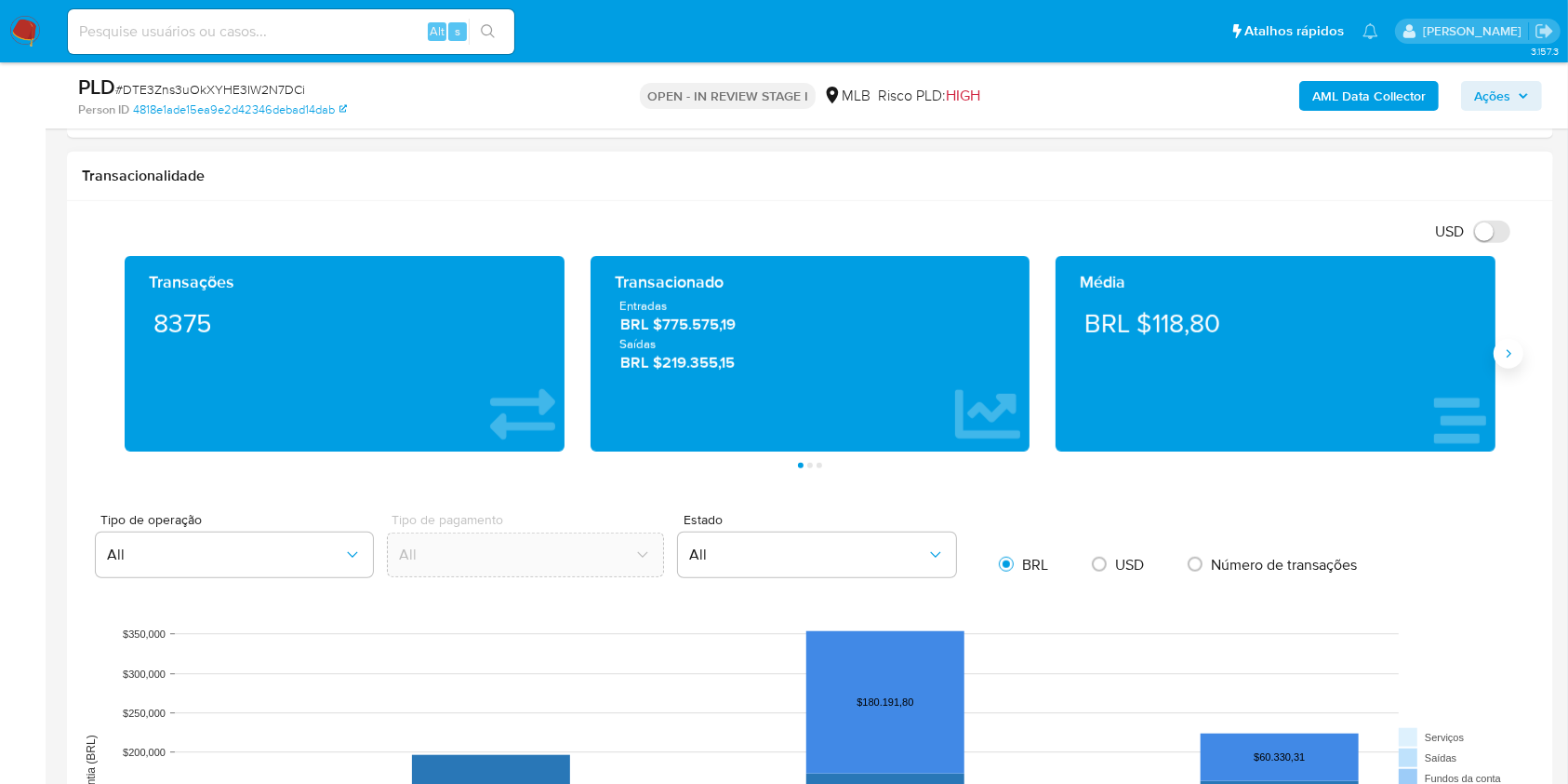
click at [1508, 359] on icon "Siguiente" at bounding box center [1508, 354] width 15 height 15
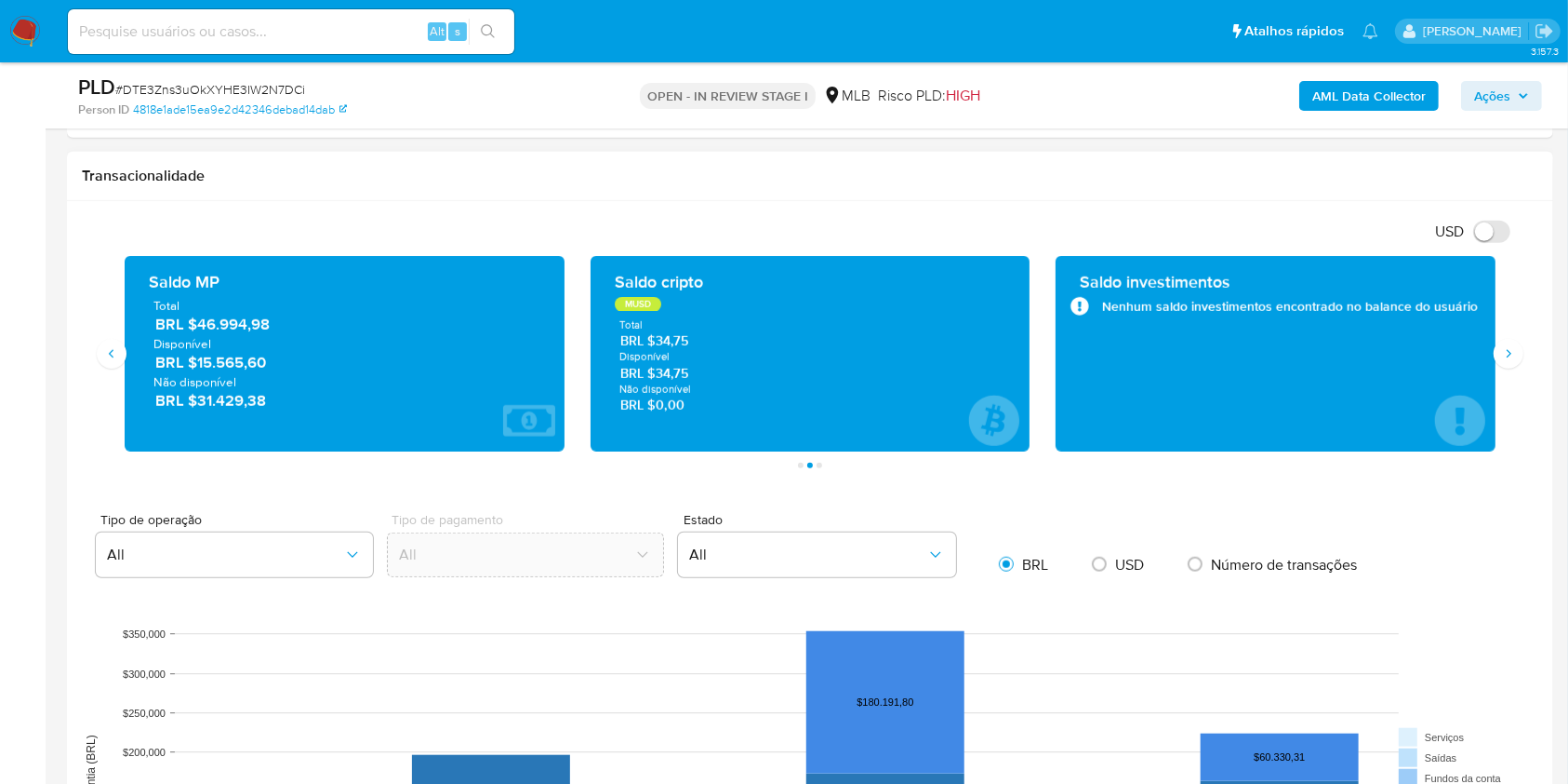
click at [239, 318] on span "BRL $46.994,98" at bounding box center [345, 324] width 380 height 21
click at [1504, 347] on icon "Siguiente" at bounding box center [1508, 354] width 15 height 15
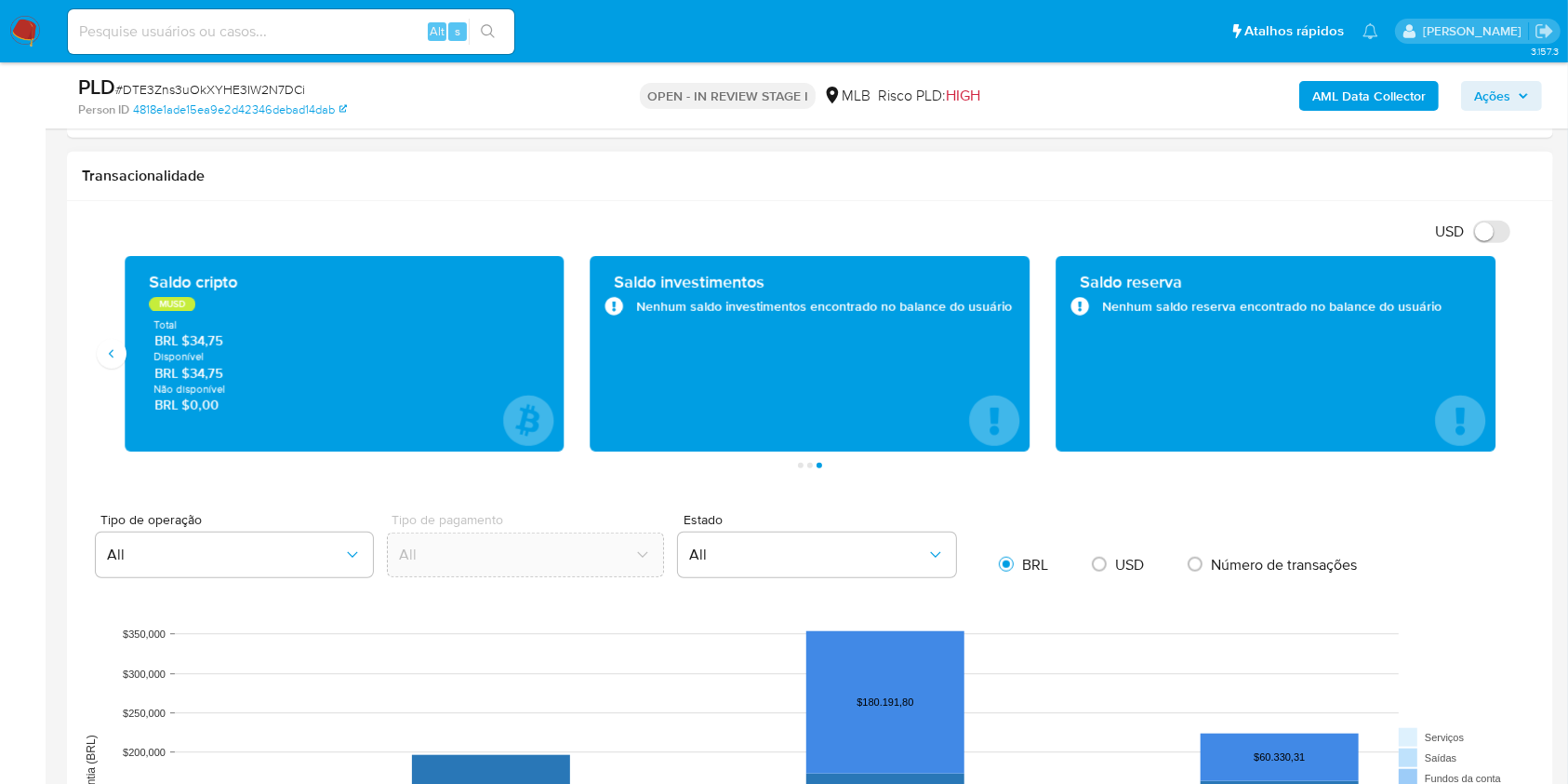
click at [127, 342] on div "Saldo cripto MUSD Total BRL $34,75 Disponível BRL $34,75 Não disponível BRL $0,…" at bounding box center [344, 354] width 440 height 196
click at [118, 354] on icon "Anterior" at bounding box center [111, 354] width 15 height 15
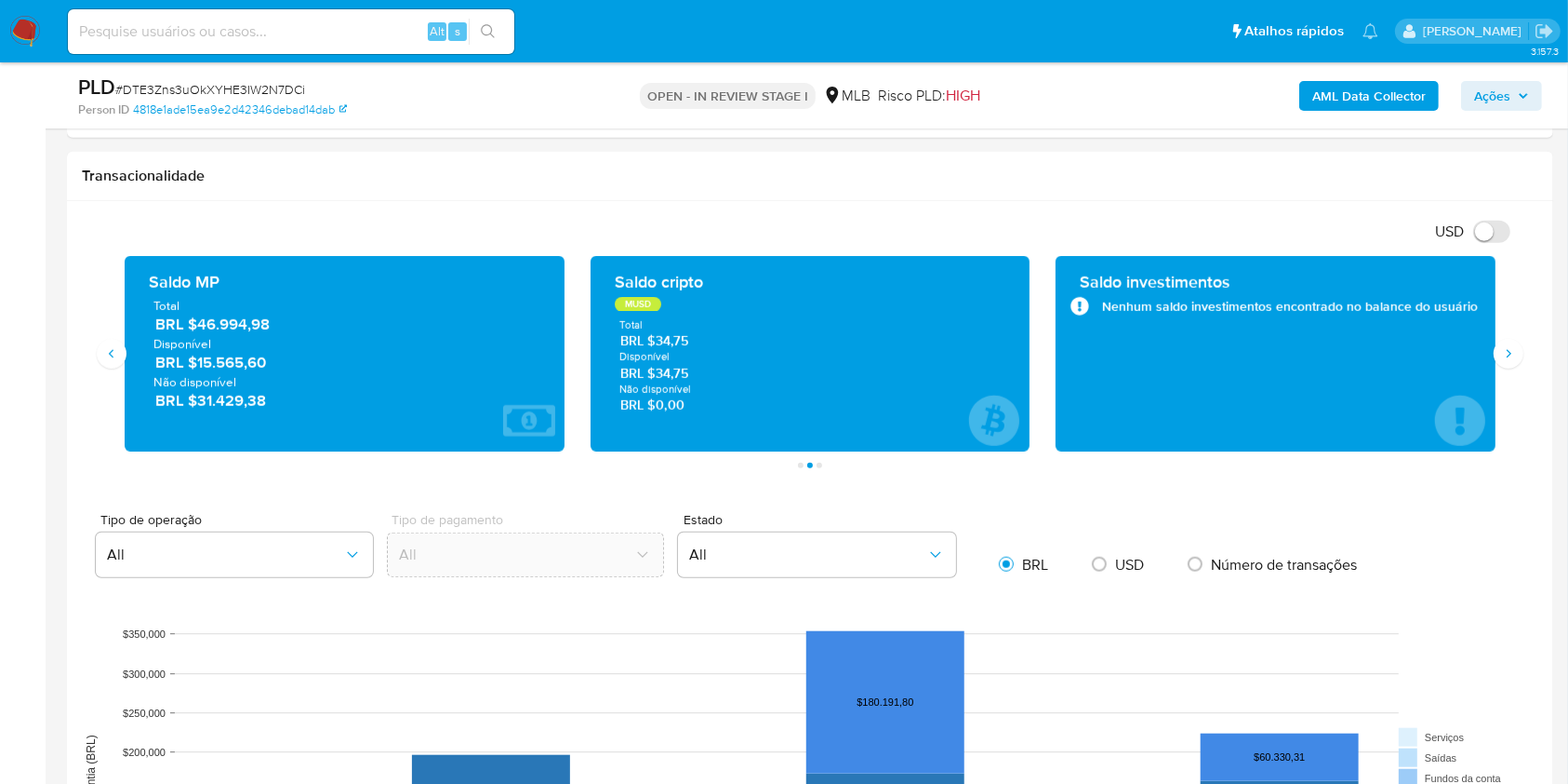
click at [51, 397] on main "3.157.3 Atribuiu o yfernandes Asignado el: 14/08/2025 11:55:23 Criou: 14/08/202…" at bounding box center [784, 506] width 1568 height 3741
click at [234, 329] on span "BRL $46.994,98" at bounding box center [345, 324] width 380 height 21
click at [251, 331] on span "BRL $46.994,98" at bounding box center [345, 324] width 380 height 21
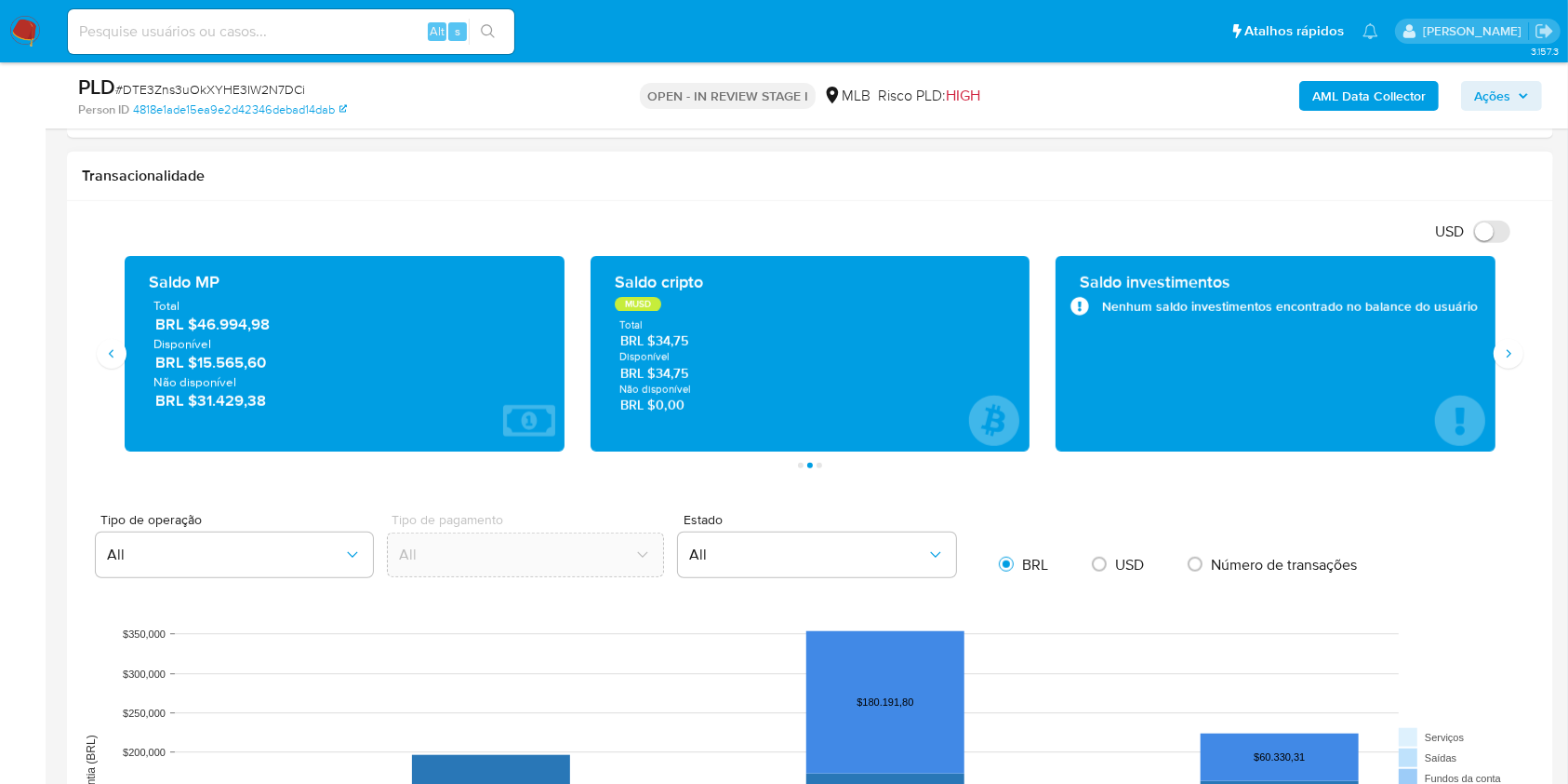
click at [791, 182] on h1 "Transacionalidade" at bounding box center [809, 176] width 1456 height 19
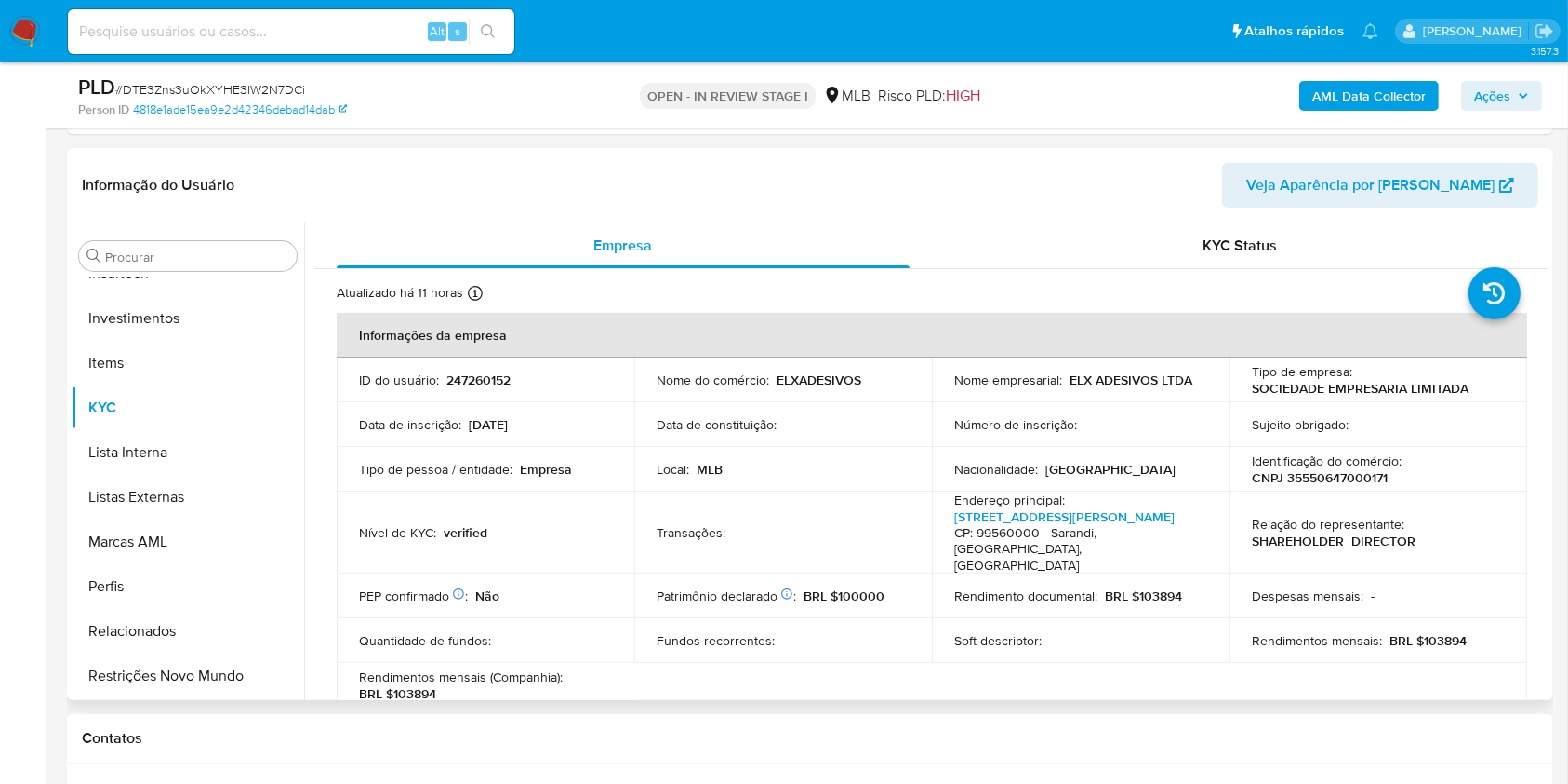
scroll to position [373, 0]
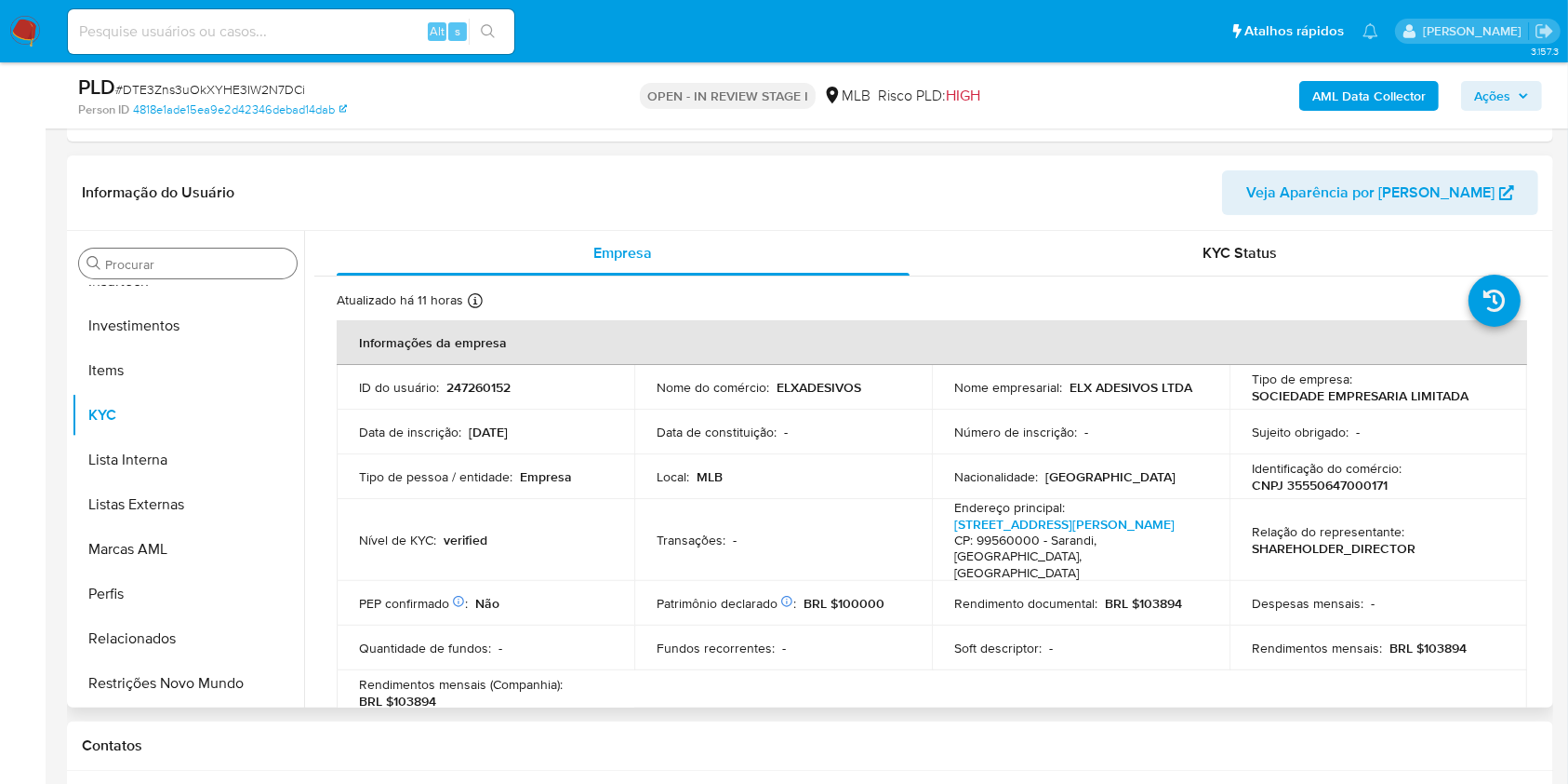
click at [179, 266] on input "Procurar" at bounding box center [197, 264] width 184 height 17
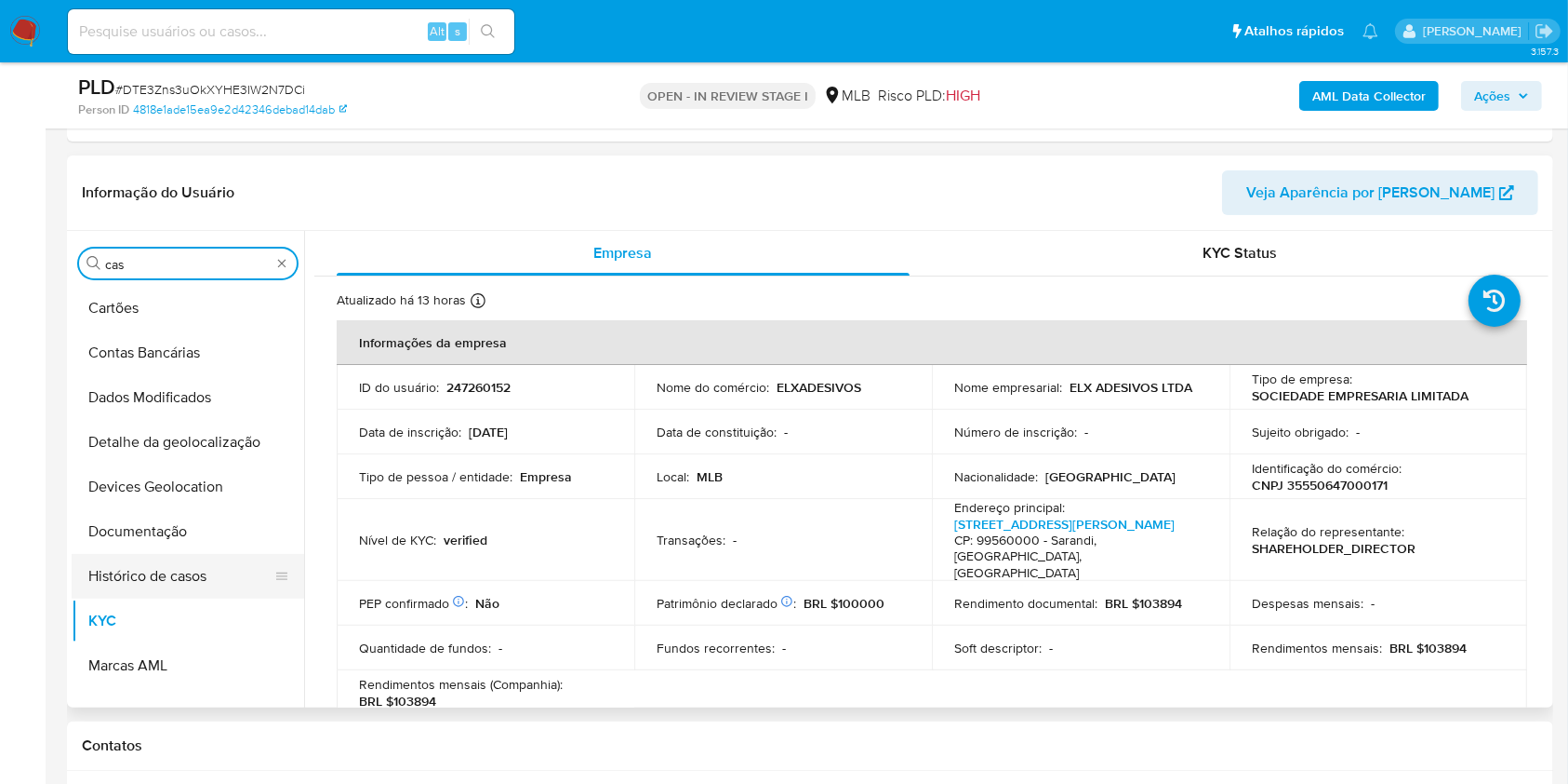
scroll to position [0, 0]
drag, startPoint x: 152, startPoint y: 302, endPoint x: 160, endPoint y: 317, distance: 17.0
click at [158, 553] on button "Histórico de casos" at bounding box center [181, 575] width 218 height 45
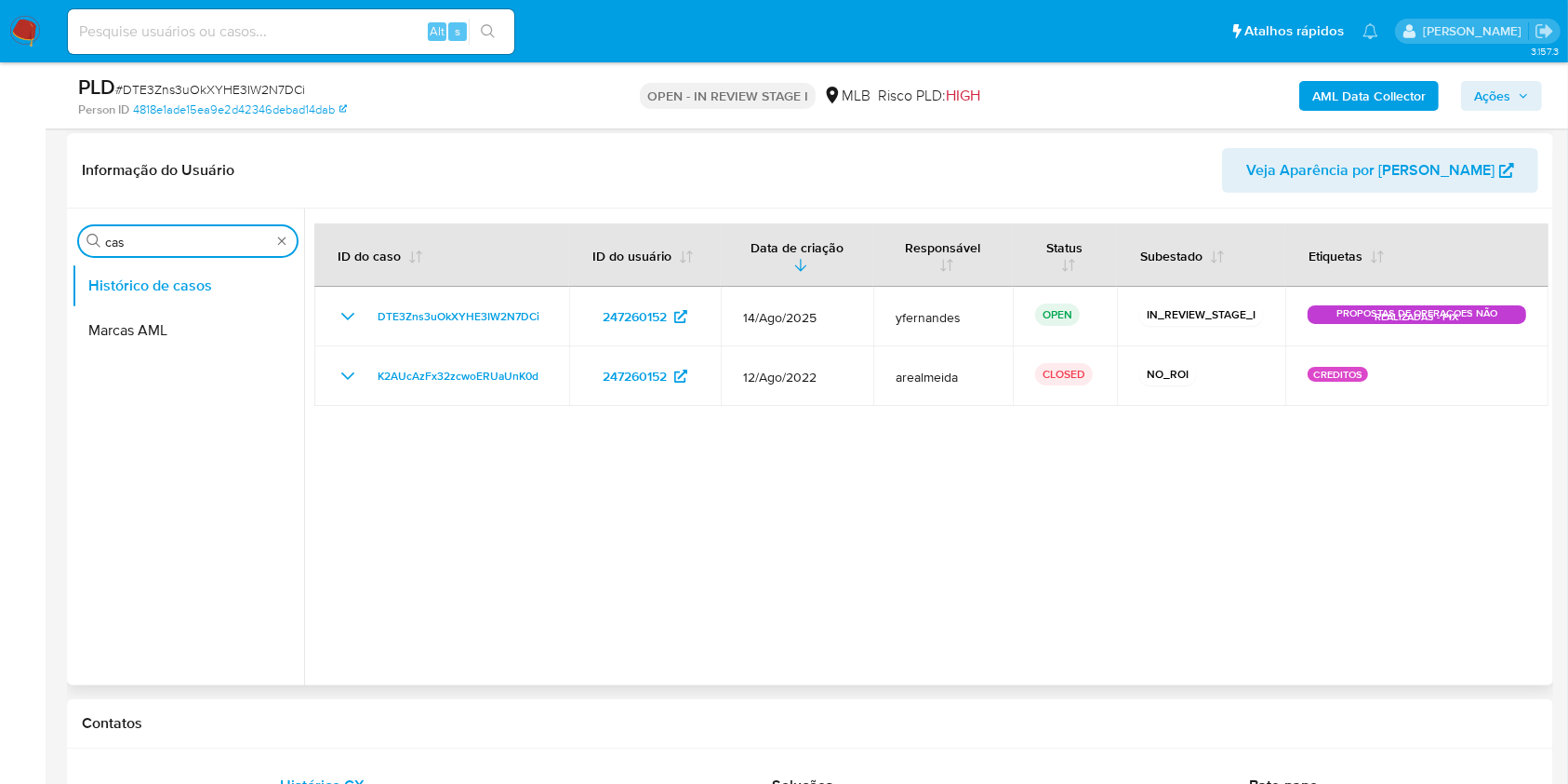
click at [146, 234] on input "cas" at bounding box center [188, 242] width 166 height 17
click at [146, 235] on input "cas" at bounding box center [188, 242] width 166 height 17
type input "ger"
click at [125, 280] on button "Geral" at bounding box center [181, 286] width 218 height 45
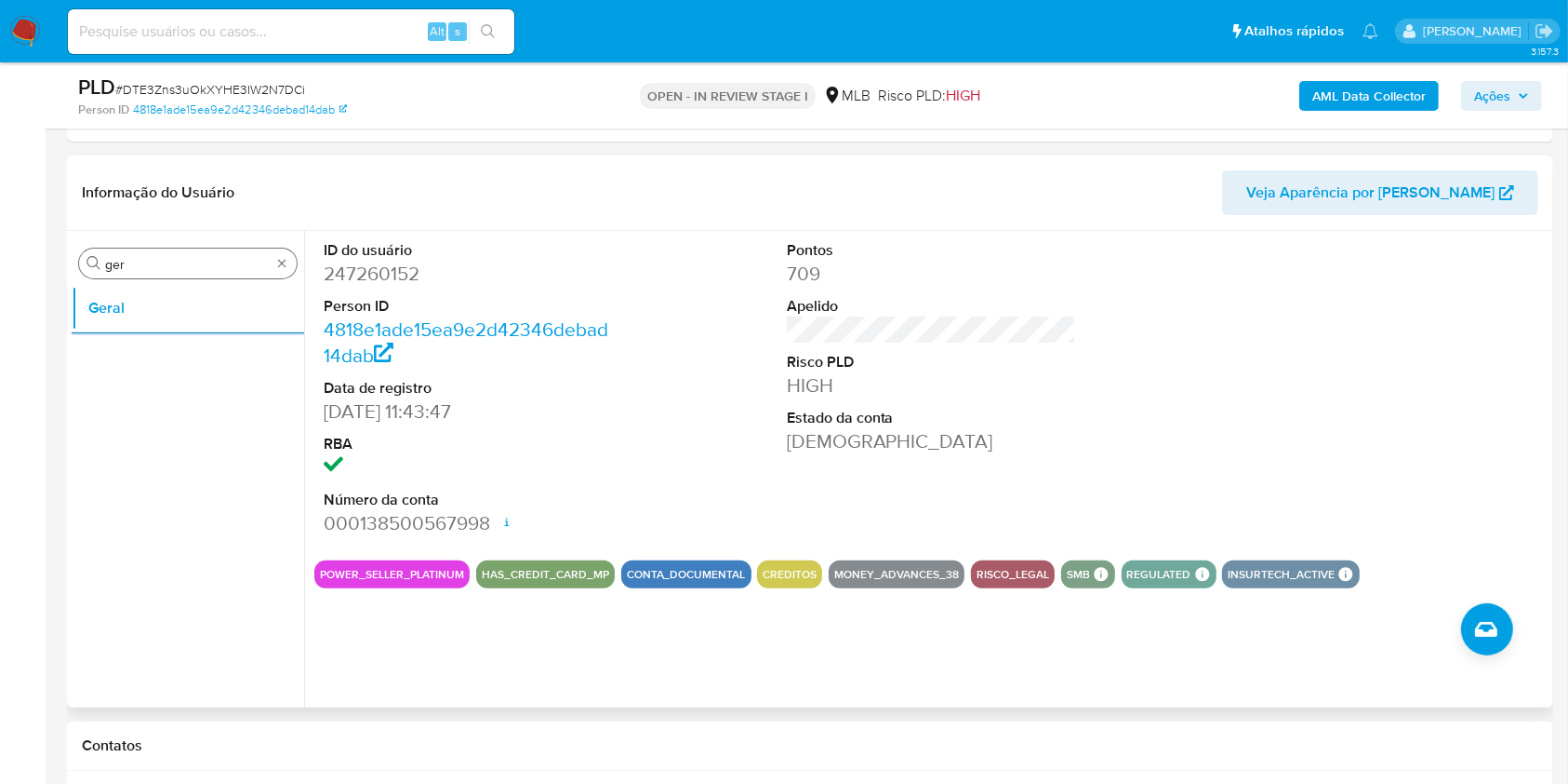
click at [121, 263] on input "ger" at bounding box center [188, 264] width 166 height 17
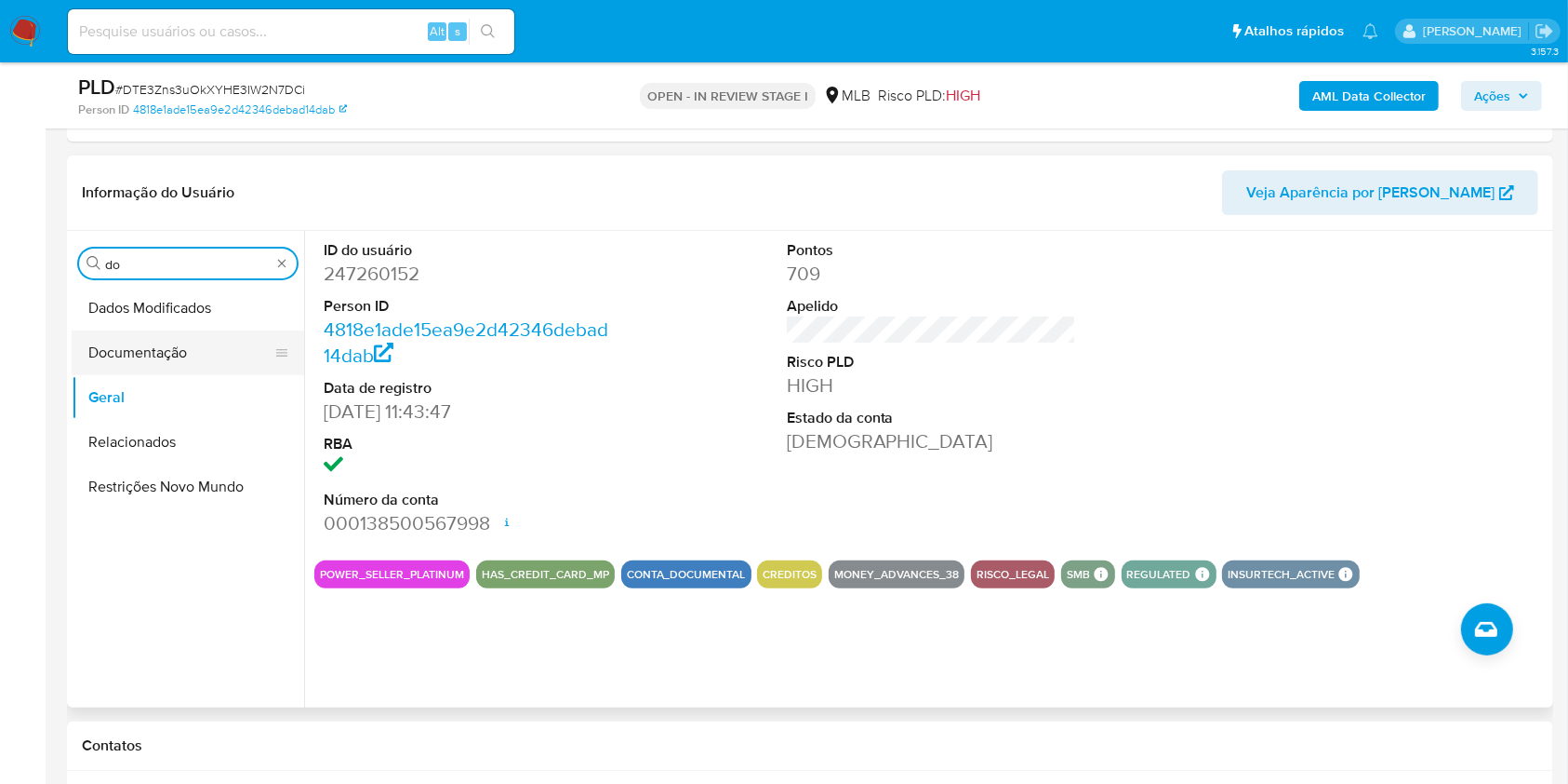
click at [200, 359] on button "Documentação" at bounding box center [181, 353] width 218 height 45
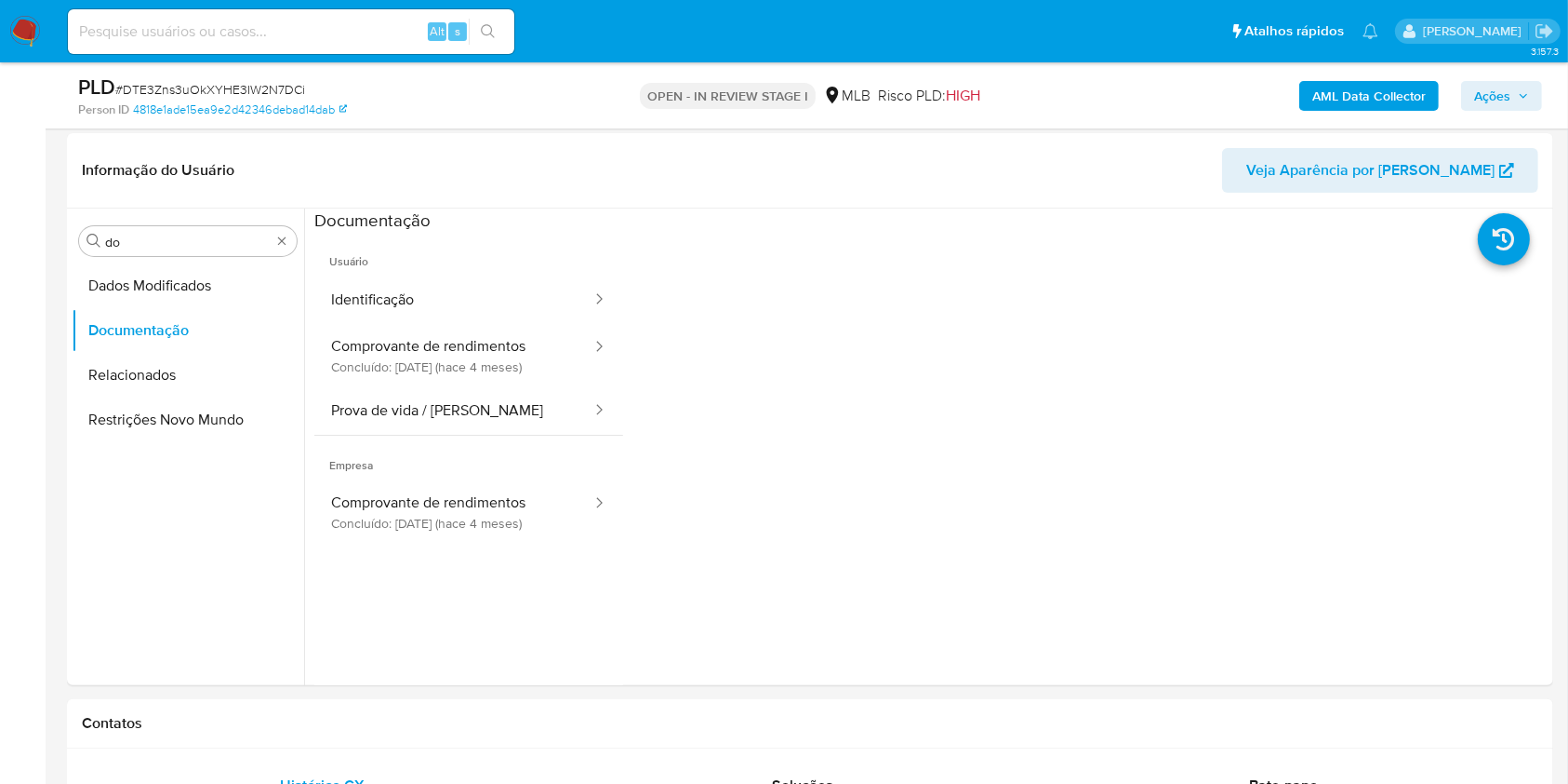
click at [379, 318] on button "Identificação" at bounding box center [454, 301] width 279 height 48
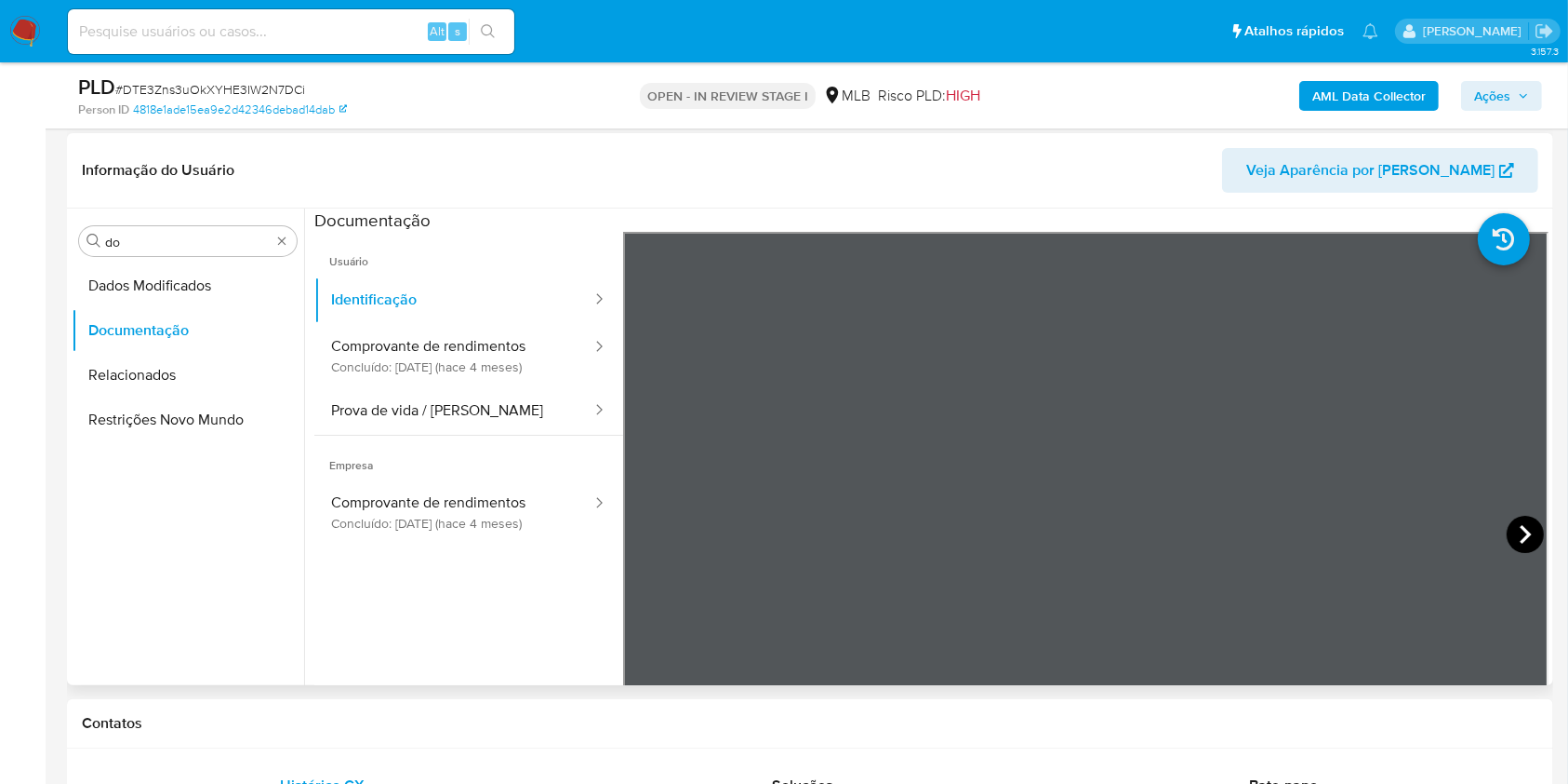
click at [1519, 532] on icon at bounding box center [1524, 533] width 37 height 37
click at [550, 385] on button "Comprovante de rendimentos Concluído: 20/05/2025 (hace 4 meses)" at bounding box center [454, 355] width 279 height 63
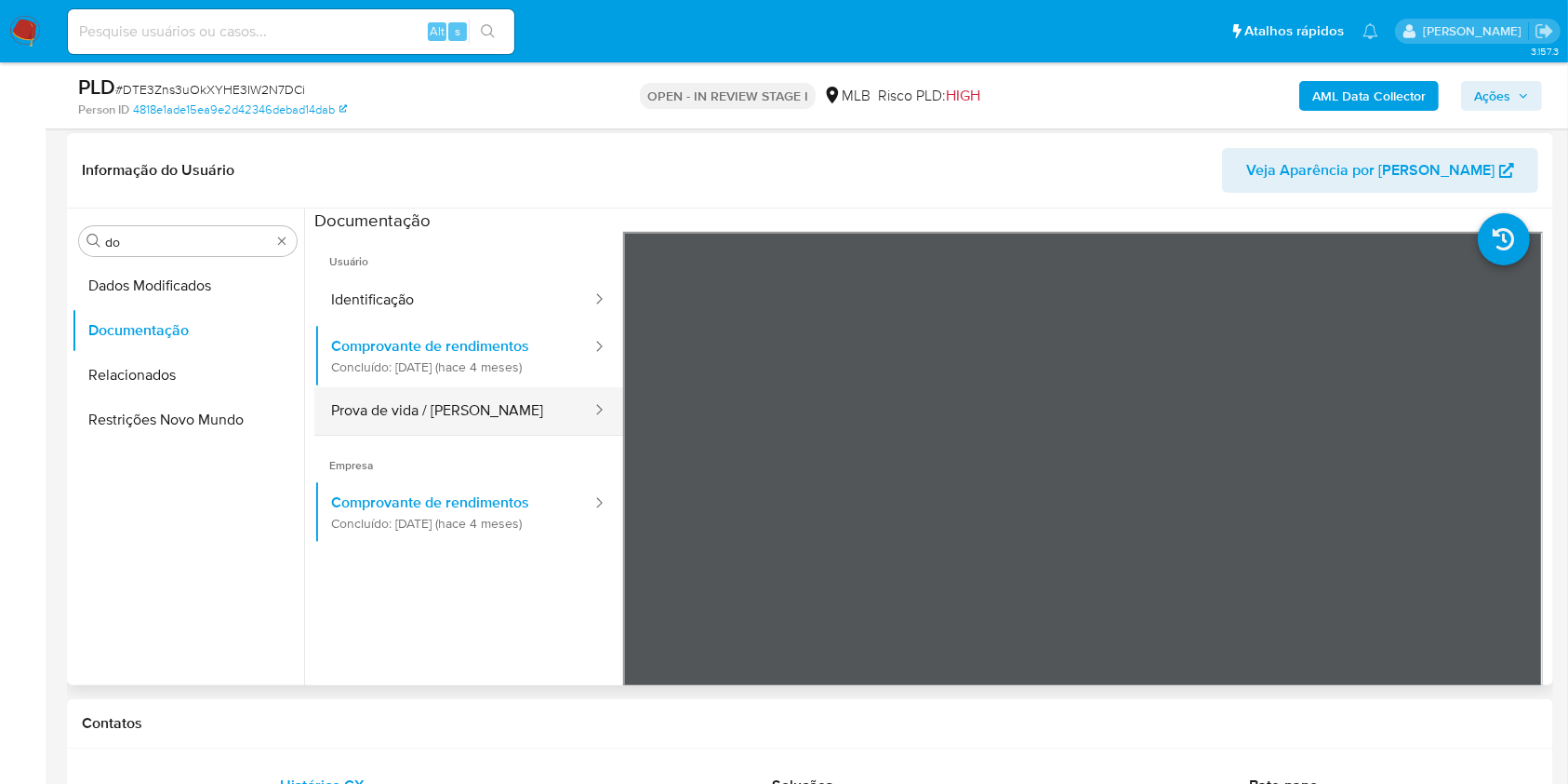
click at [469, 421] on button "Prova de vida / Selfie" at bounding box center [454, 411] width 279 height 48
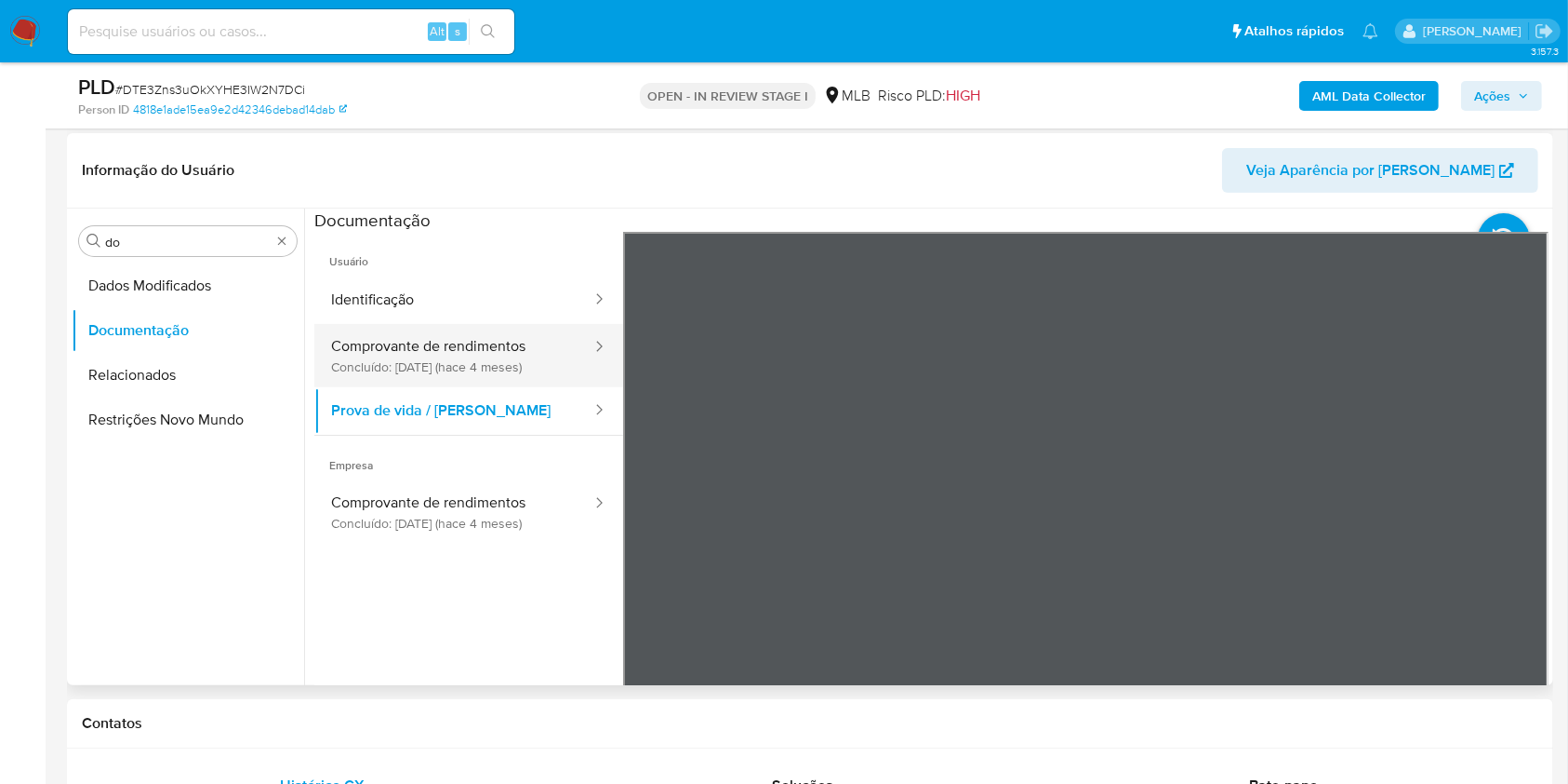
click at [468, 362] on button "Comprovante de rendimentos Concluído: 20/05/2025 (hace 4 meses)" at bounding box center [454, 355] width 279 height 63
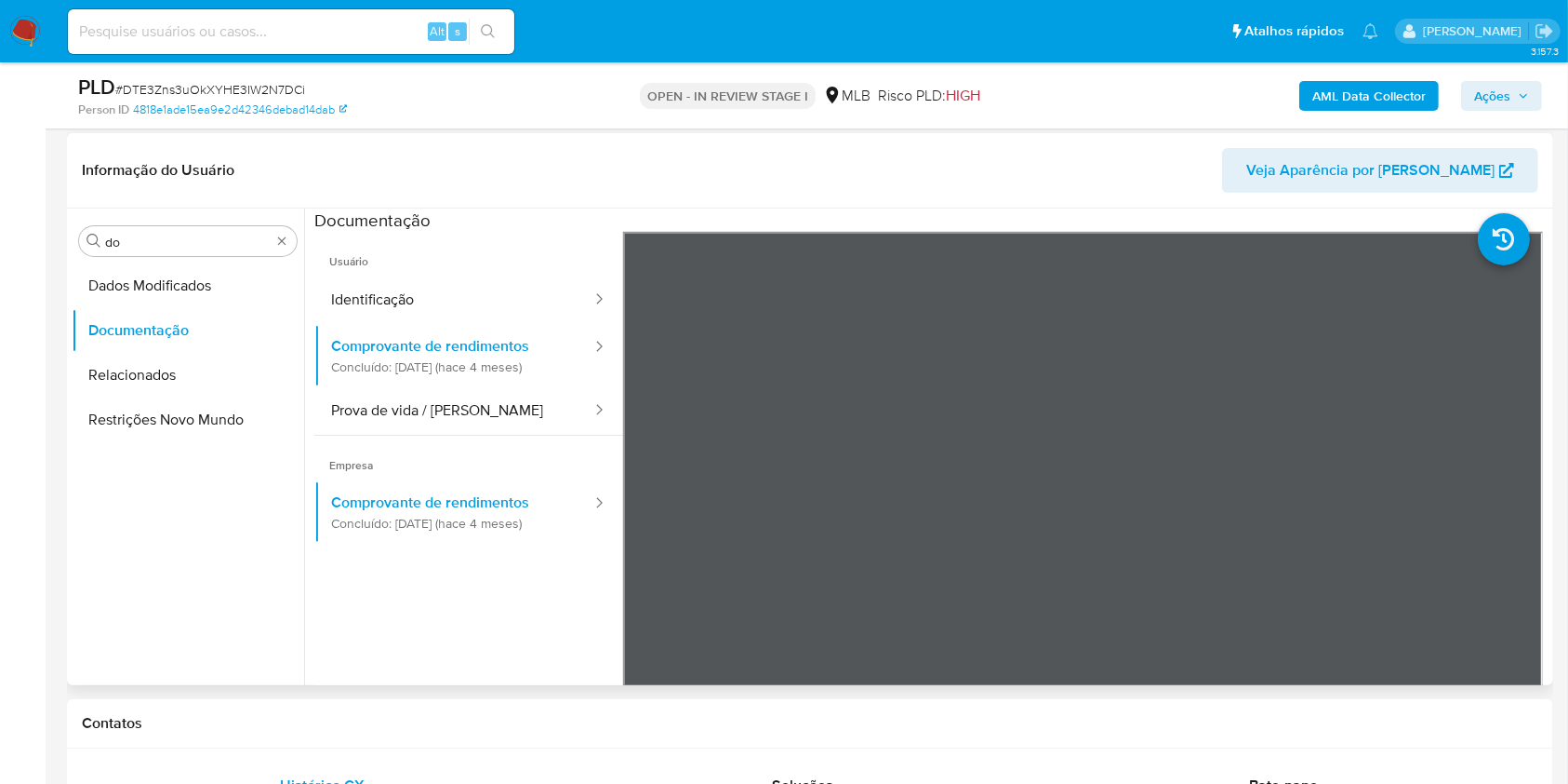
click at [163, 598] on ul "Dados Modificados Documentação Relacionados Restrições Novo Mundo" at bounding box center [188, 473] width 233 height 419
click at [146, 239] on input "do" at bounding box center [188, 242] width 166 height 17
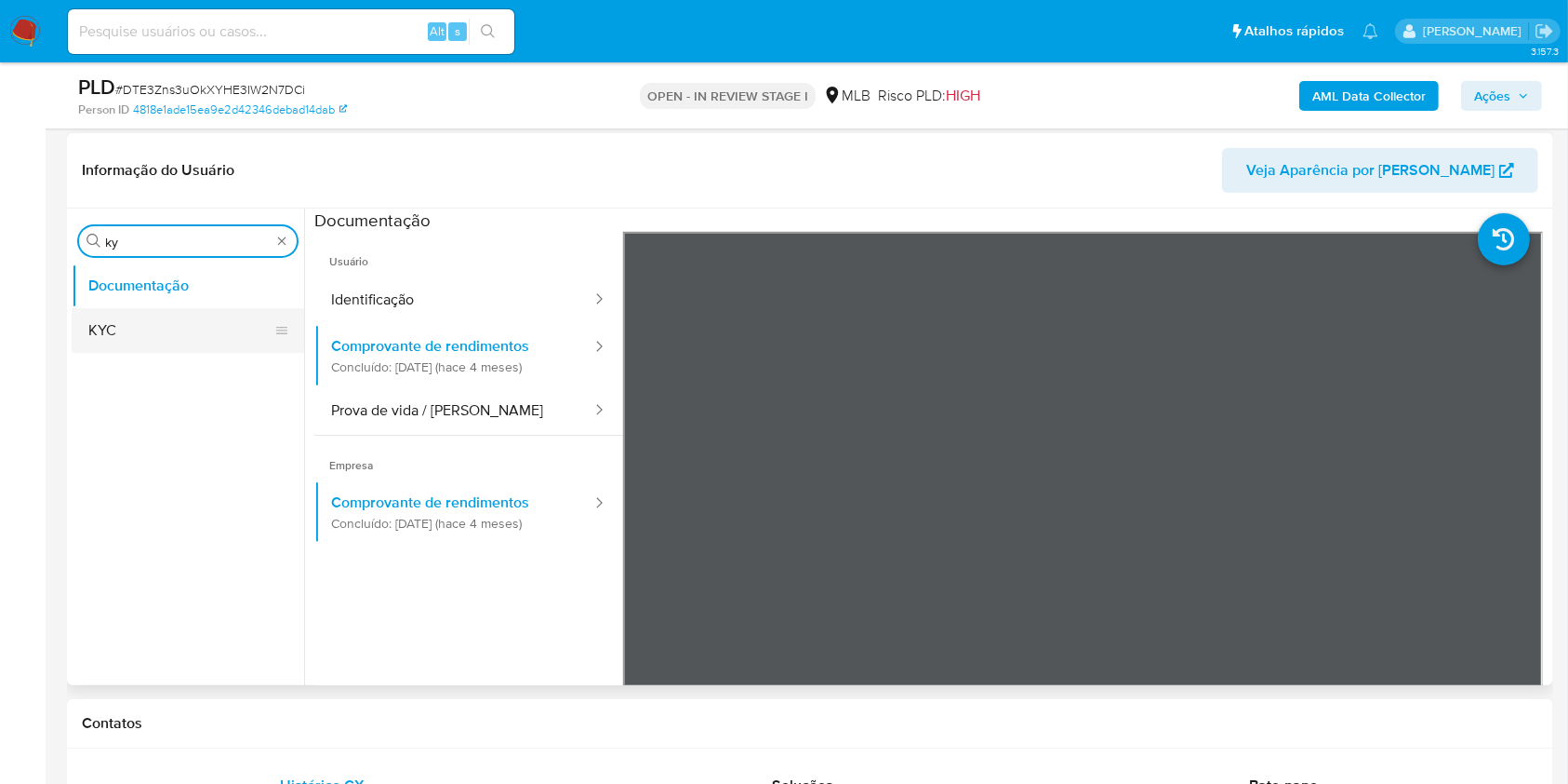
type input "ky"
click at [125, 321] on button "KYC" at bounding box center [181, 330] width 218 height 45
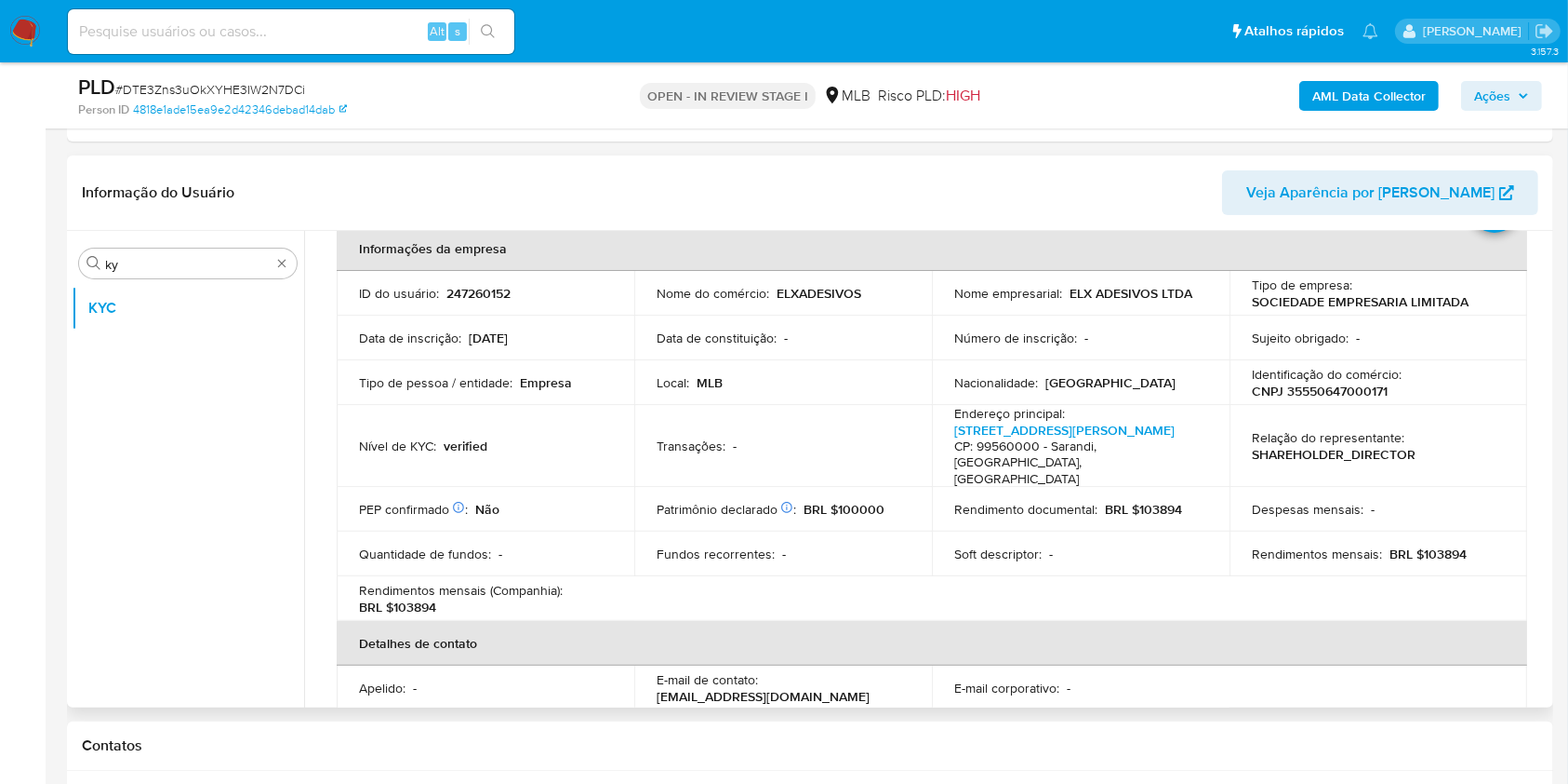
scroll to position [90, 0]
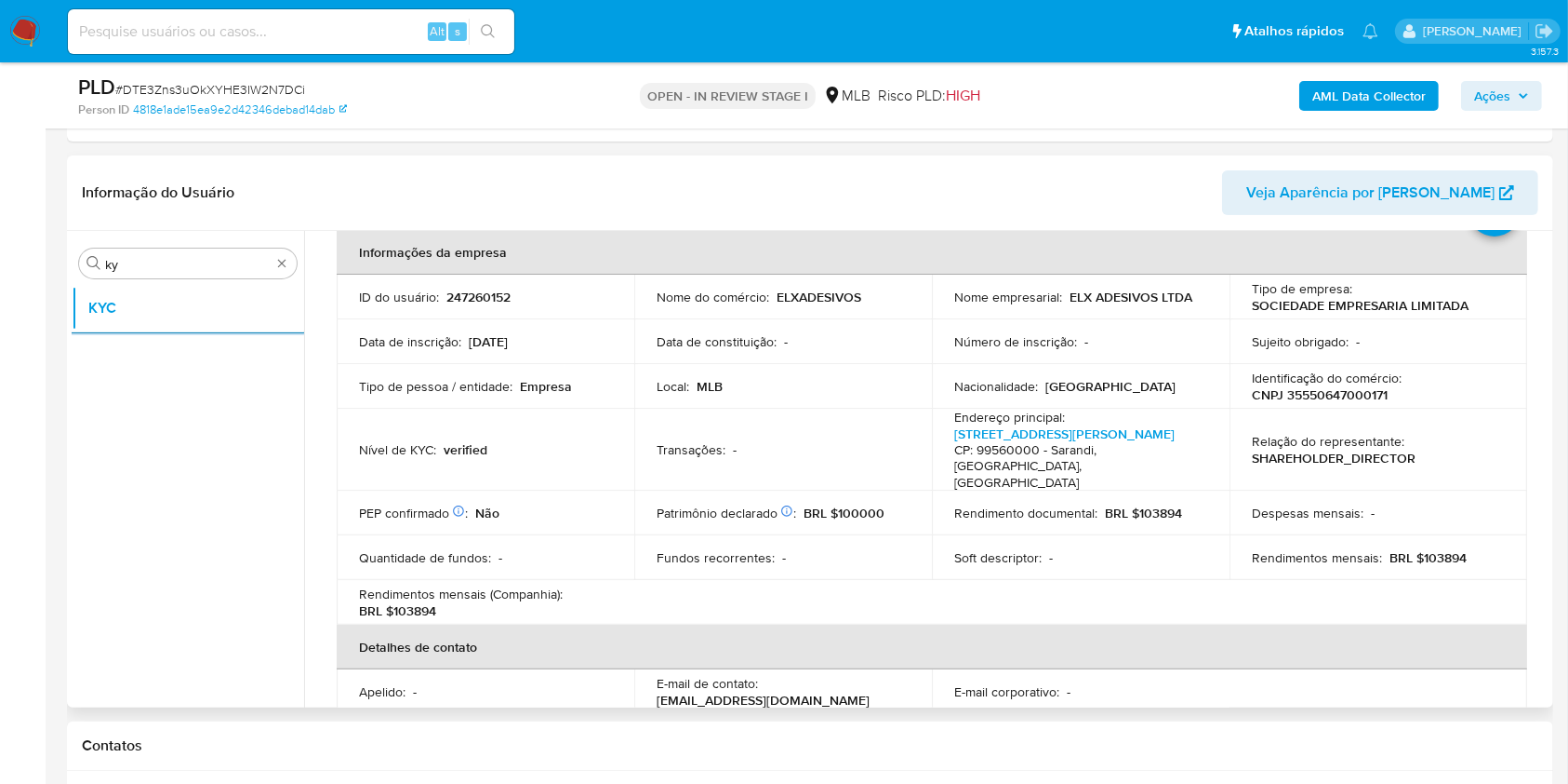
click at [1426, 549] on p "BRL $103894" at bounding box center [1427, 557] width 77 height 17
copy p "103894"
click at [696, 399] on td "Local : MLB" at bounding box center [783, 386] width 297 height 45
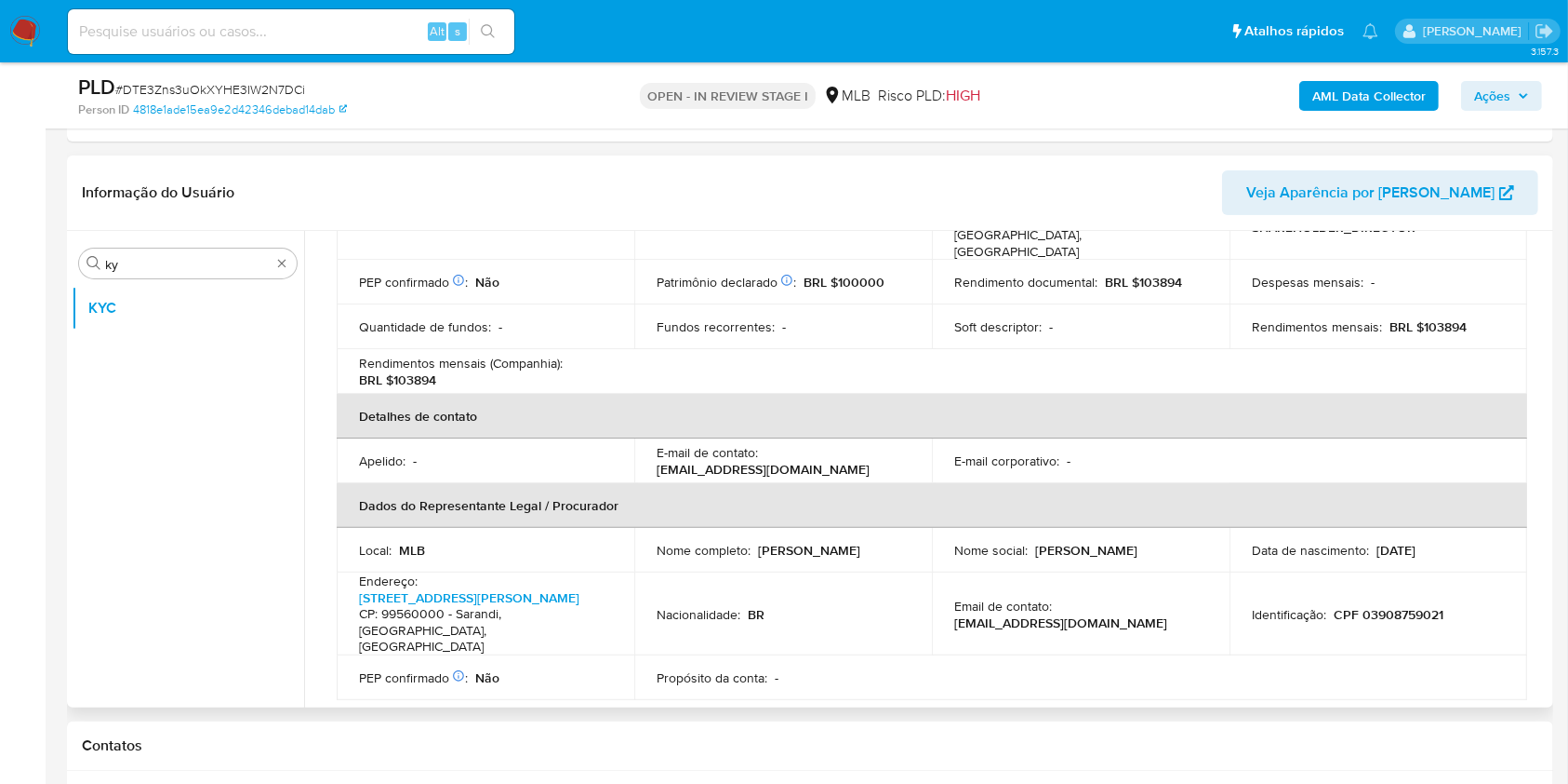
scroll to position [462, 0]
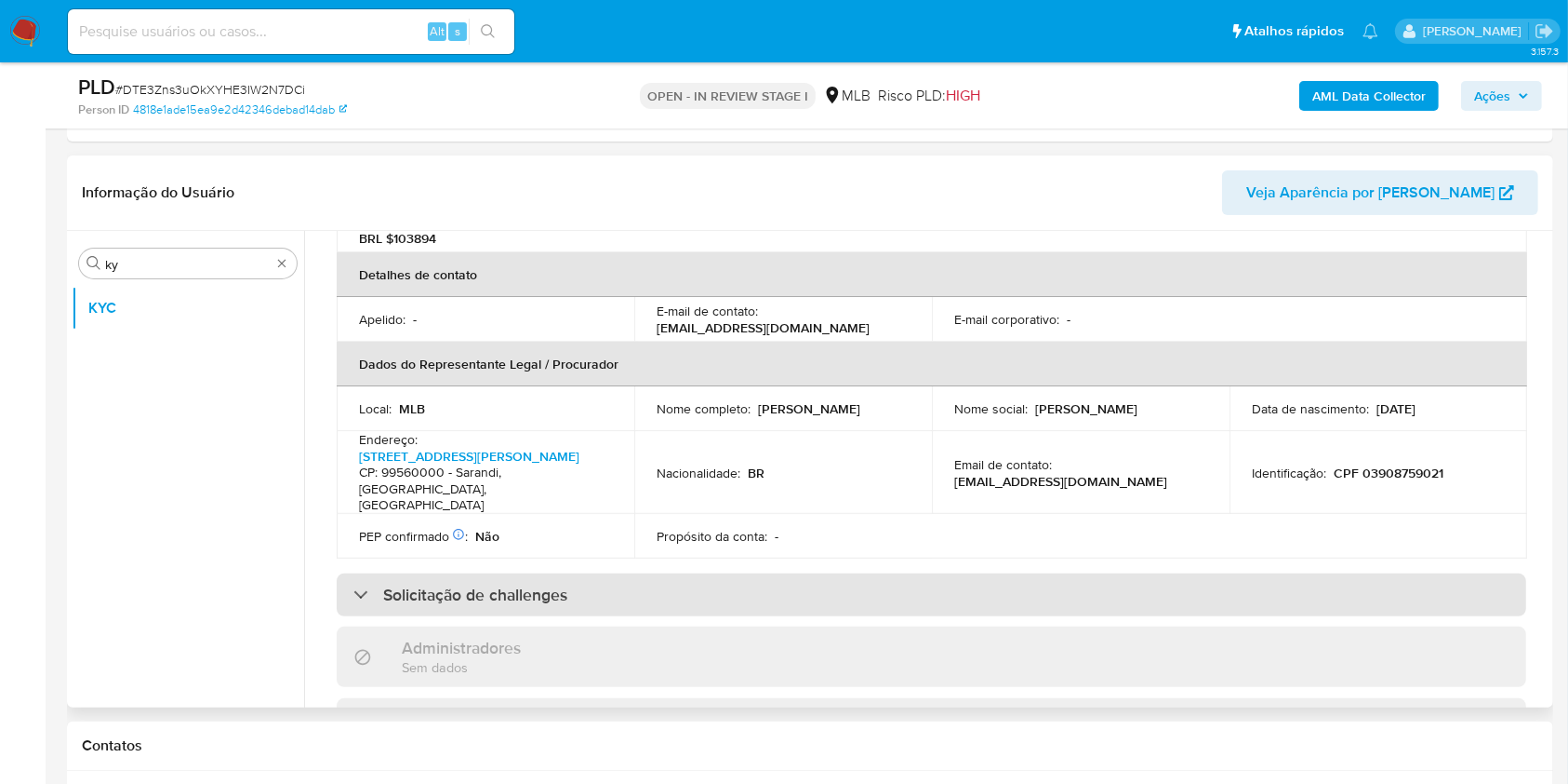
click at [769, 573] on div "Solicitação de challenges" at bounding box center [931, 594] width 1190 height 43
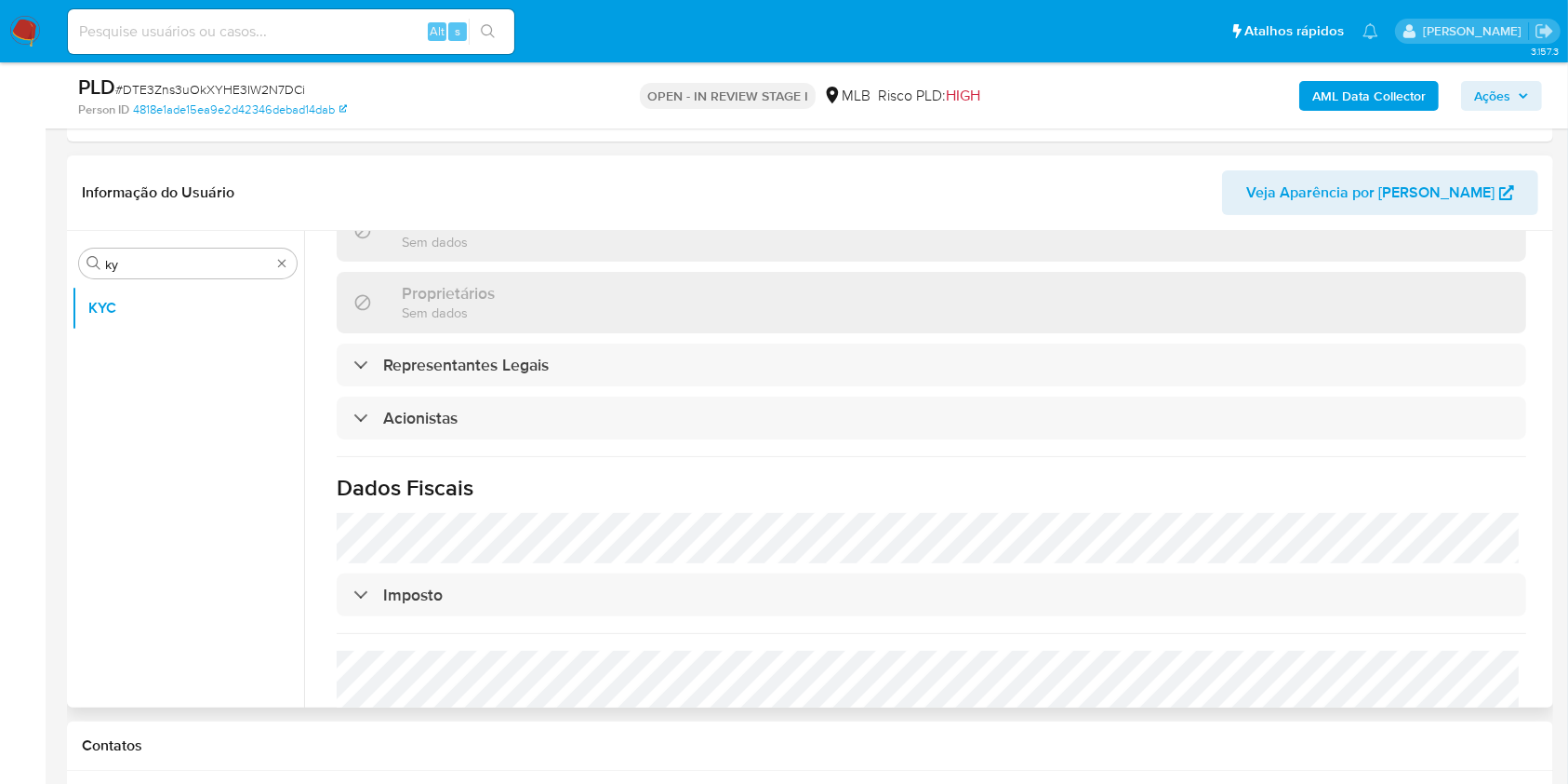
scroll to position [1261, 0]
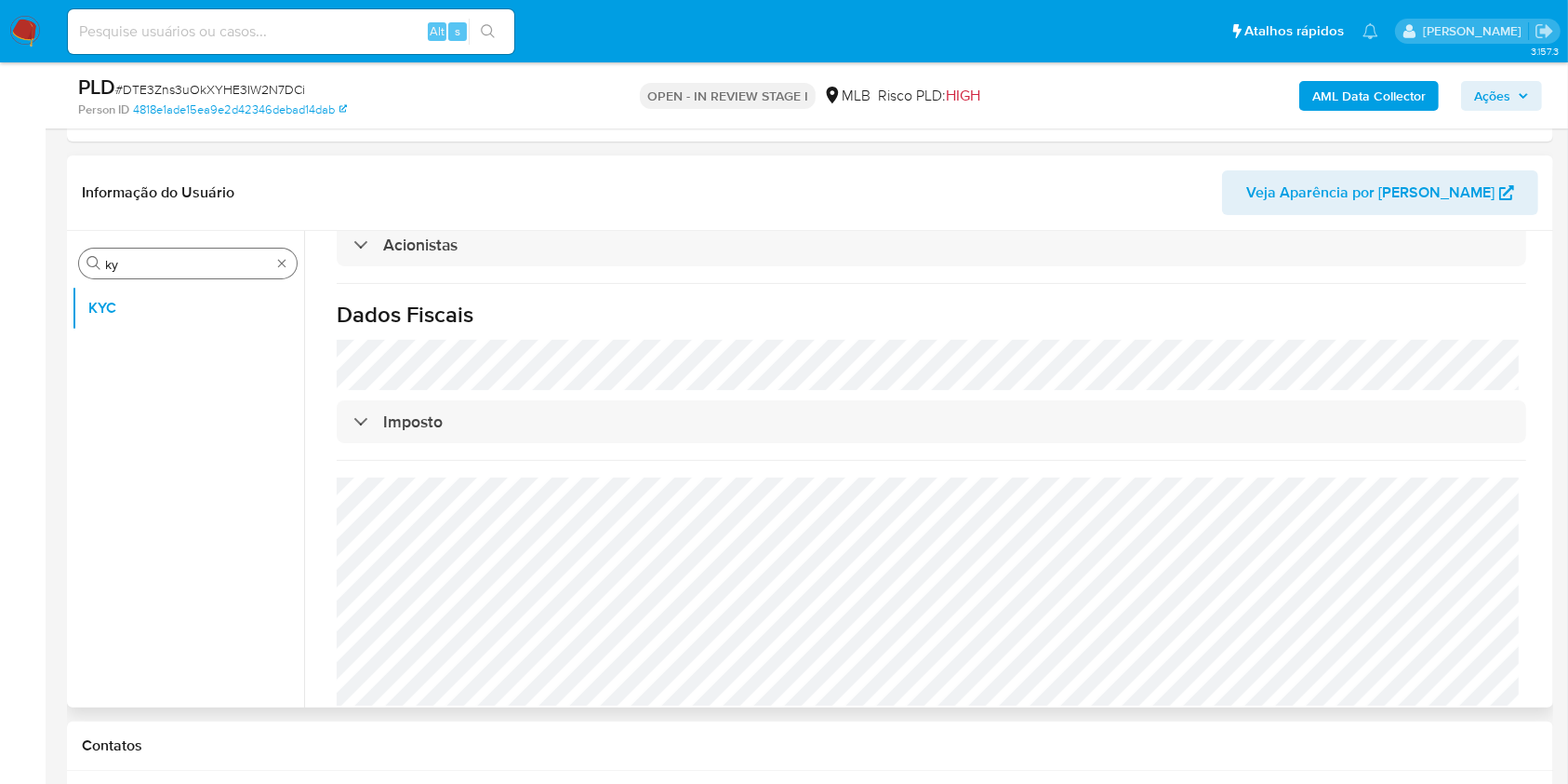
click at [173, 267] on input "ky" at bounding box center [188, 264] width 166 height 17
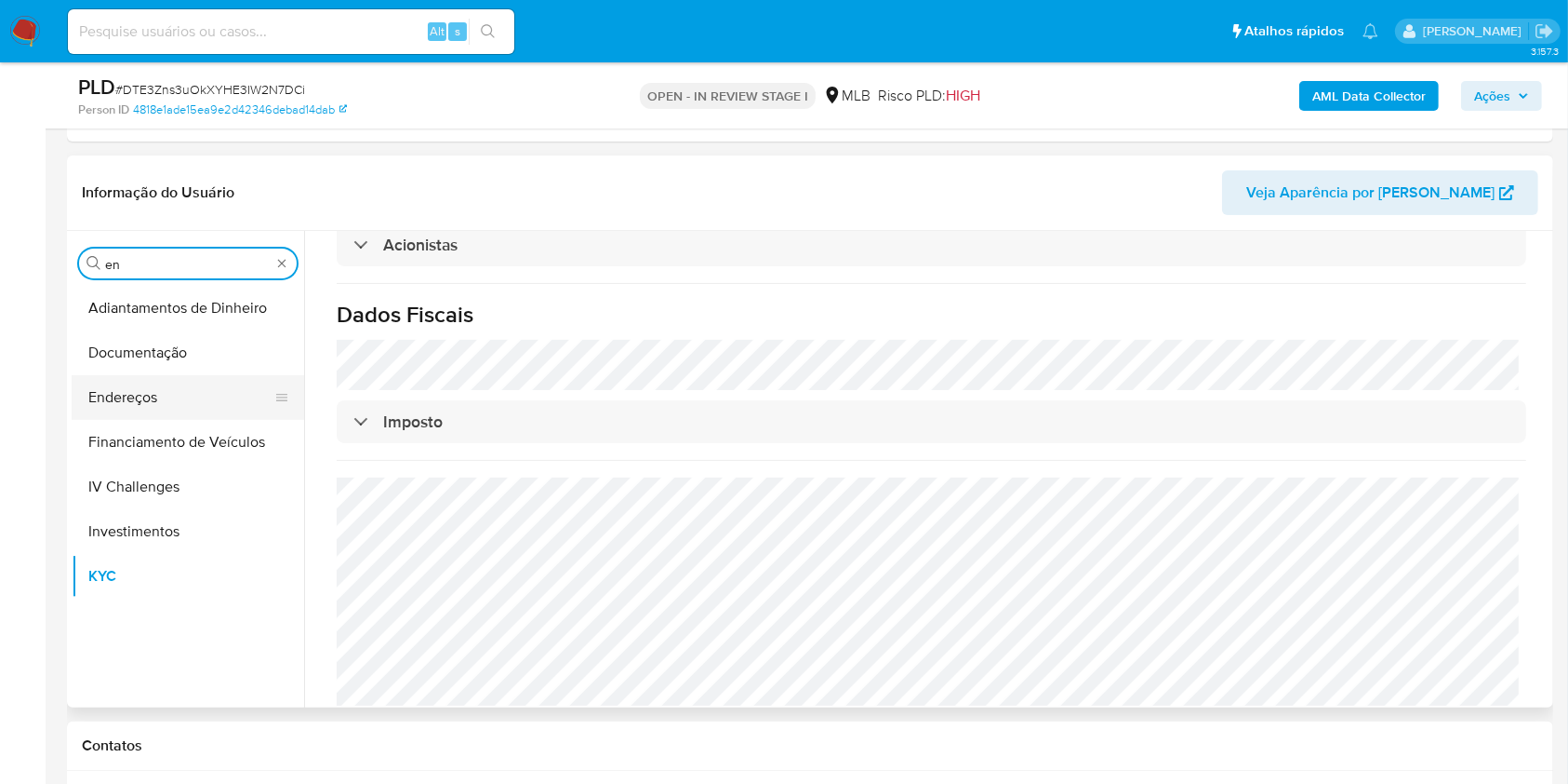
type input "en"
click at [143, 376] on button "Endereços" at bounding box center [181, 396] width 218 height 45
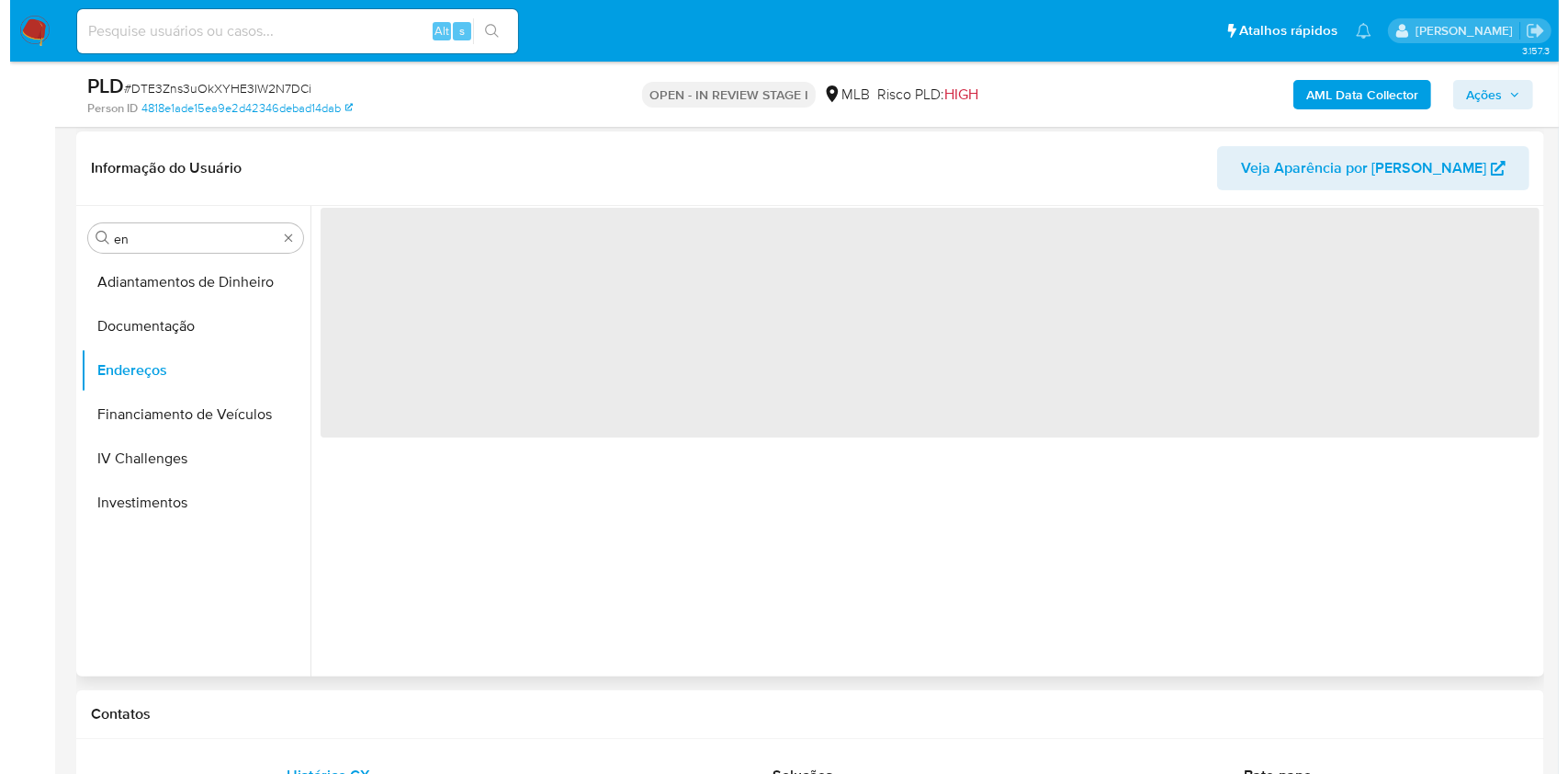
scroll to position [0, 0]
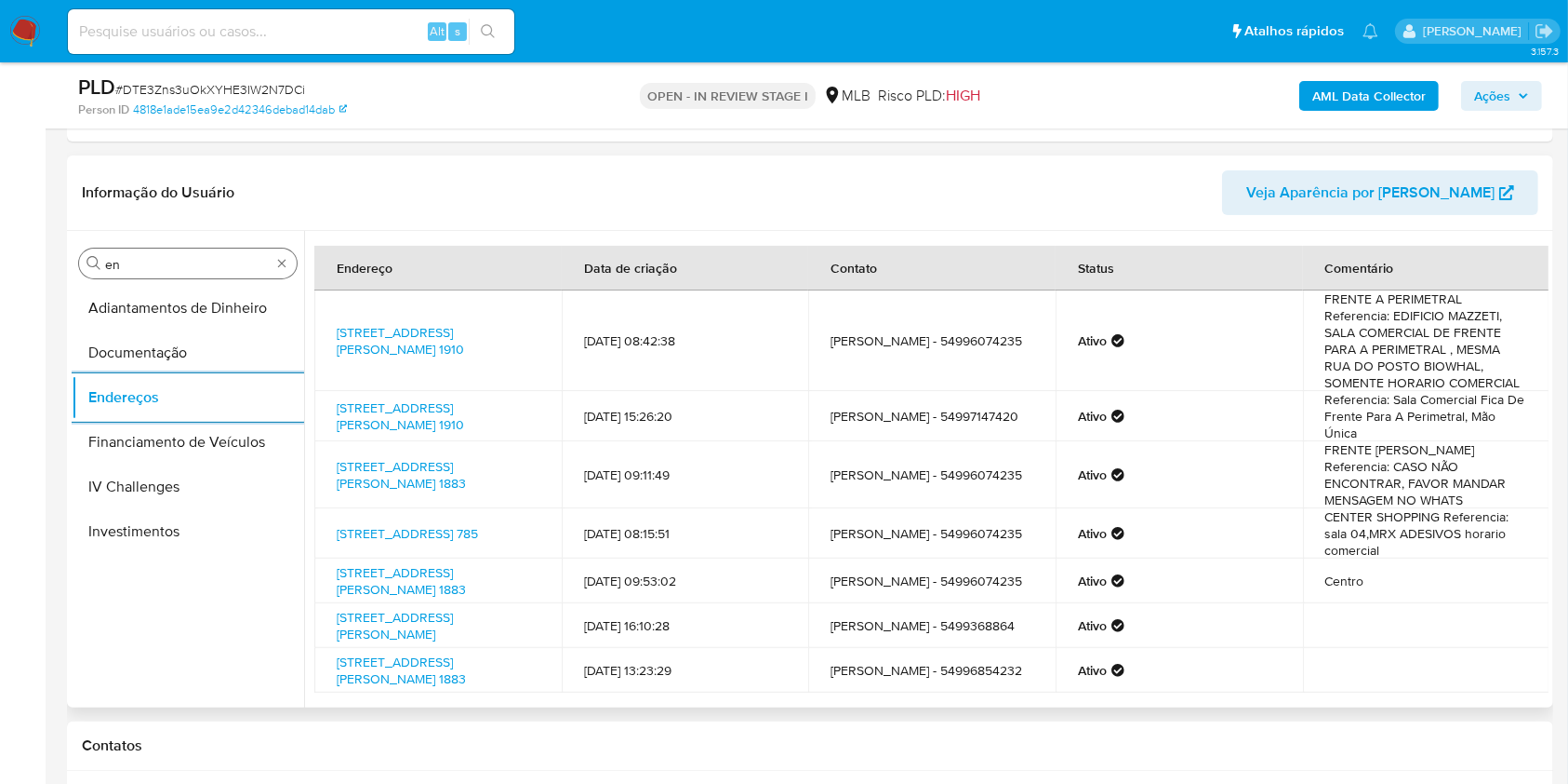
click at [171, 262] on input "en" at bounding box center [188, 264] width 166 height 17
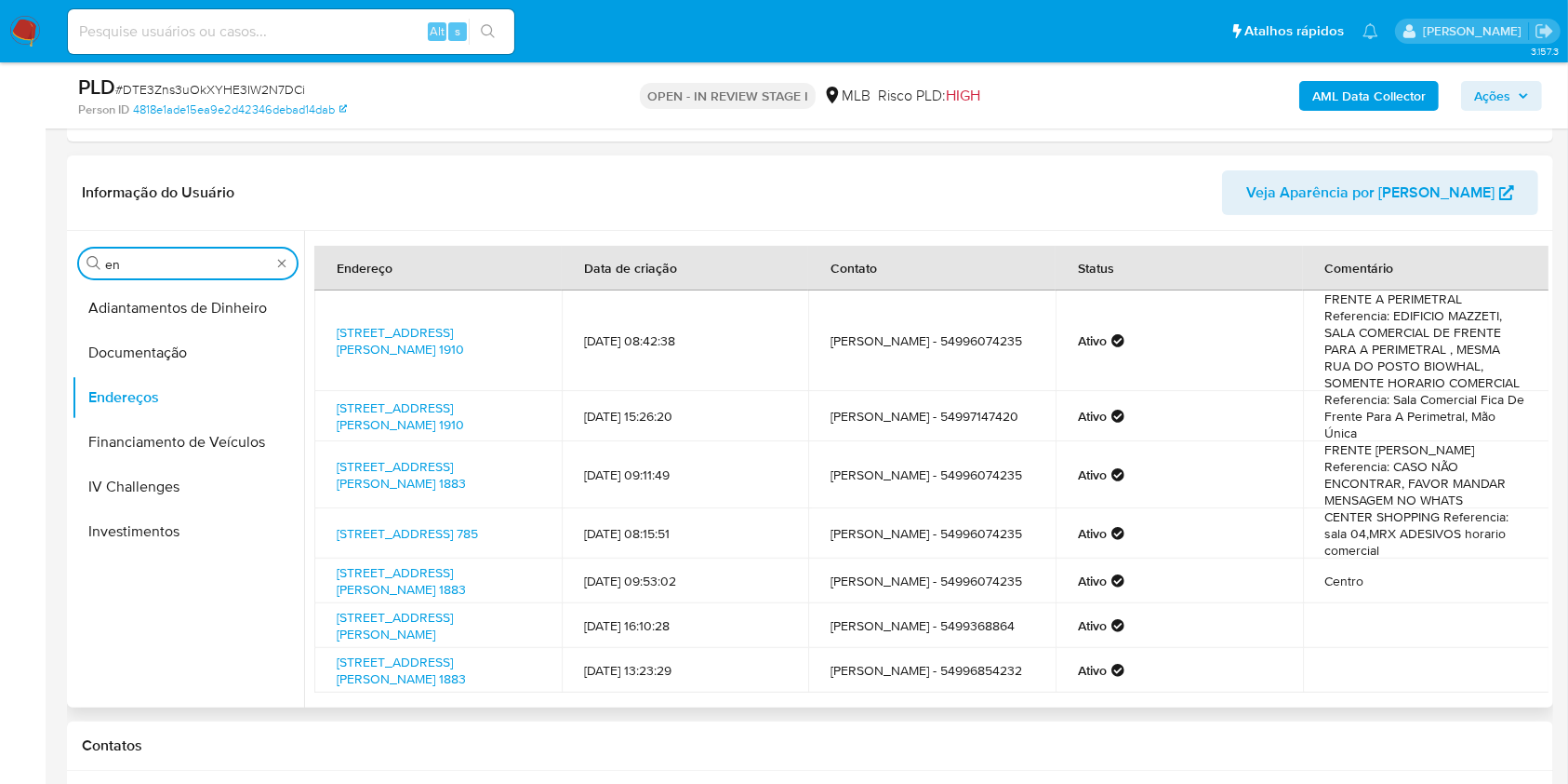
click at [171, 262] on input "en" at bounding box center [188, 264] width 166 height 17
type input "ge"
click at [165, 304] on button "Detalhe da geolocalização" at bounding box center [181, 308] width 218 height 45
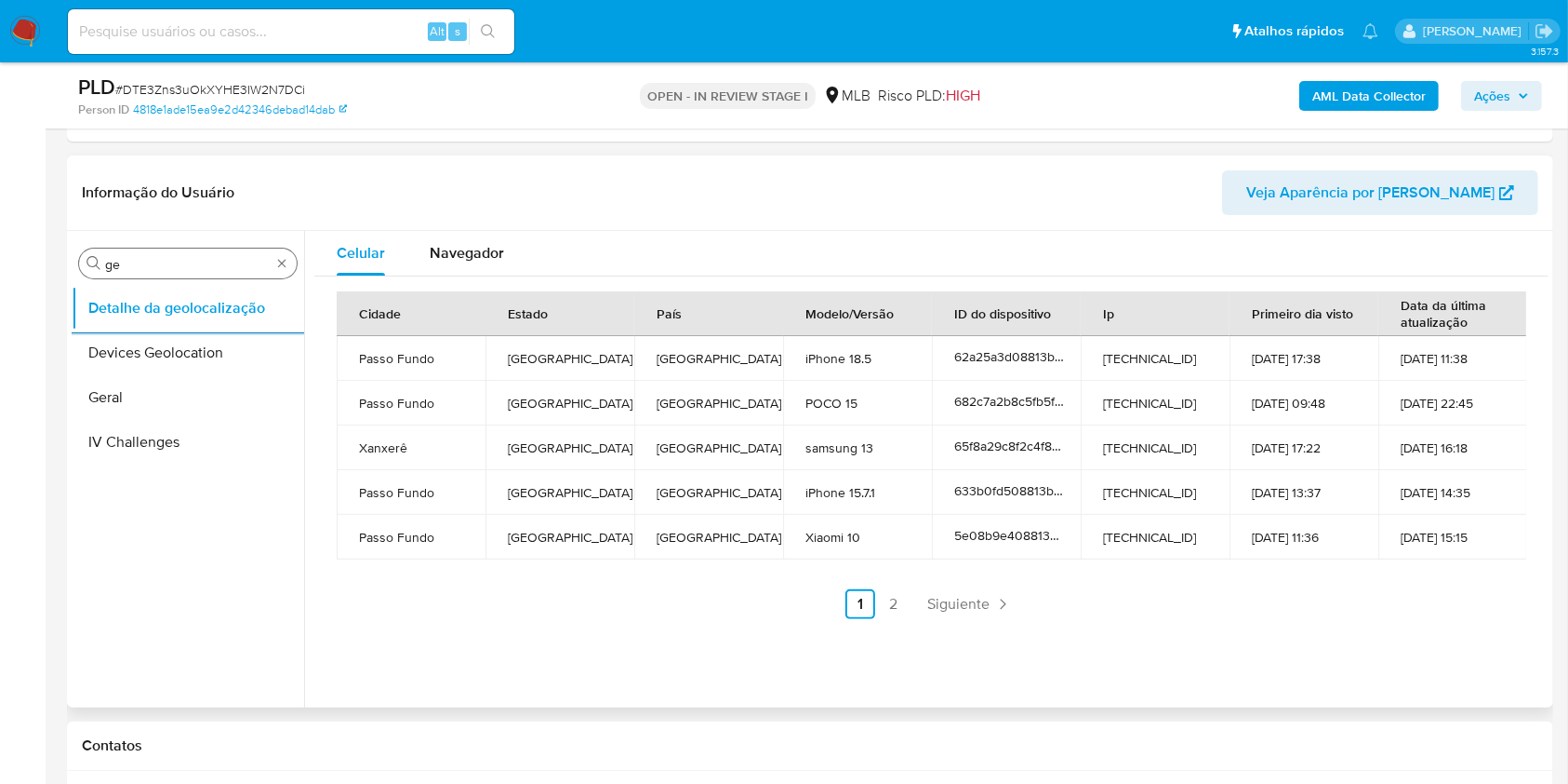
click at [221, 261] on input "ge" at bounding box center [188, 264] width 166 height 17
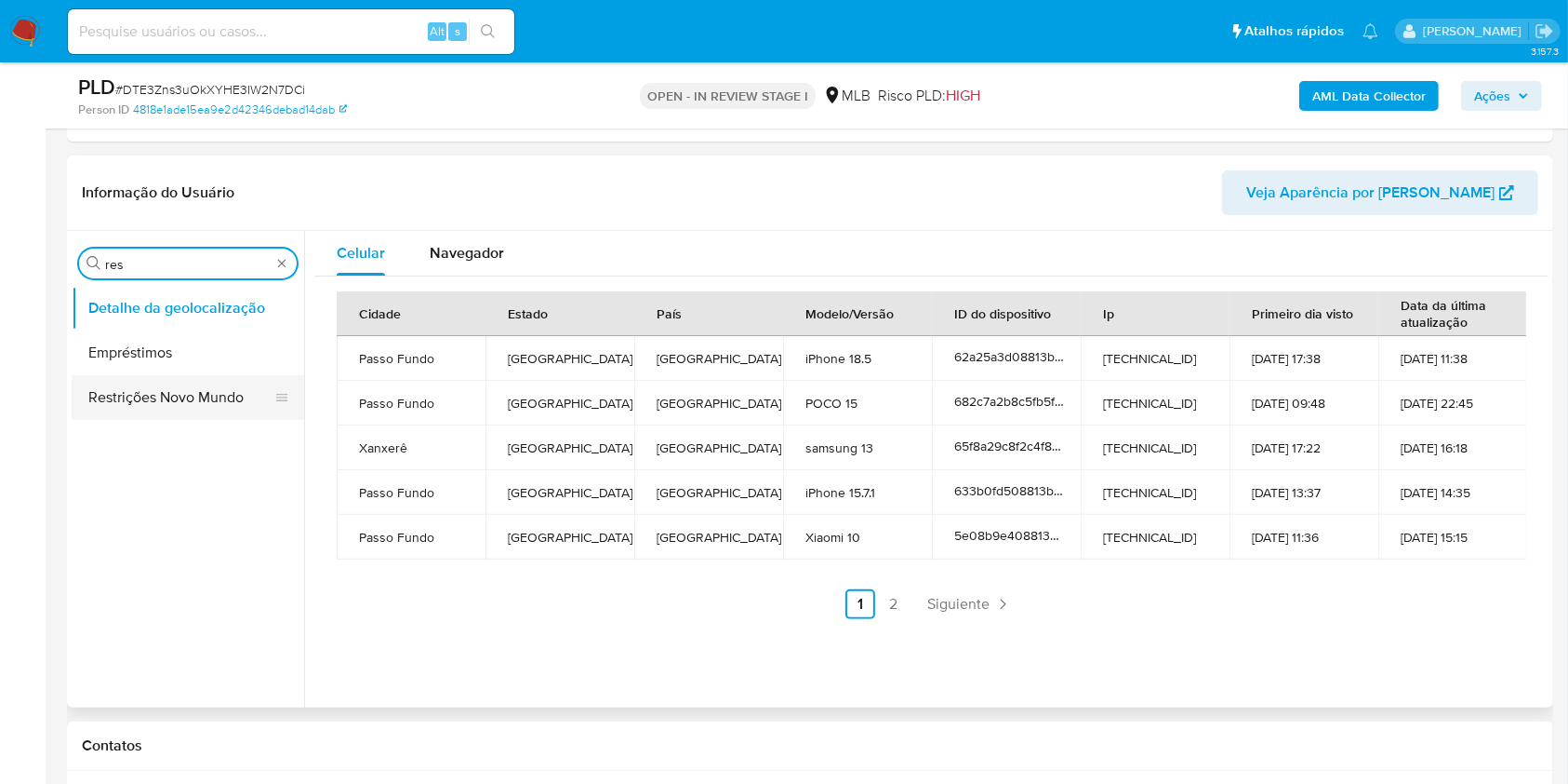
type input "res"
click at [130, 398] on button "Restrições Novo Mundo" at bounding box center [181, 396] width 218 height 45
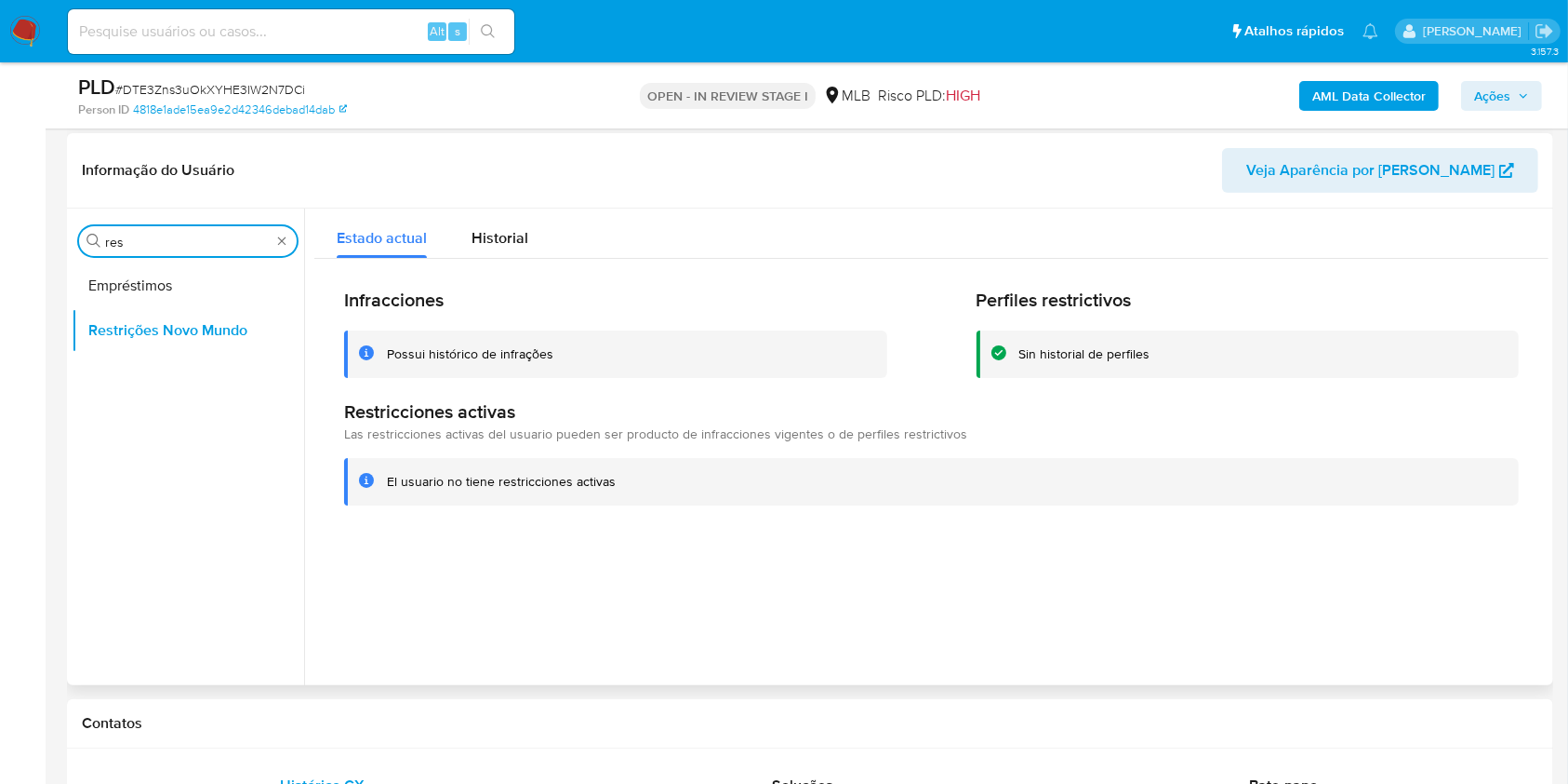
click at [124, 238] on input "res" at bounding box center [188, 242] width 166 height 17
click at [123, 239] on input "res" at bounding box center [188, 242] width 166 height 17
type input "po"
click at [130, 279] on button "Dispositivos Point" at bounding box center [188, 286] width 233 height 45
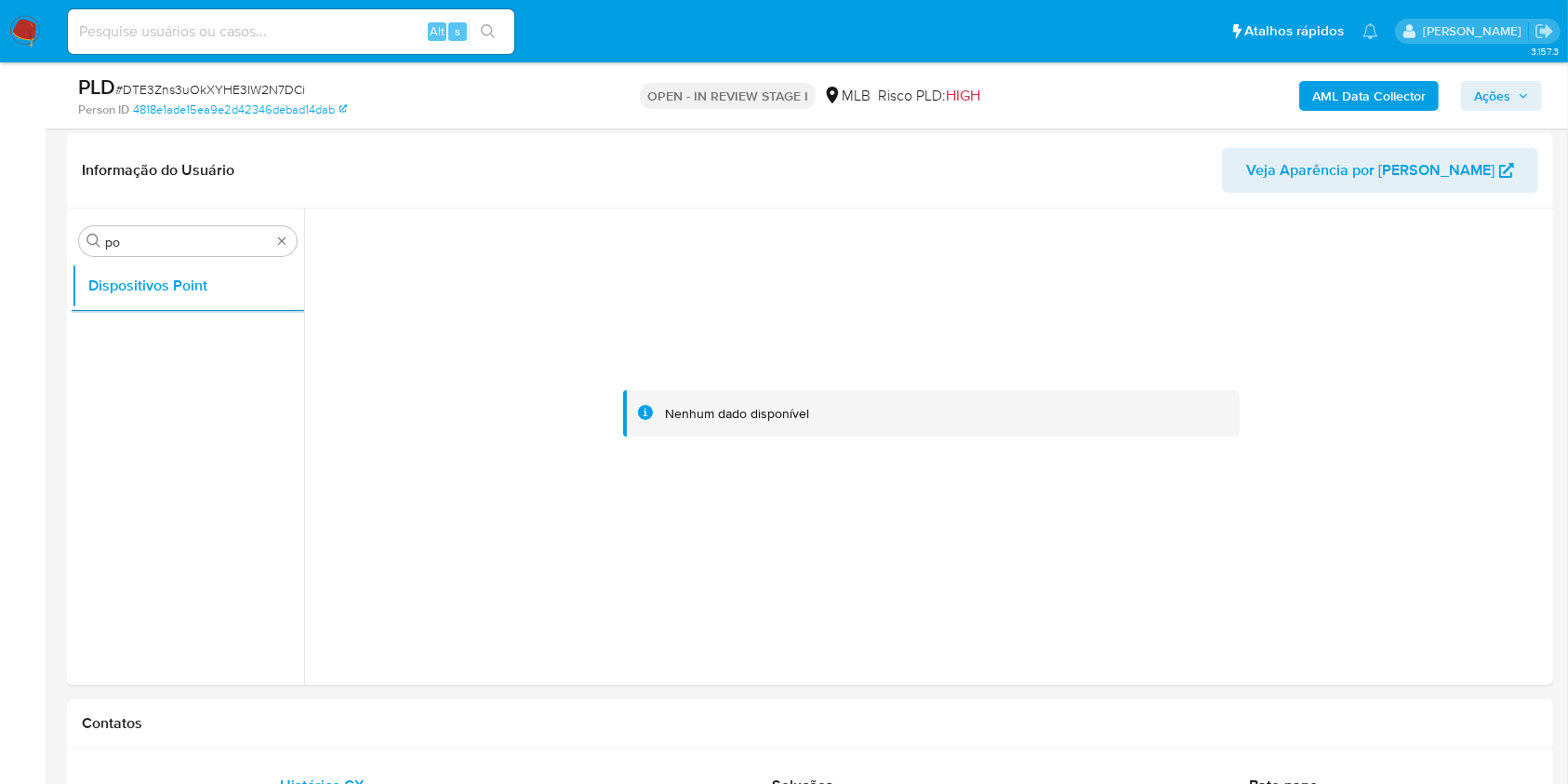
click at [1368, 91] on b "AML Data Collector" at bounding box center [1369, 96] width 114 height 30
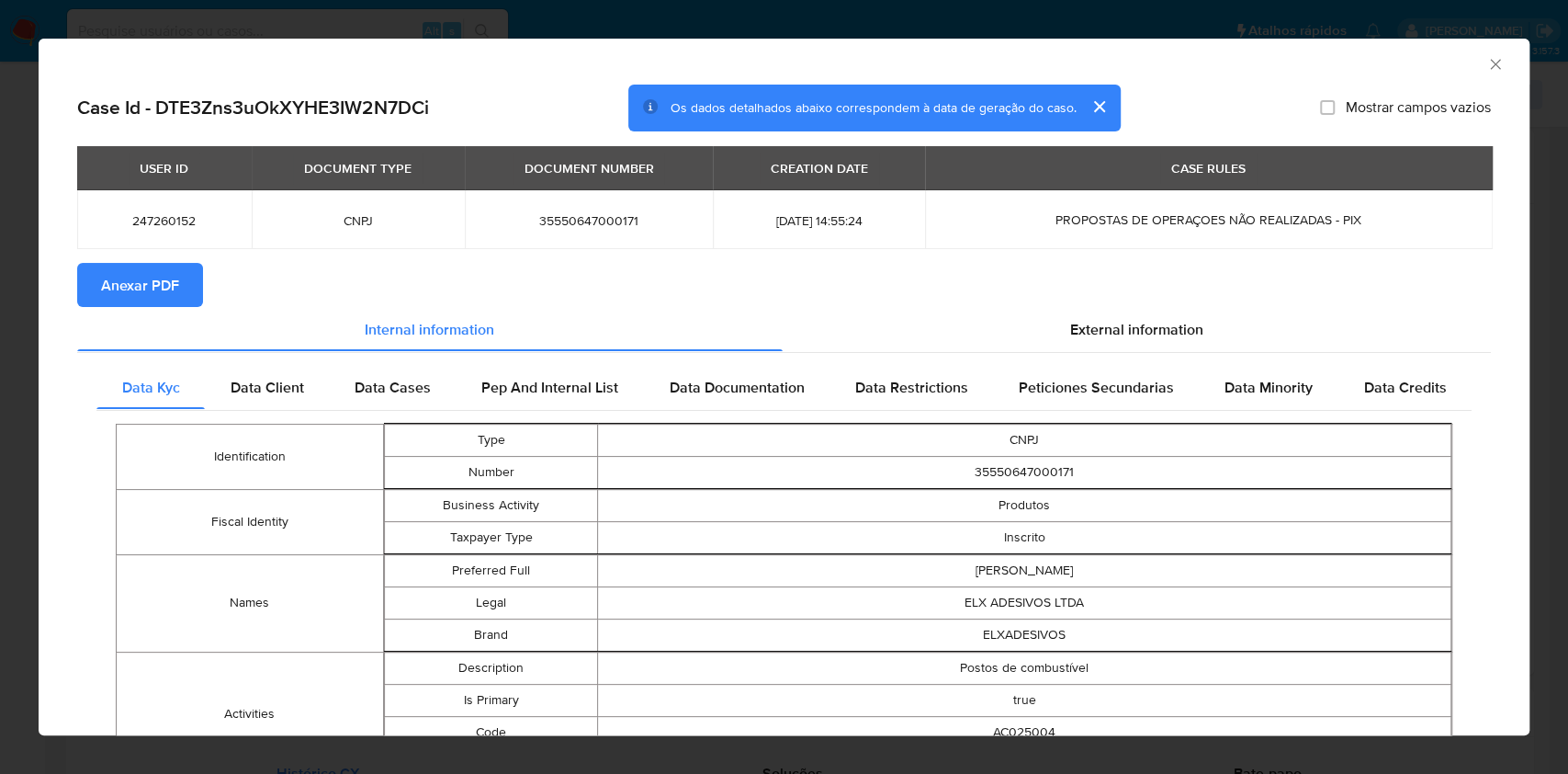
drag, startPoint x: 167, startPoint y: 279, endPoint x: 179, endPoint y: 286, distance: 13.9
click at [167, 280] on span "Anexar PDF" at bounding box center [139, 284] width 78 height 40
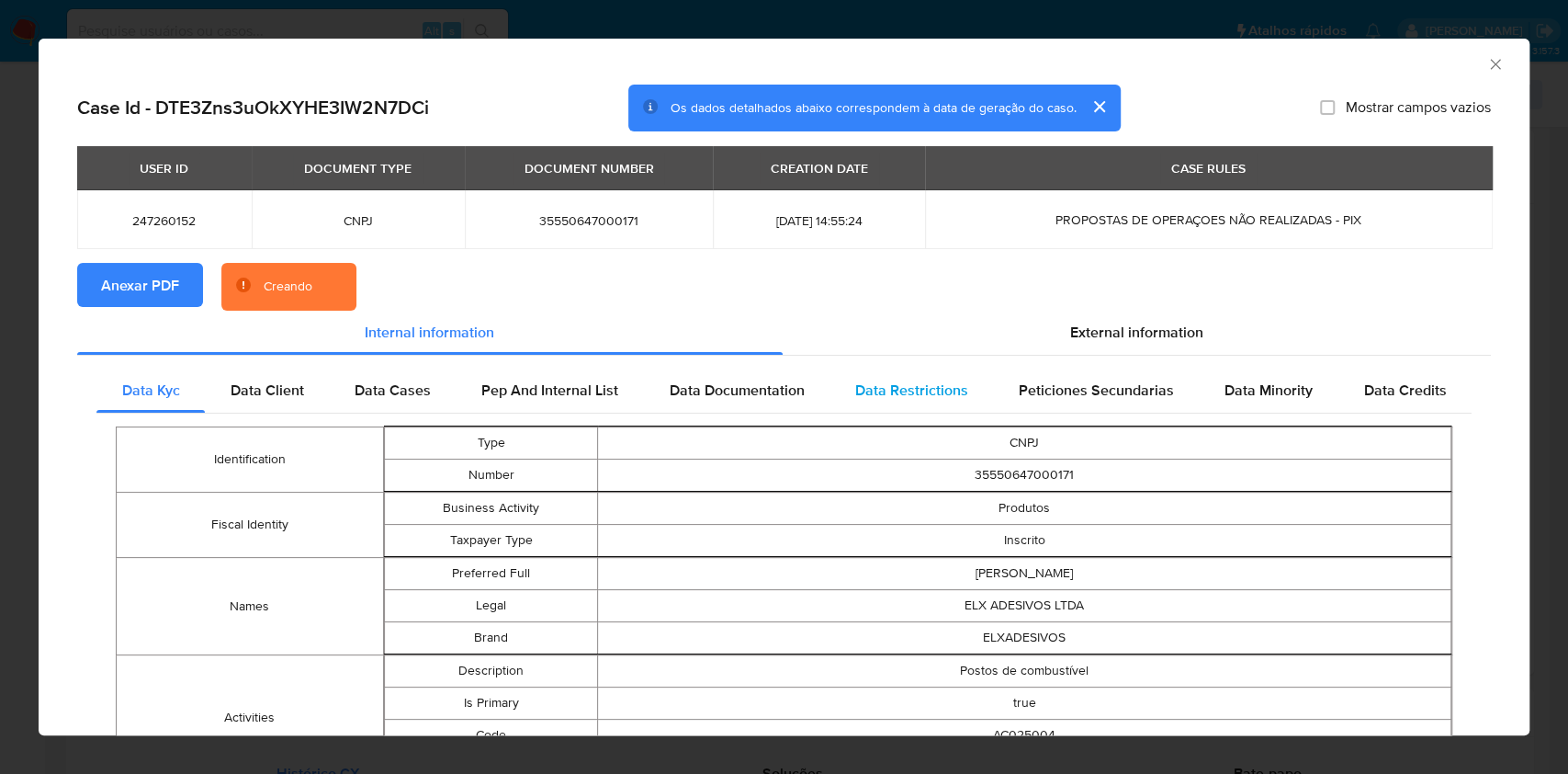
click at [1030, 325] on div "External information" at bounding box center [1136, 332] width 709 height 44
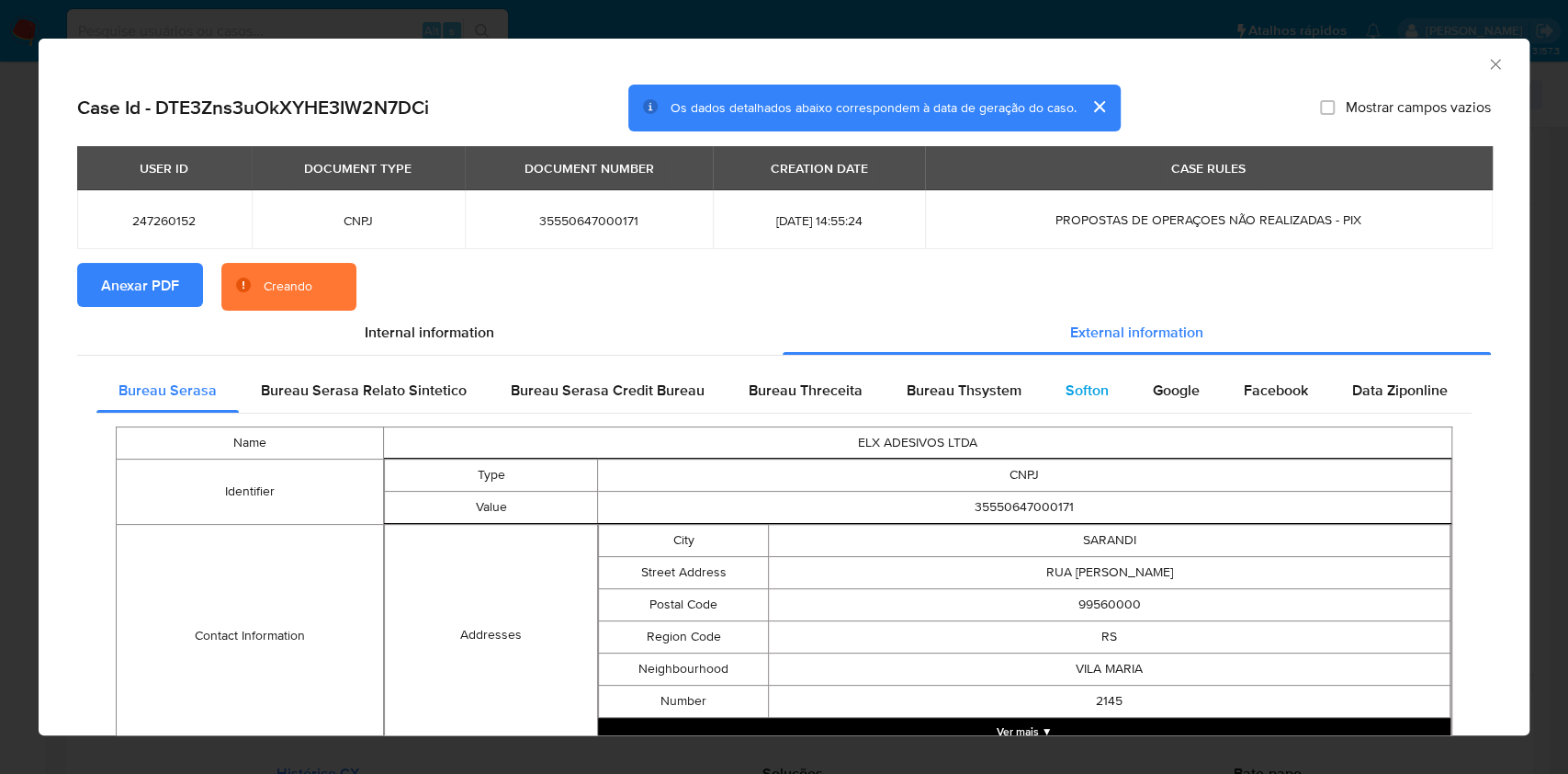
click at [1043, 397] on div "Softon" at bounding box center [1086, 390] width 88 height 44
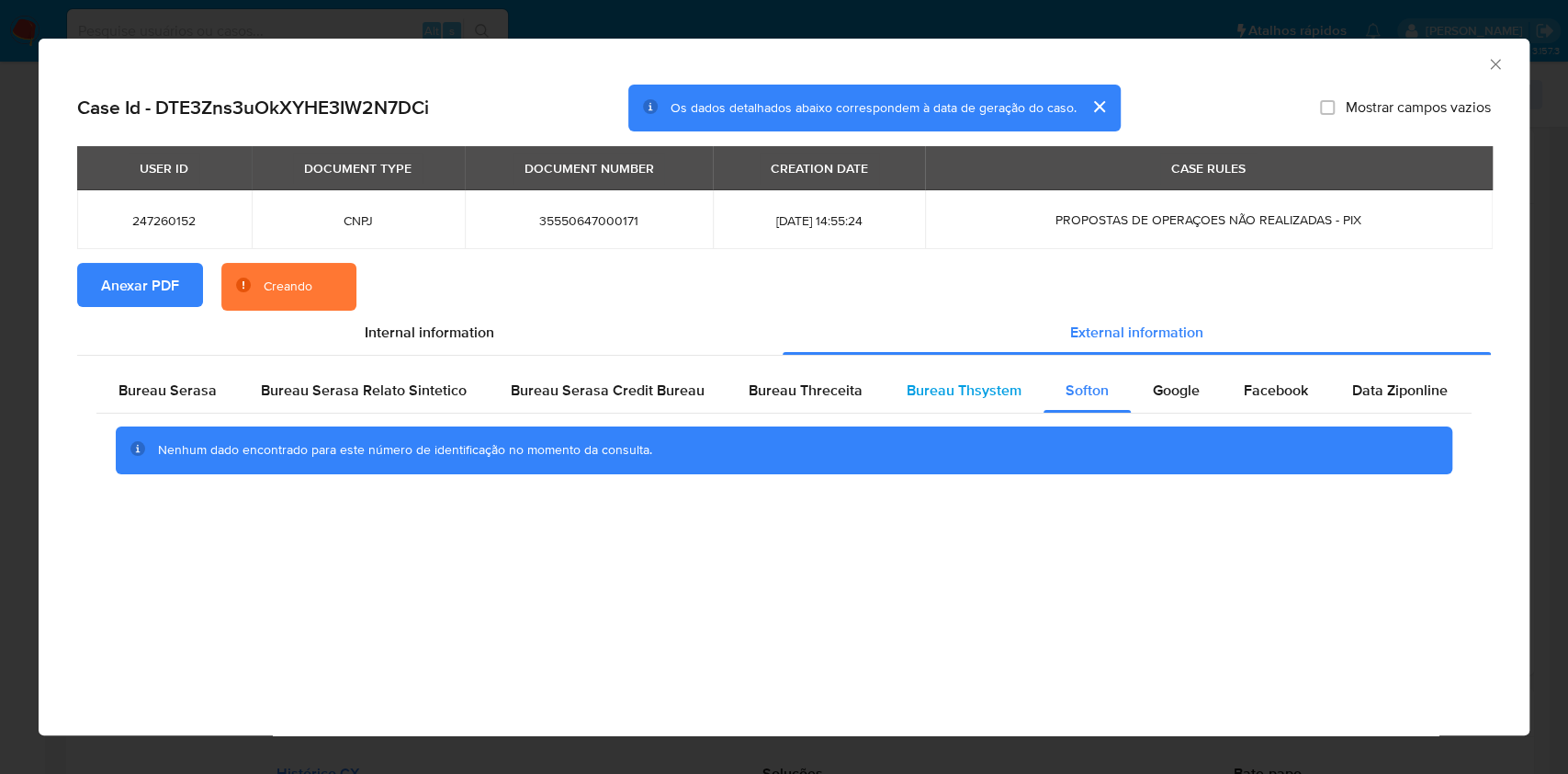
click at [953, 402] on div "Bureau Thsystem" at bounding box center [963, 390] width 159 height 44
click at [818, 363] on div "Bureau Serasa Bureau Serasa Relato Sintetico Bureau Serasa Credit Bureau Bureau…" at bounding box center [784, 428] width 1413 height 144
click at [786, 403] on div "Bureau Threceita" at bounding box center [805, 390] width 158 height 44
click at [198, 402] on div "Bureau Serasa" at bounding box center [168, 390] width 142 height 44
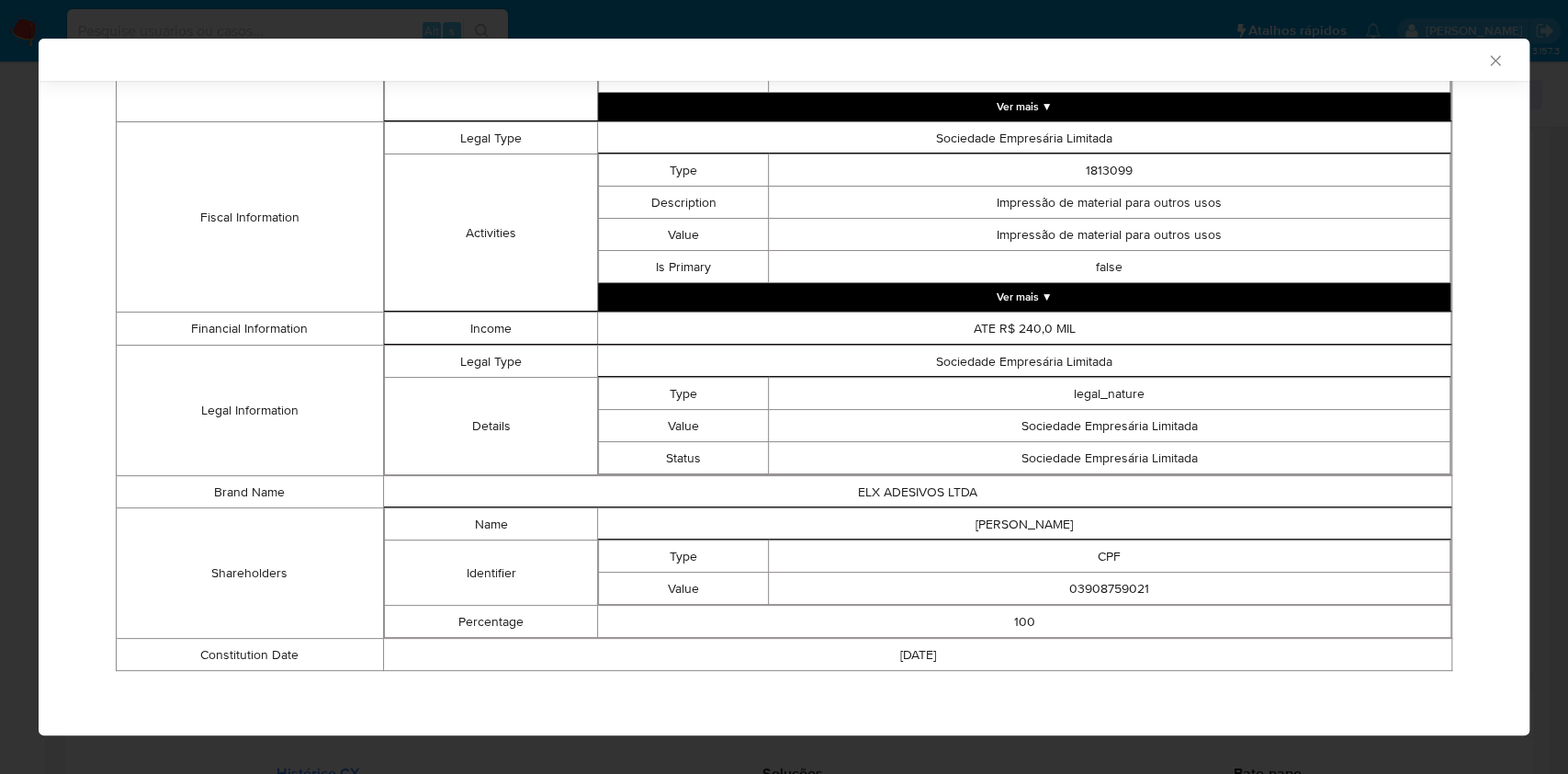
scroll to position [613, 0]
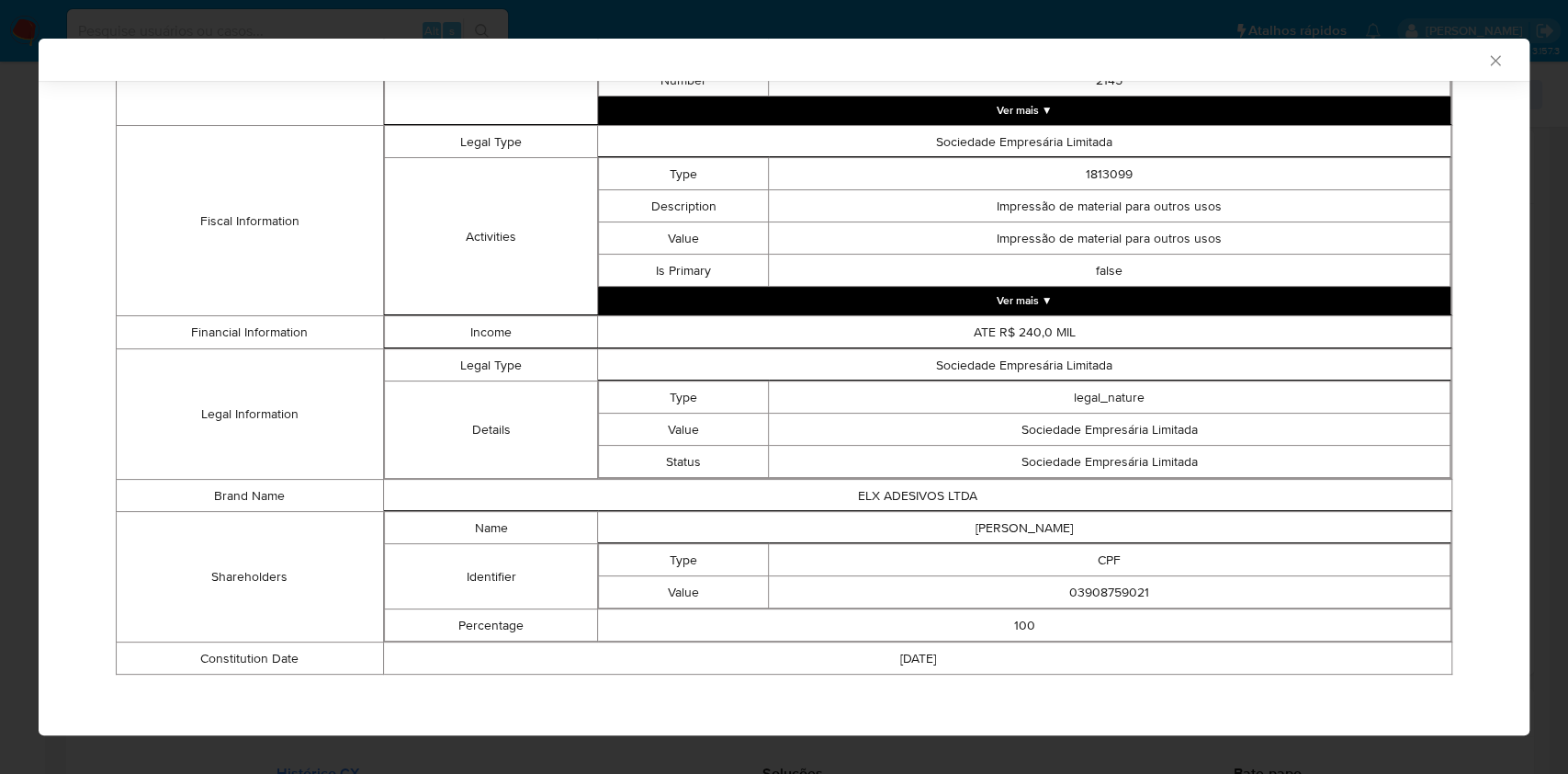
click at [0, 209] on div "AML Data Collector Case Id - DTE3Zns3uOkXYHE3IW2N7DCi Os dados detalhados abaix…" at bounding box center [784, 387] width 1568 height 774
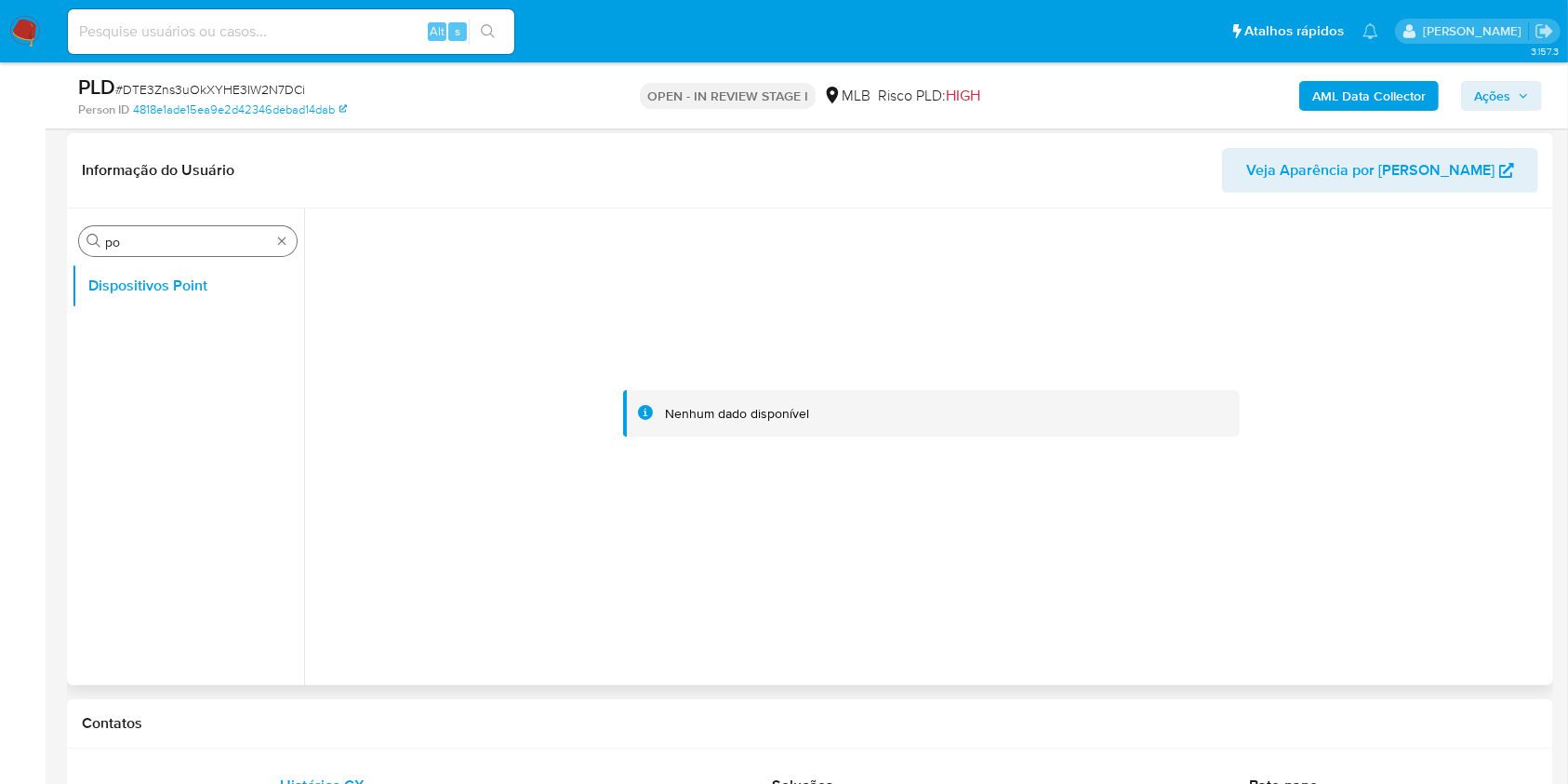
click at [134, 230] on div "Procurar po" at bounding box center [188, 241] width 218 height 30
click at [143, 252] on div "Procurar po" at bounding box center [188, 241] width 218 height 30
click at [132, 243] on input "po" at bounding box center [188, 242] width 166 height 17
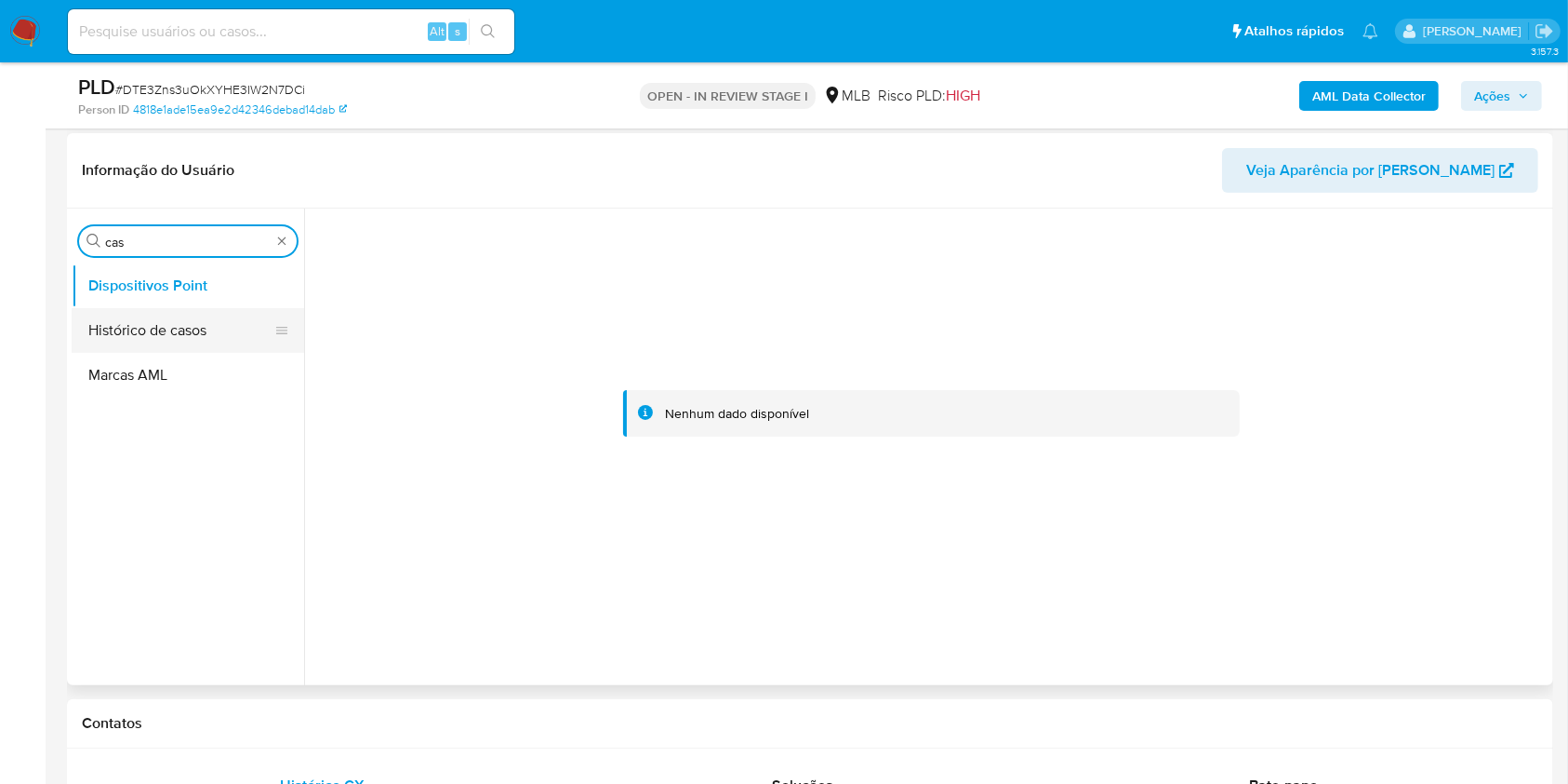
type input "cas"
click at [146, 323] on button "Histórico de casos" at bounding box center [181, 330] width 218 height 45
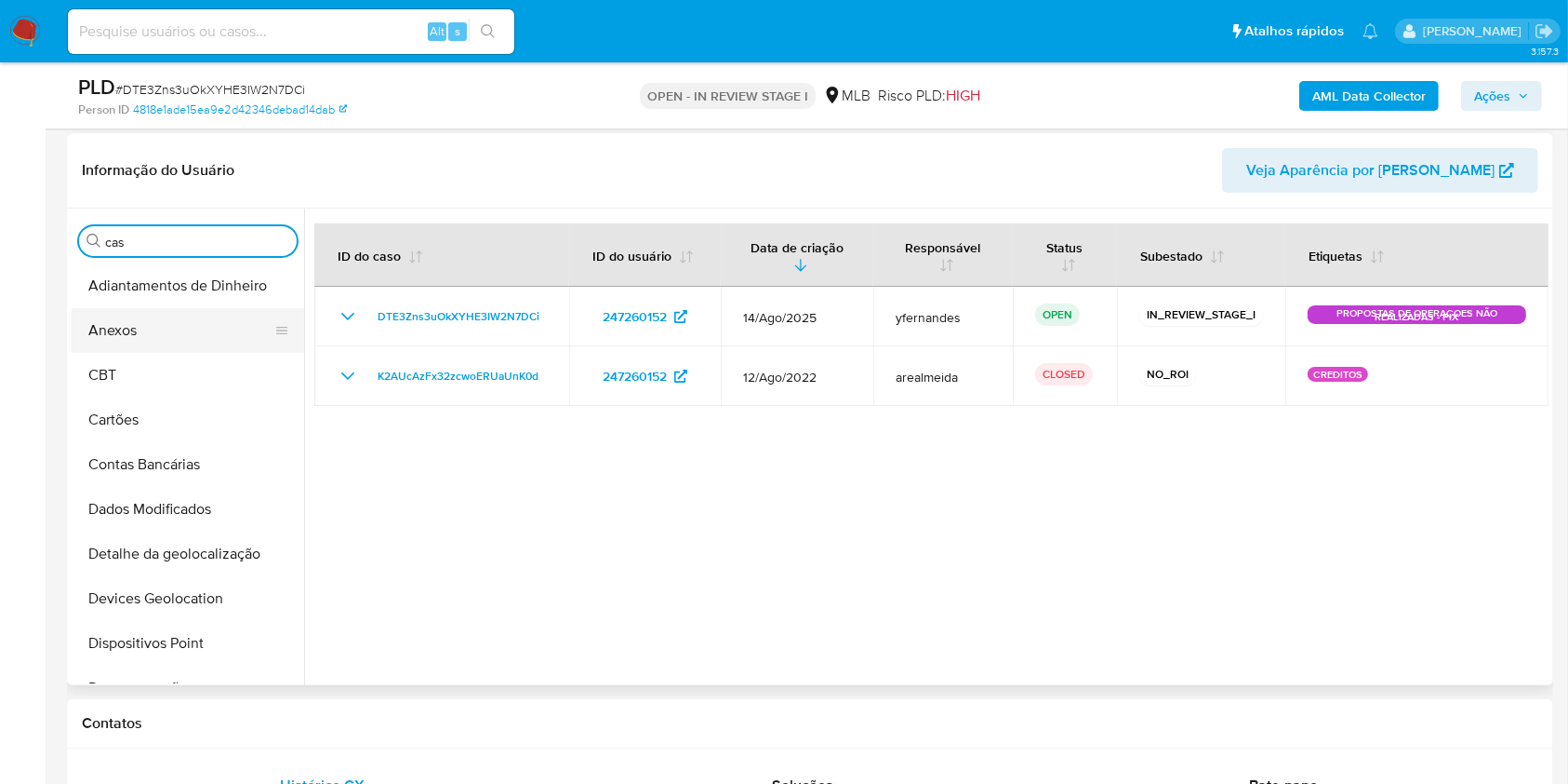
click at [172, 337] on button "Anexos" at bounding box center [181, 330] width 218 height 45
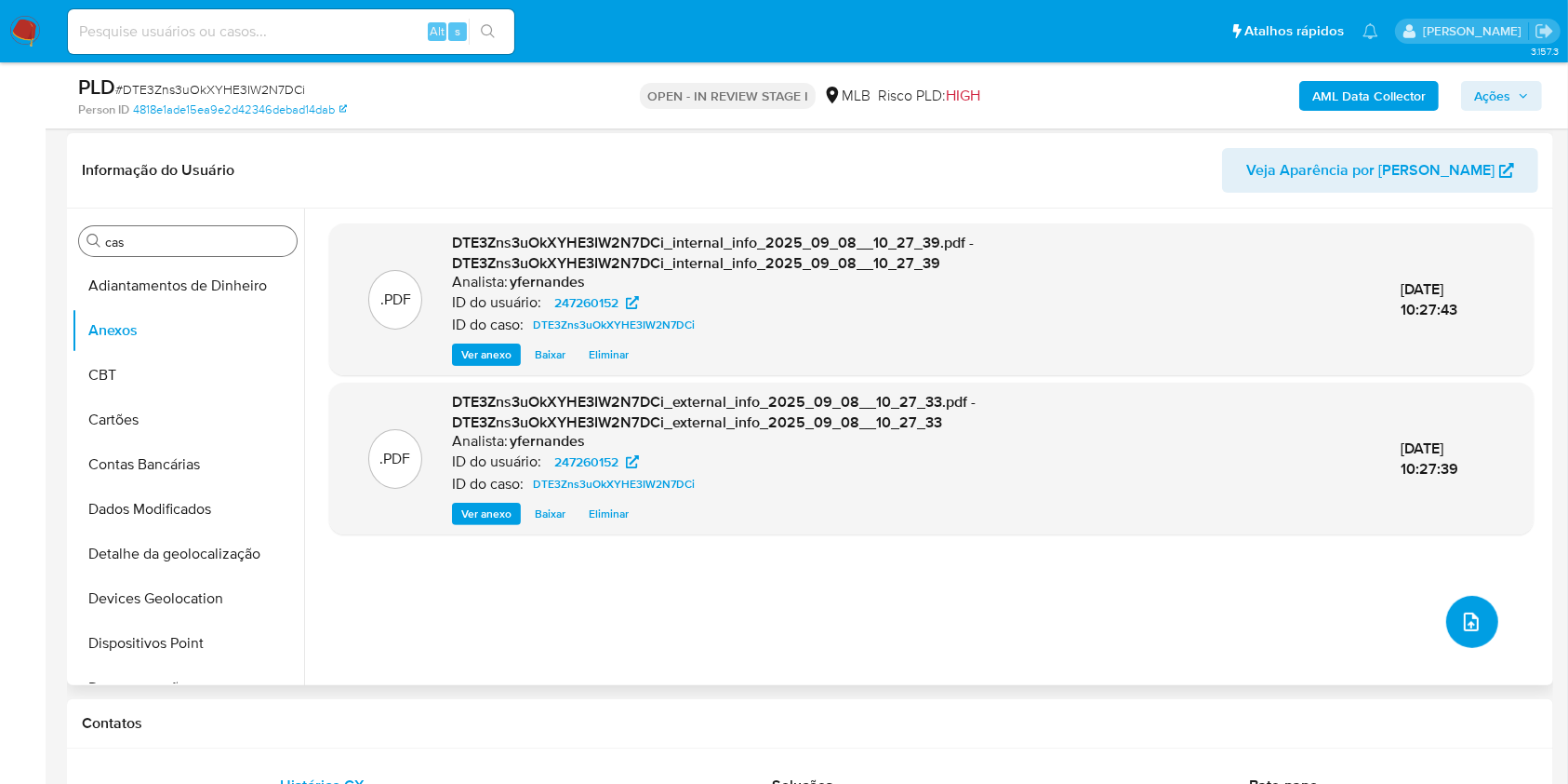
click at [1460, 620] on icon "upload-file" at bounding box center [1471, 621] width 22 height 22
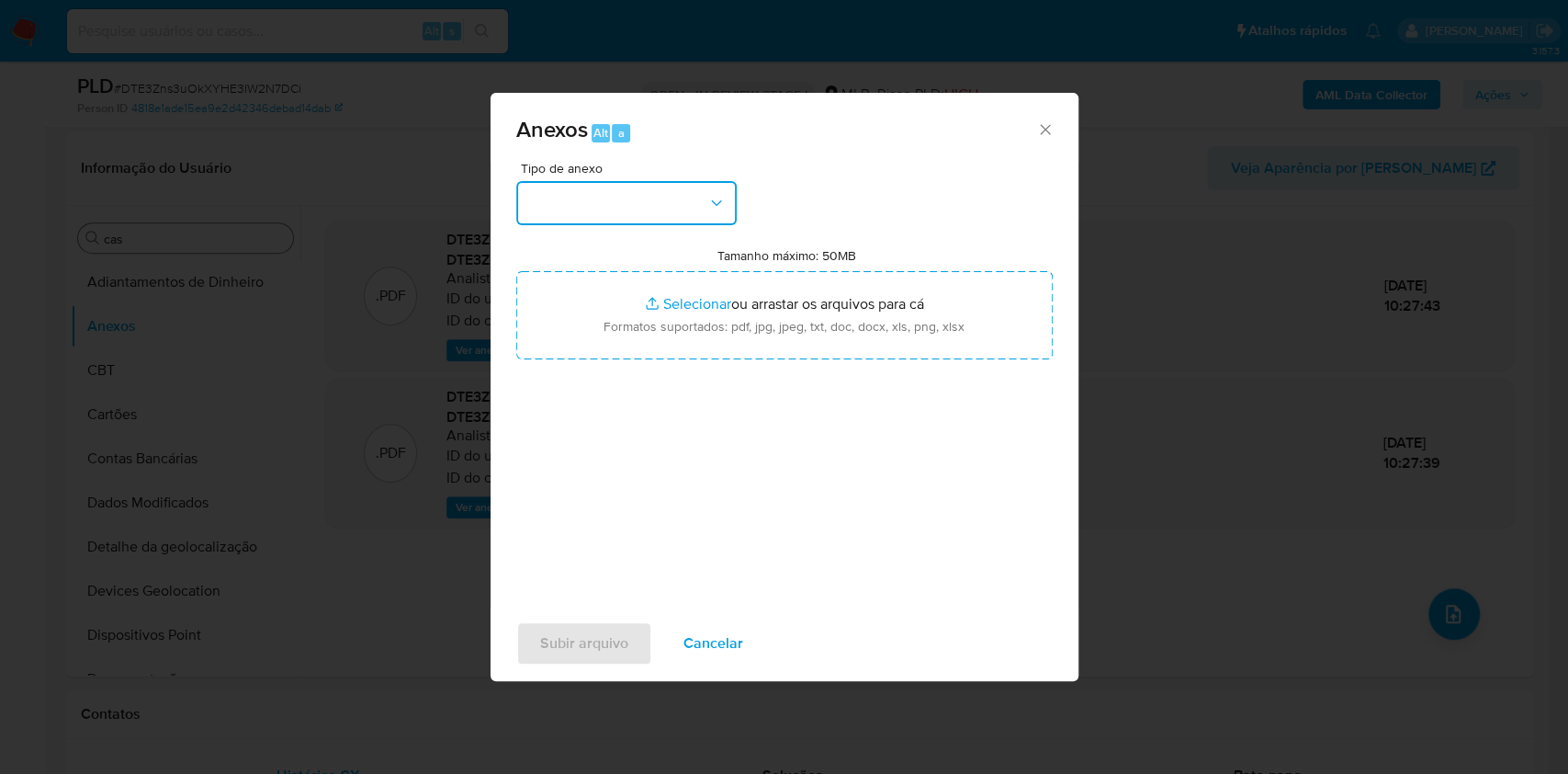
click at [655, 200] on button "button" at bounding box center [627, 203] width 221 height 44
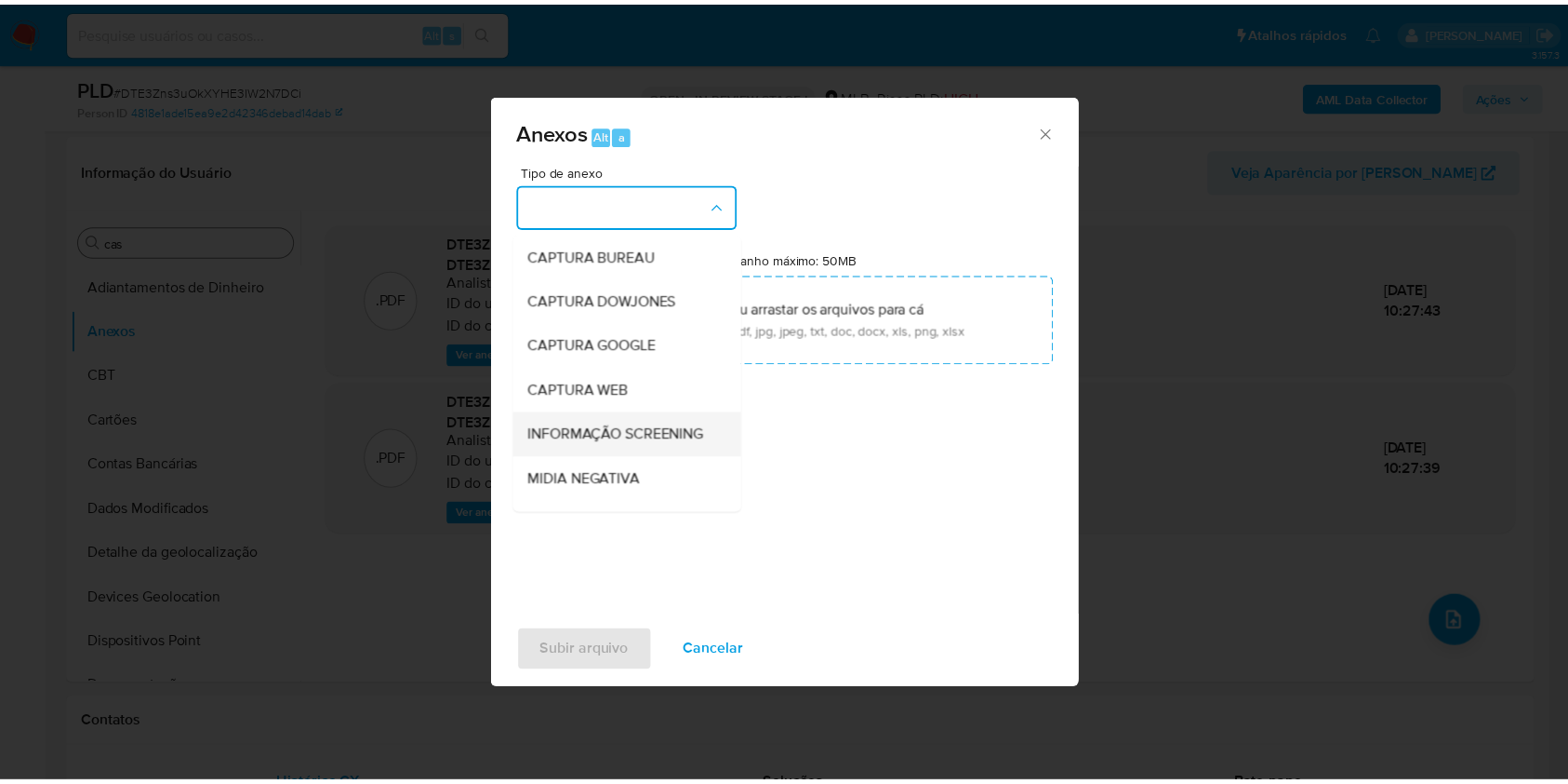
scroll to position [286, 0]
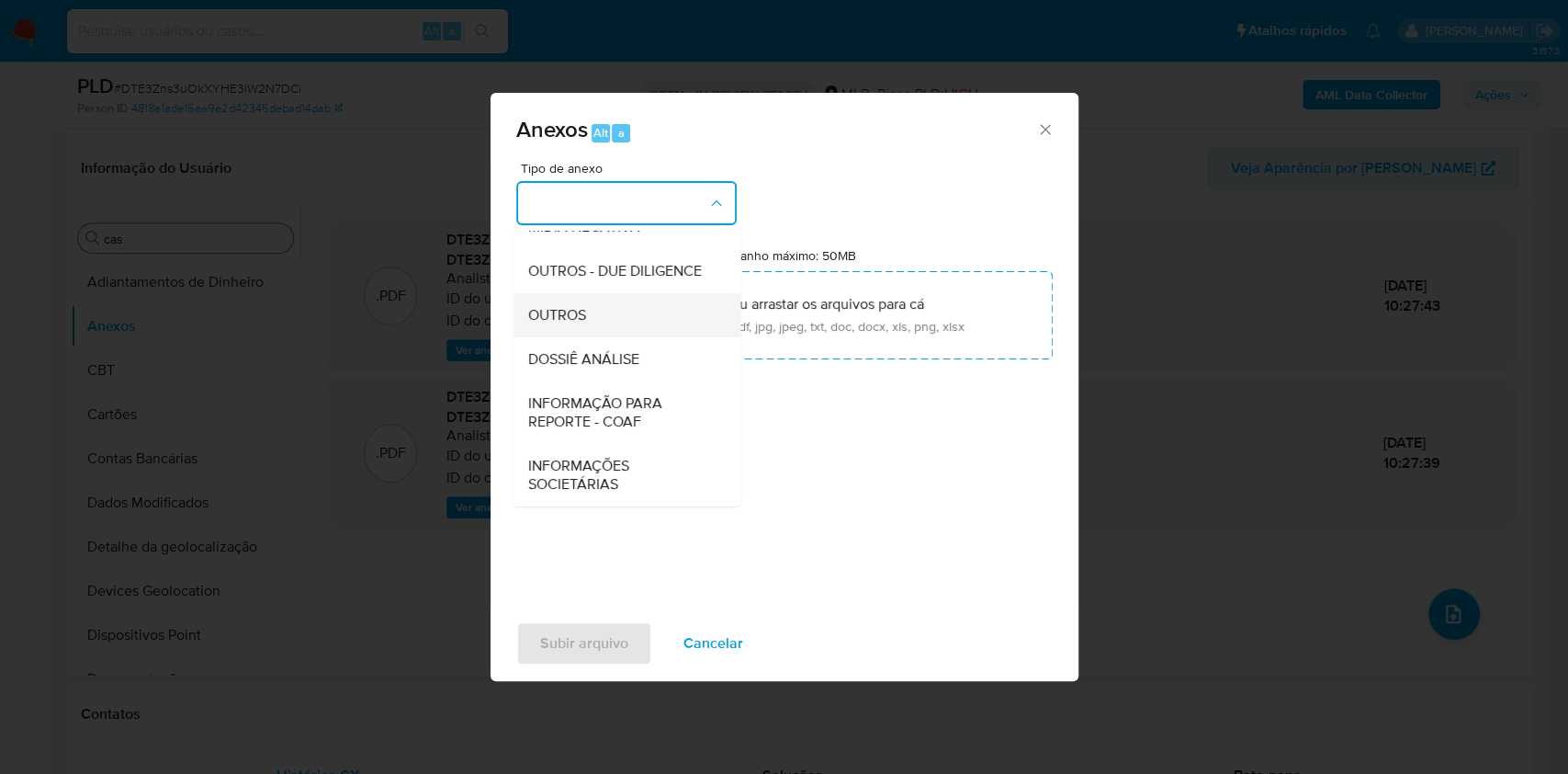
click at [580, 327] on div "OUTROS" at bounding box center [621, 315] width 187 height 44
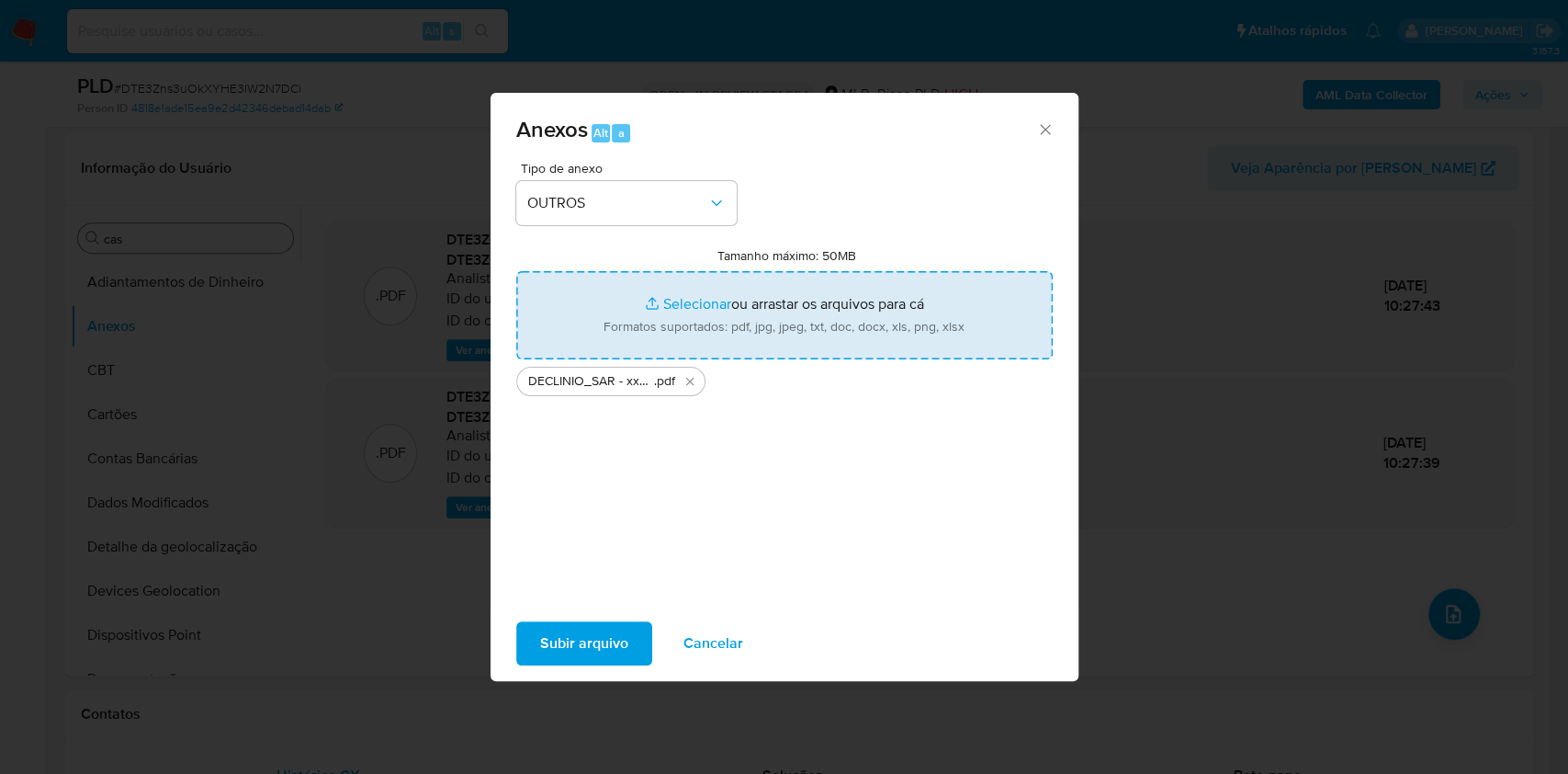
type input "C:\fakepath\Mulan 247260152_2025_09_08_07_56_53.xlsx"
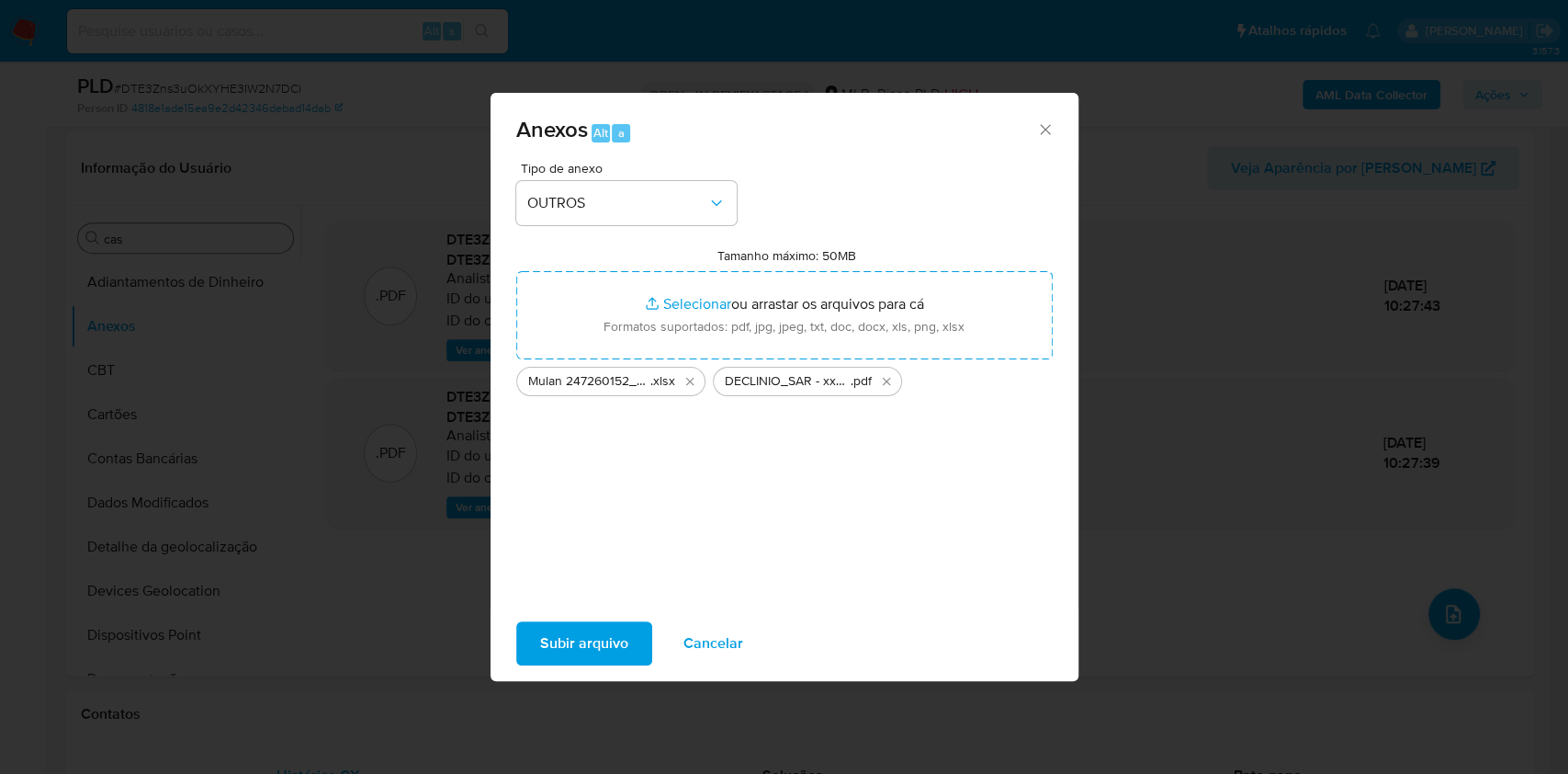
click at [581, 625] on span "Subir arquivo" at bounding box center [583, 643] width 88 height 40
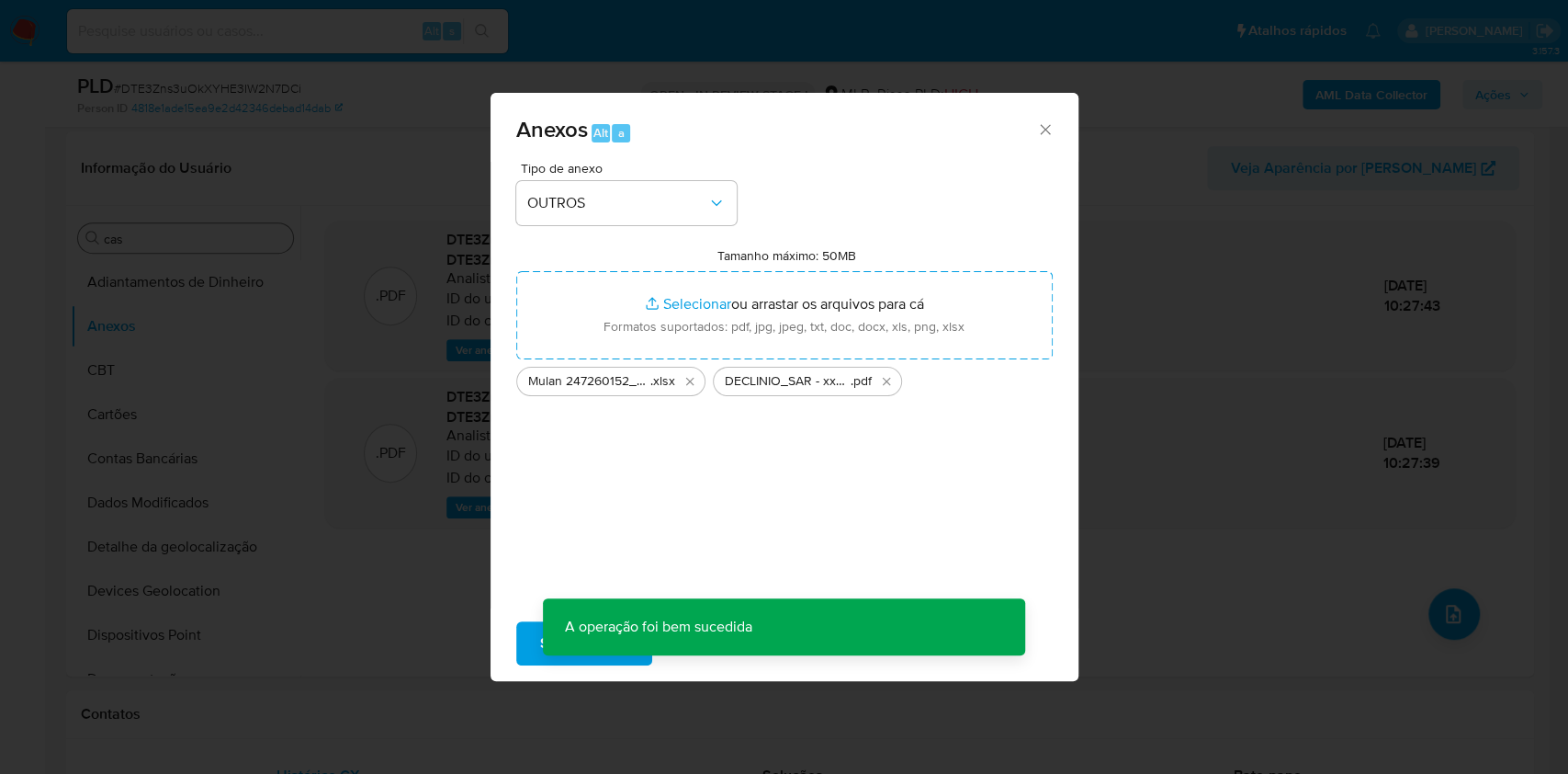
click at [364, 357] on div "Anexos Alt a Tipo de anexo OUTROS Tamanho máximo: 50MB Selecionar arquivos Sele…" at bounding box center [784, 387] width 1568 height 774
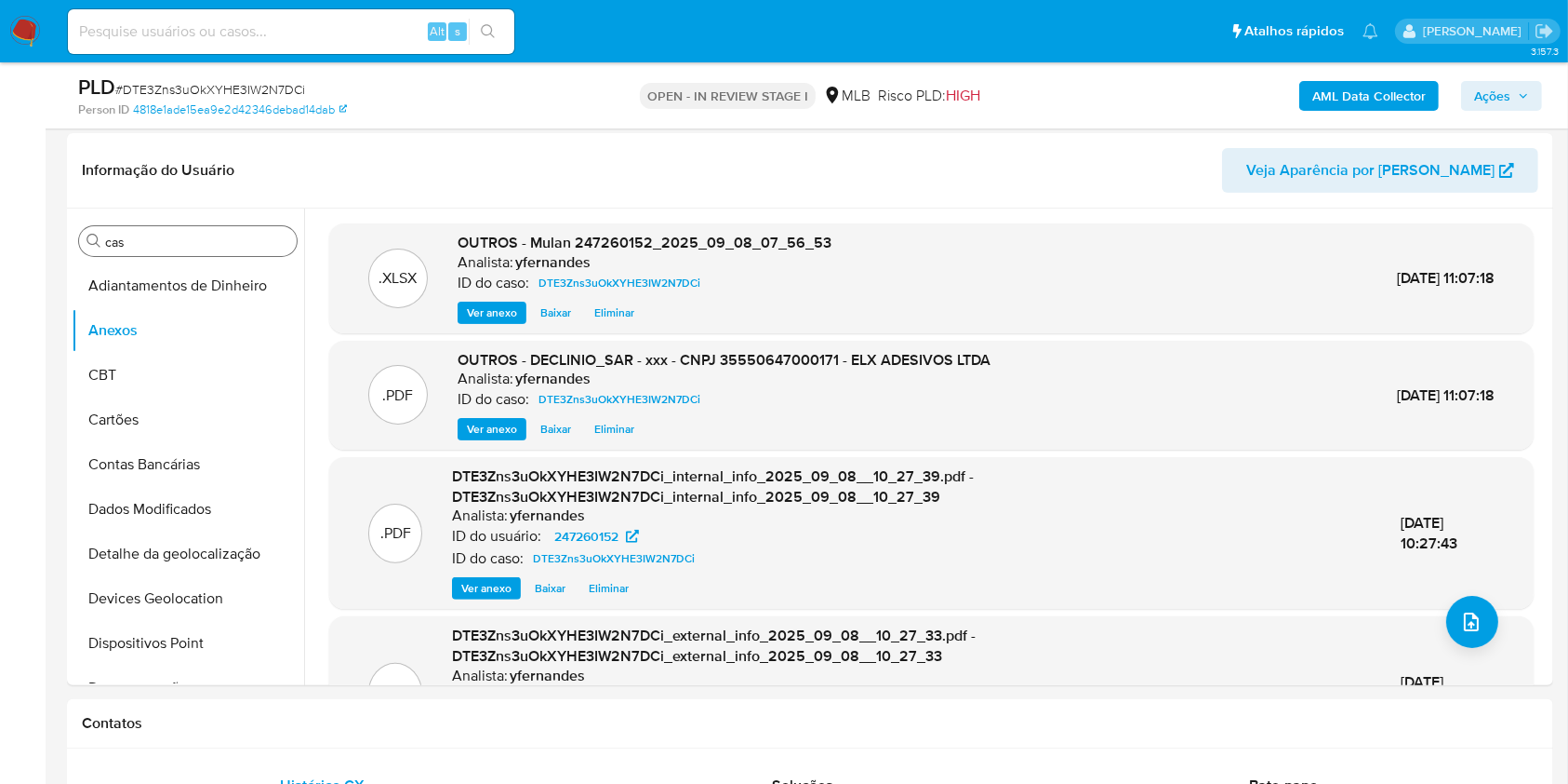
click at [1502, 100] on span "Ações" at bounding box center [1492, 96] width 36 height 30
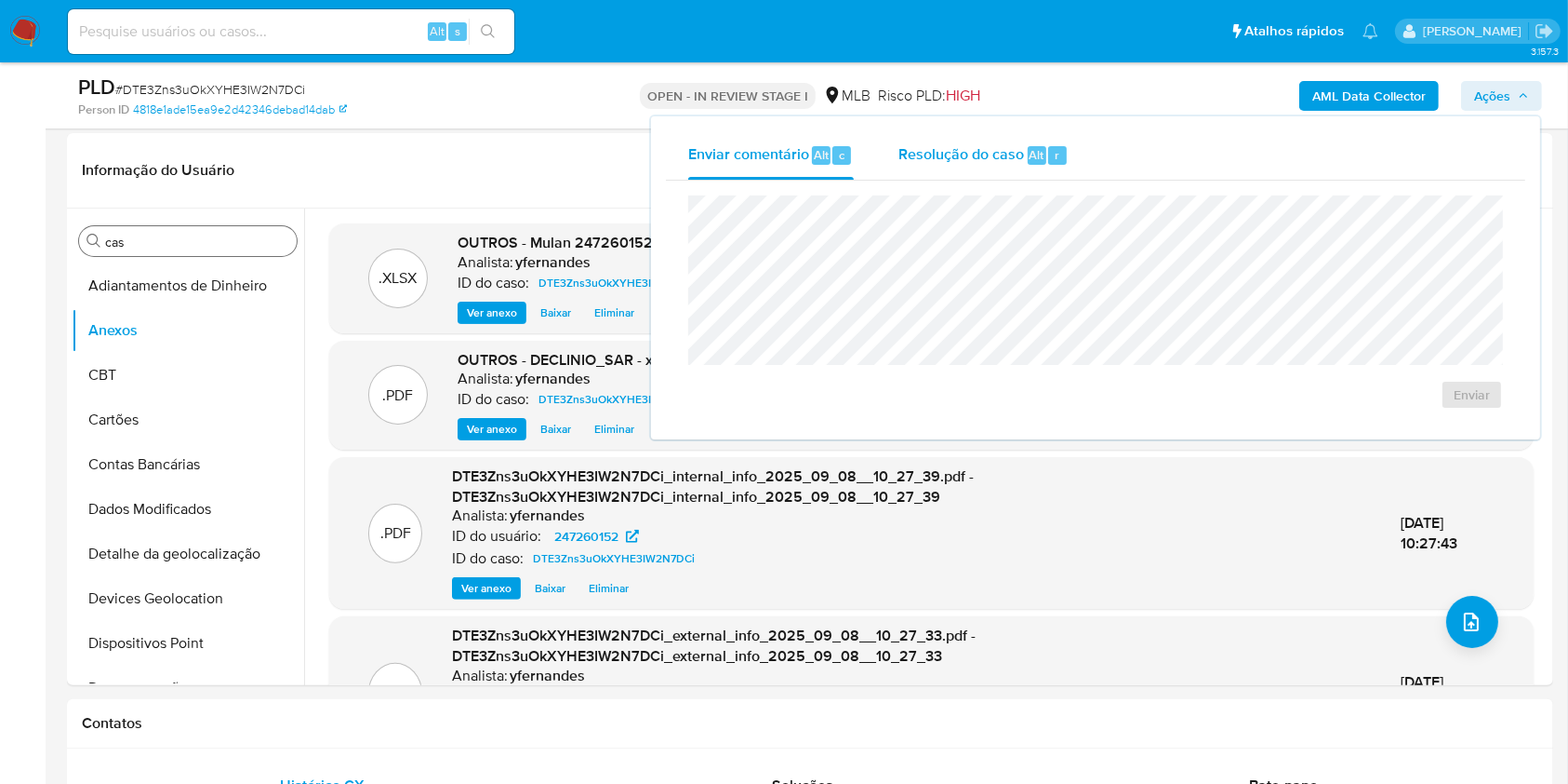
click at [931, 150] on span "Resolução do caso" at bounding box center [961, 153] width 126 height 21
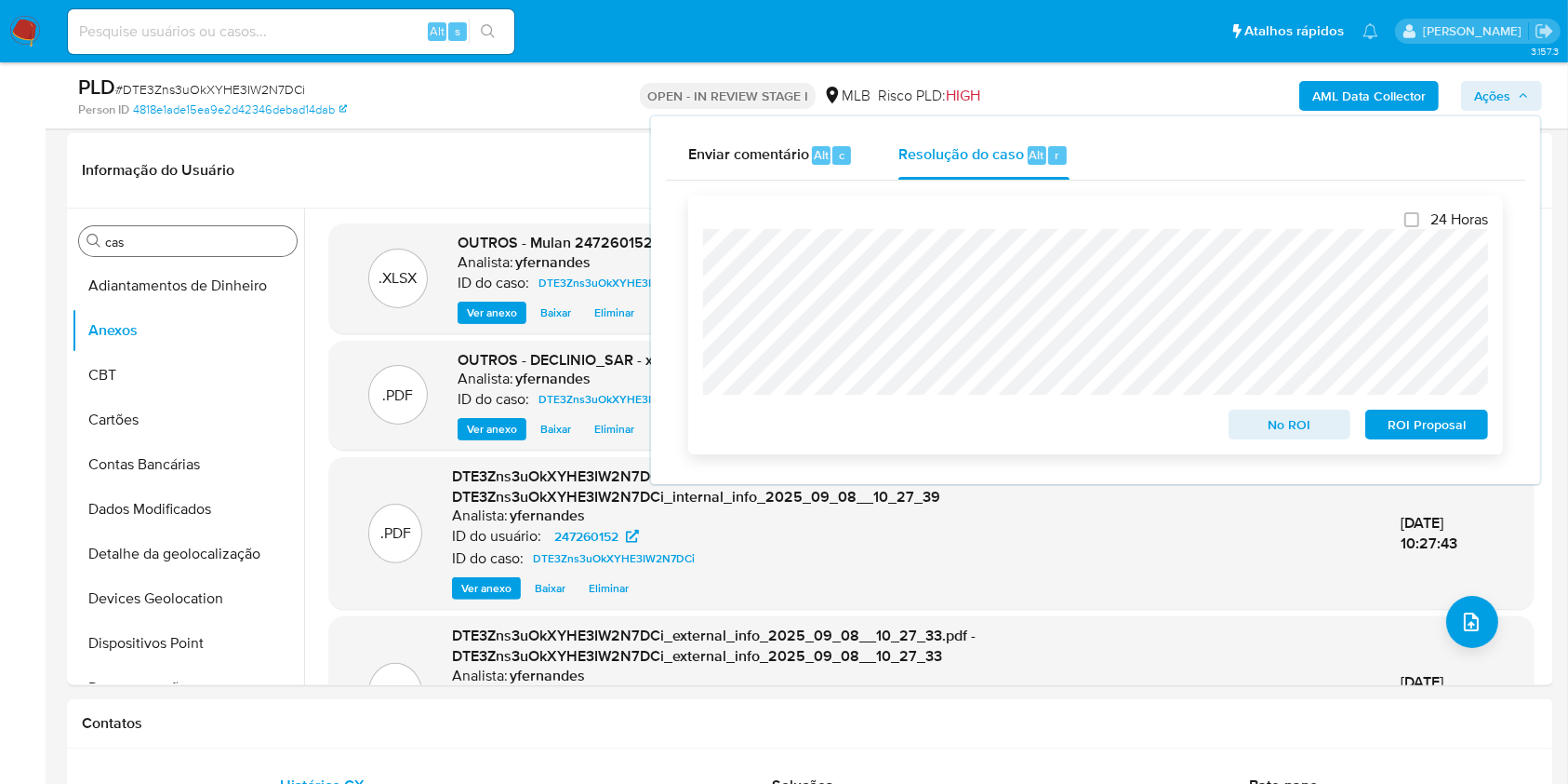
click at [1264, 434] on span "No ROI" at bounding box center [1290, 424] width 97 height 26
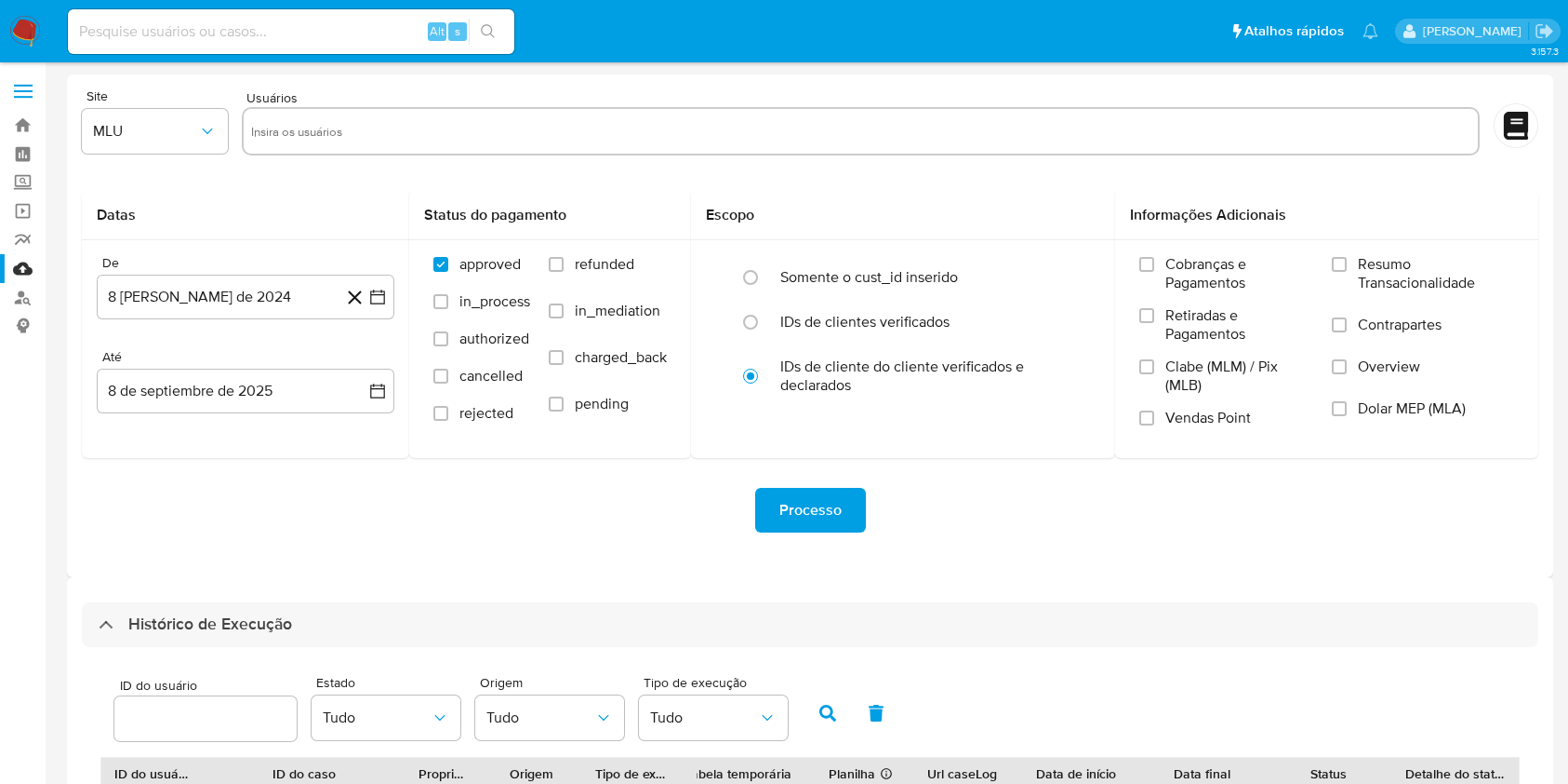
select select "20"
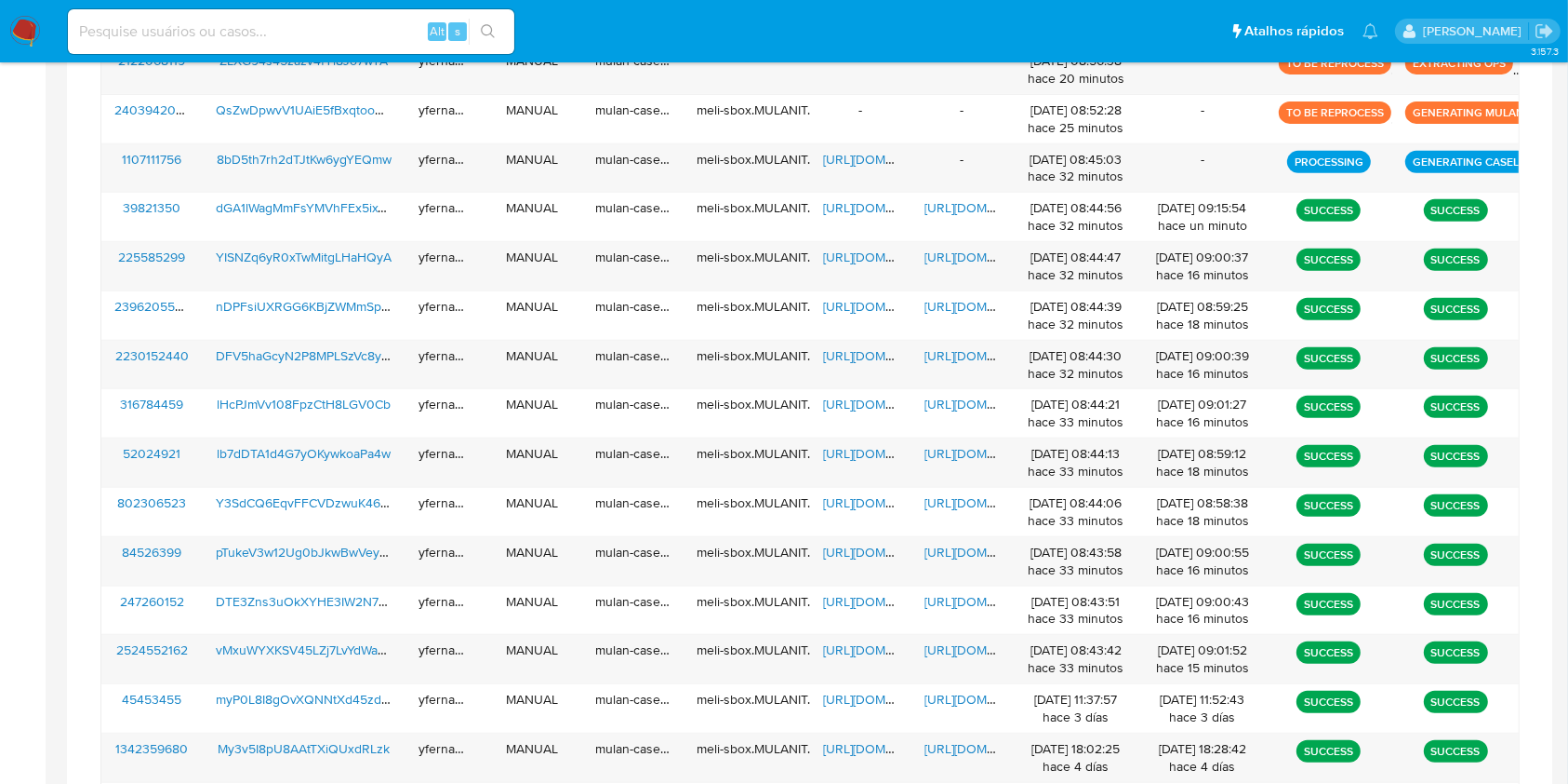
click at [0, 394] on aside "Bandeja Painel Screening Pesquisa em Listas Watchlist Ferramentas Operações em …" at bounding box center [23, 195] width 46 height 1879
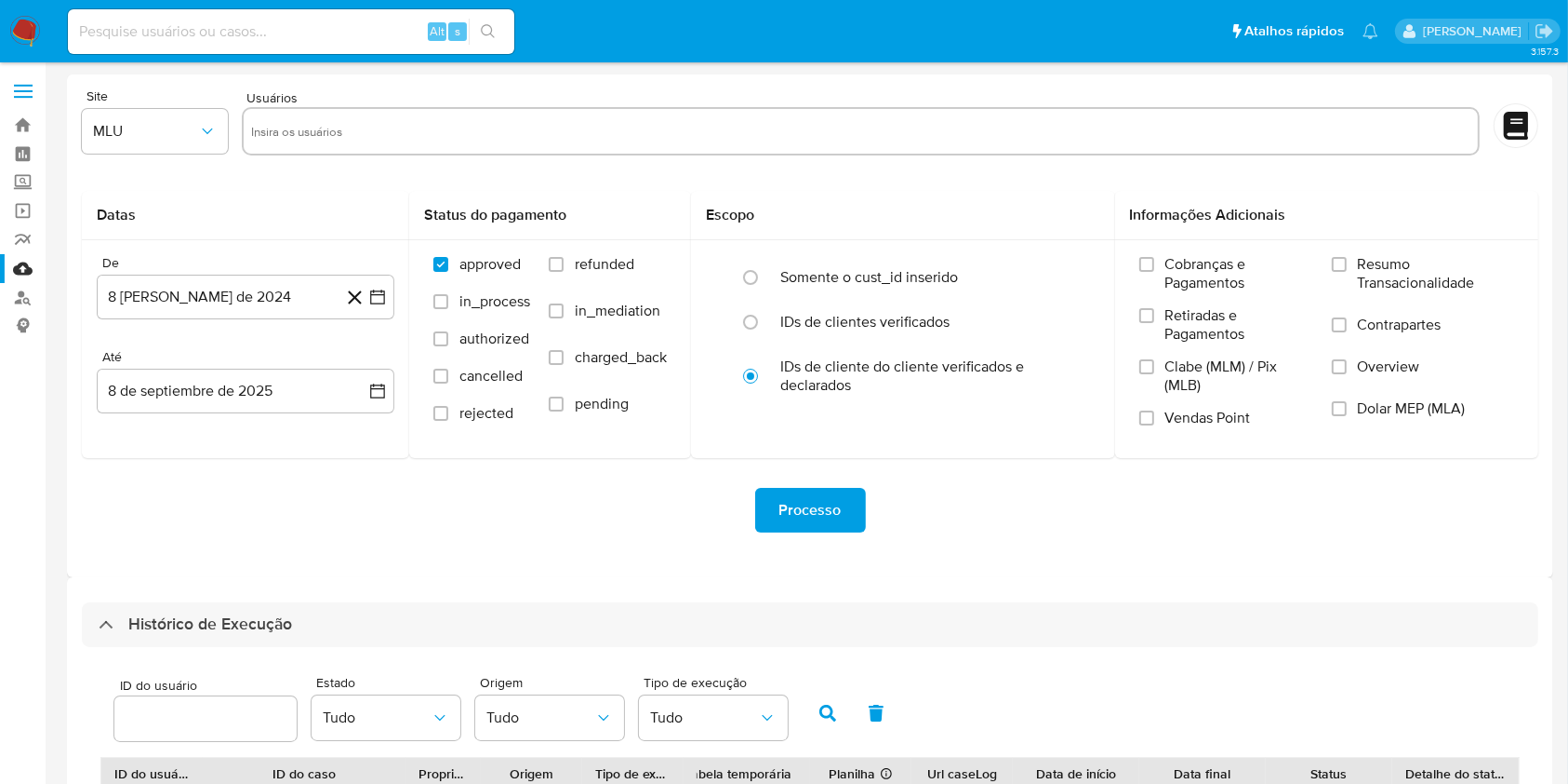
scroll to position [905, 0]
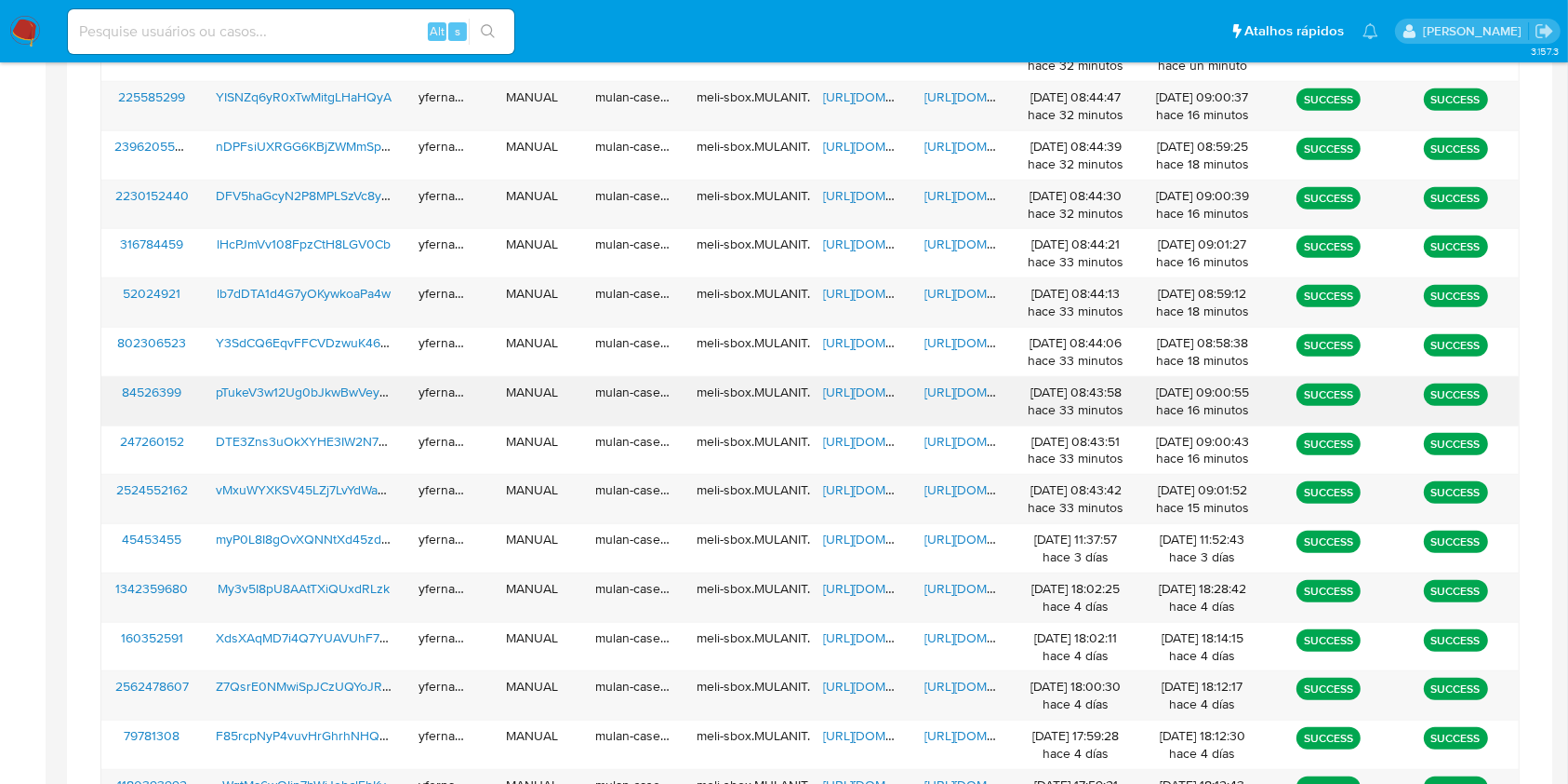
click at [872, 391] on span "https://docs.google.com/spreadsheets/d/1hSOe3LW4gJimQ5Q_C5tNIw71dfpa8VDEWxz5jkc…" at bounding box center [887, 392] width 129 height 19
click at [952, 389] on span "https://docs.google.com/document/d/1azVe0hXH1mDhiBBtG48ltqP3OFCV6_8okOY9y00SWEA…" at bounding box center [988, 392] width 129 height 19
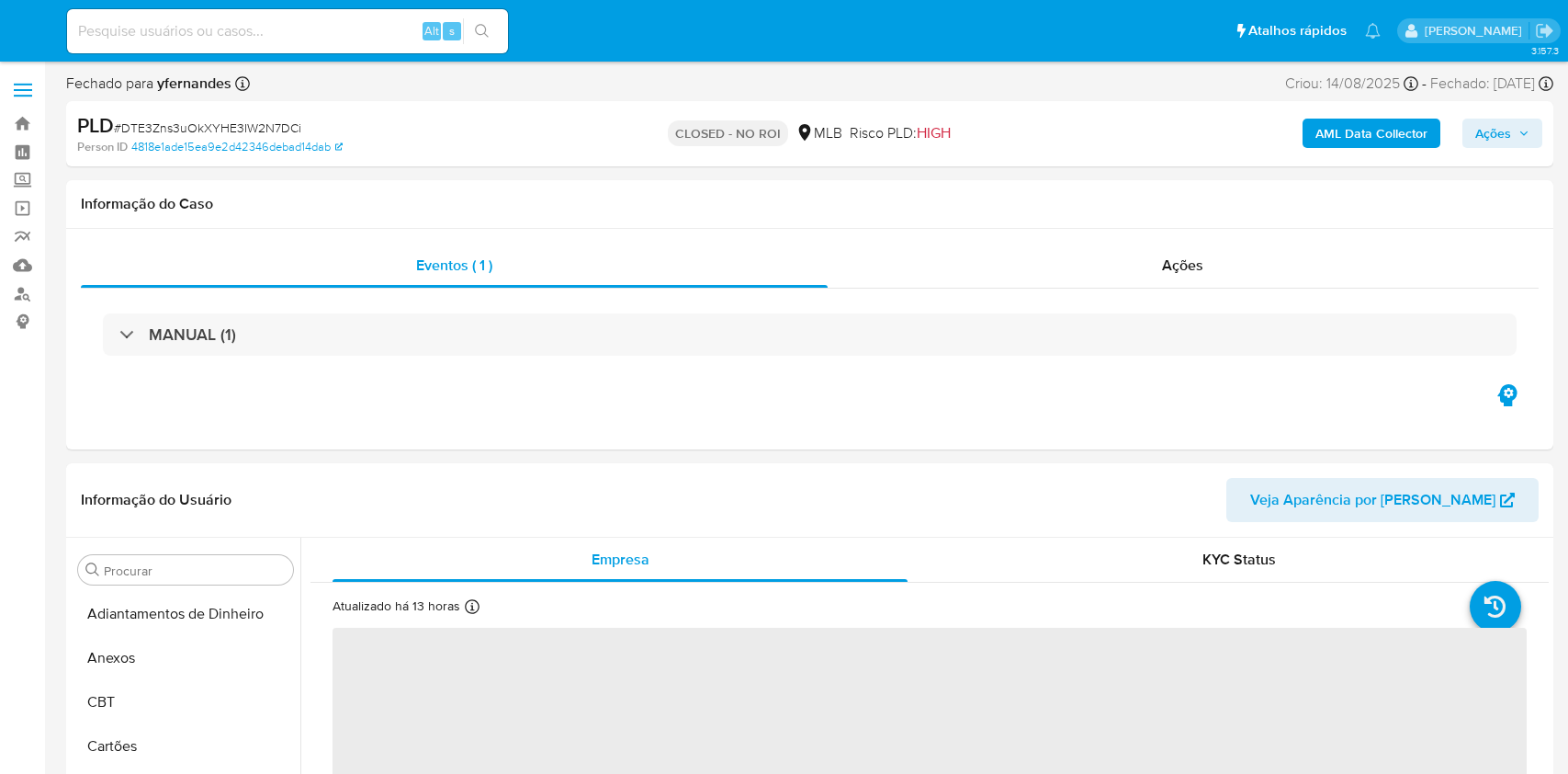
select select "10"
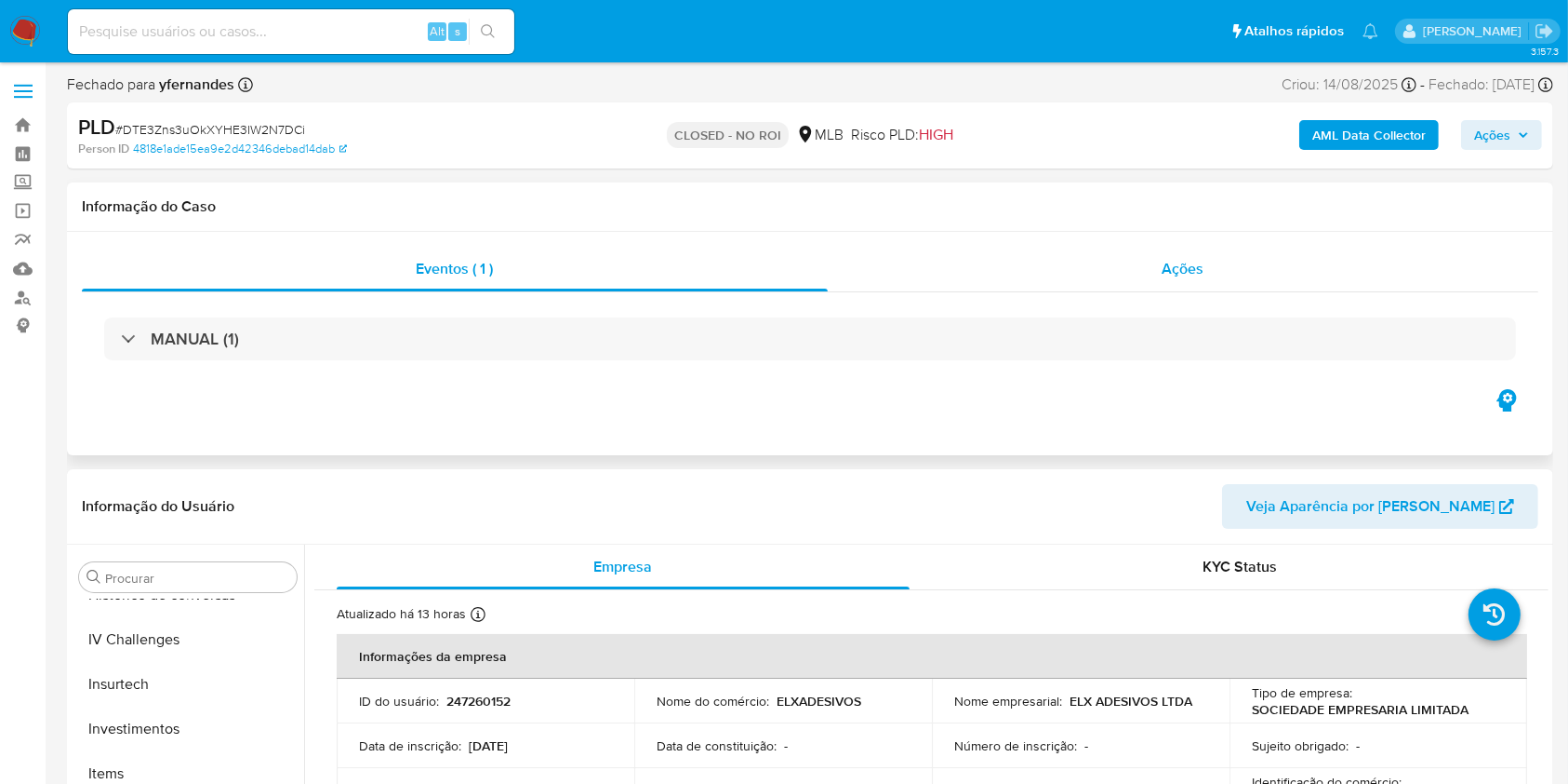
scroll to position [876, 0]
click at [1053, 285] on div "Ações" at bounding box center [1183, 269] width 711 height 45
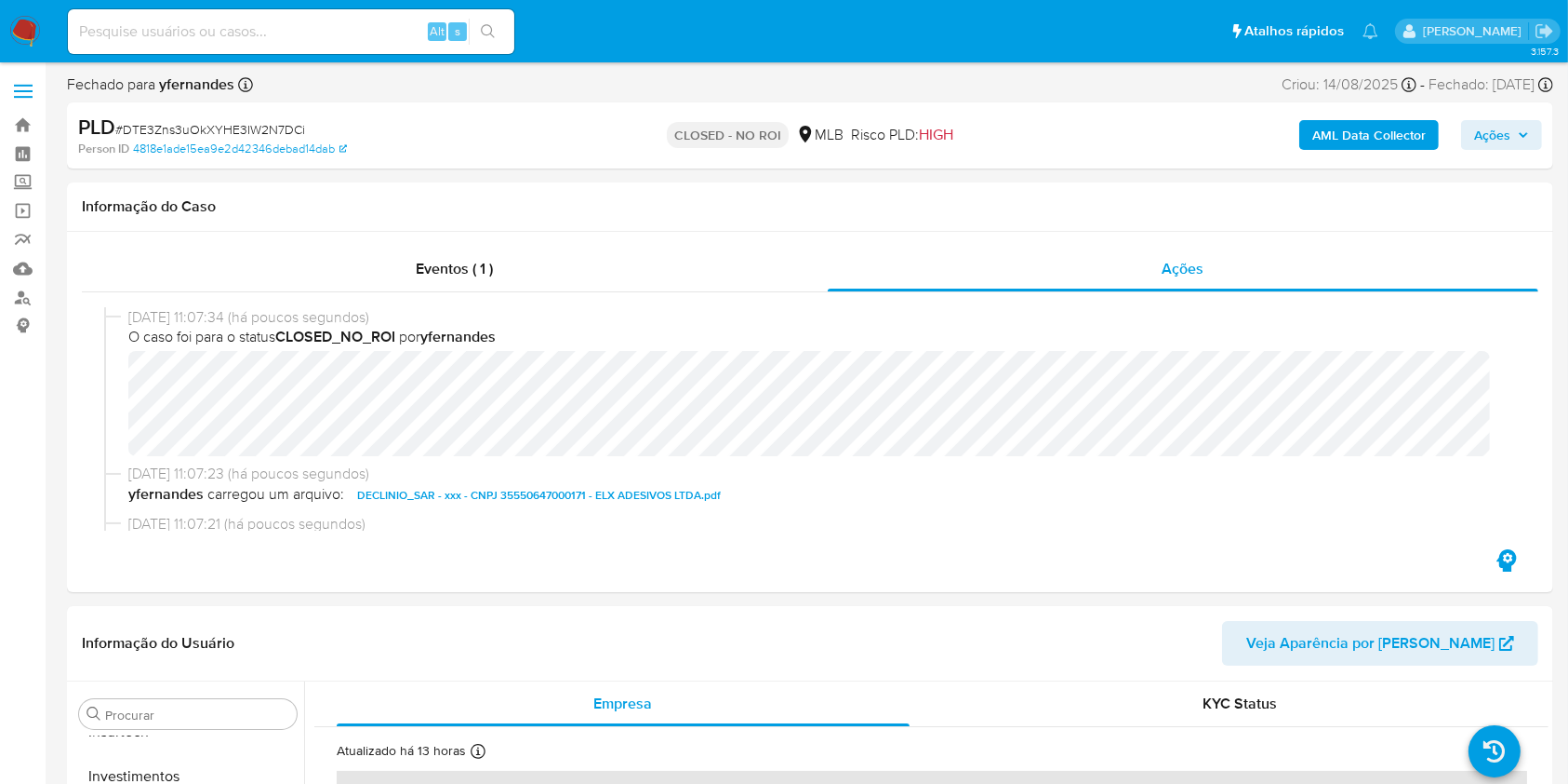
scroll to position [496, 0]
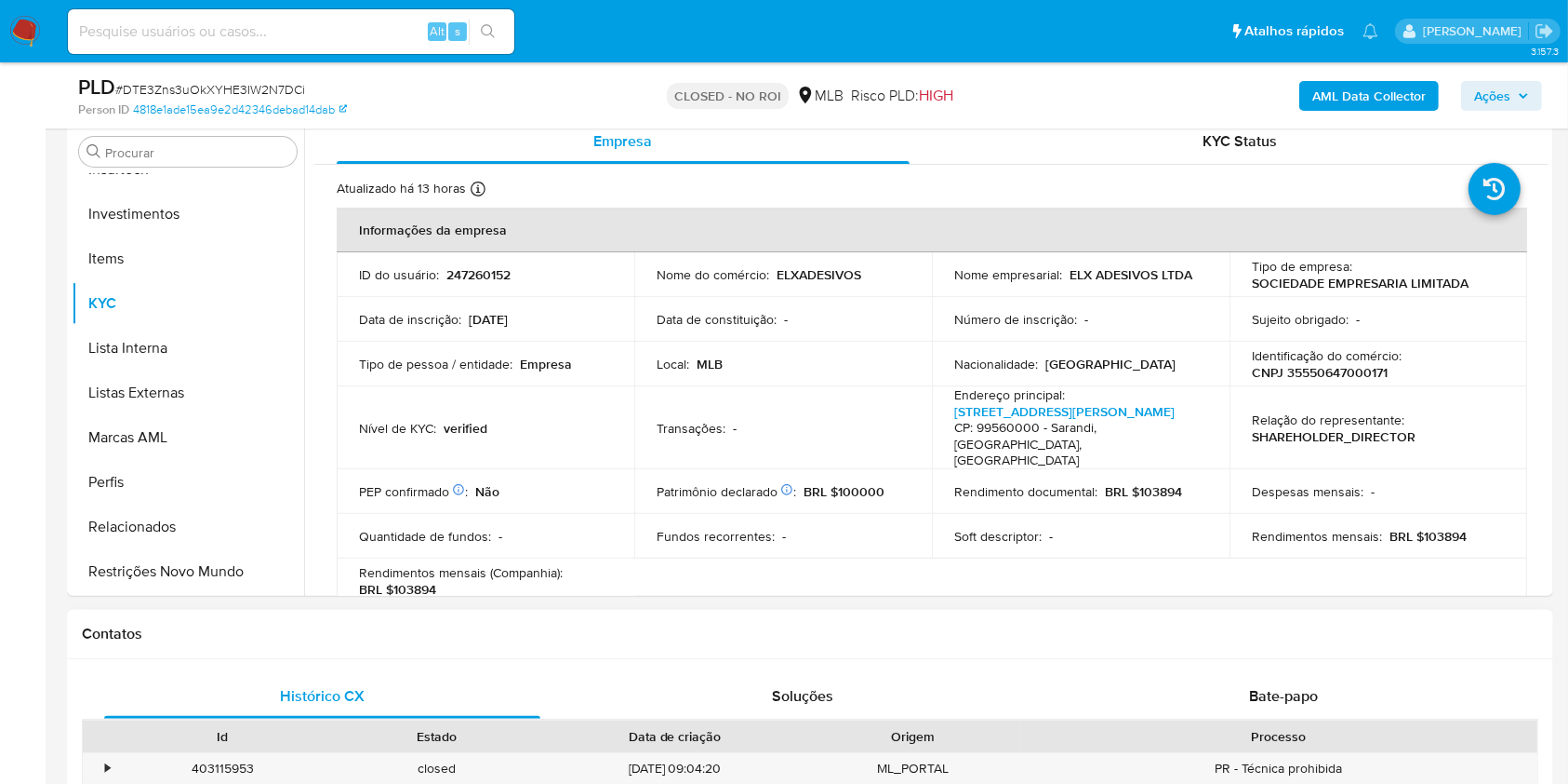
click at [1265, 731] on div "Processo" at bounding box center [1279, 736] width 491 height 19
drag, startPoint x: 1288, startPoint y: 710, endPoint x: 1246, endPoint y: 648, distance: 74.9
click at [1288, 711] on div "Bate-papo" at bounding box center [1284, 696] width 436 height 45
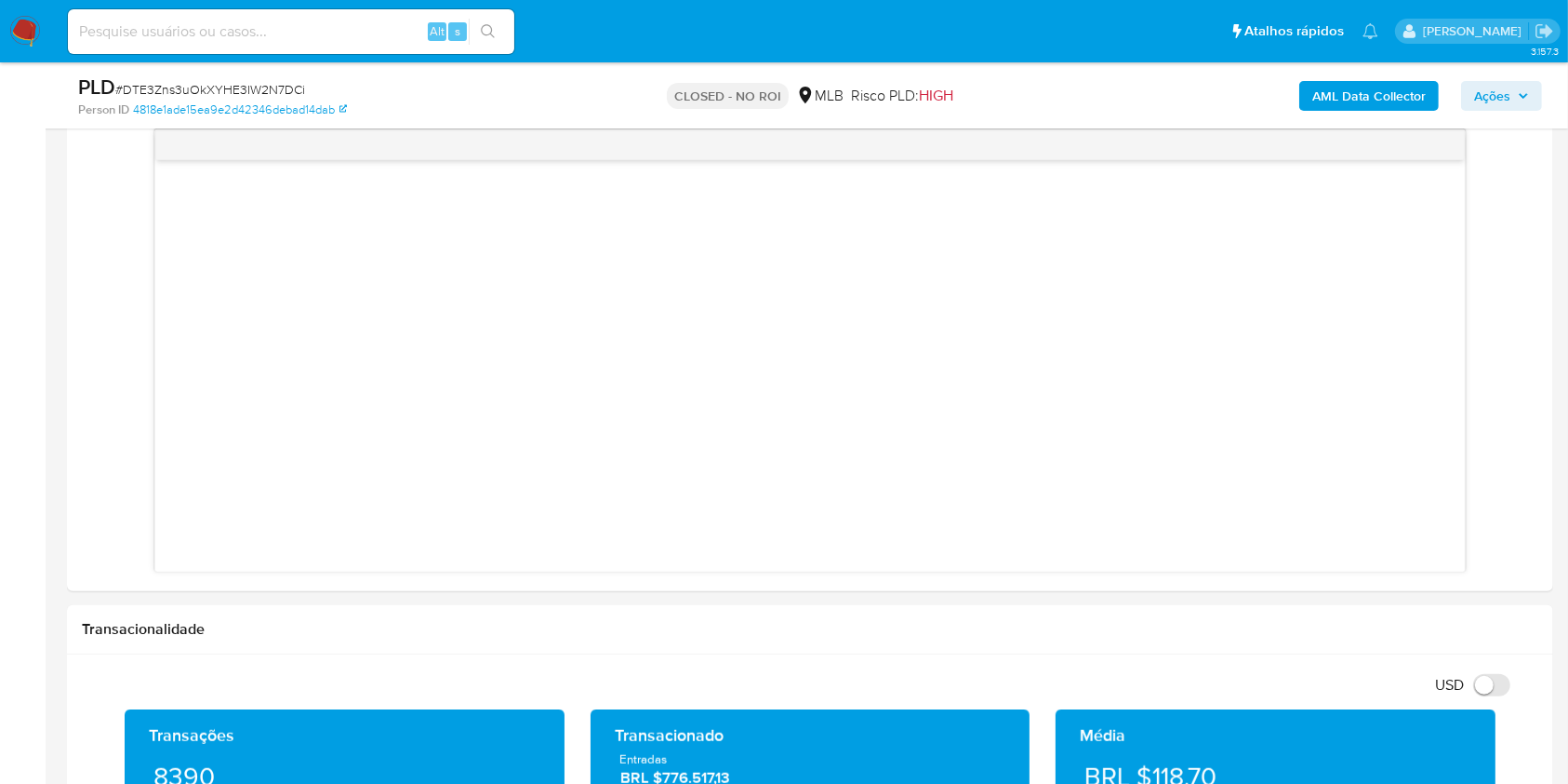
scroll to position [992, 0]
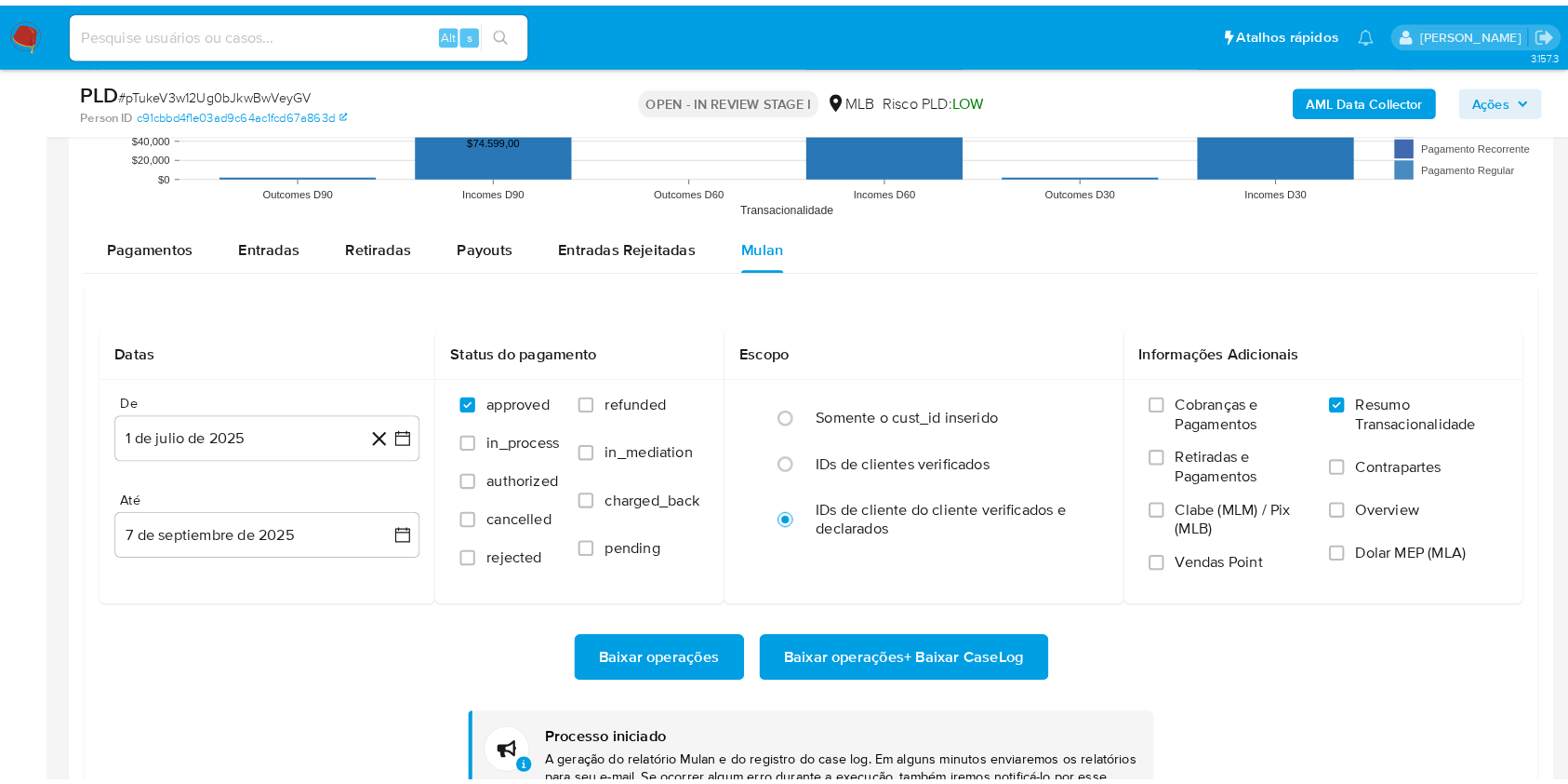
scroll to position [876, 0]
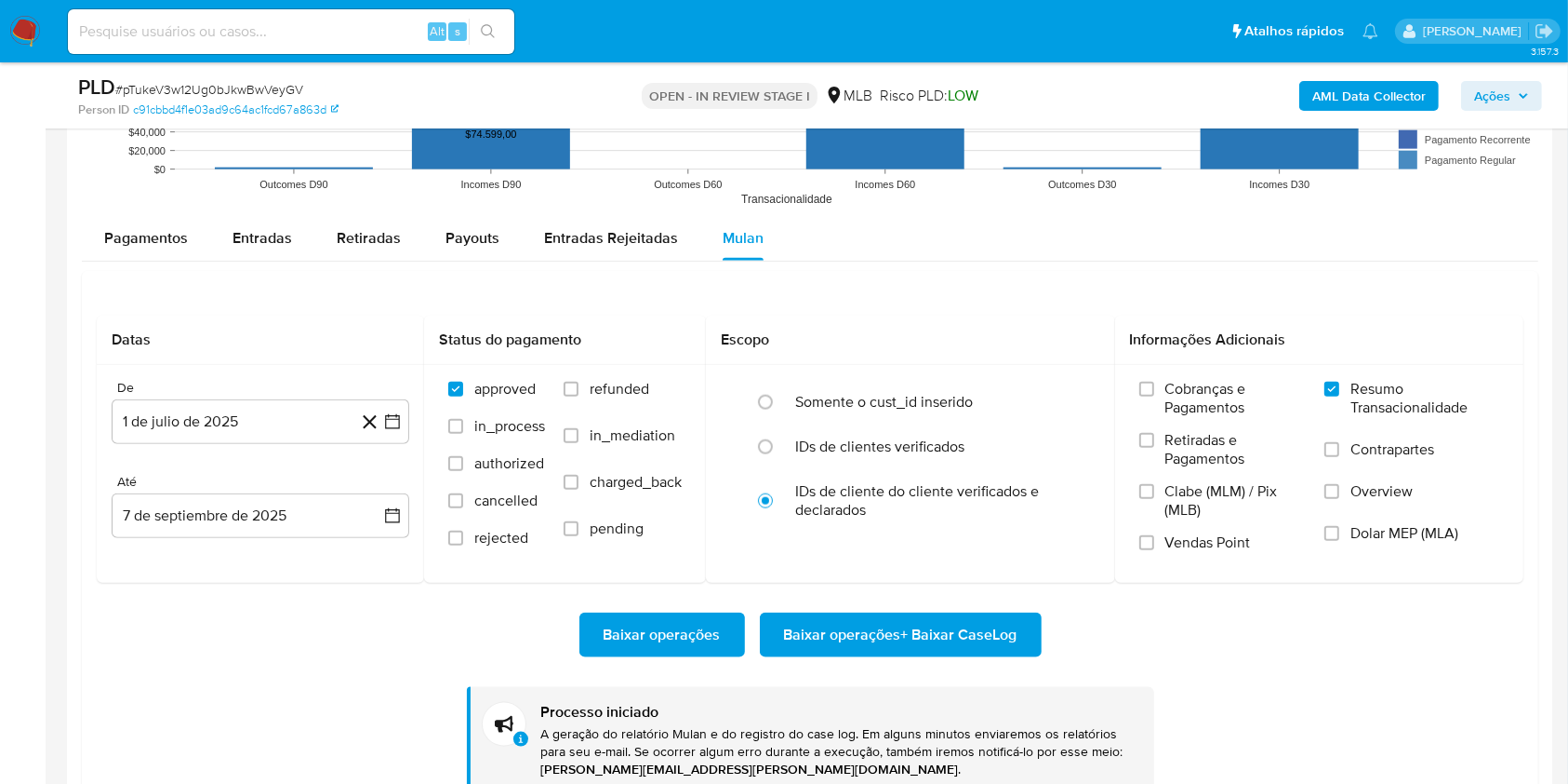
click at [234, 86] on span "# pTukeV3w12Ug0bJkwBwVeyGV" at bounding box center [210, 89] width 188 height 19
click at [234, 87] on span "# pTukeV3w12Ug0bJkwBwVeyGV" at bounding box center [210, 89] width 188 height 19
copy span "pTukeV3w12Ug0bJkwBwVeyGV"
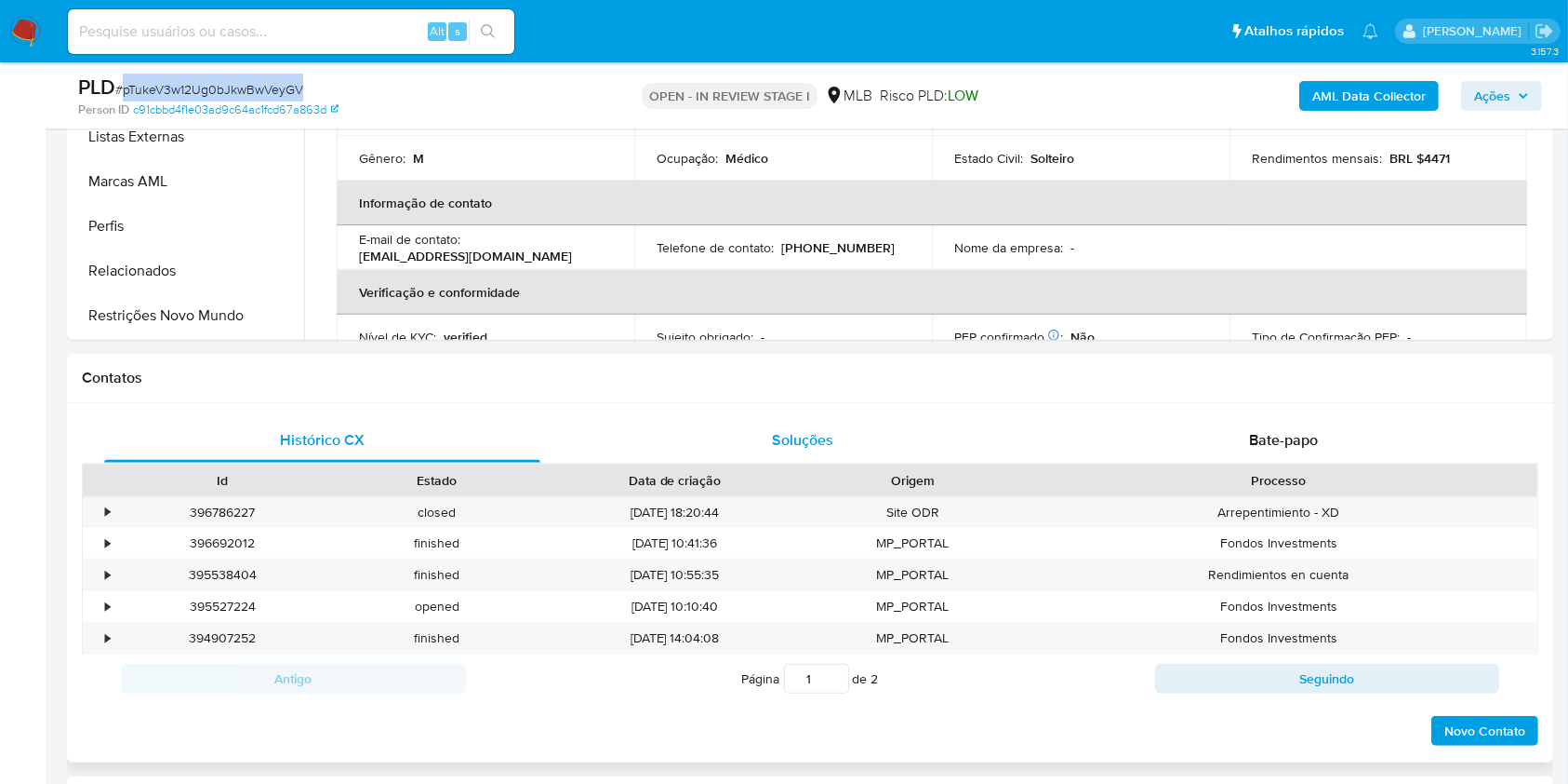
scroll to position [0, 0]
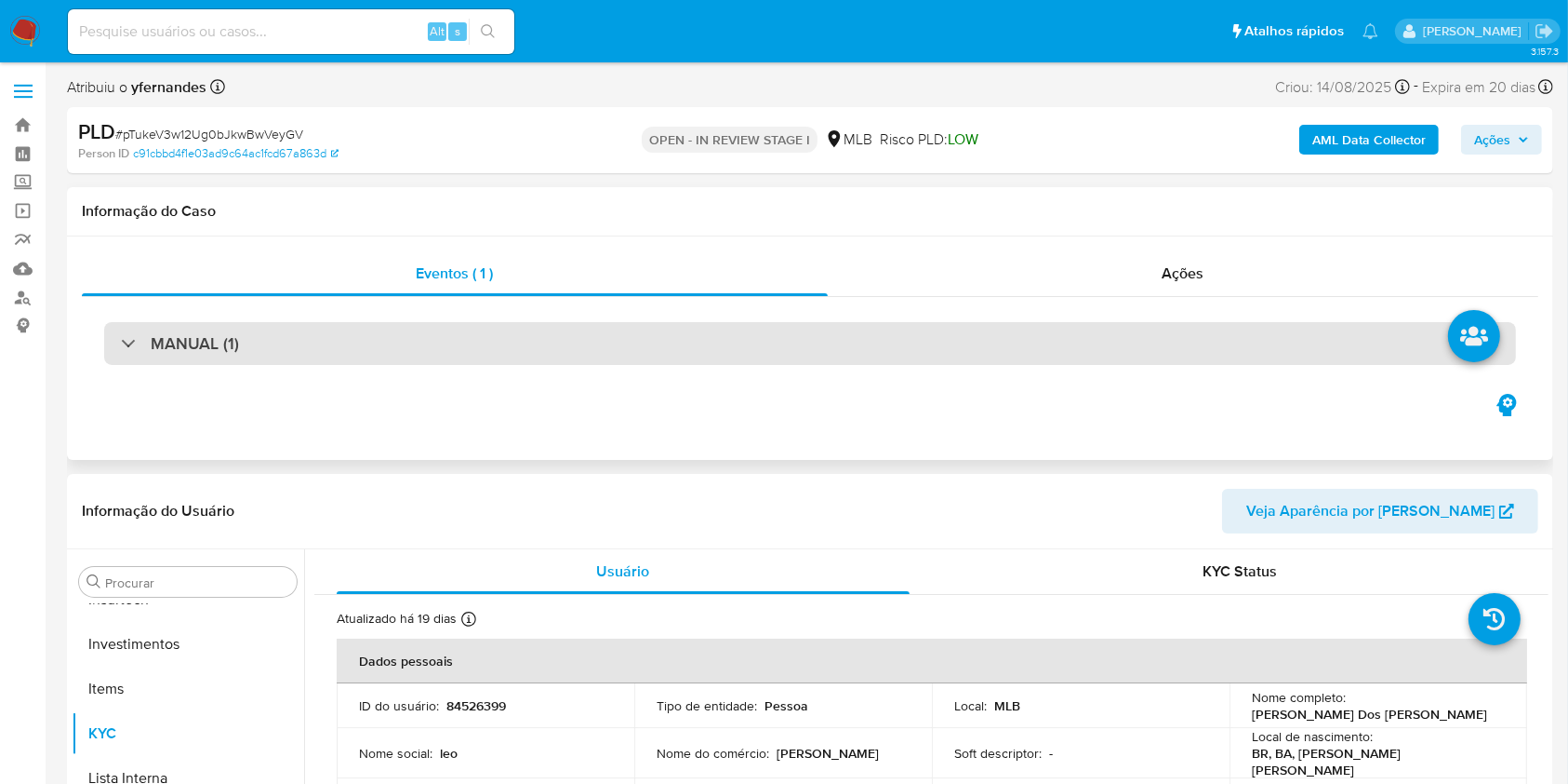
click at [570, 353] on div "MANUAL (1)" at bounding box center [809, 343] width 1411 height 43
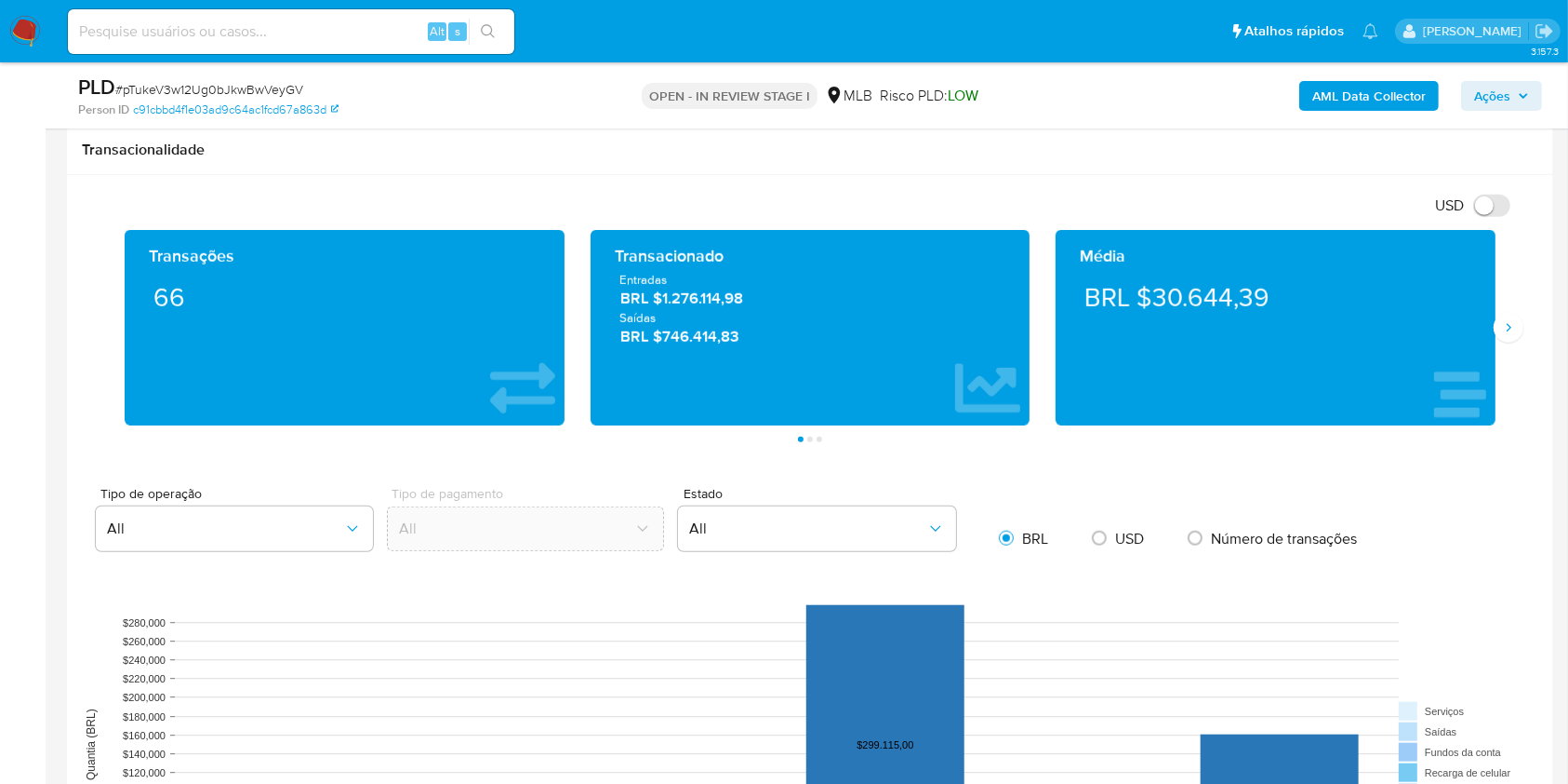
scroll to position [1240, 0]
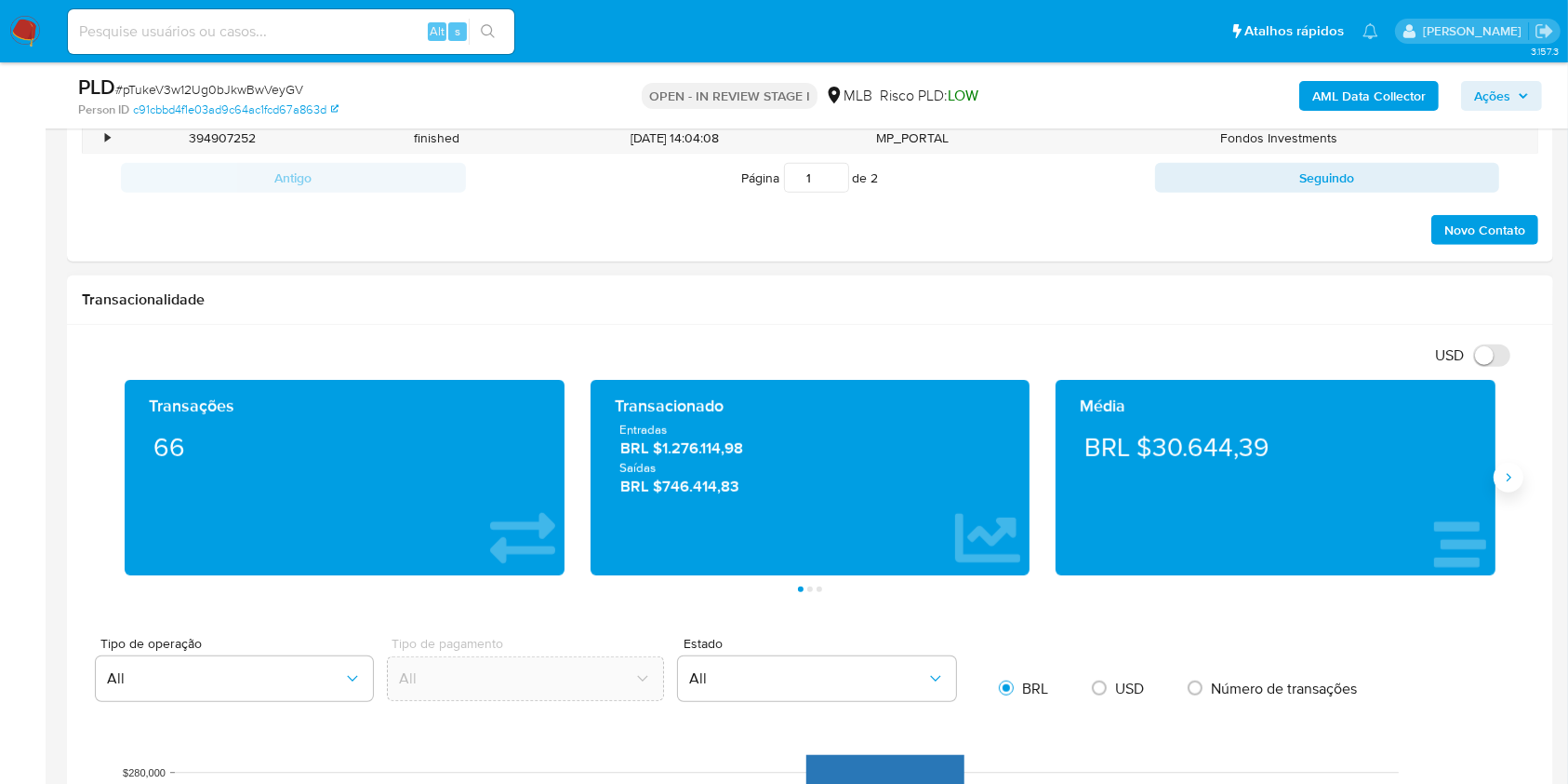
click at [1510, 471] on icon "Siguiente" at bounding box center [1508, 477] width 15 height 15
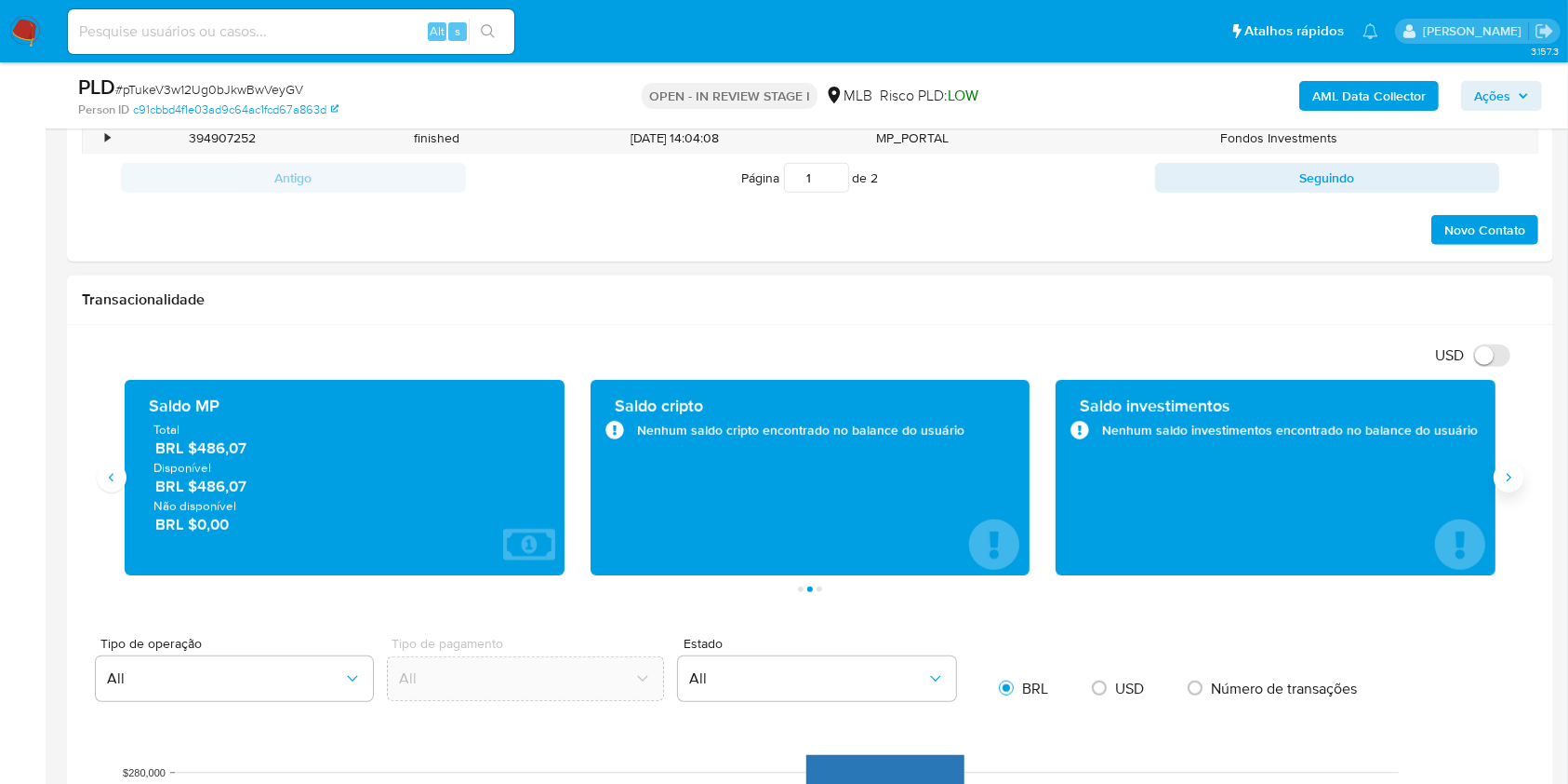
click at [1510, 471] on icon "Siguiente" at bounding box center [1508, 477] width 15 height 15
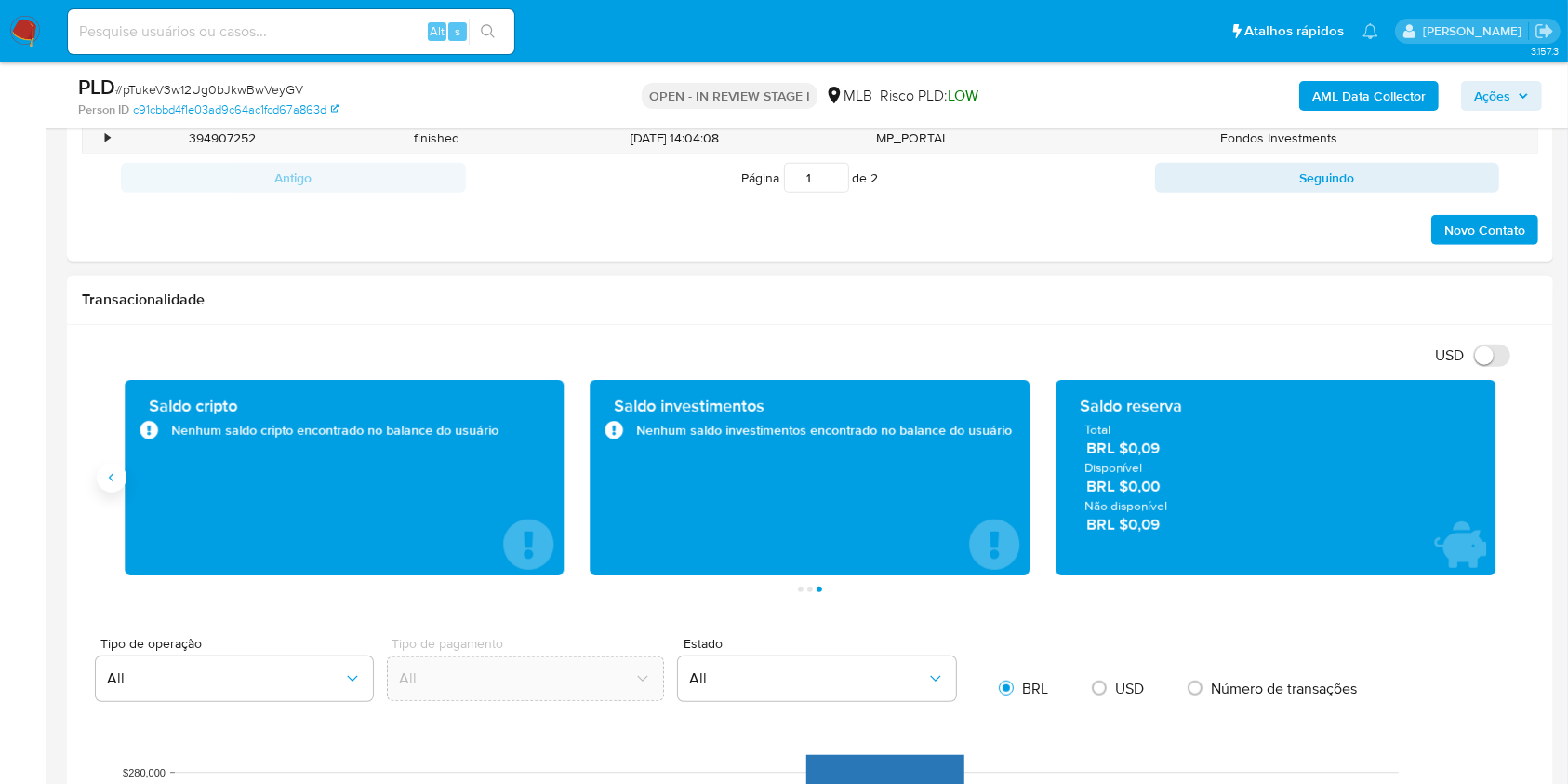
click at [112, 477] on icon "Anterior" at bounding box center [111, 477] width 15 height 15
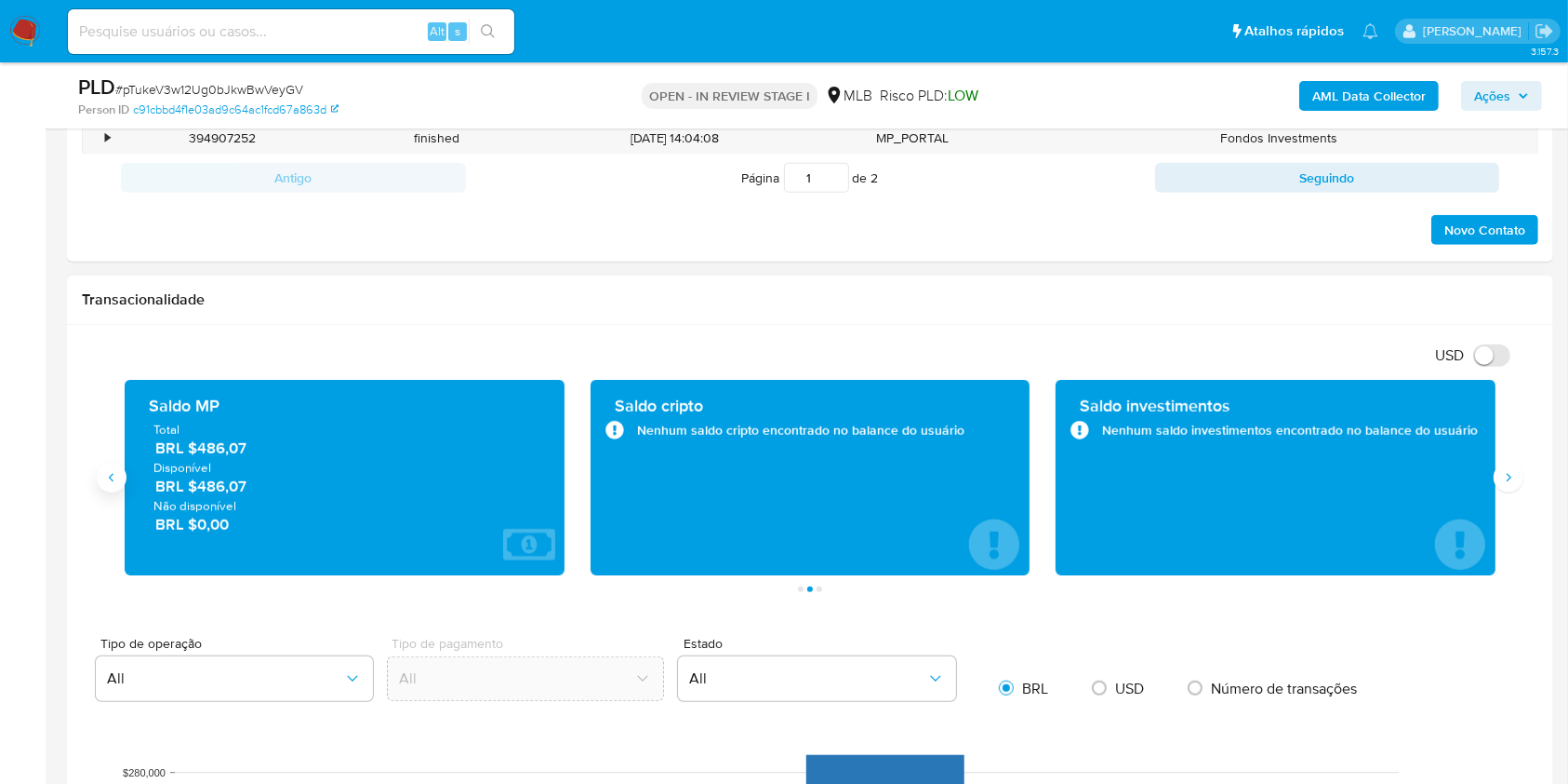
click at [112, 478] on icon "Anterior" at bounding box center [111, 477] width 5 height 8
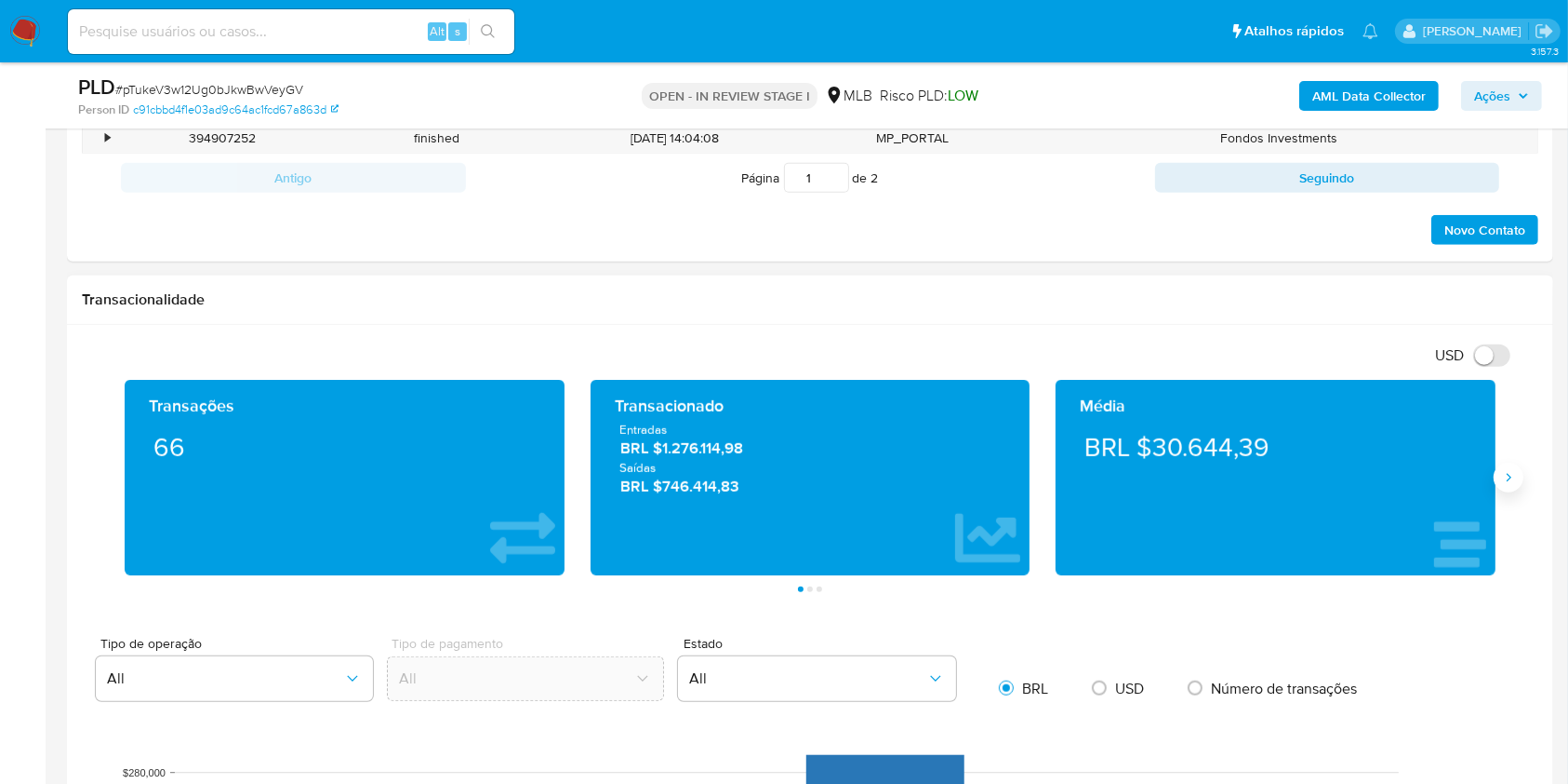
click at [1519, 474] on button "Siguiente" at bounding box center [1508, 477] width 30 height 30
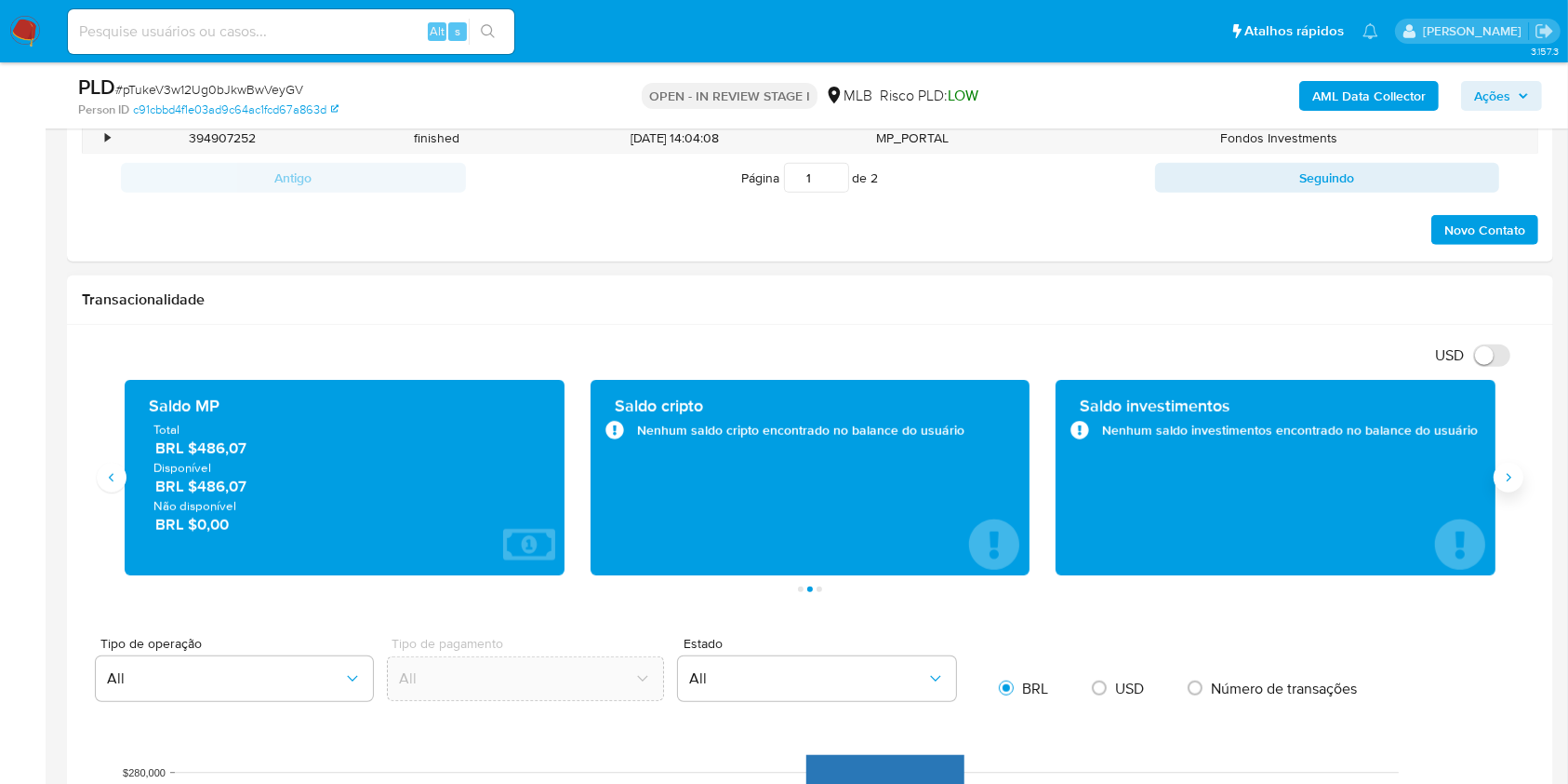
click at [1502, 470] on icon "Siguiente" at bounding box center [1508, 477] width 15 height 15
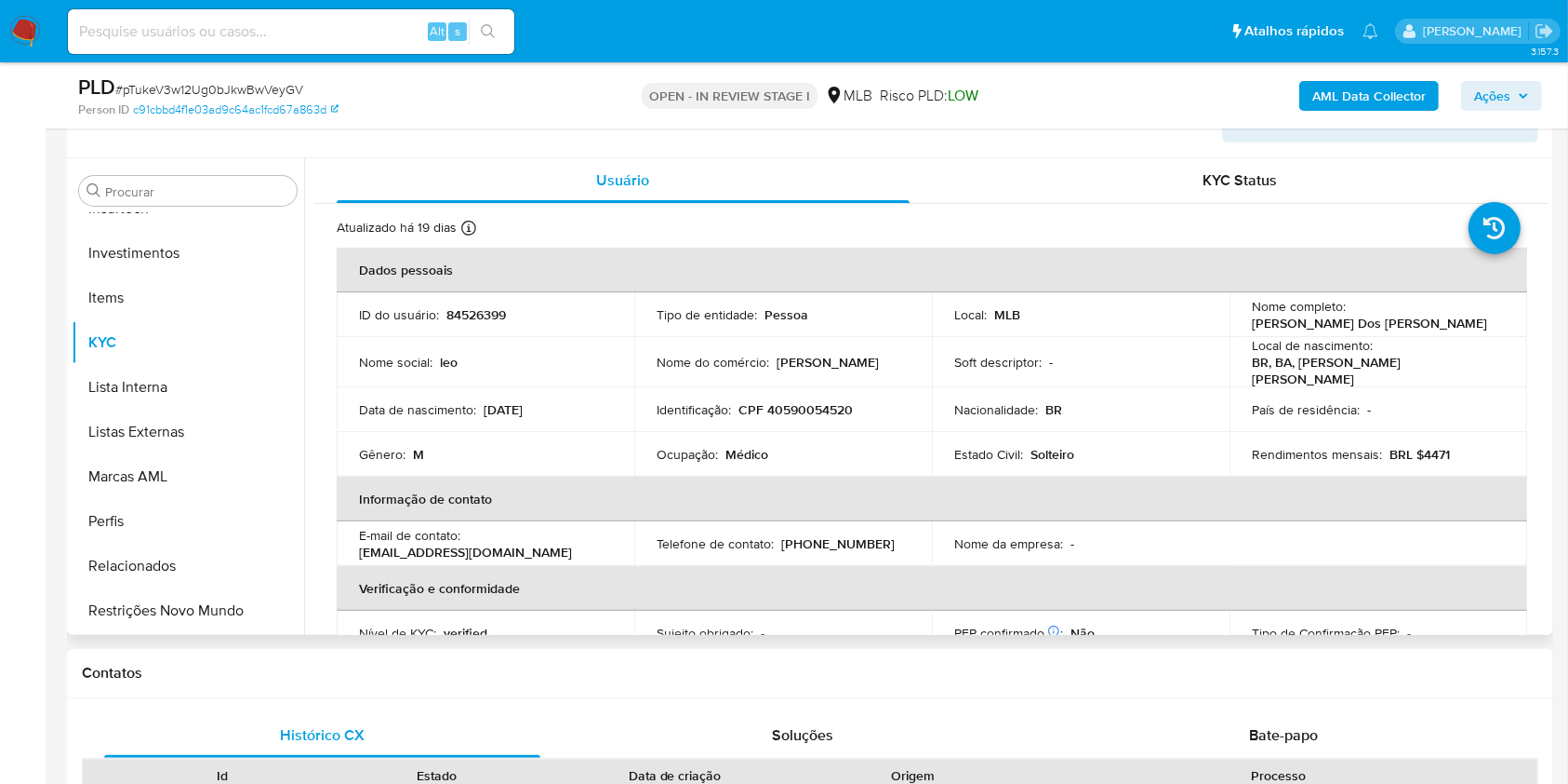
scroll to position [373, 0]
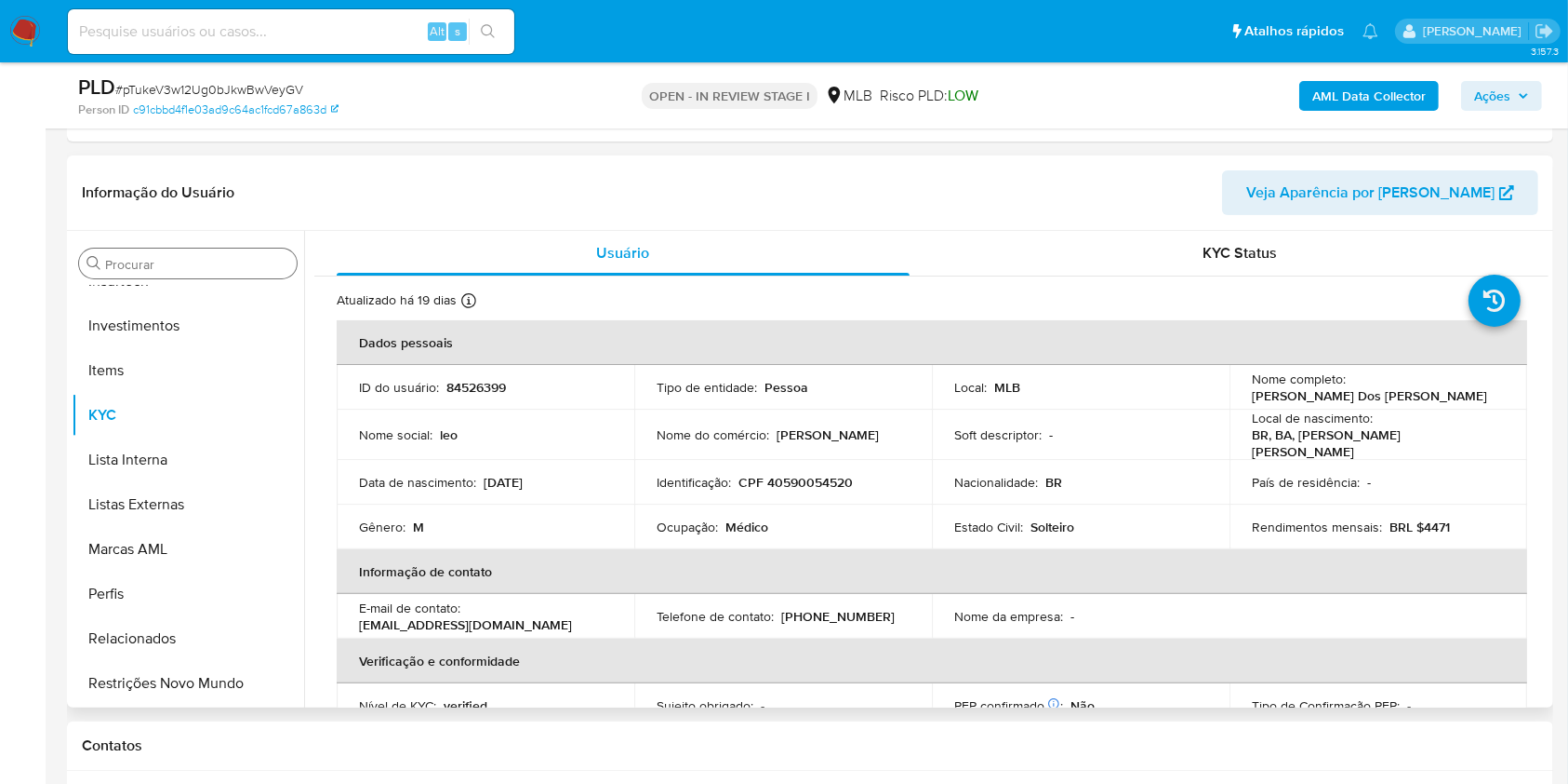
click at [183, 257] on input "Procurar" at bounding box center [197, 264] width 184 height 17
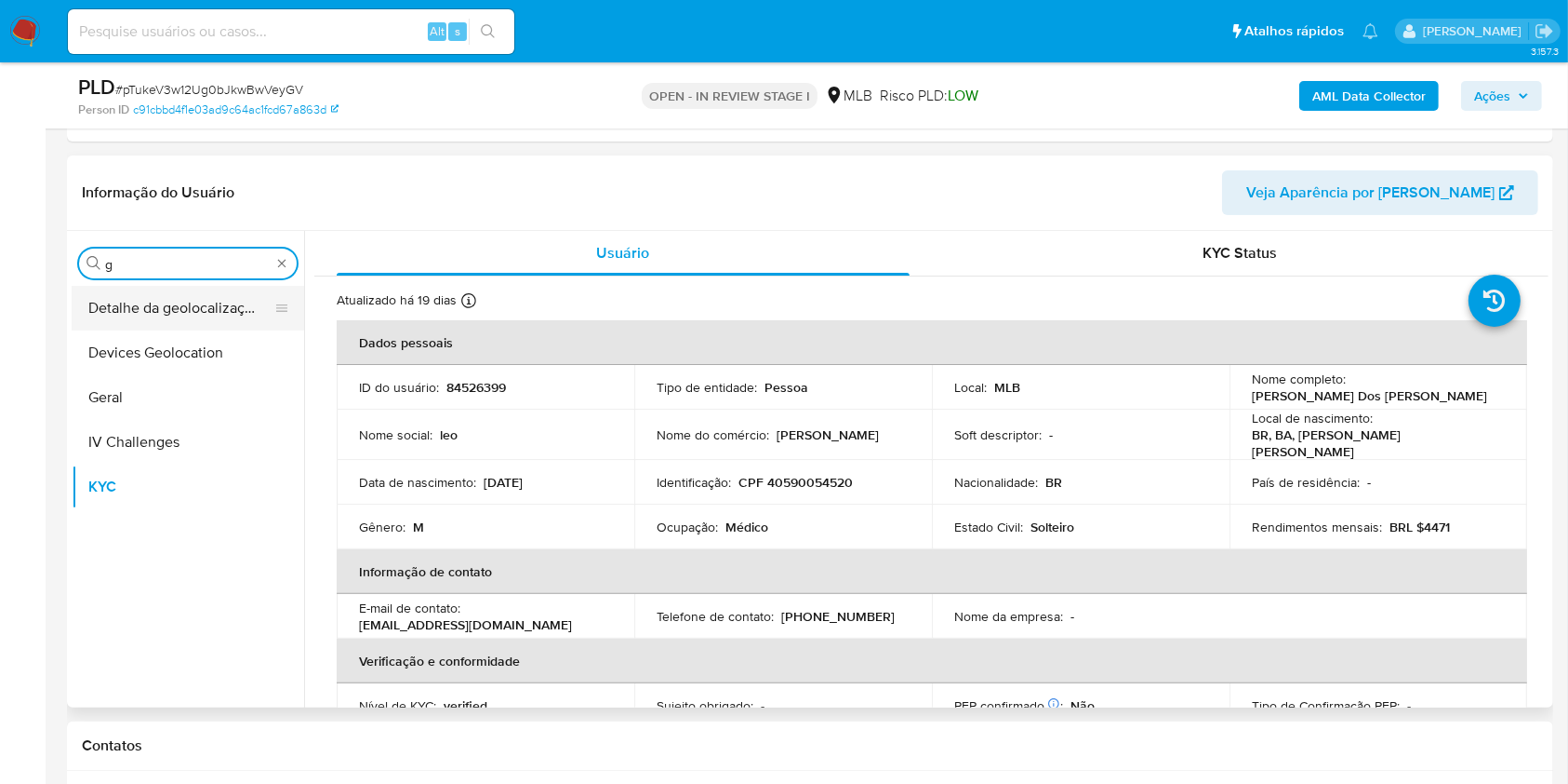
scroll to position [0, 0]
type input "ger"
click at [167, 310] on button "Geral" at bounding box center [181, 308] width 218 height 45
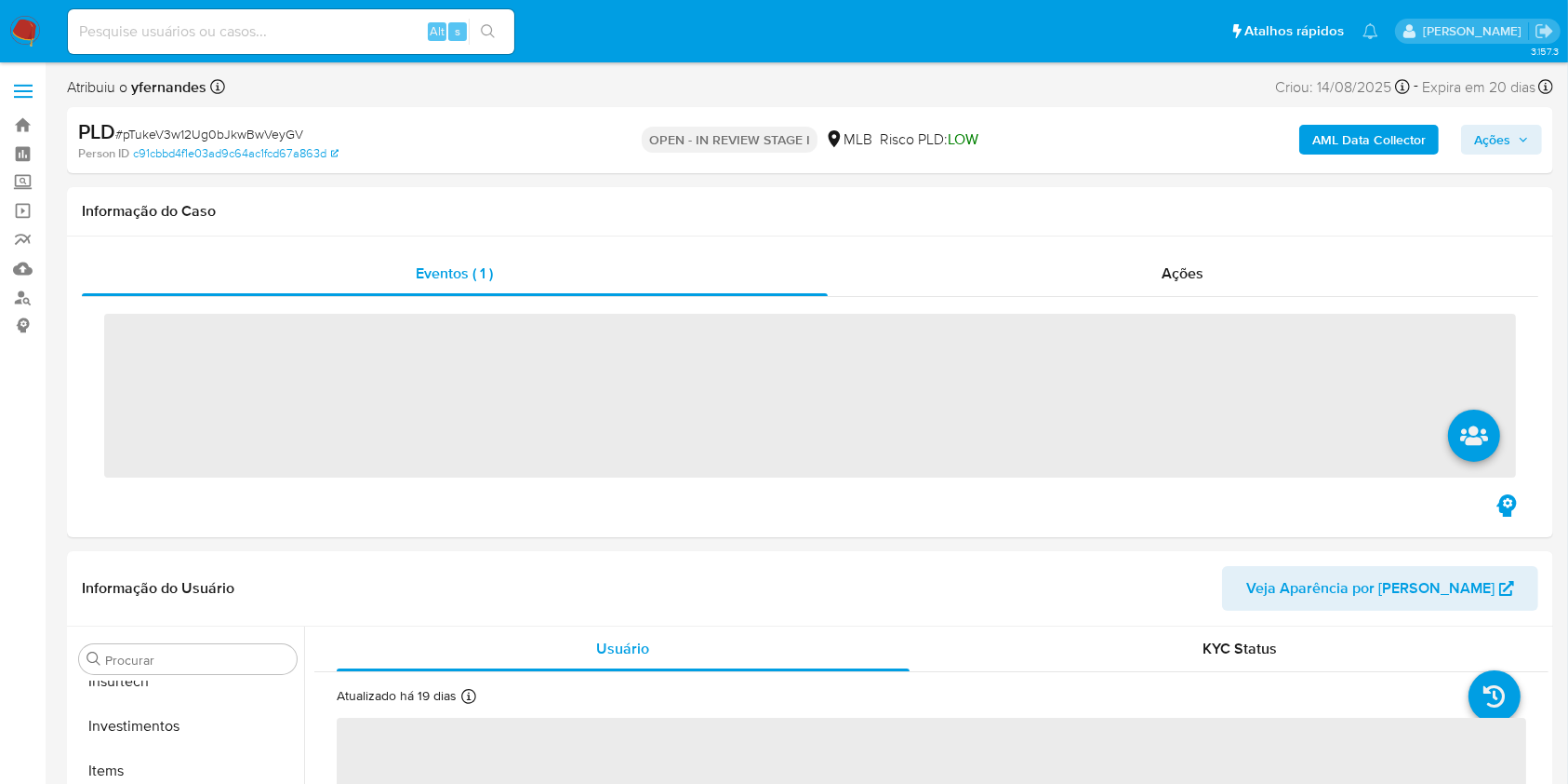
scroll to position [876, 0]
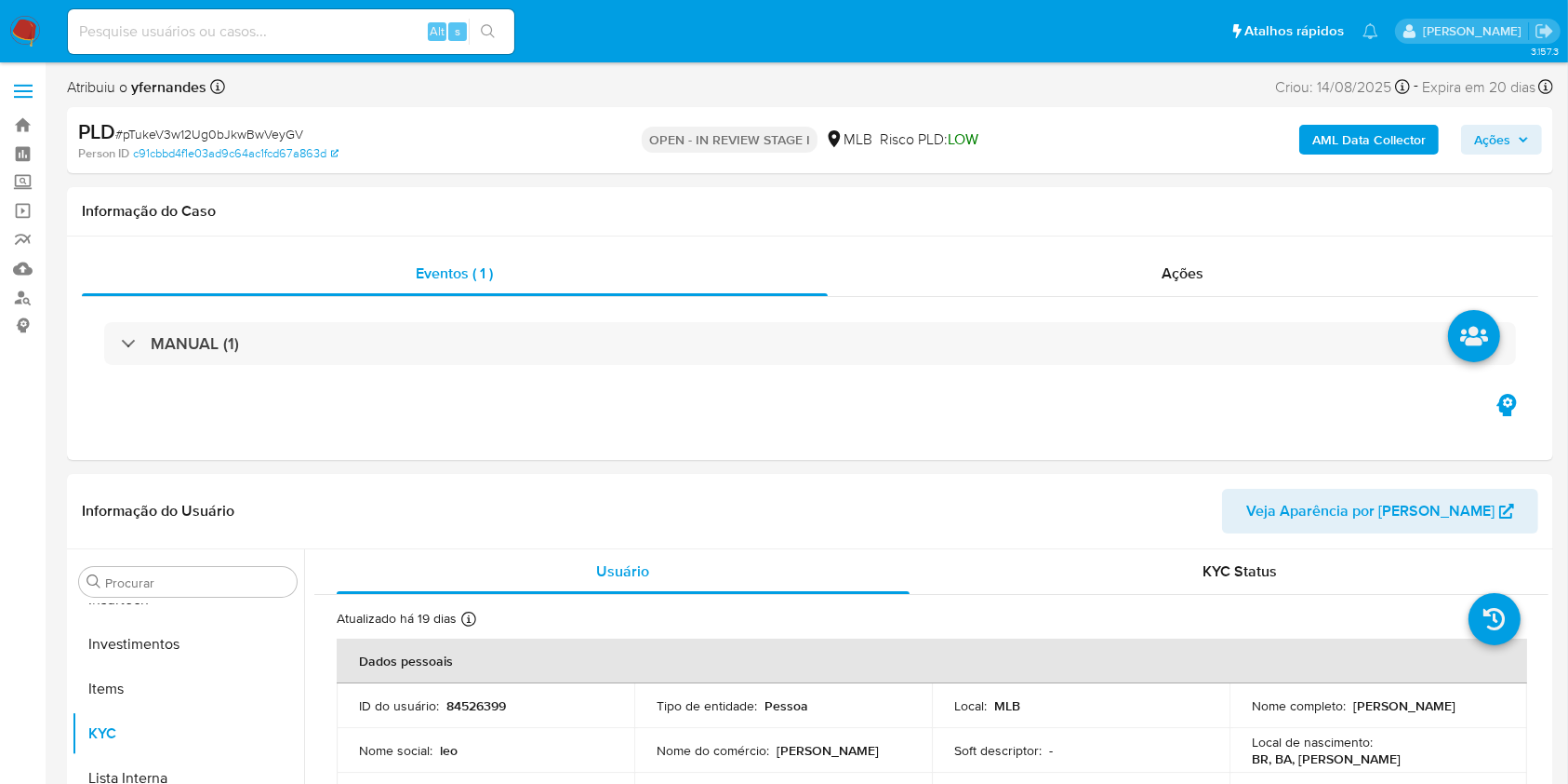
select select "10"
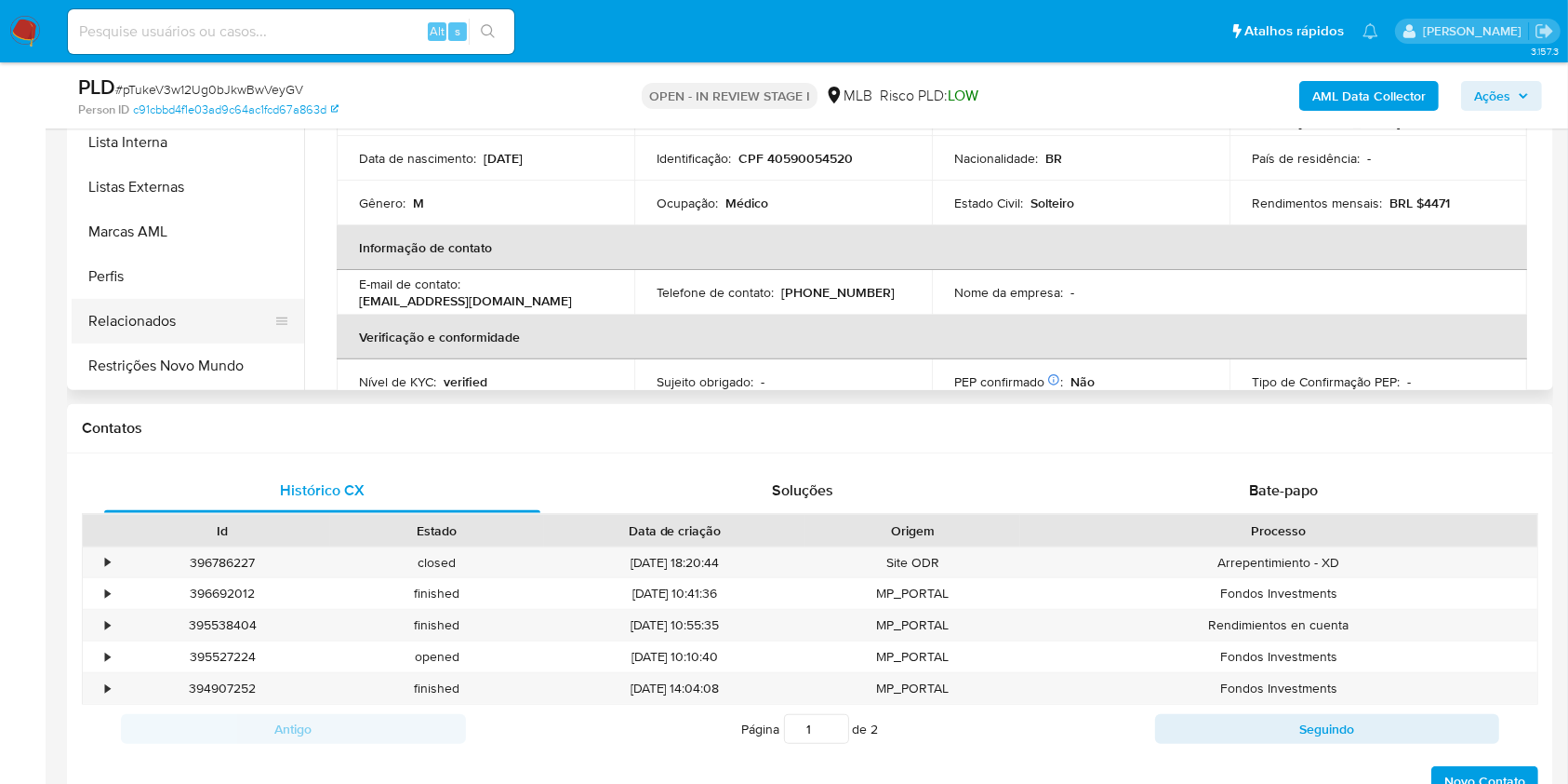
scroll to position [373, 0]
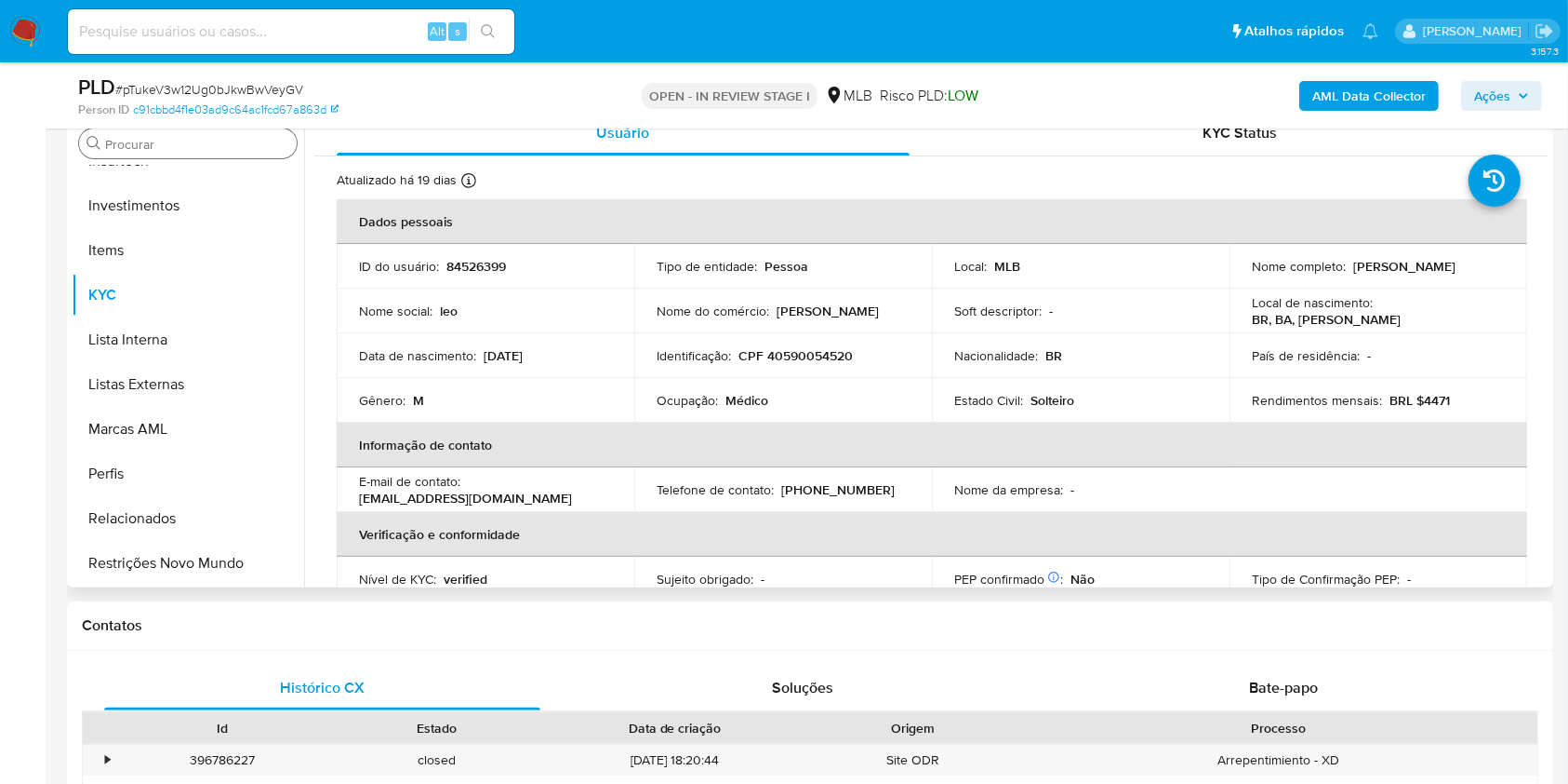
click at [166, 138] on input "Procurar" at bounding box center [197, 144] width 184 height 17
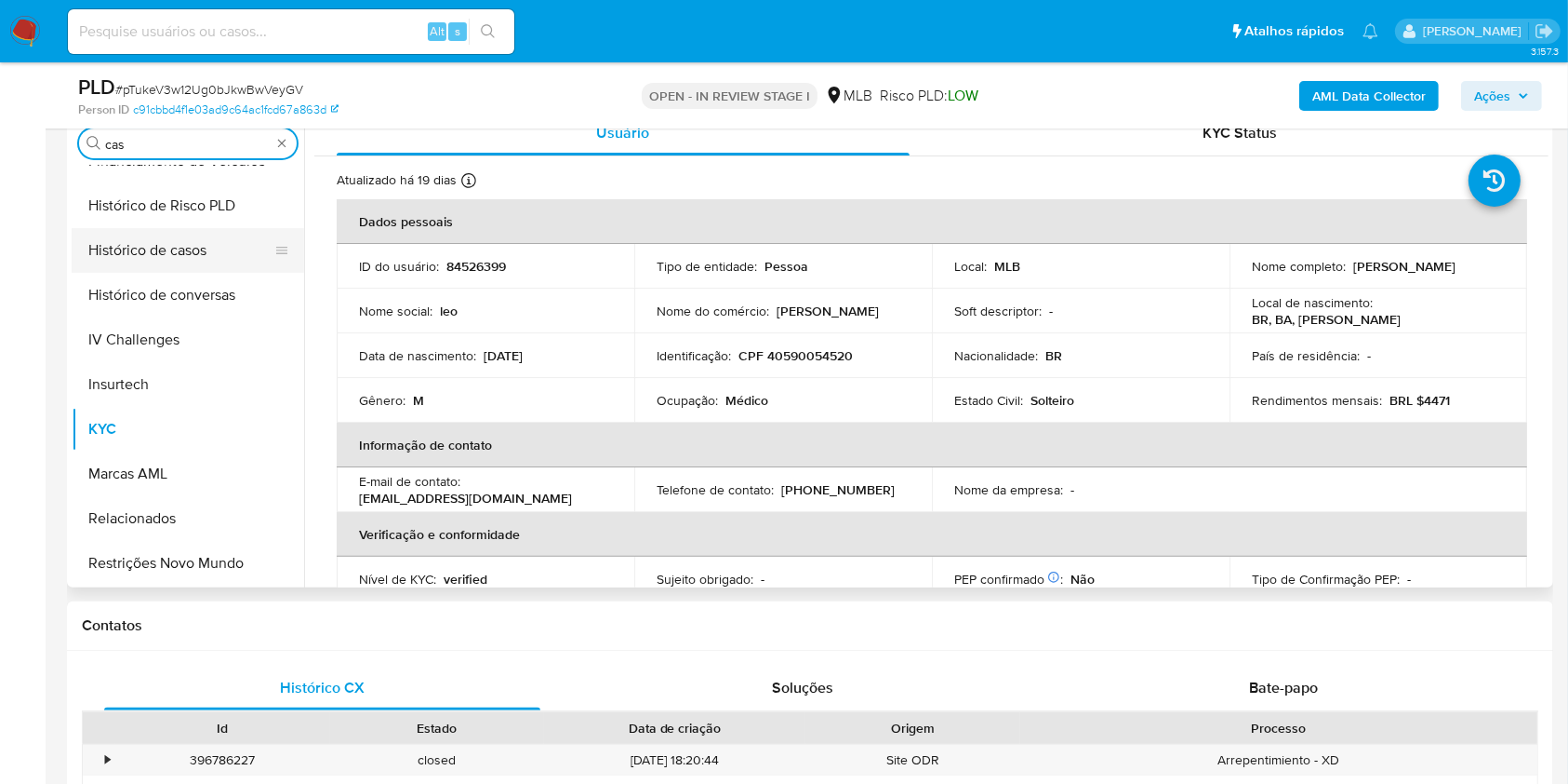
scroll to position [0, 0]
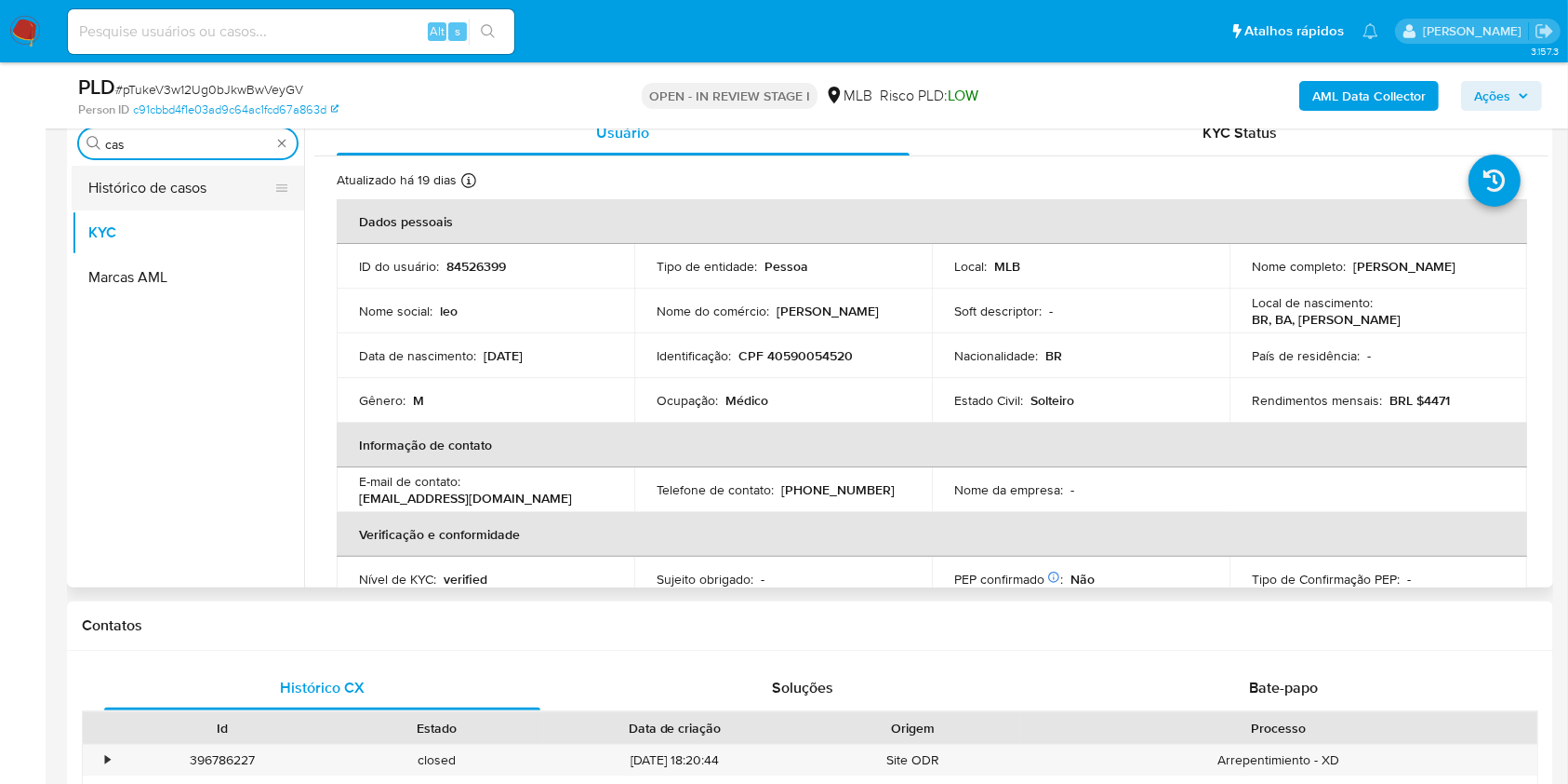
click at [104, 187] on button "Histórico de casos" at bounding box center [181, 188] width 218 height 45
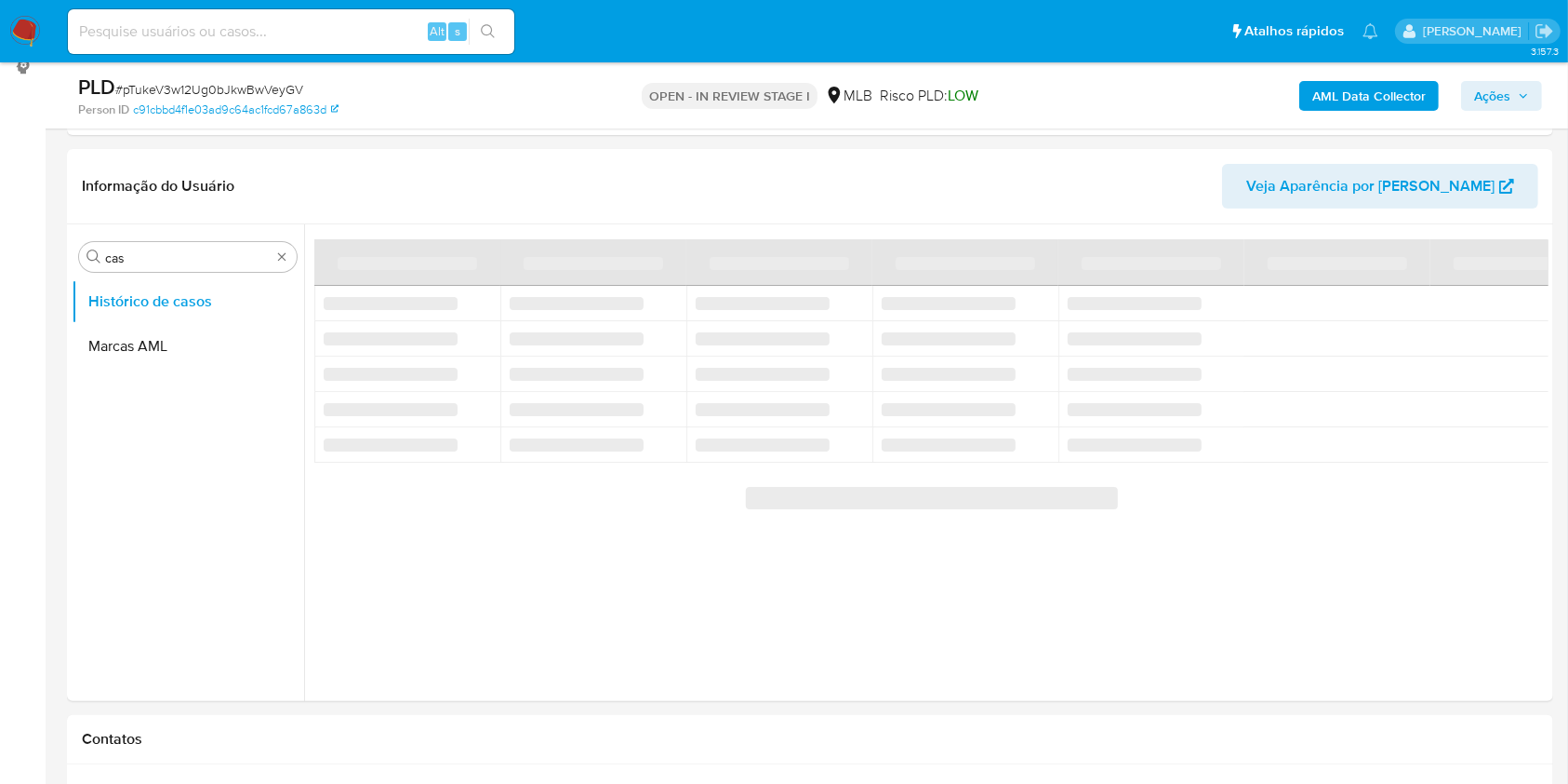
scroll to position [248, 0]
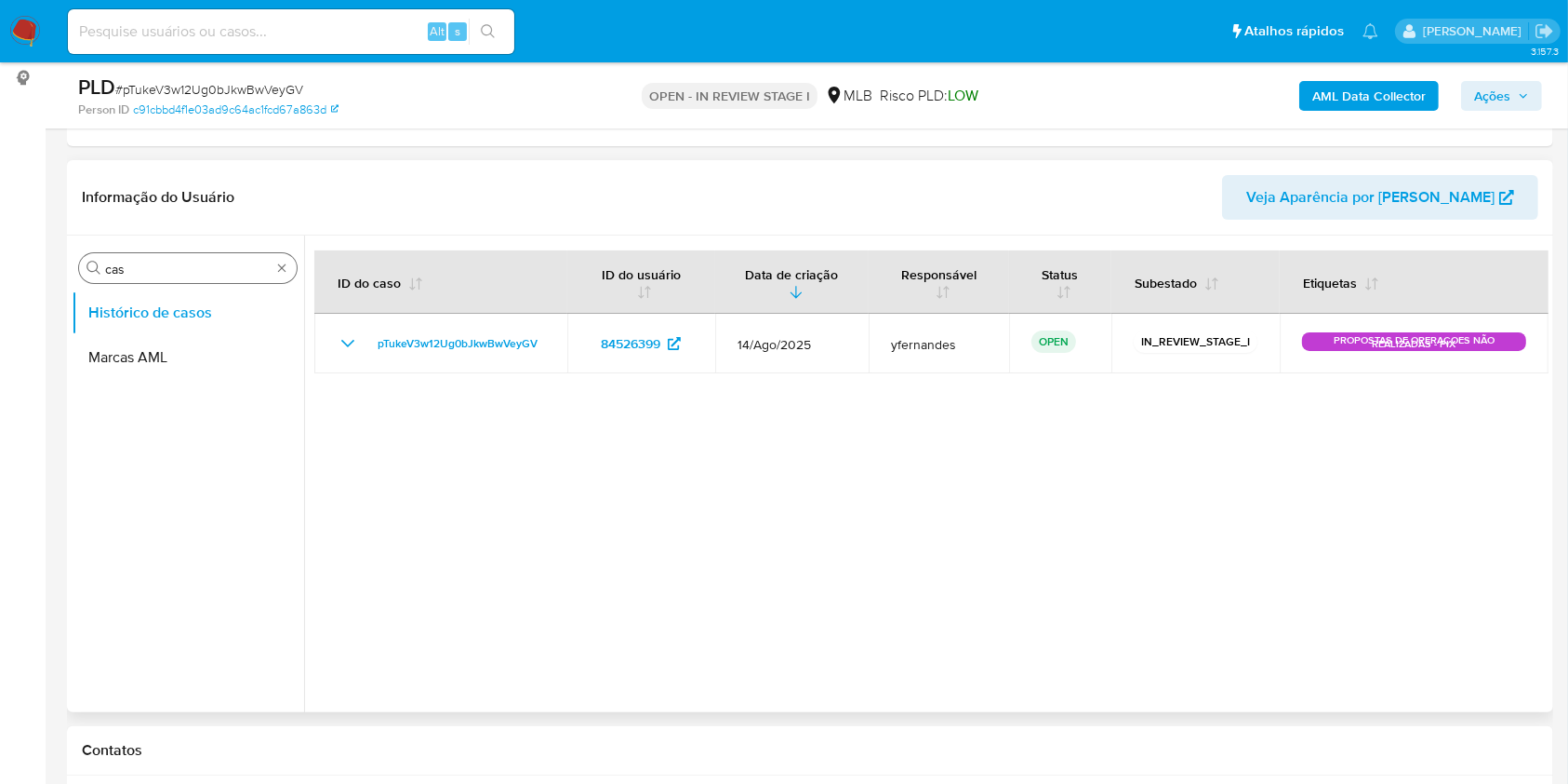
click at [134, 272] on input "cas" at bounding box center [188, 269] width 166 height 17
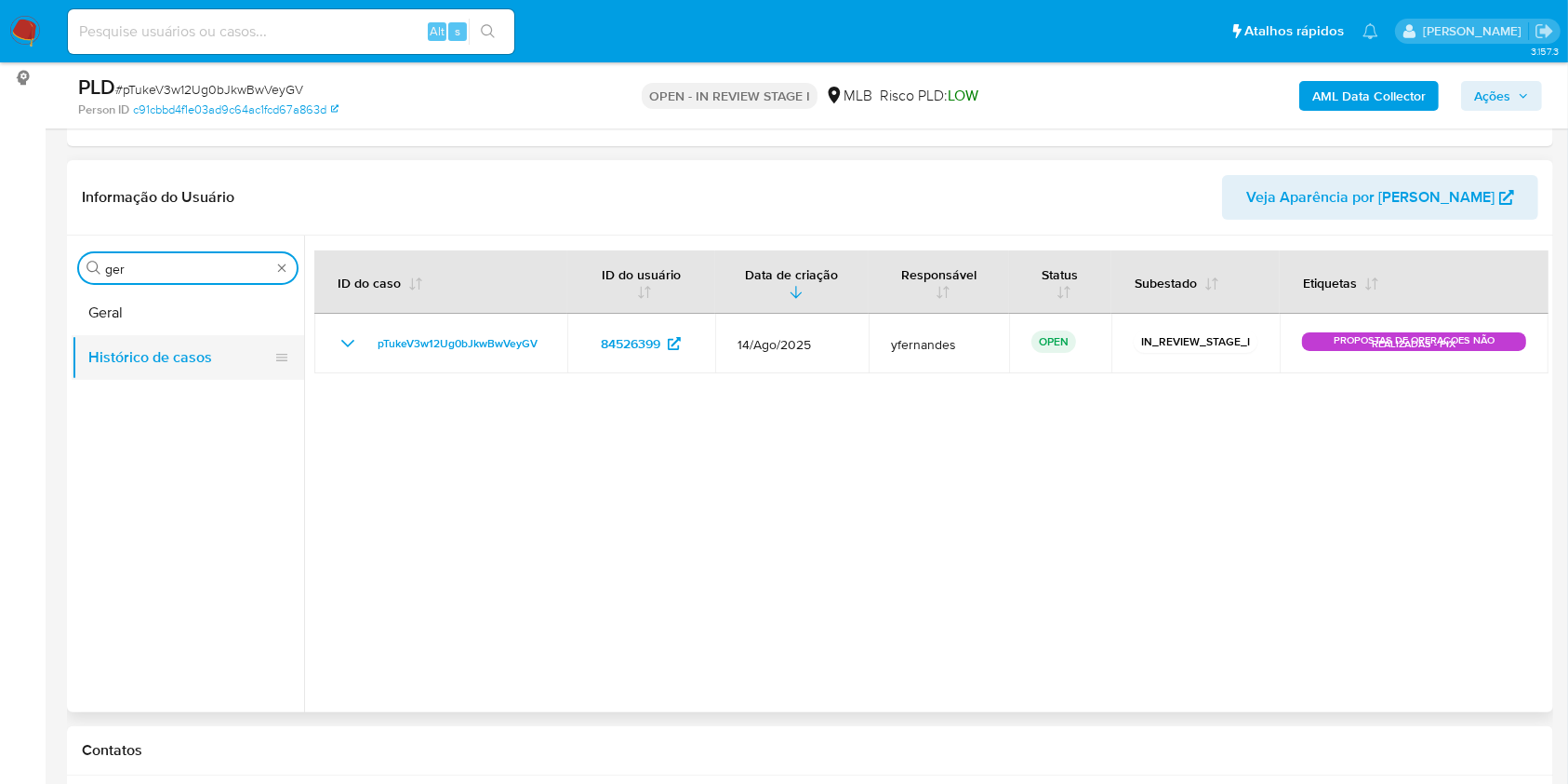
type input "ger"
click at [99, 344] on button "Histórico de casos" at bounding box center [181, 357] width 218 height 45
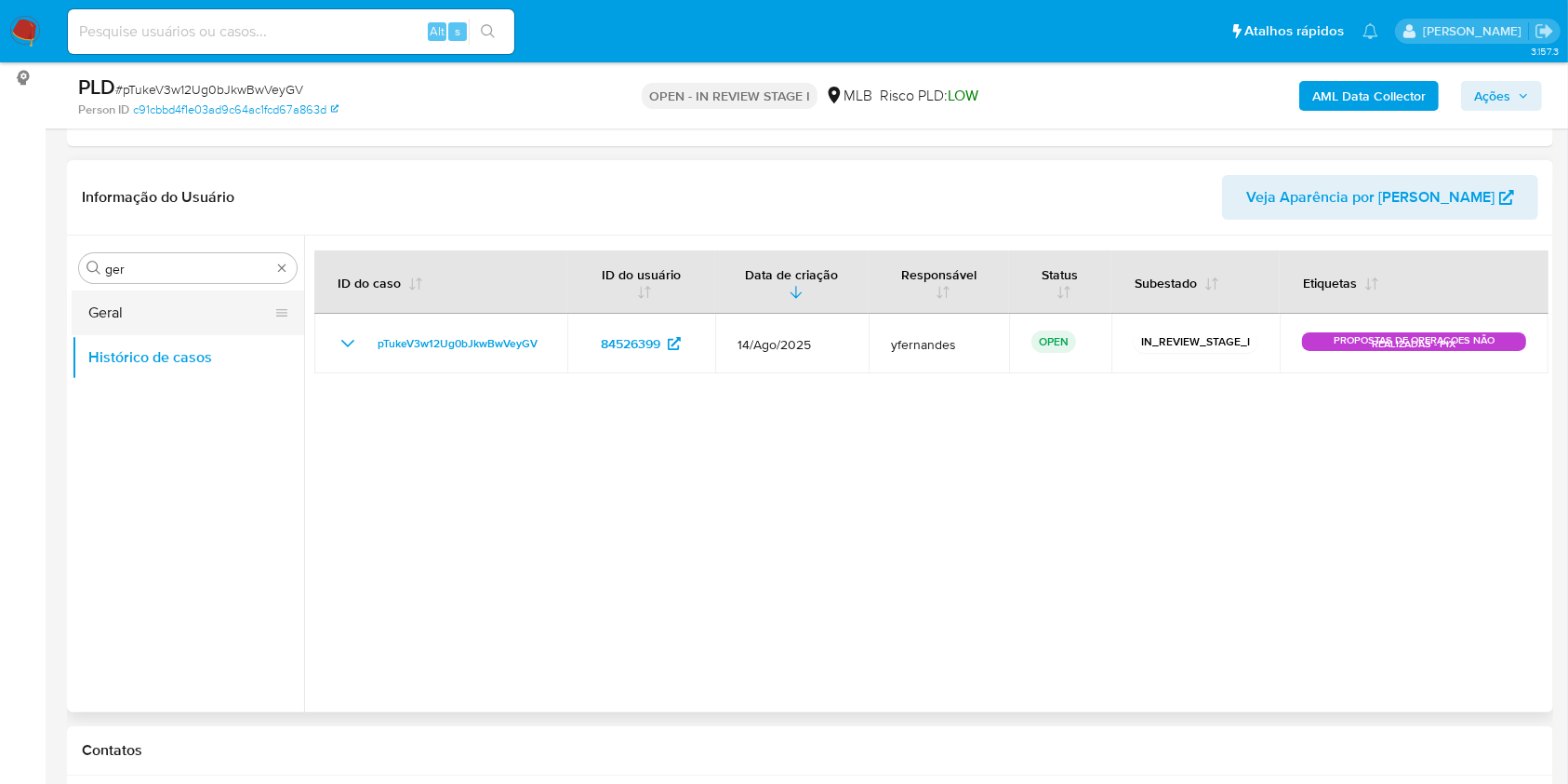
click at [117, 300] on button "Geral" at bounding box center [181, 313] width 218 height 45
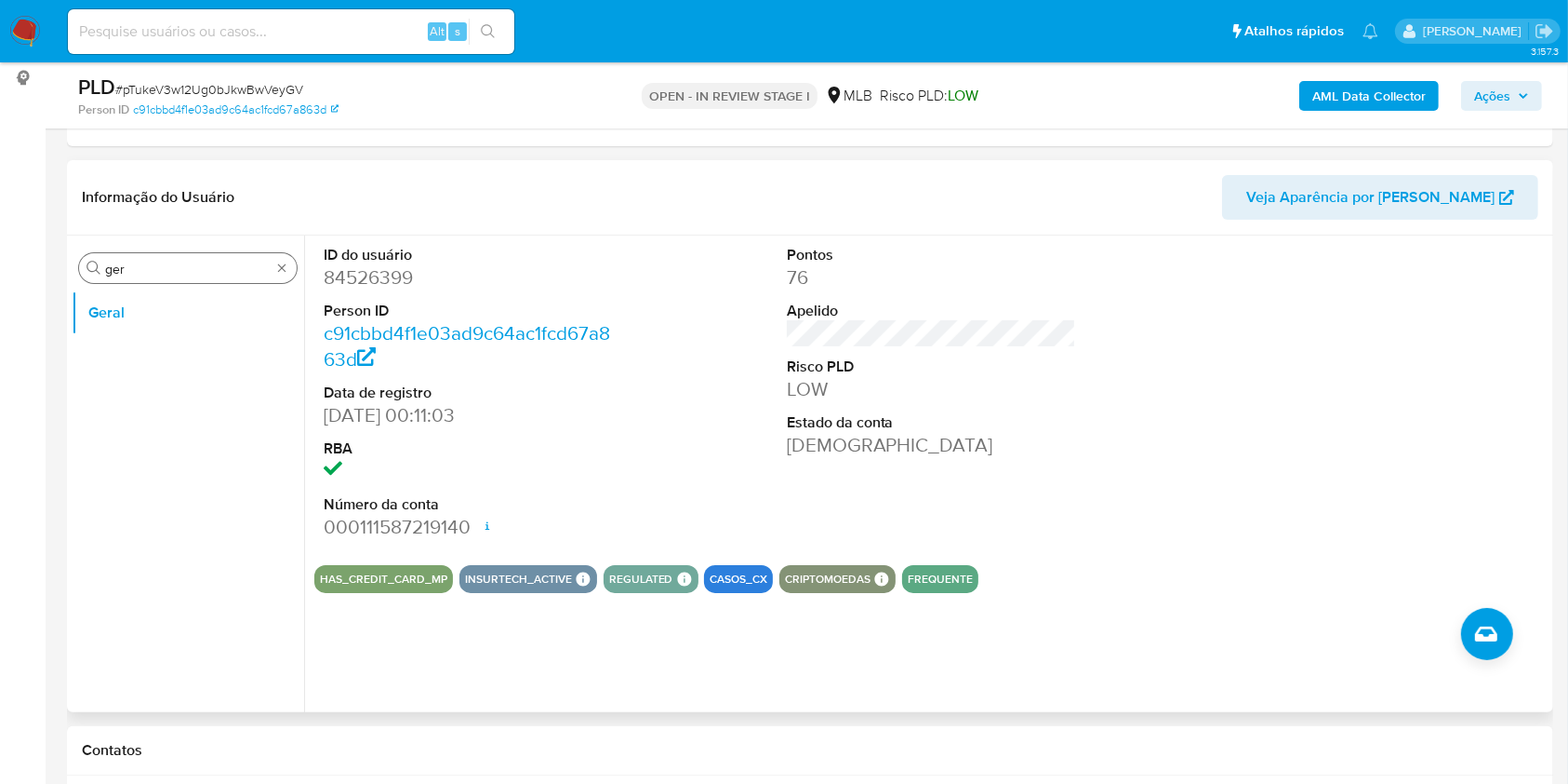
click at [156, 280] on div "Procurar ger" at bounding box center [188, 268] width 218 height 30
click at [141, 269] on input "ger" at bounding box center [188, 269] width 166 height 17
click at [140, 269] on input "ger" at bounding box center [188, 269] width 166 height 17
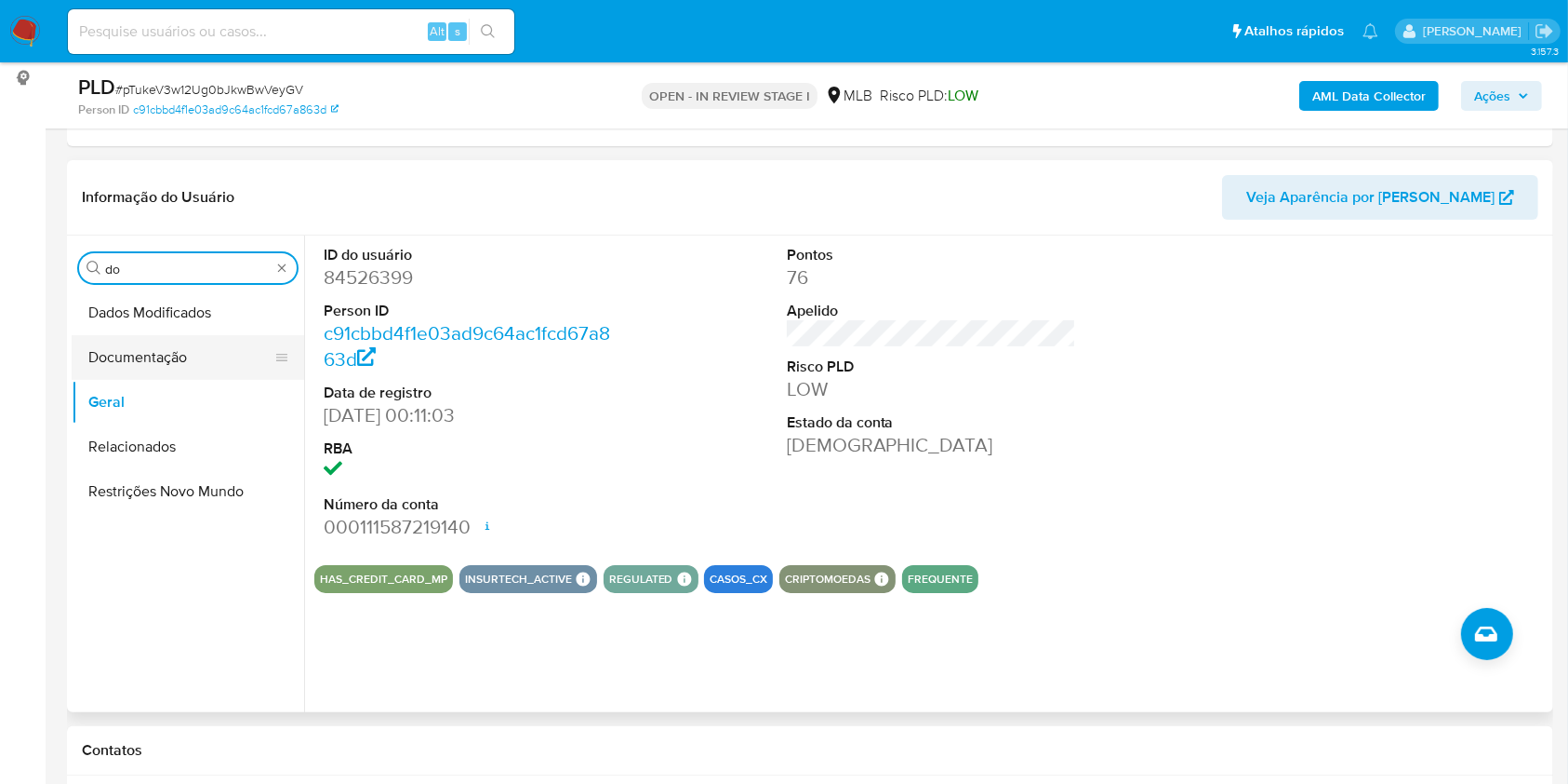
type input "do"
click at [125, 347] on button "Documentação" at bounding box center [181, 357] width 218 height 45
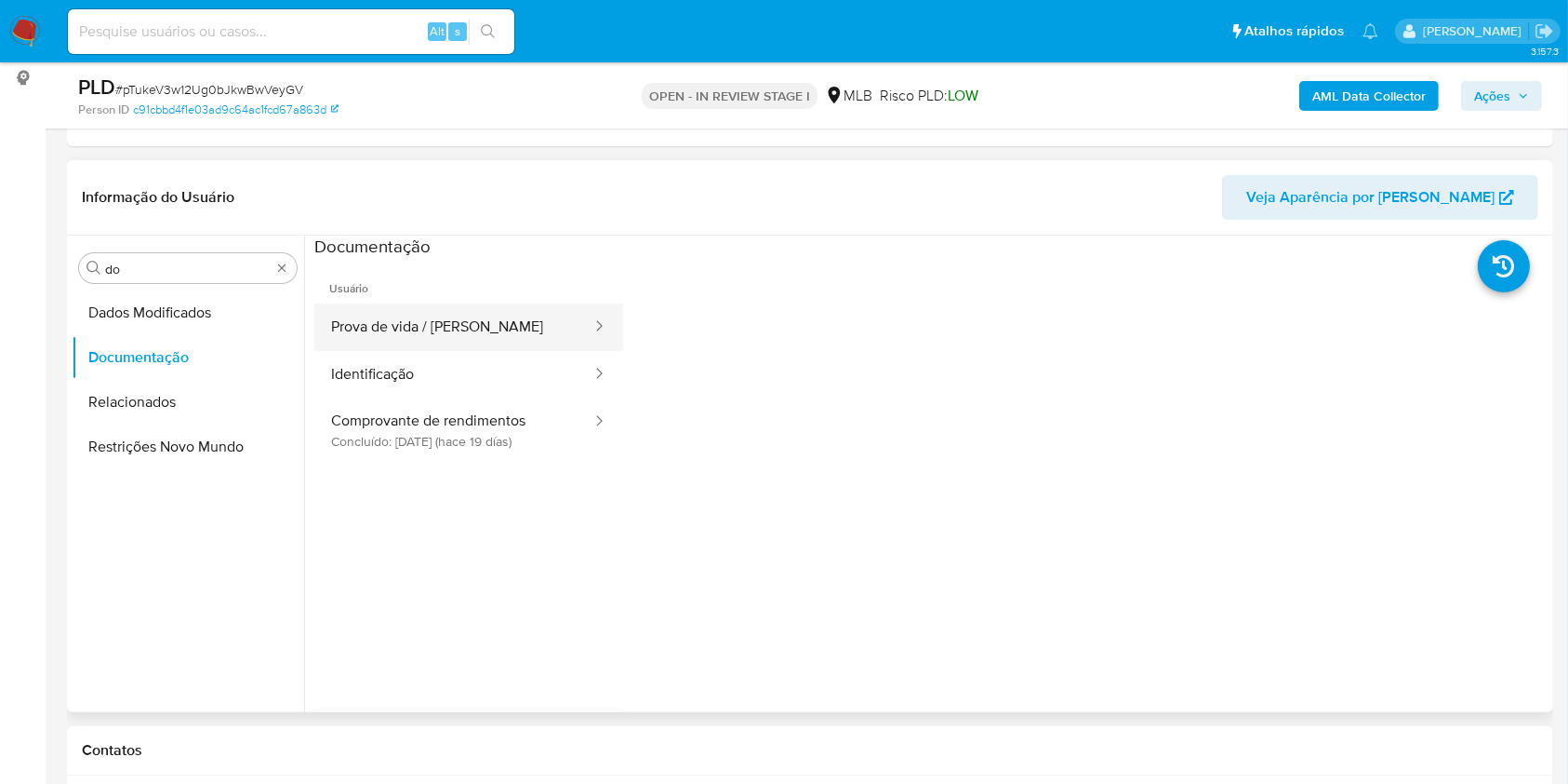
click at [417, 315] on button "Prova de vida / [PERSON_NAME]" at bounding box center [454, 328] width 279 height 48
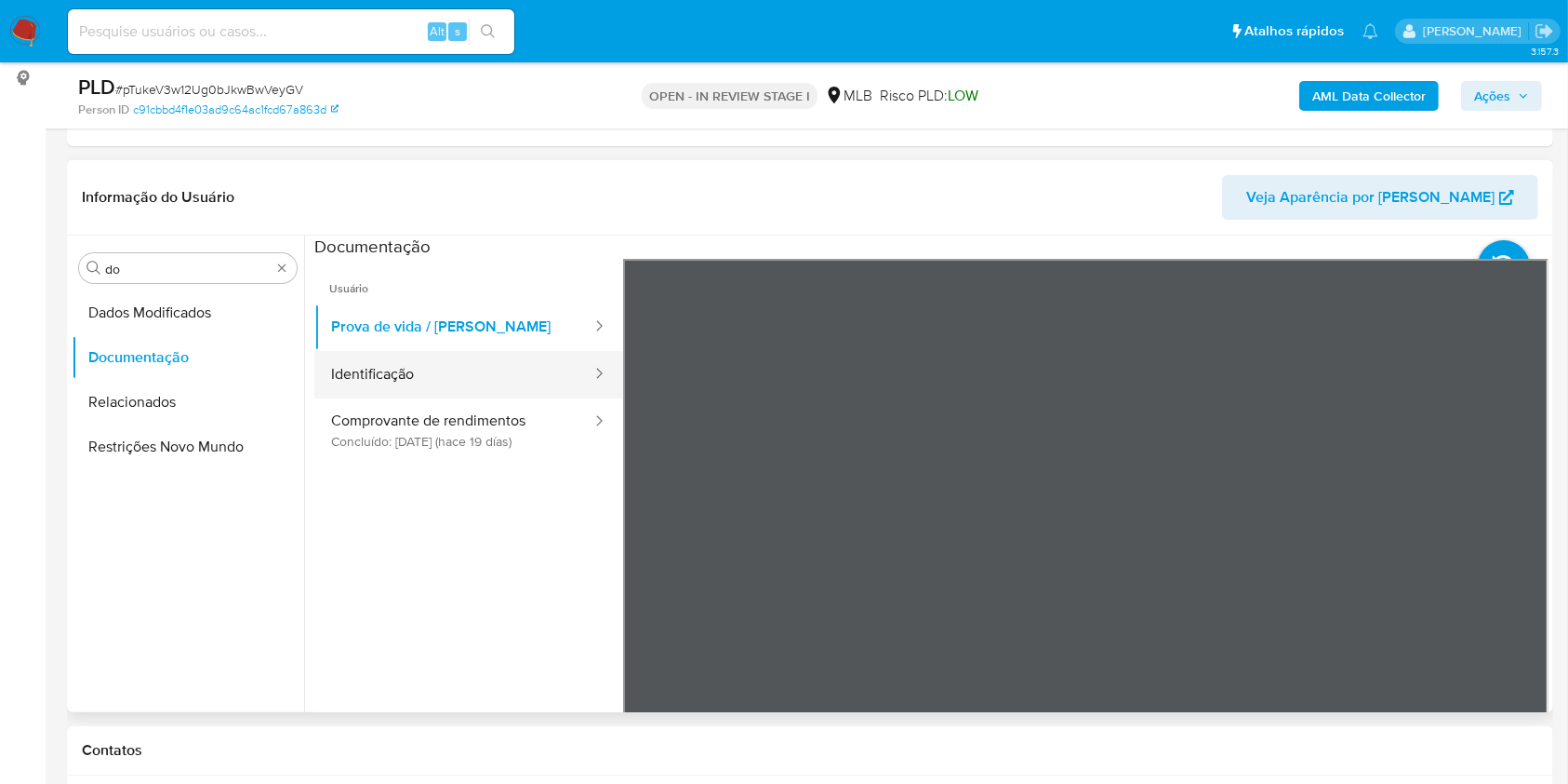
click at [464, 382] on button "Identificação" at bounding box center [454, 375] width 279 height 48
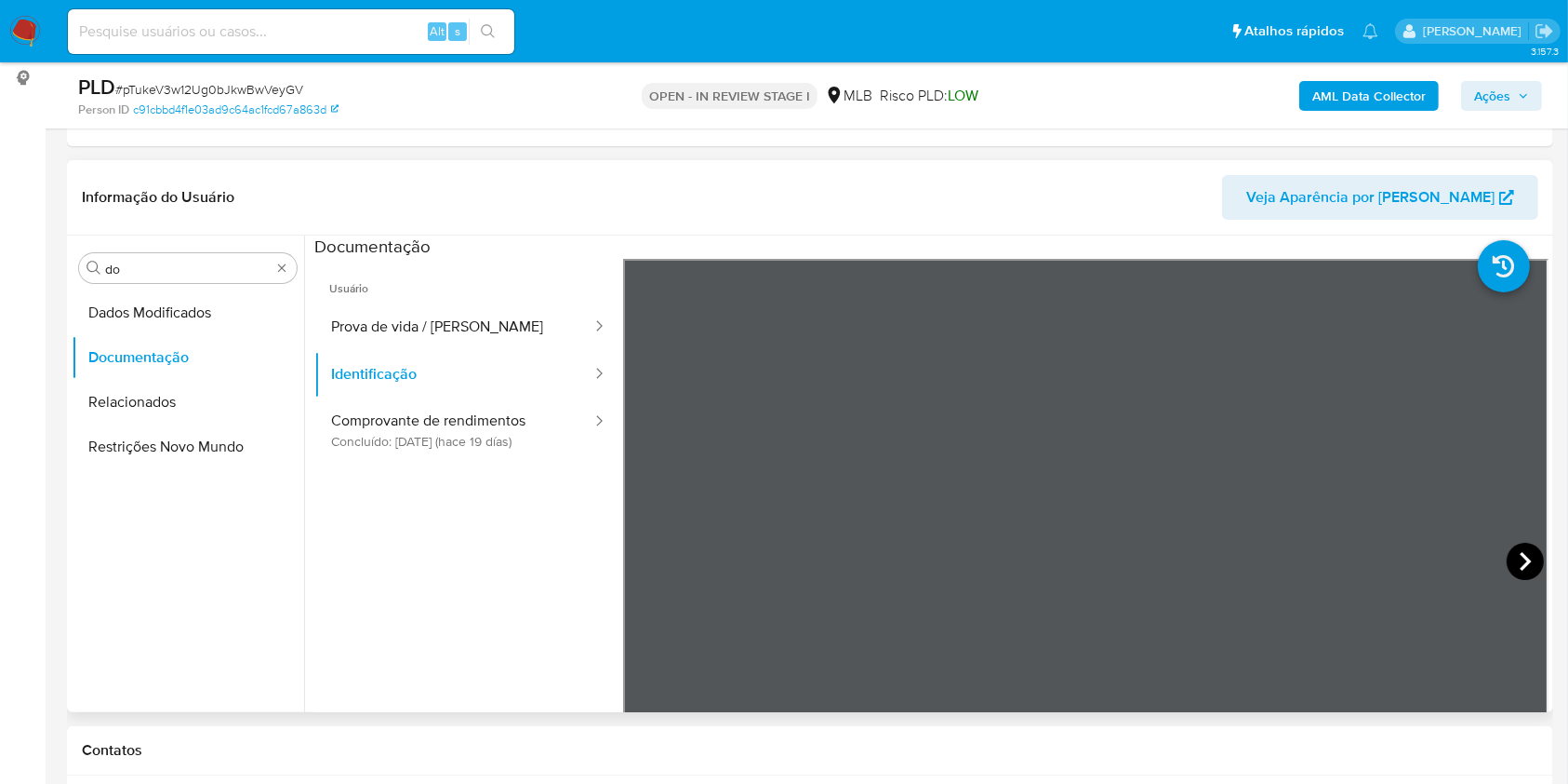
click at [1508, 547] on icon at bounding box center [1524, 560] width 37 height 37
click at [439, 445] on button "Comprovante de rendimentos Concluído: [DATE] (hace 19 días)" at bounding box center [454, 429] width 279 height 63
click at [1510, 559] on icon at bounding box center [1524, 560] width 37 height 37
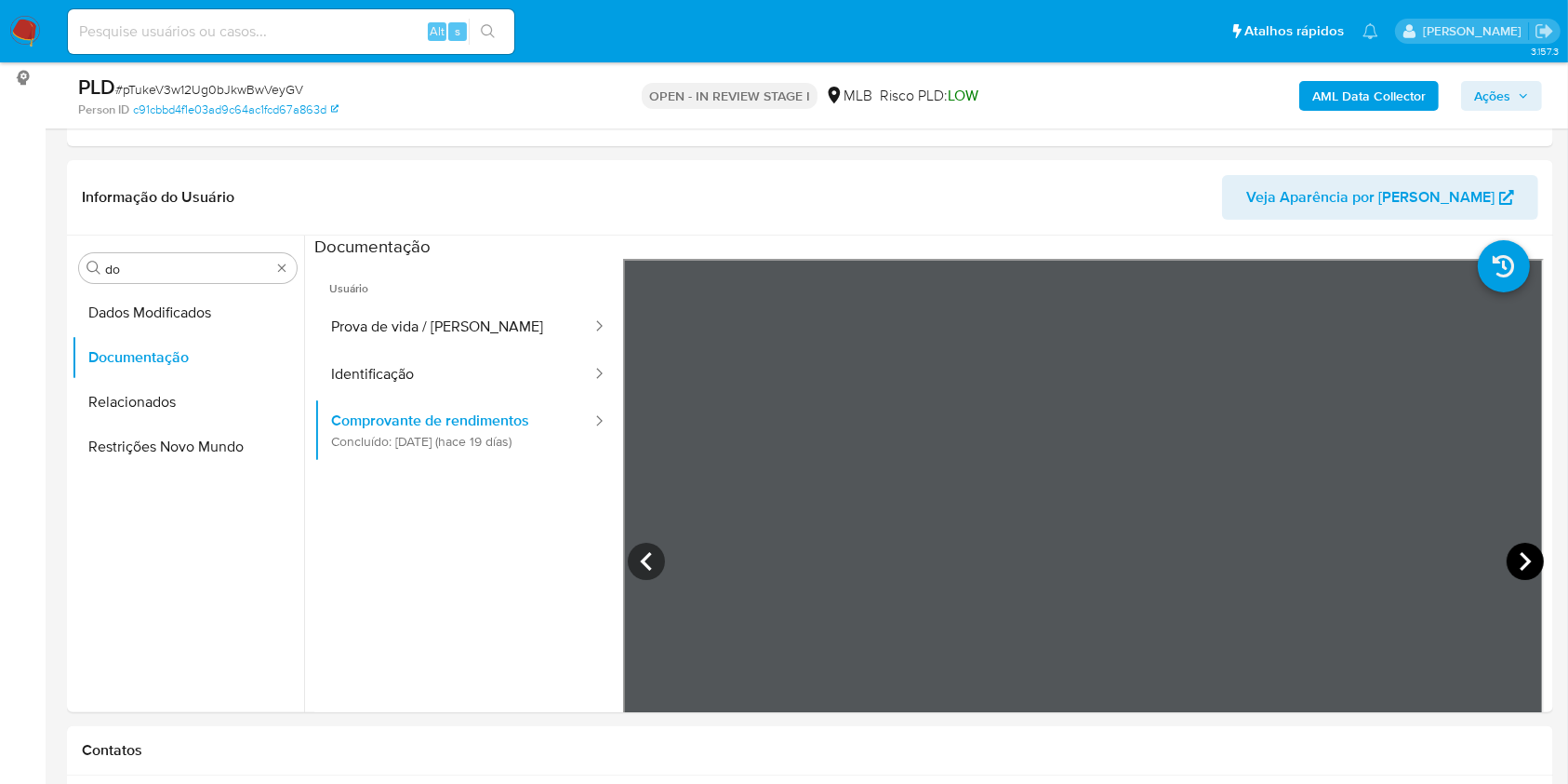
click at [1519, 553] on icon at bounding box center [1524, 561] width 11 height 19
click at [1519, 551] on icon at bounding box center [1524, 560] width 37 height 37
click at [1506, 568] on icon at bounding box center [1524, 560] width 37 height 37
click at [1519, 567] on icon at bounding box center [1524, 561] width 11 height 19
click at [1506, 557] on icon at bounding box center [1524, 560] width 37 height 37
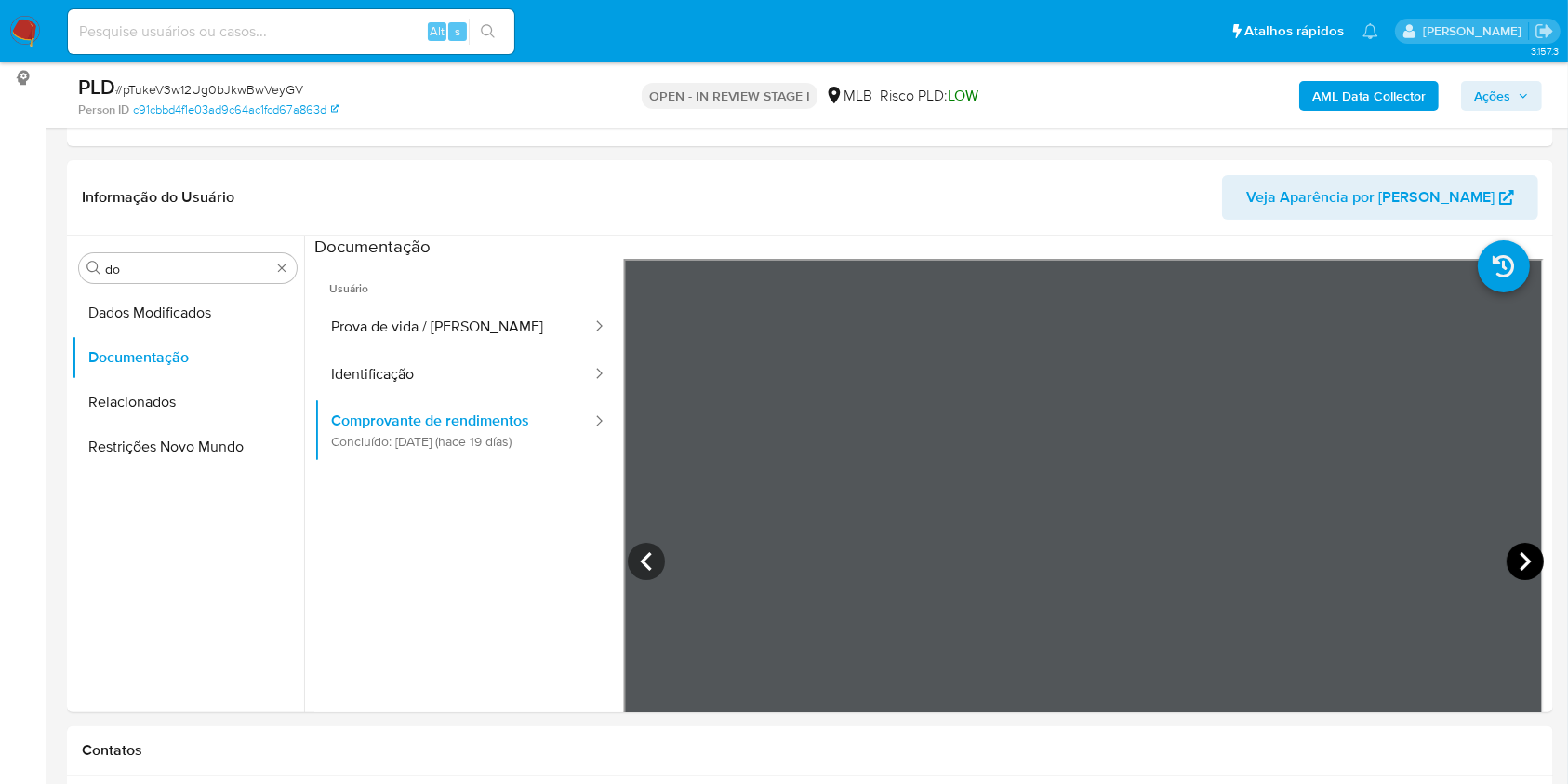
click at [1506, 554] on icon at bounding box center [1524, 560] width 37 height 37
click at [650, 563] on icon at bounding box center [646, 560] width 37 height 37
click at [1508, 562] on icon at bounding box center [1524, 560] width 37 height 37
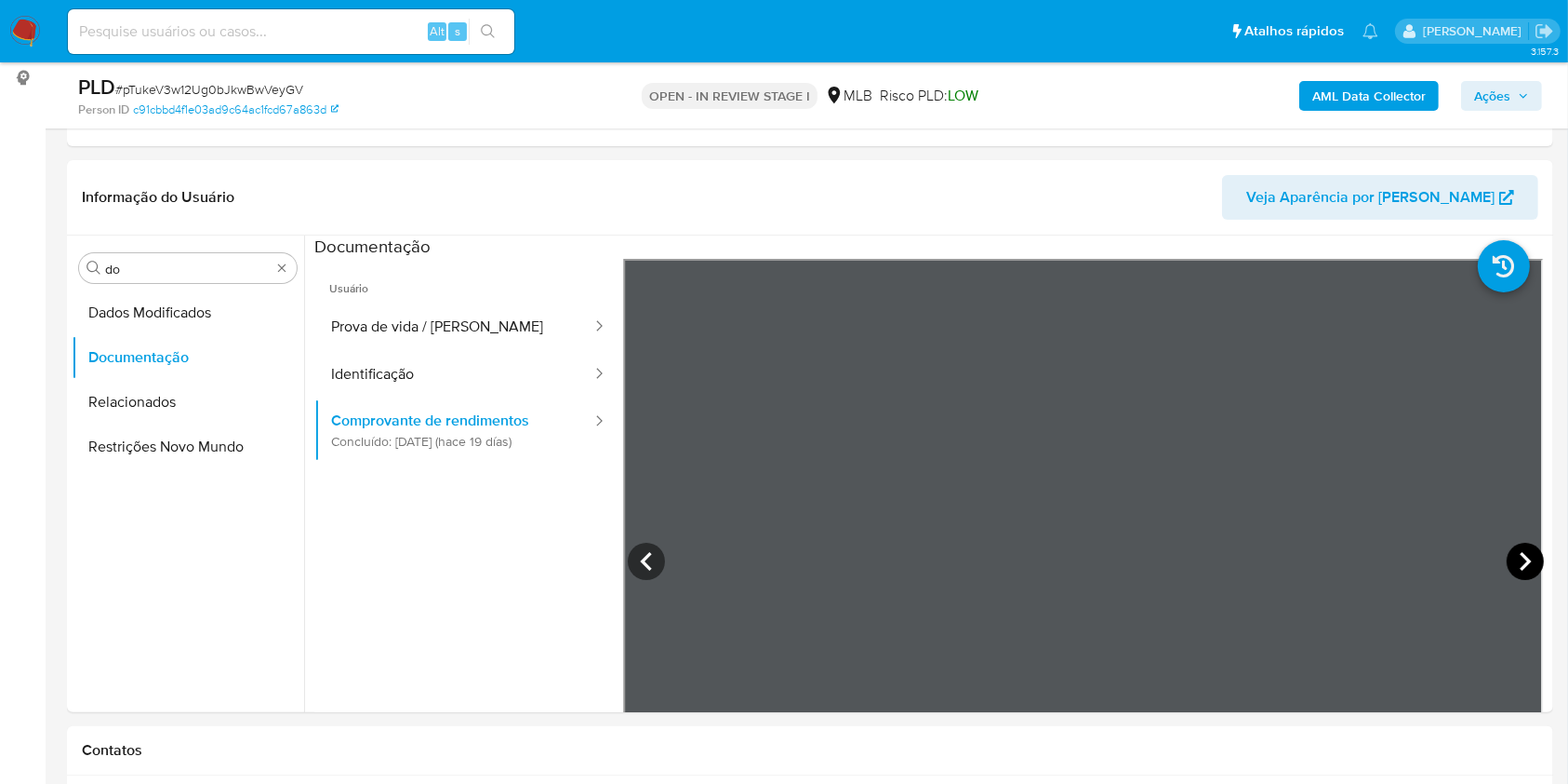
click at [1509, 543] on icon at bounding box center [1524, 560] width 37 height 37
click at [217, 264] on input "do" at bounding box center [188, 269] width 166 height 17
click at [216, 264] on input "do" at bounding box center [188, 269] width 166 height 17
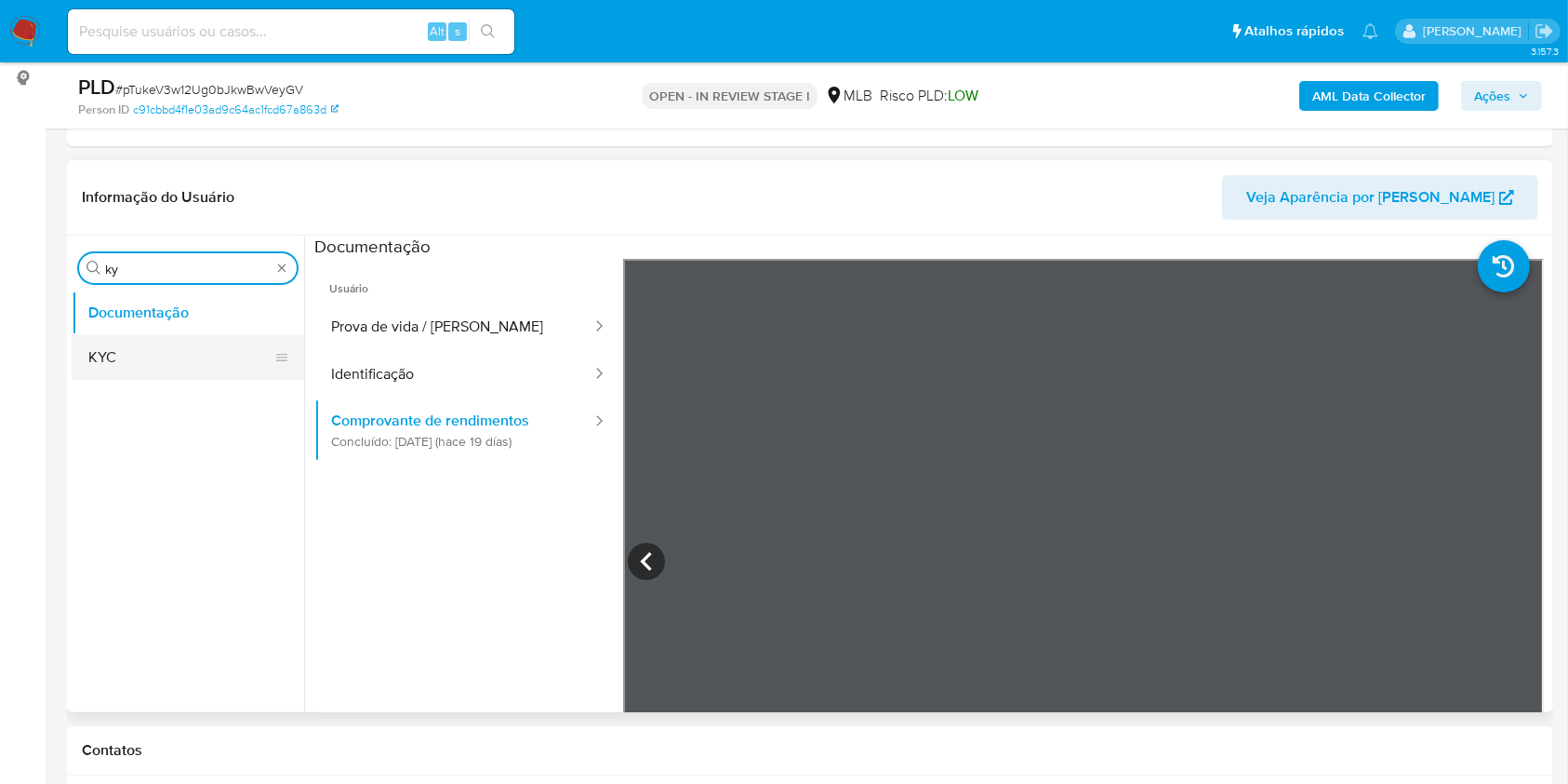
type input "ky"
click at [154, 369] on button "KYC" at bounding box center [181, 357] width 218 height 45
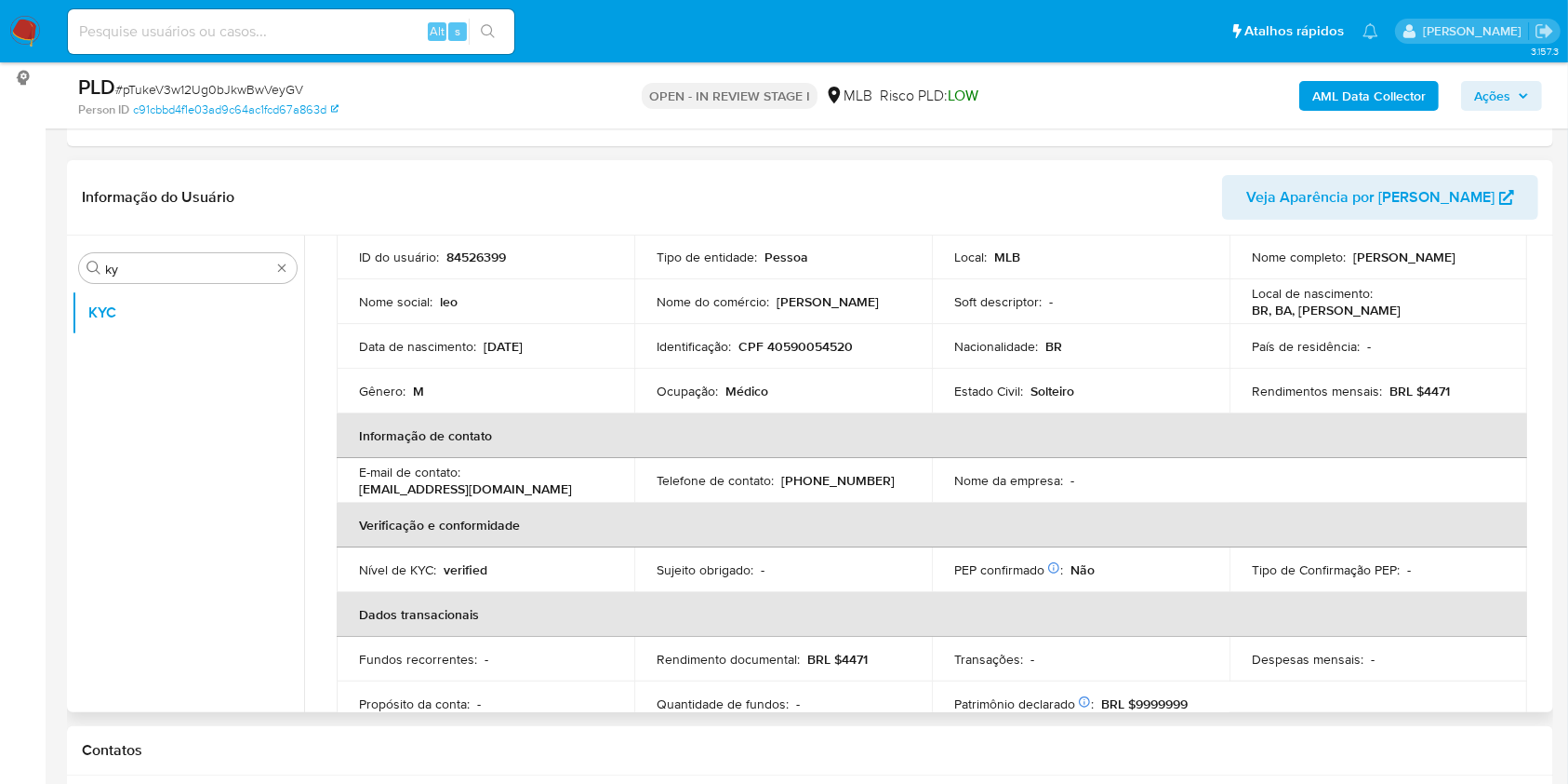
scroll to position [141, 0]
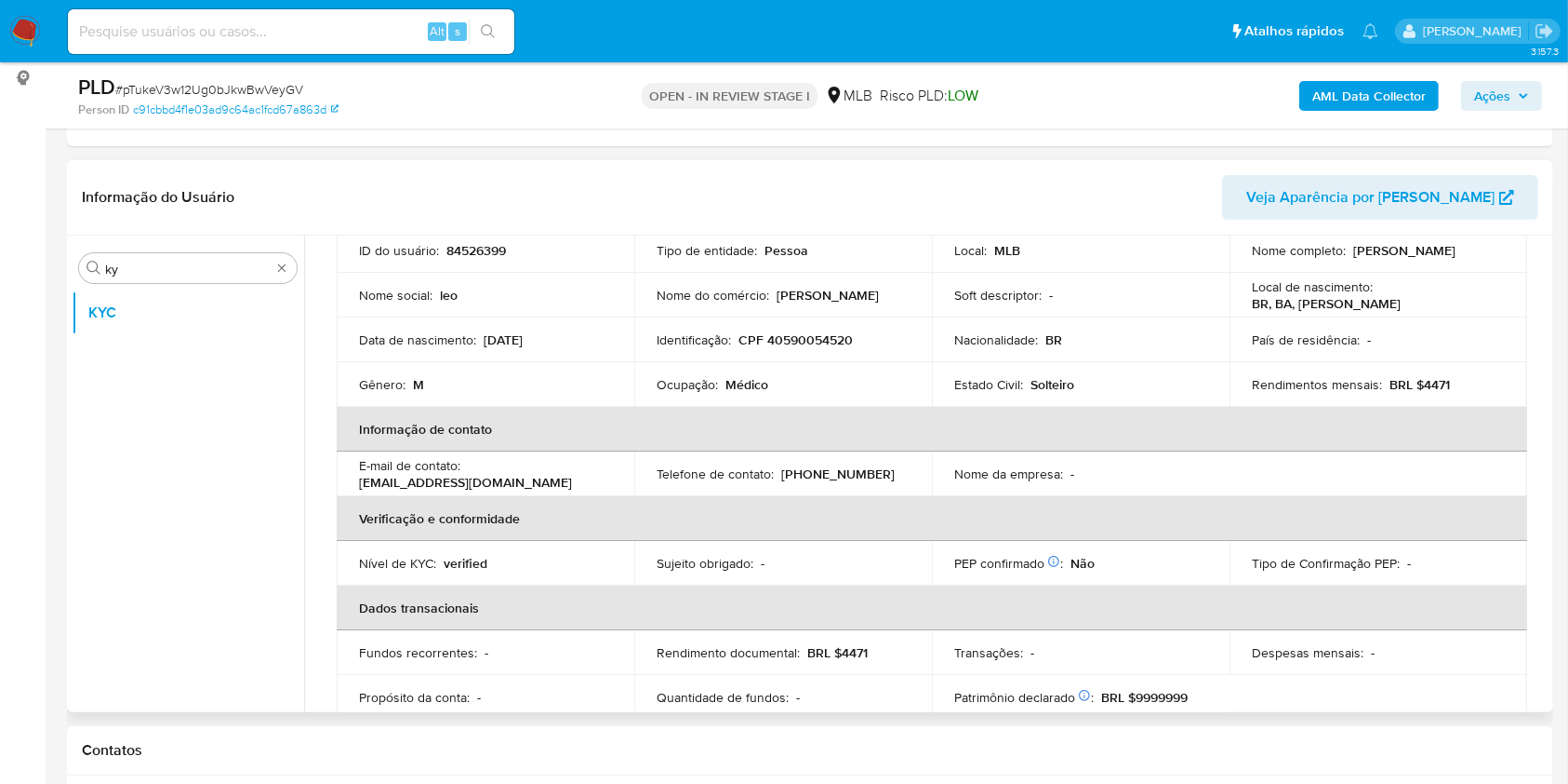
click at [682, 376] on p "Ocupação :" at bounding box center [687, 384] width 61 height 17
drag, startPoint x: 682, startPoint y: 376, endPoint x: 896, endPoint y: 492, distance: 243.4
click at [682, 377] on p "Ocupação :" at bounding box center [687, 384] width 61 height 17
copy div "Ocupação : Médico"
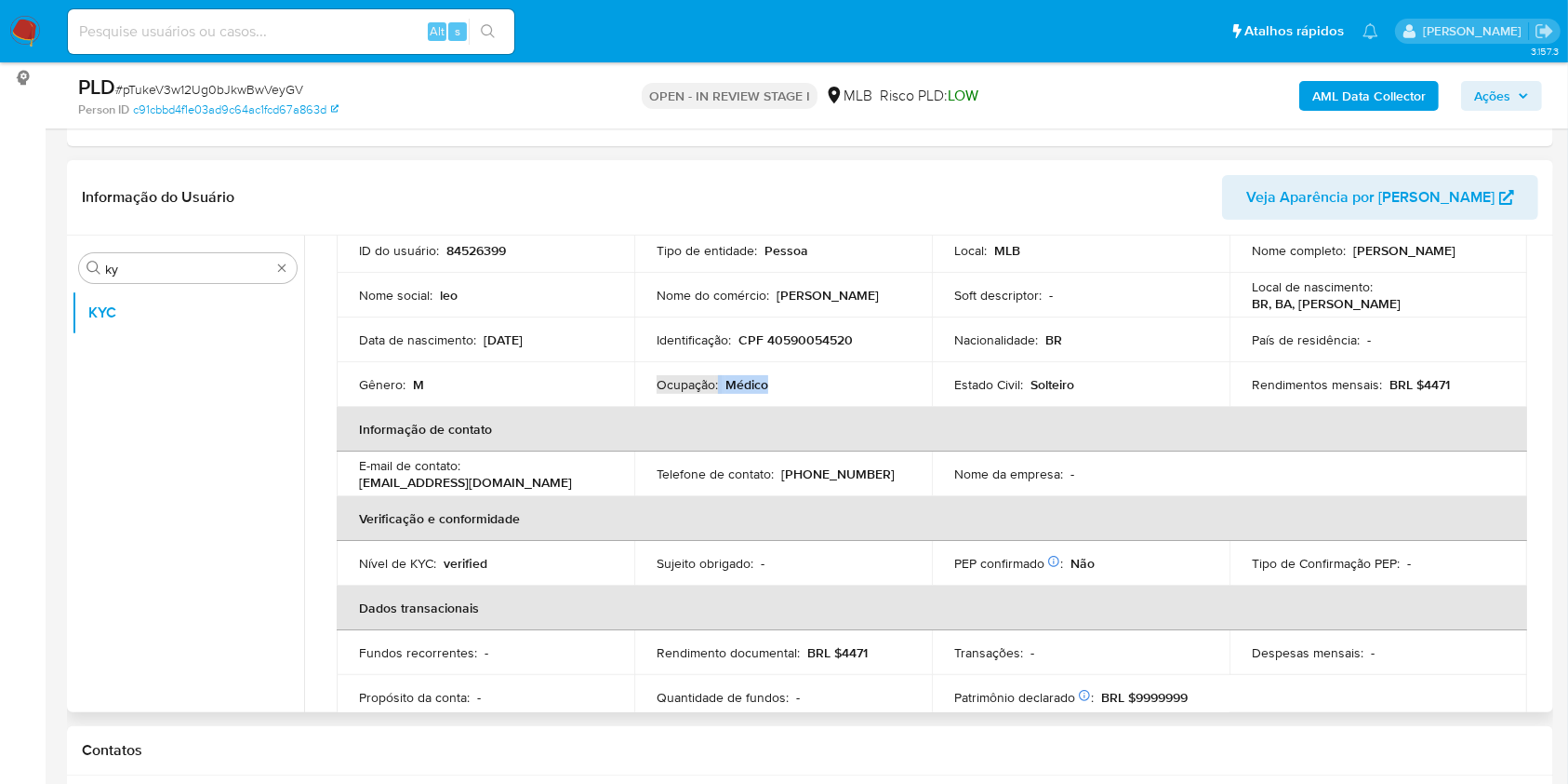
click at [824, 453] on td "Telefone de contato : [PHONE_NUMBER]" at bounding box center [783, 473] width 297 height 45
click at [1437, 383] on p "BRL $4471" at bounding box center [1419, 384] width 61 height 17
drag, startPoint x: 1437, startPoint y: 383, endPoint x: 1428, endPoint y: 389, distance: 10.8
click at [1436, 383] on p "BRL $4471" at bounding box center [1419, 384] width 61 height 17
copy p "4471"
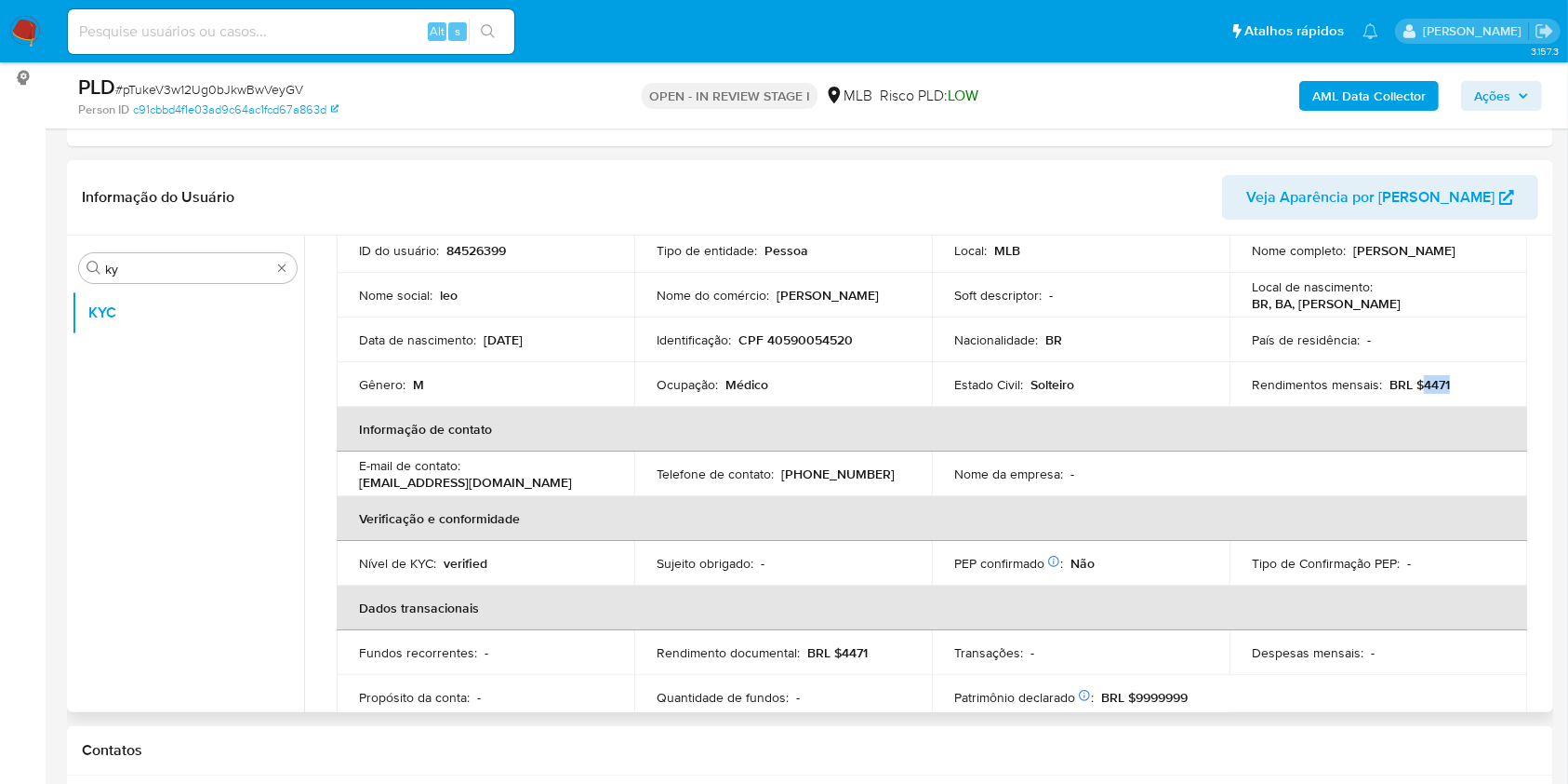
click at [773, 407] on th "Informação de contato" at bounding box center [931, 428] width 1191 height 45
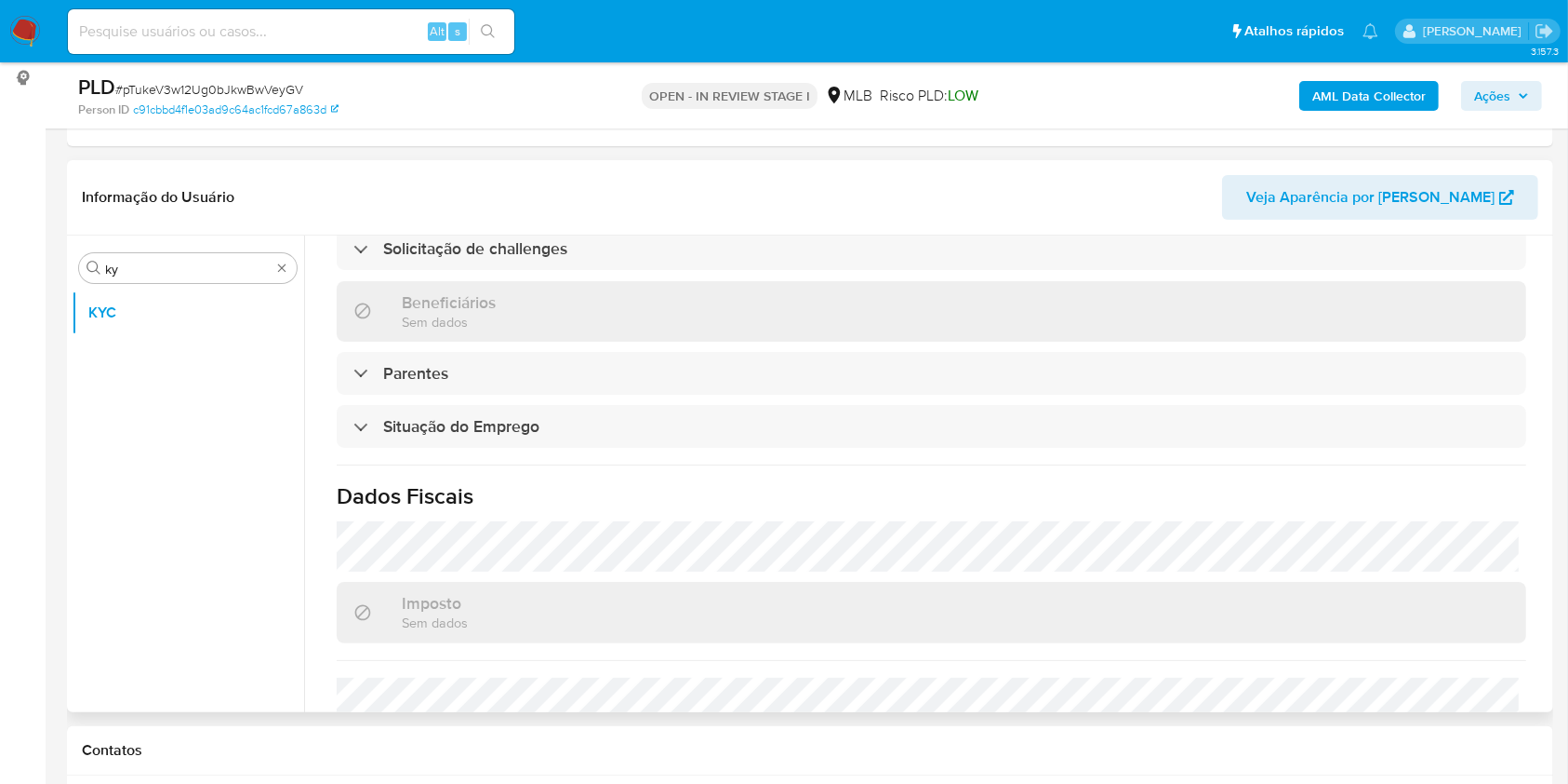
scroll to position [791, 0]
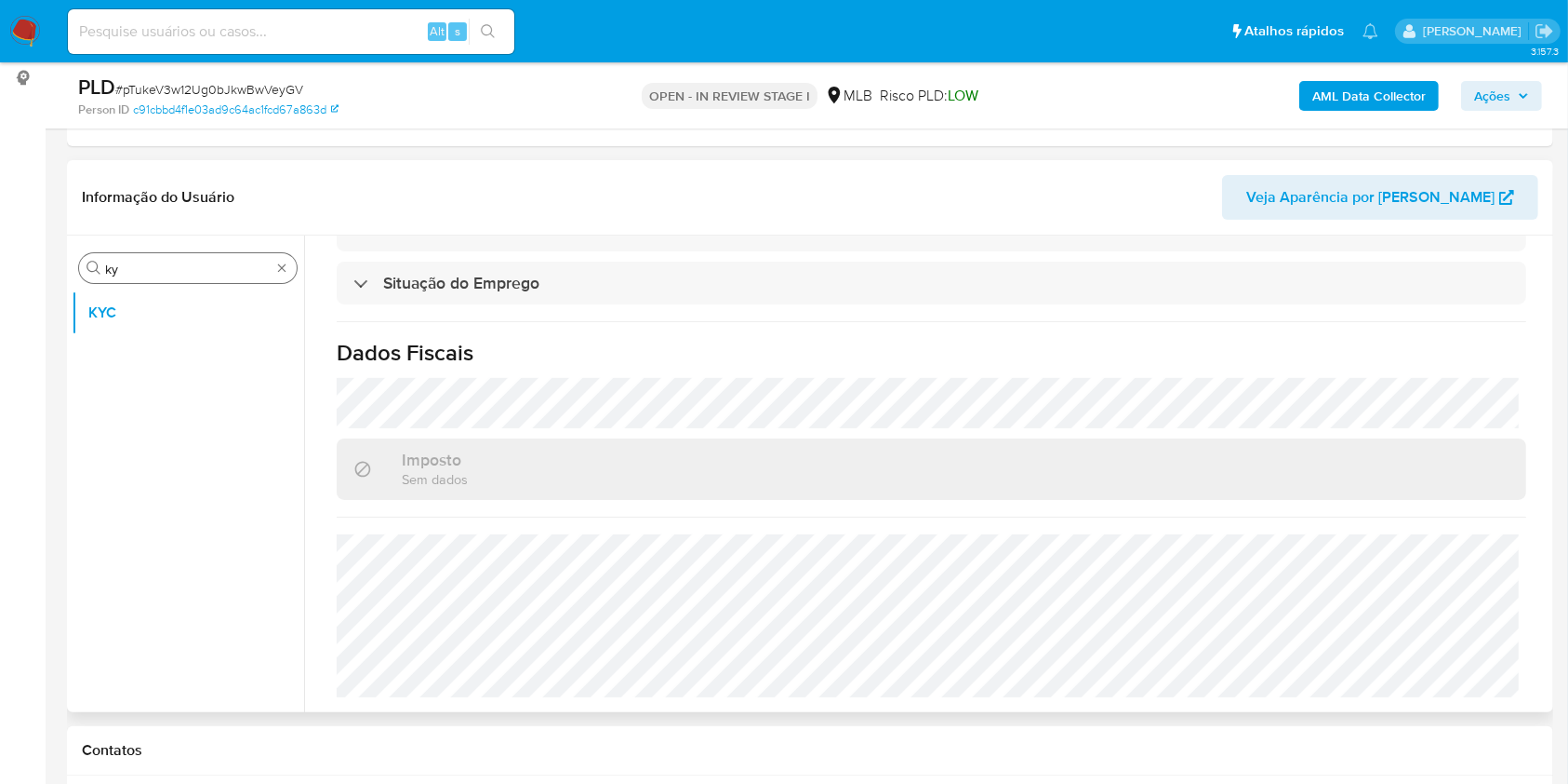
click at [160, 253] on div "Procurar ky" at bounding box center [188, 268] width 218 height 30
click at [167, 262] on input "ky" at bounding box center [188, 269] width 166 height 17
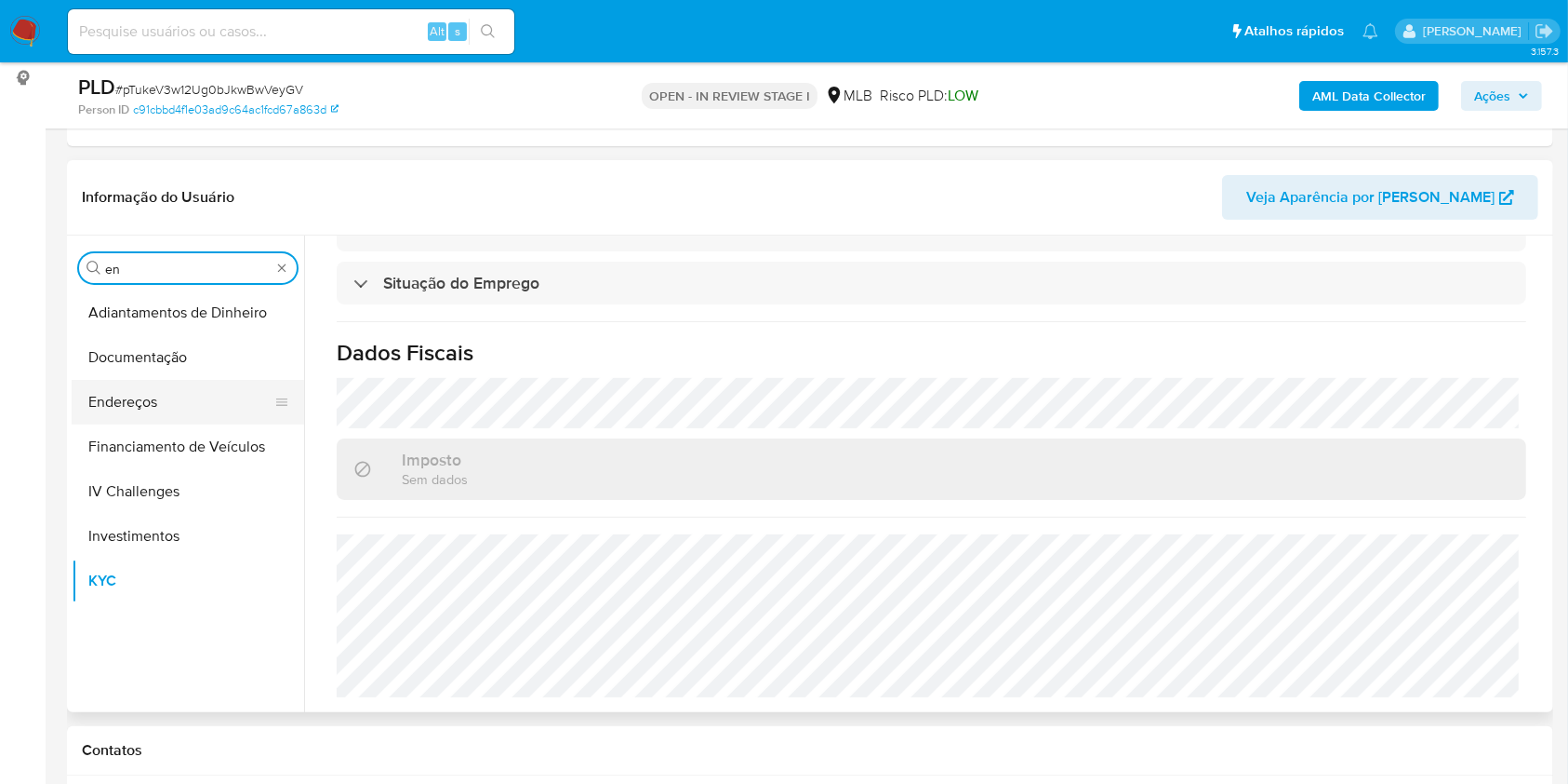
type input "en"
click at [124, 400] on button "Endereços" at bounding box center [181, 401] width 218 height 45
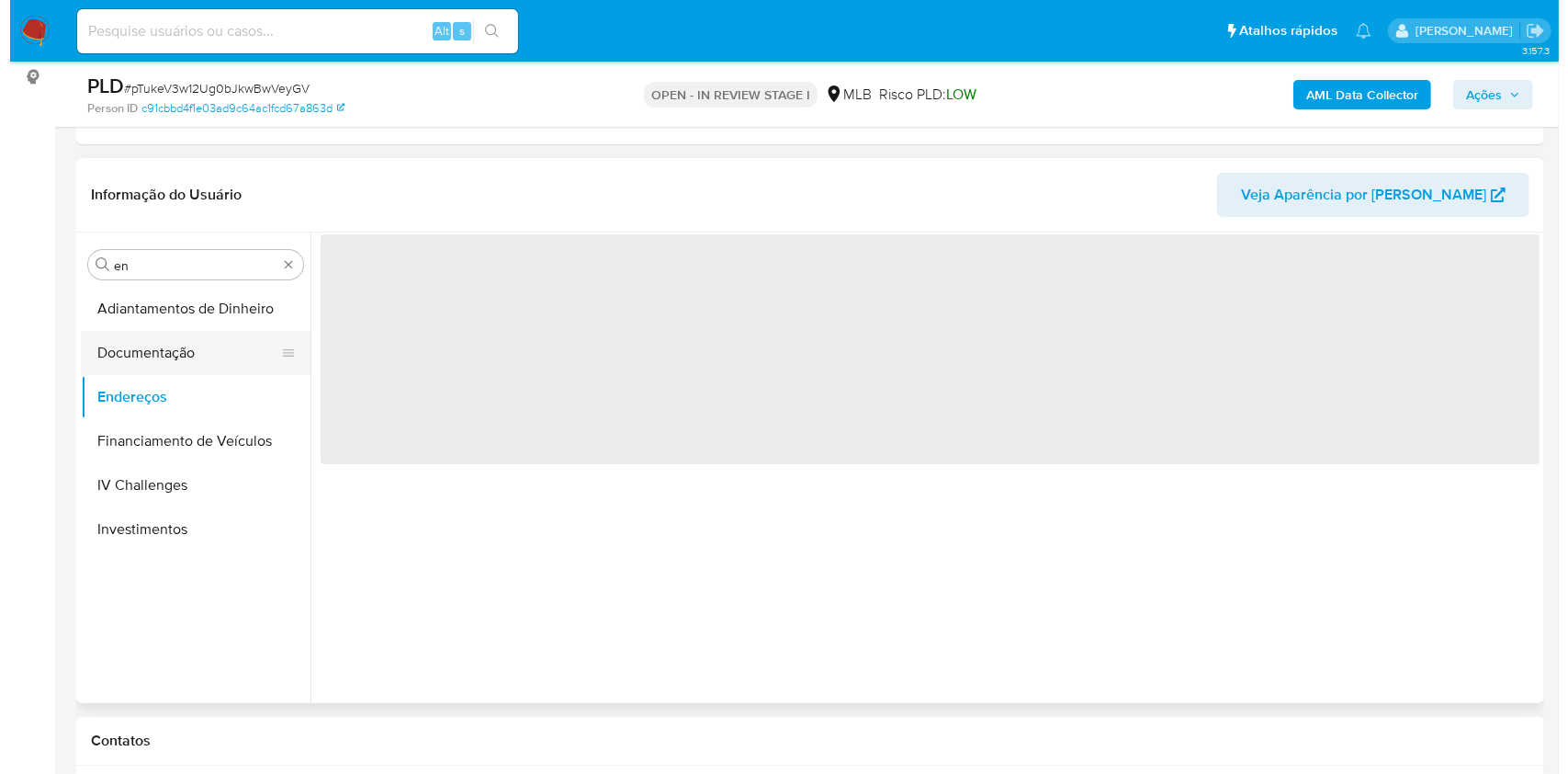
scroll to position [0, 0]
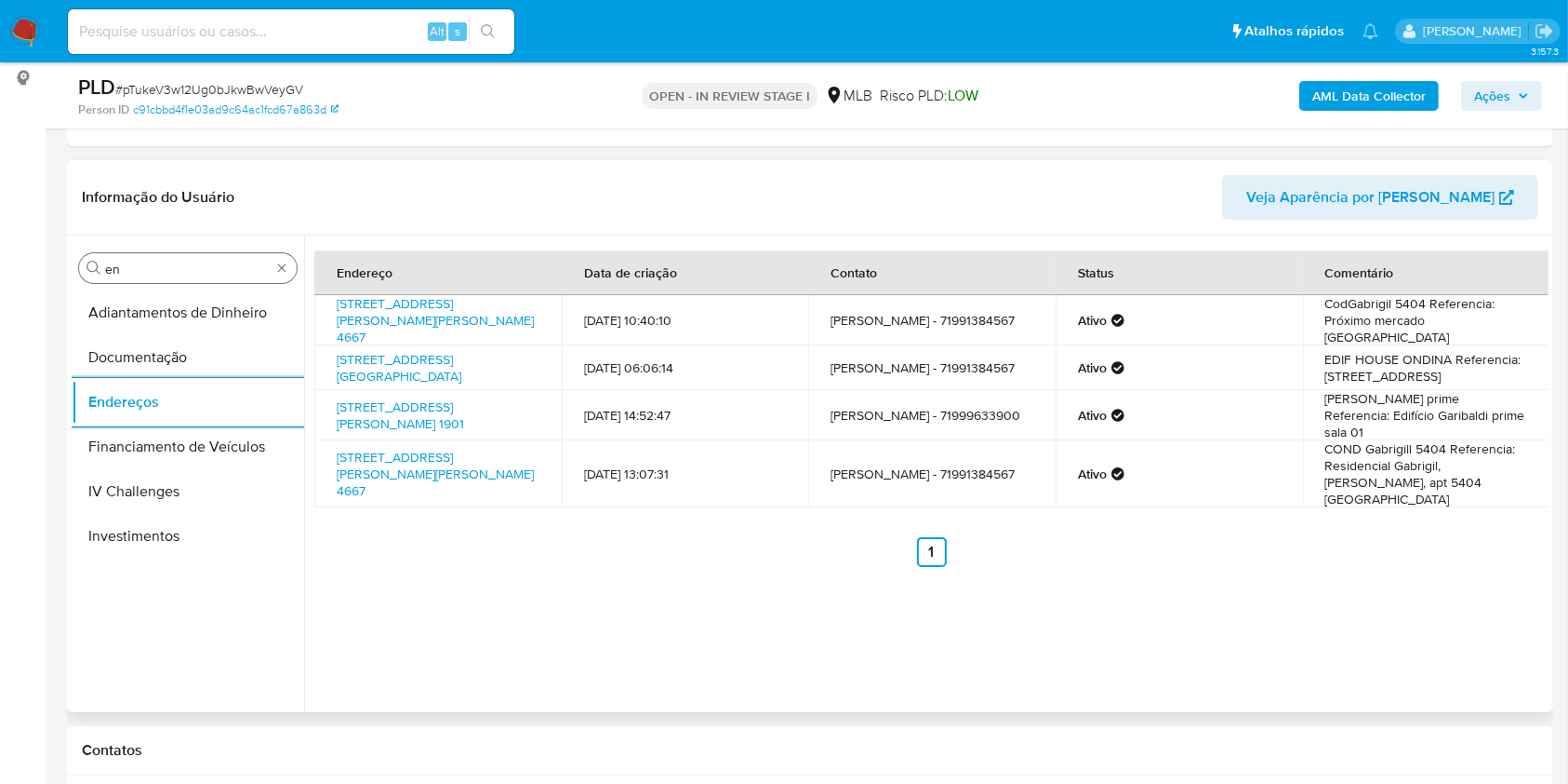
click at [171, 274] on input "en" at bounding box center [188, 269] width 166 height 17
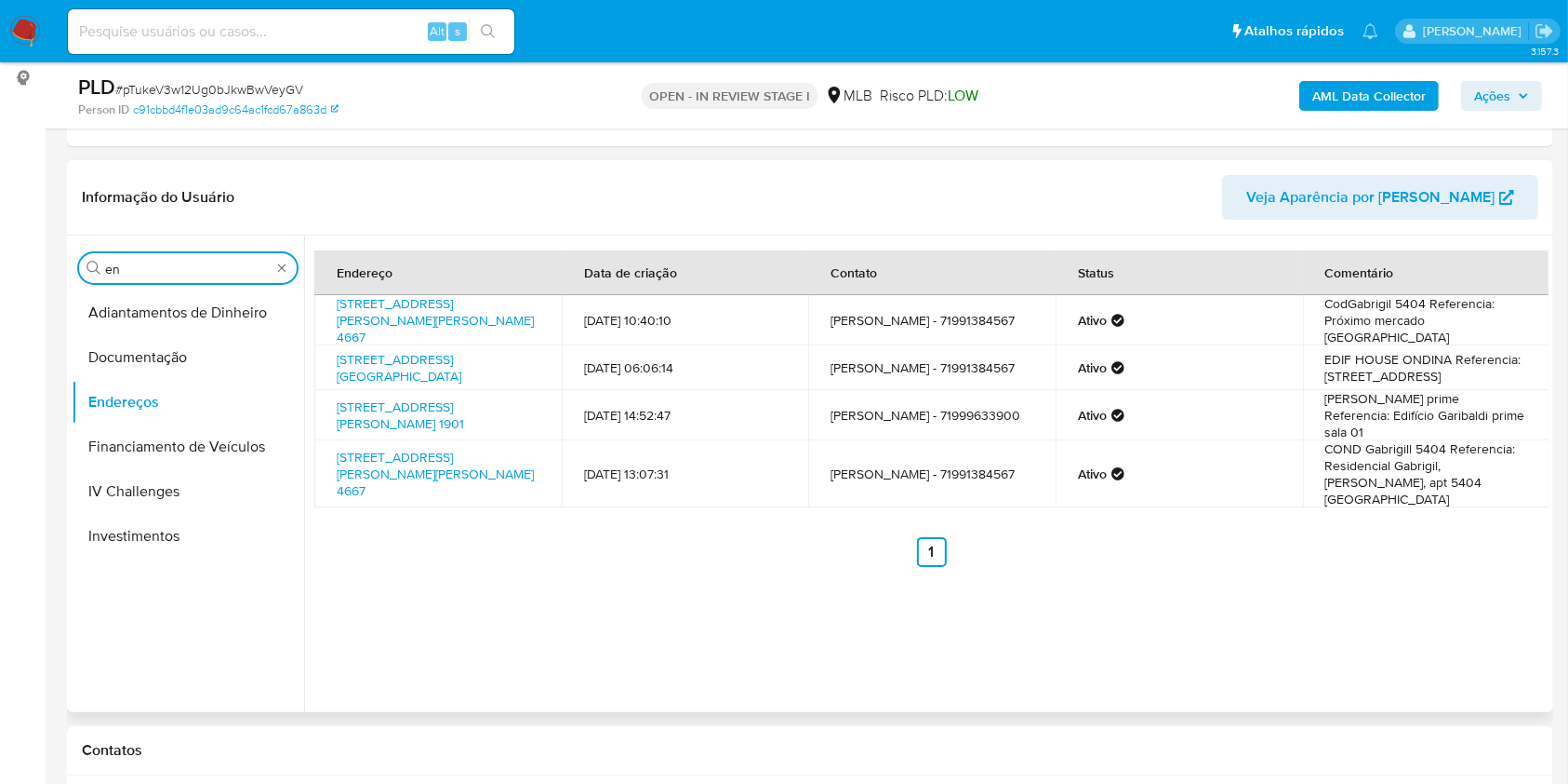
click at [171, 274] on input "en" at bounding box center [188, 269] width 166 height 17
type input "ge"
click at [169, 301] on button "Detalhe da geolocalização" at bounding box center [188, 313] width 233 height 45
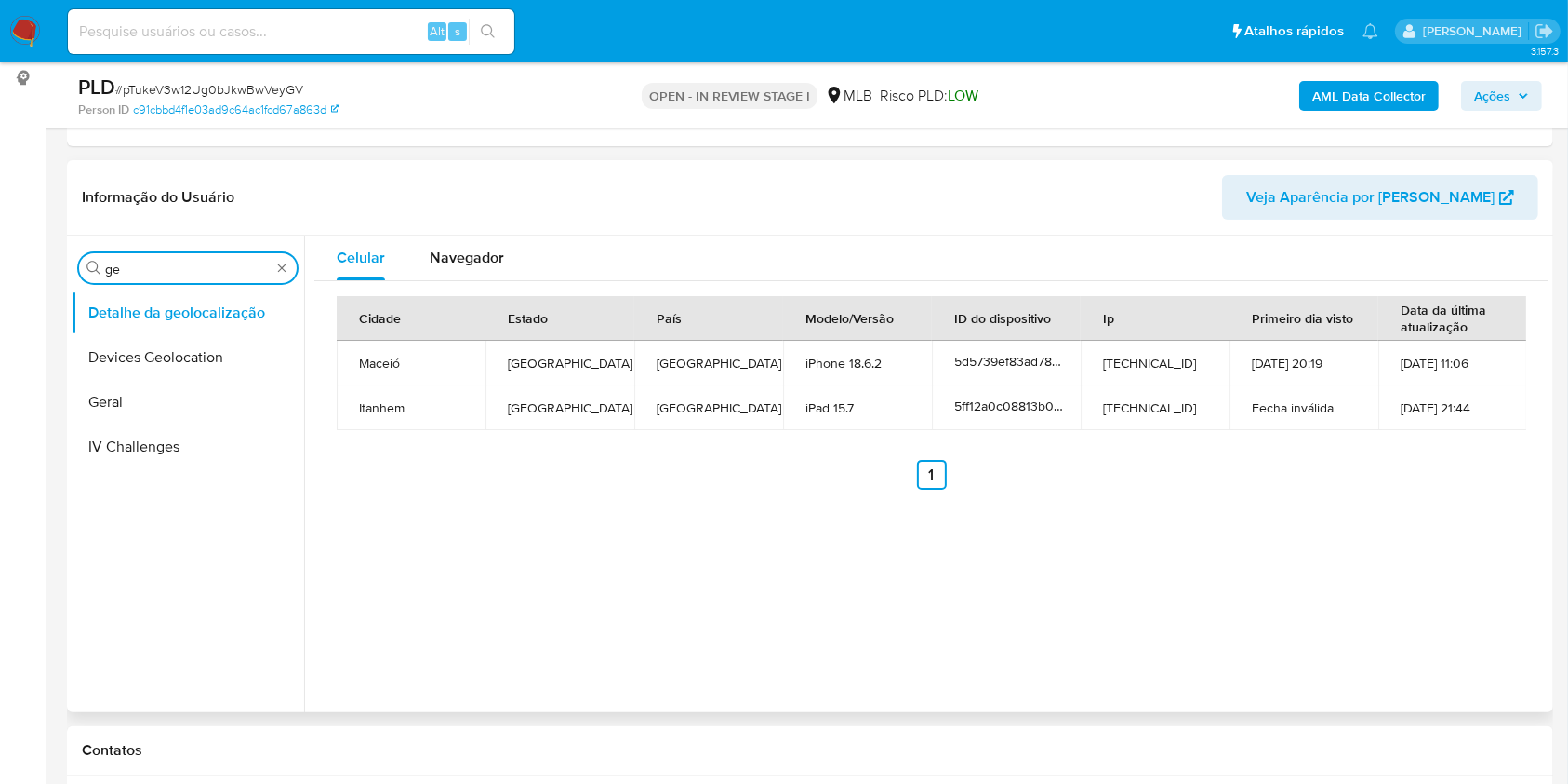
click at [235, 272] on input "ge" at bounding box center [188, 269] width 166 height 17
type input "res"
click at [128, 385] on button "Restrições Novo Mundo" at bounding box center [181, 401] width 218 height 45
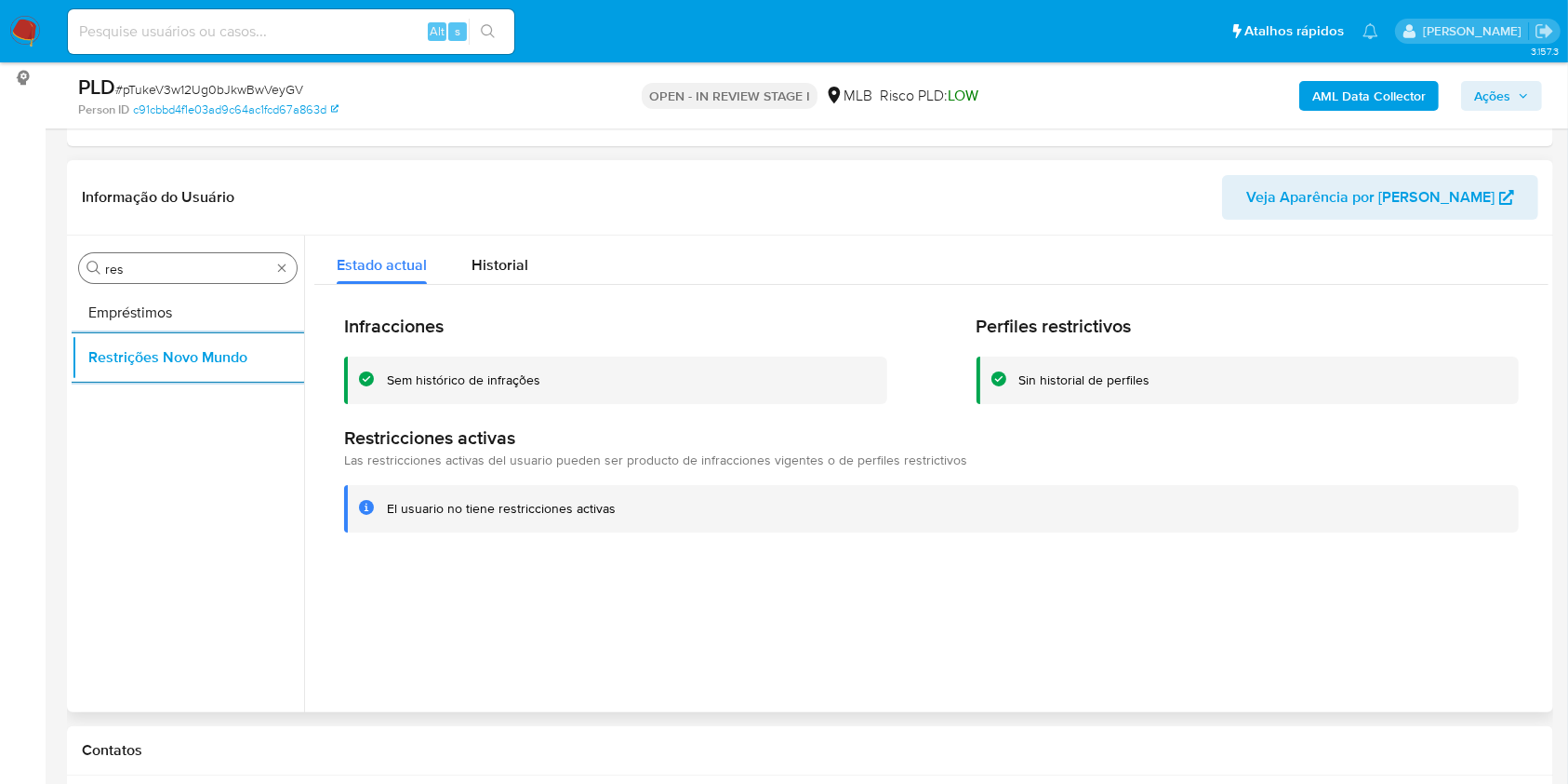
click at [211, 263] on input "res" at bounding box center [188, 269] width 166 height 17
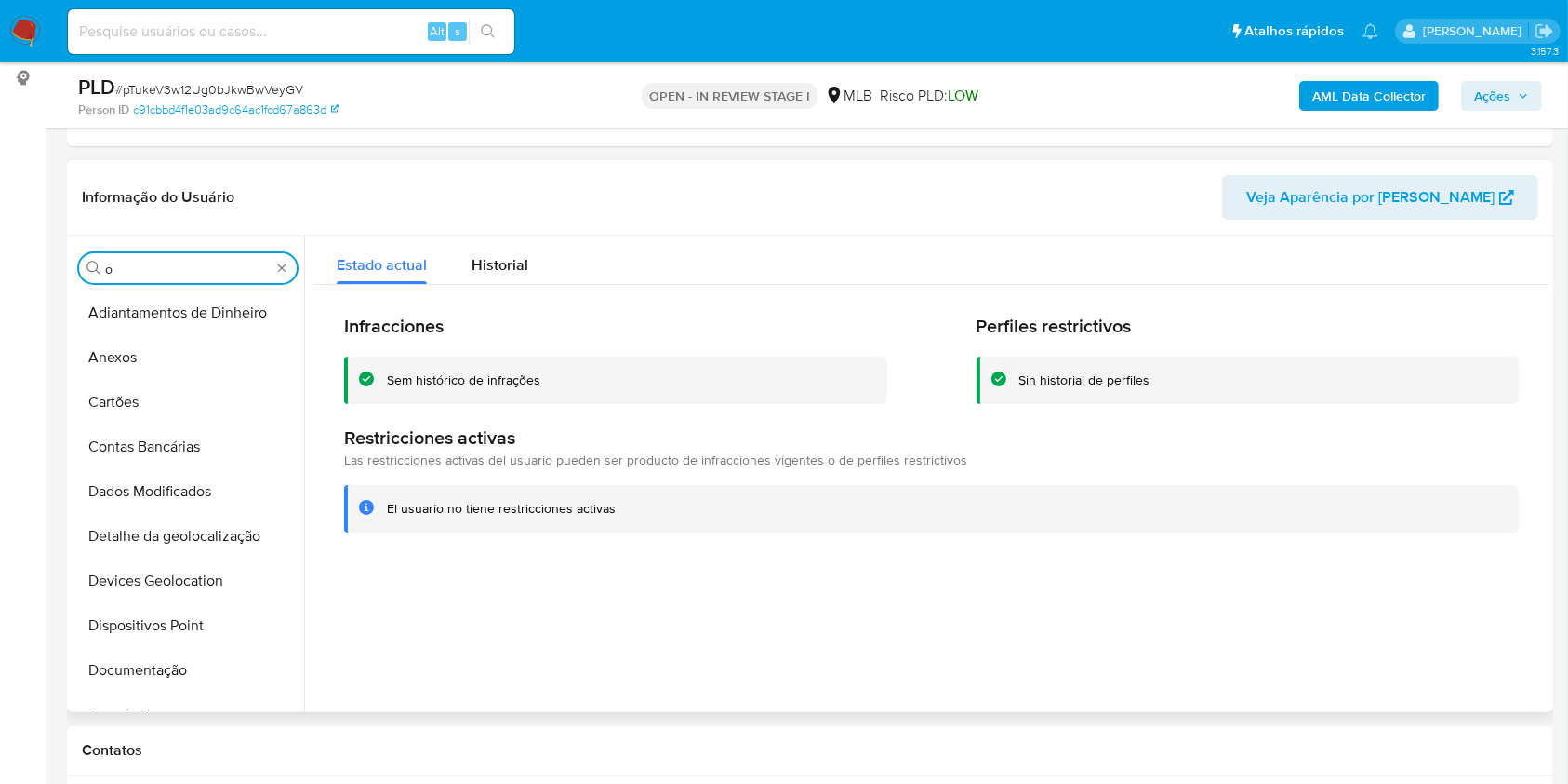
click at [171, 269] on input "o" at bounding box center [188, 269] width 166 height 17
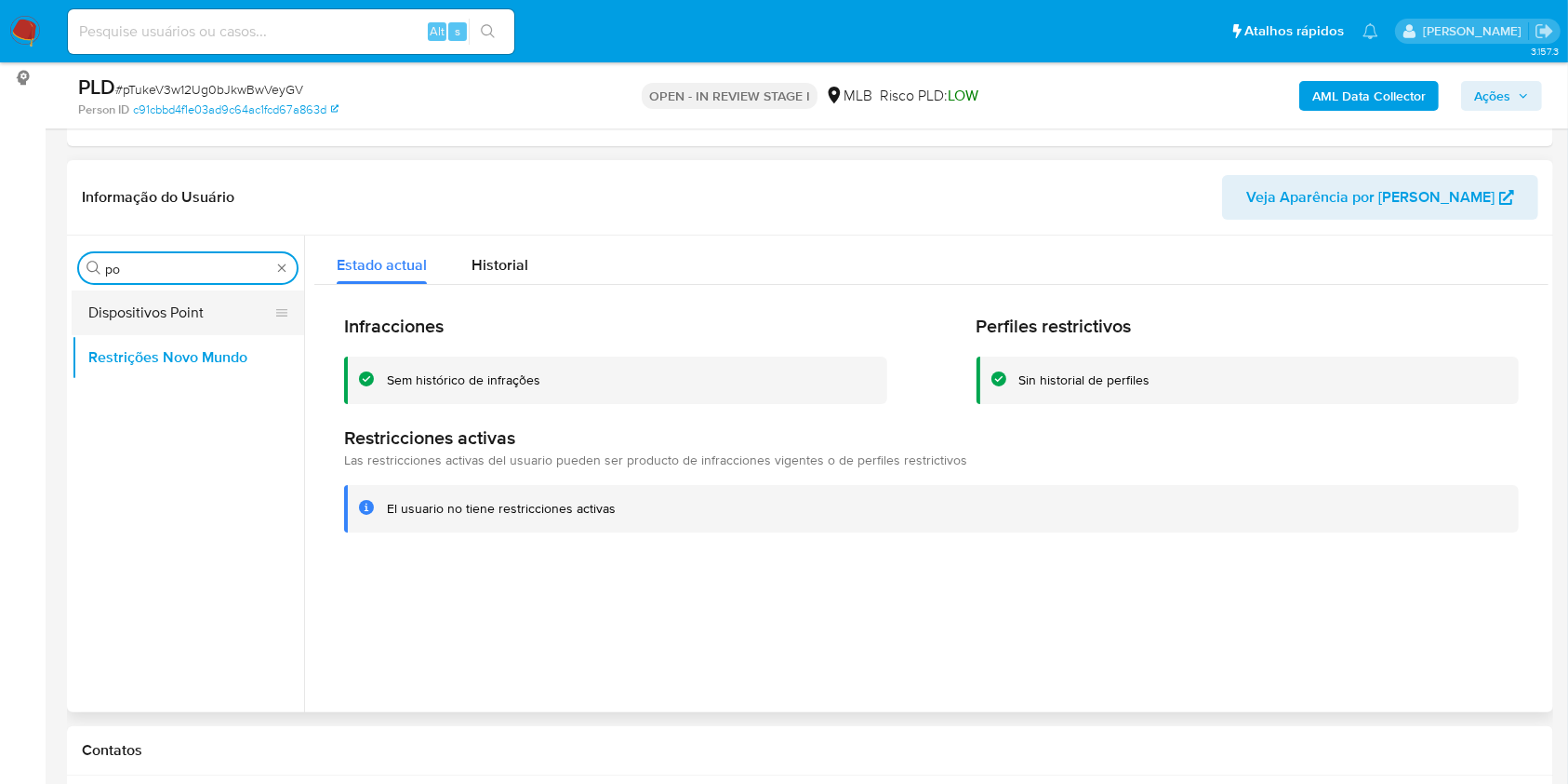
type input "po"
drag, startPoint x: 145, startPoint y: 315, endPoint x: 168, endPoint y: 313, distance: 23.1
click at [145, 317] on button "Dispositivos Point" at bounding box center [181, 313] width 218 height 45
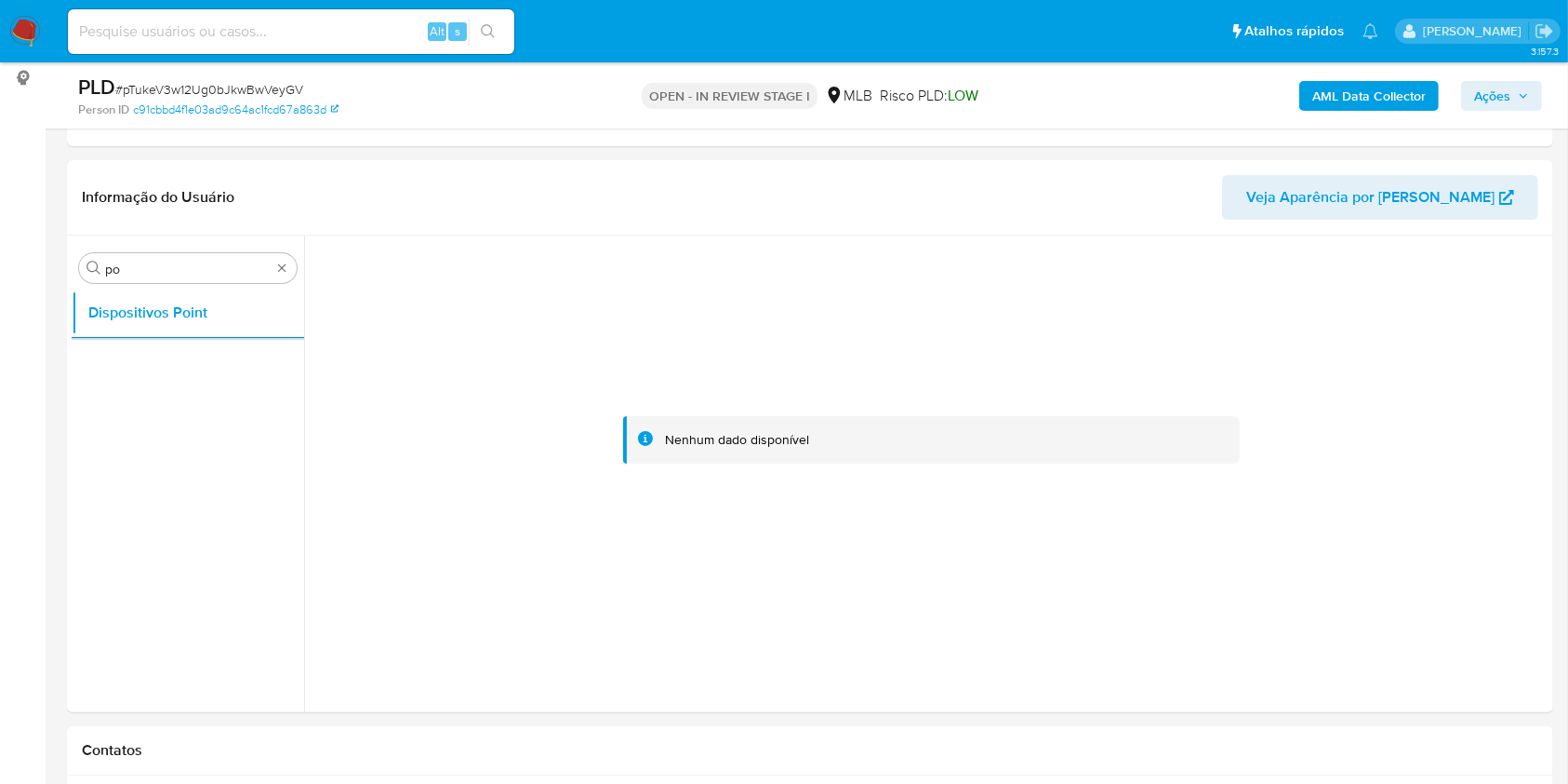
click at [1378, 106] on b "AML Data Collector" at bounding box center [1369, 96] width 114 height 30
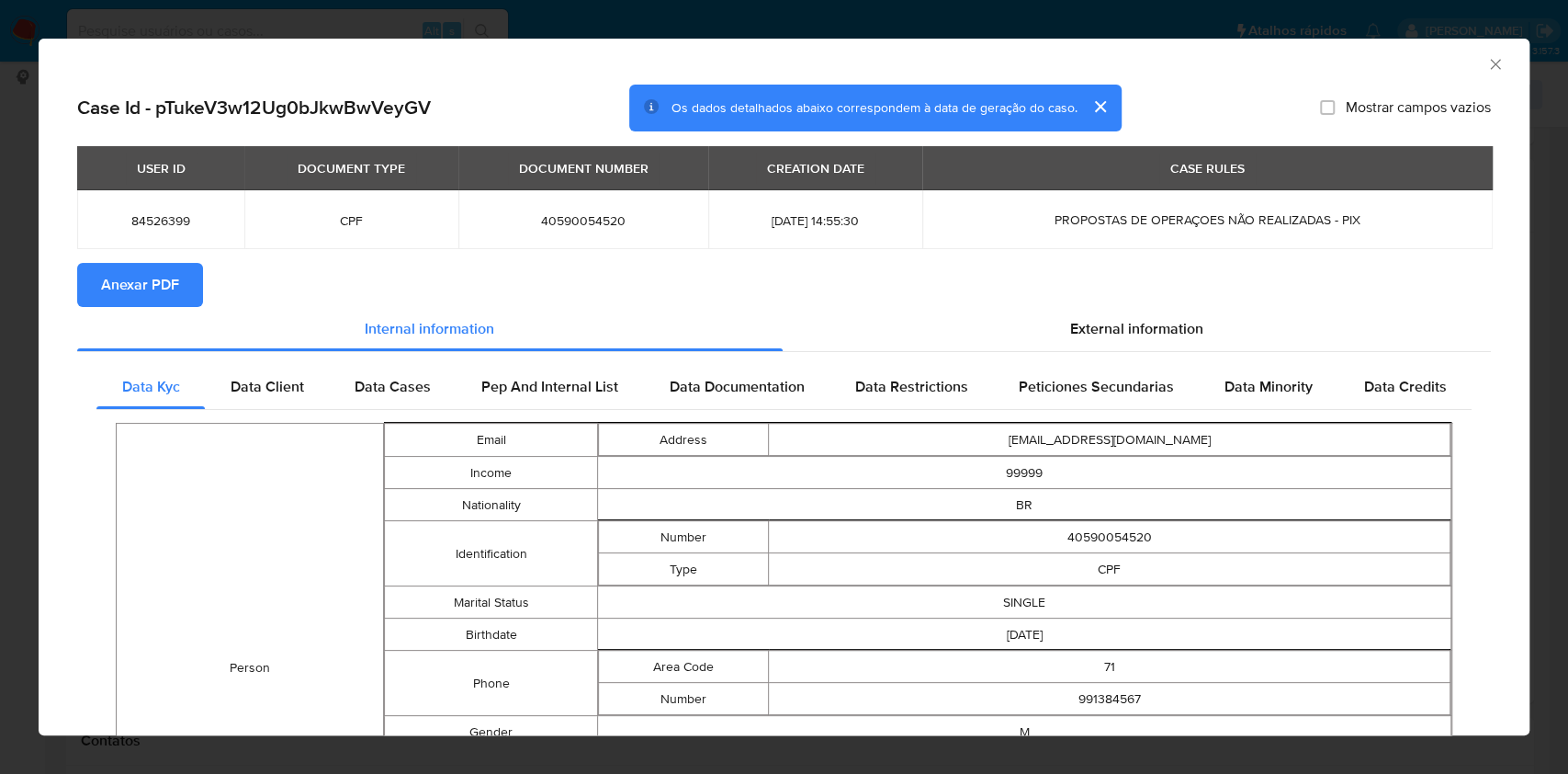
click at [140, 281] on span "Anexar PDF" at bounding box center [139, 284] width 78 height 40
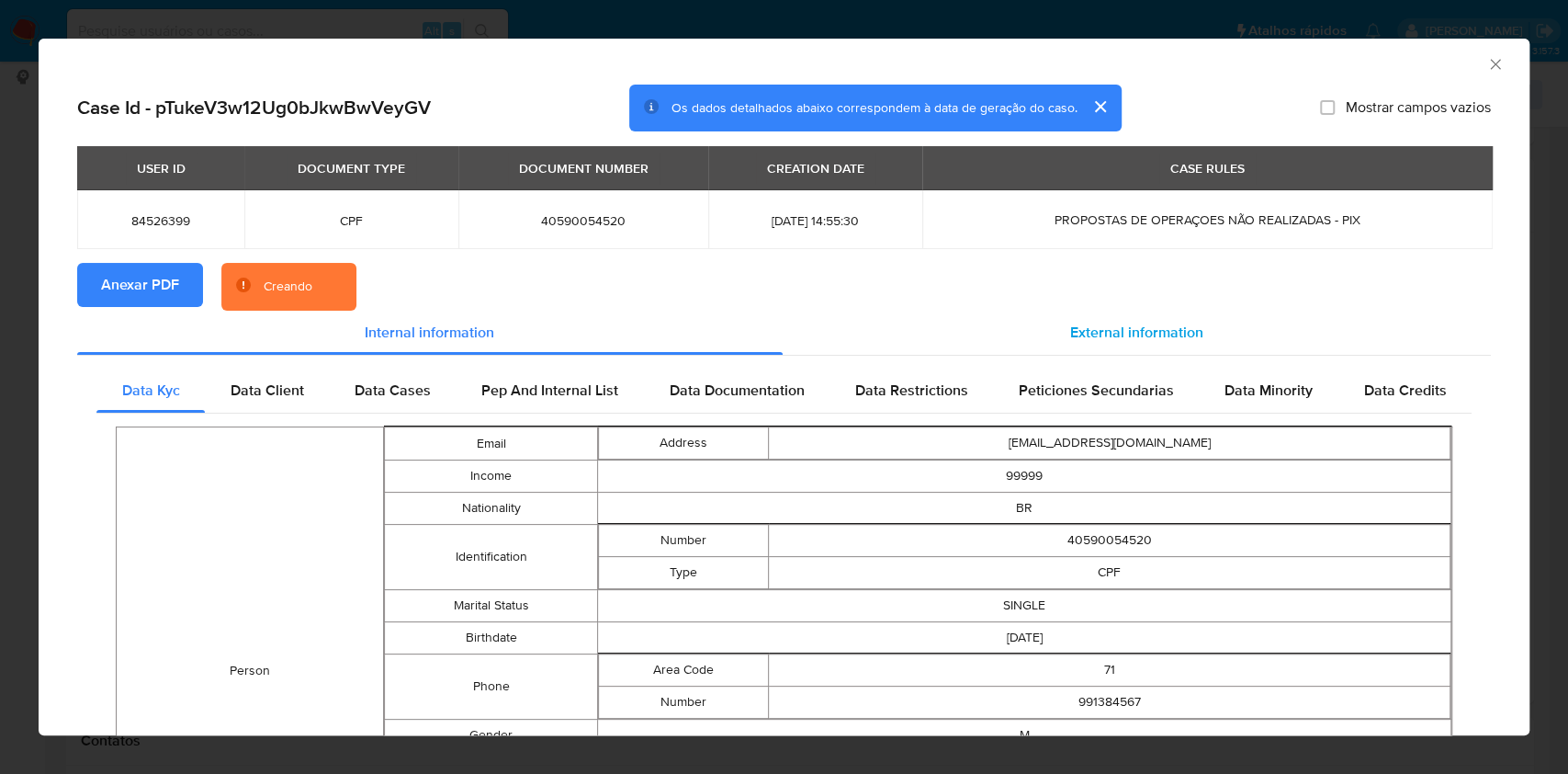
click at [1115, 326] on span "External information" at bounding box center [1136, 331] width 133 height 21
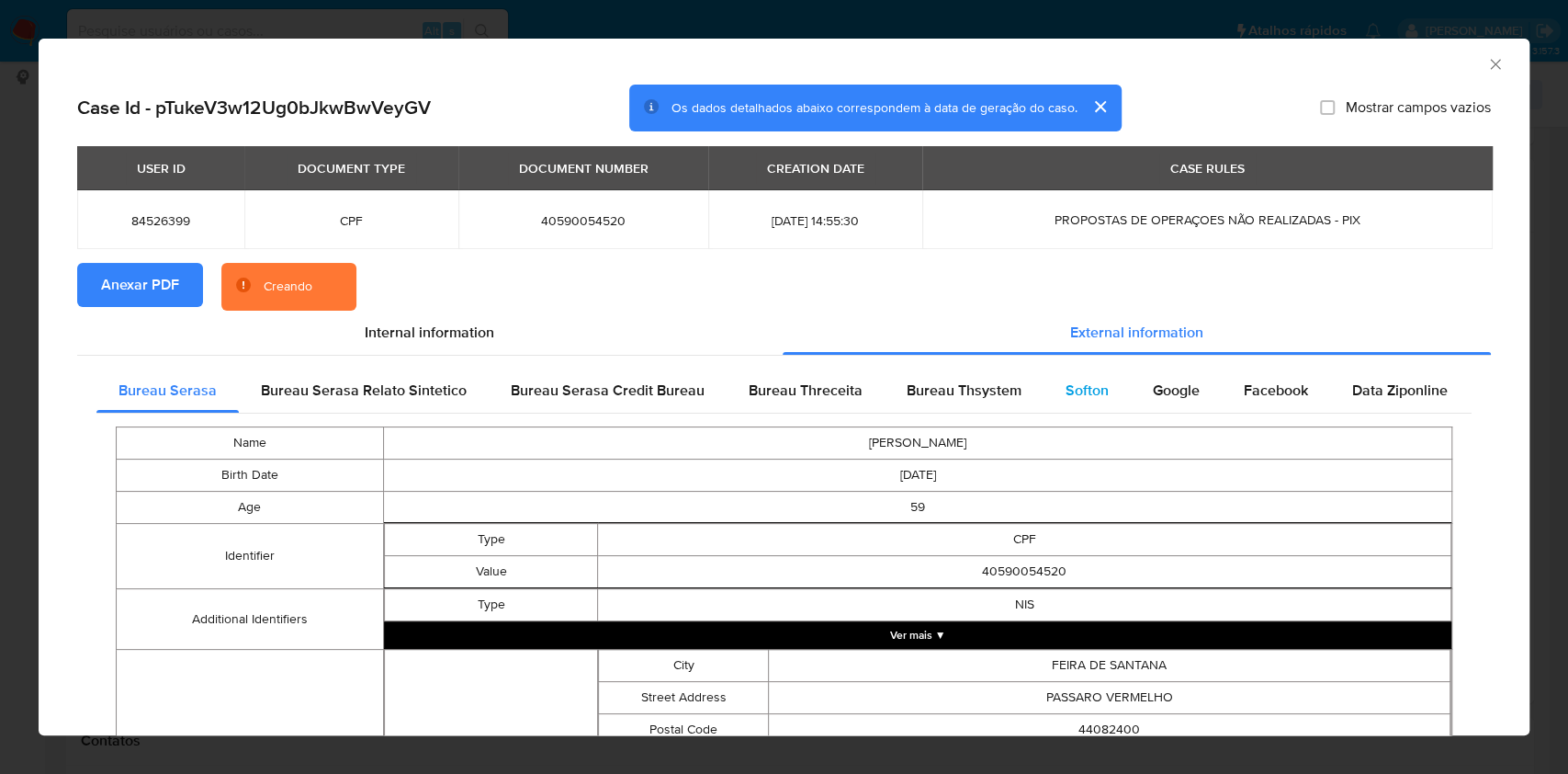
click at [1072, 395] on span "Softon" at bounding box center [1087, 389] width 43 height 21
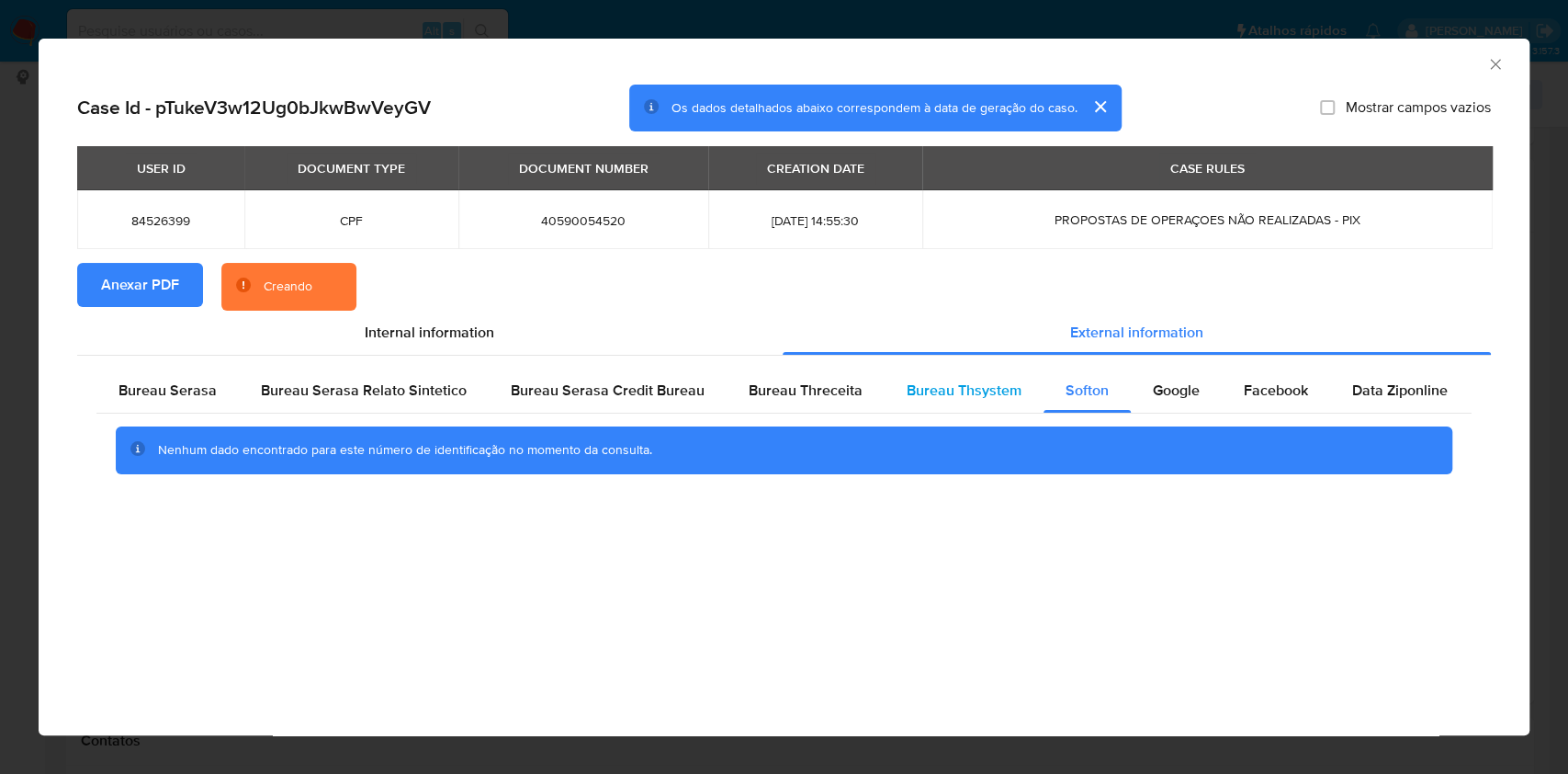
click at [980, 400] on div "Bureau Thsystem" at bounding box center [963, 390] width 159 height 44
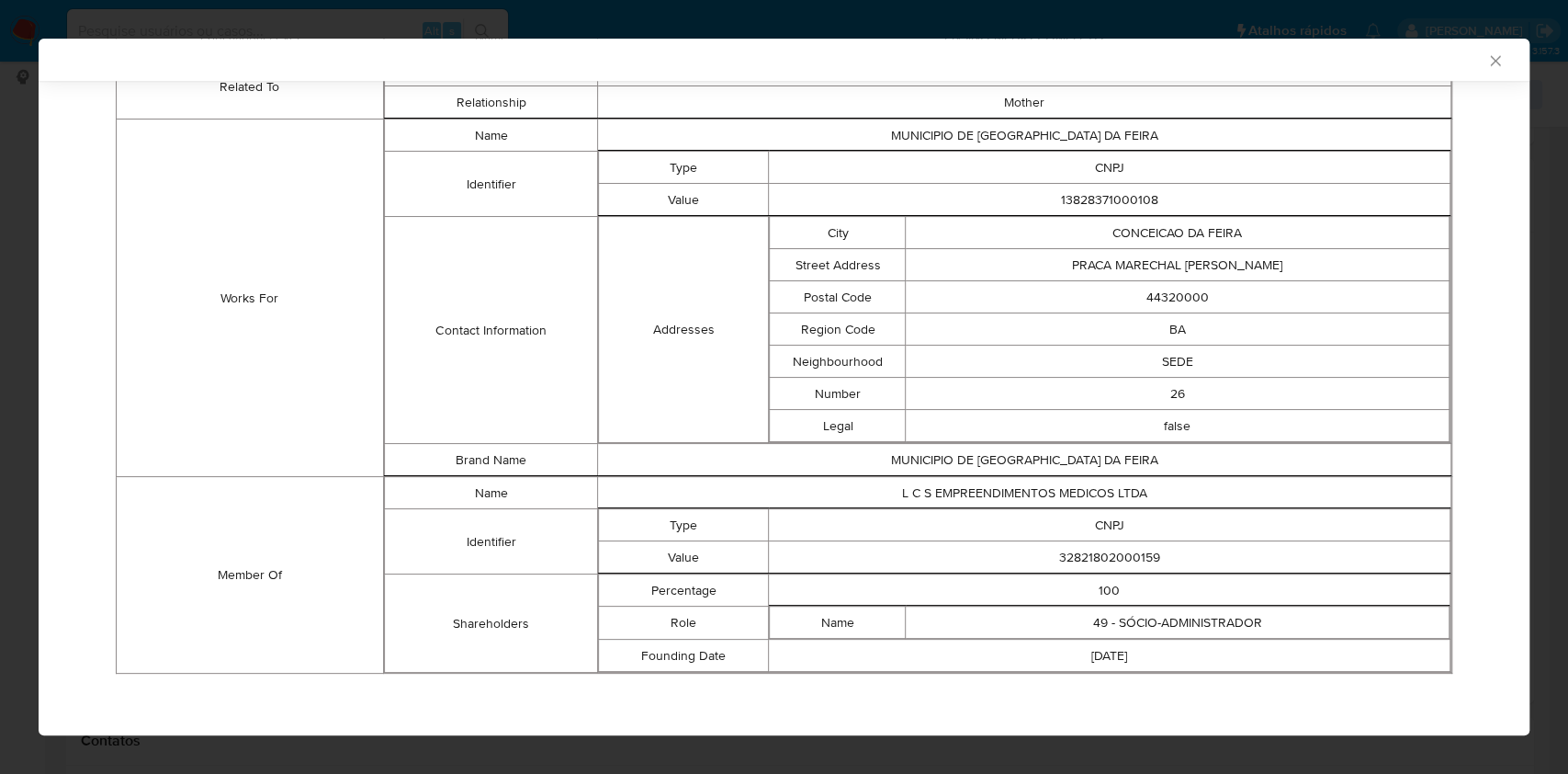
scroll to position [1230, 0]
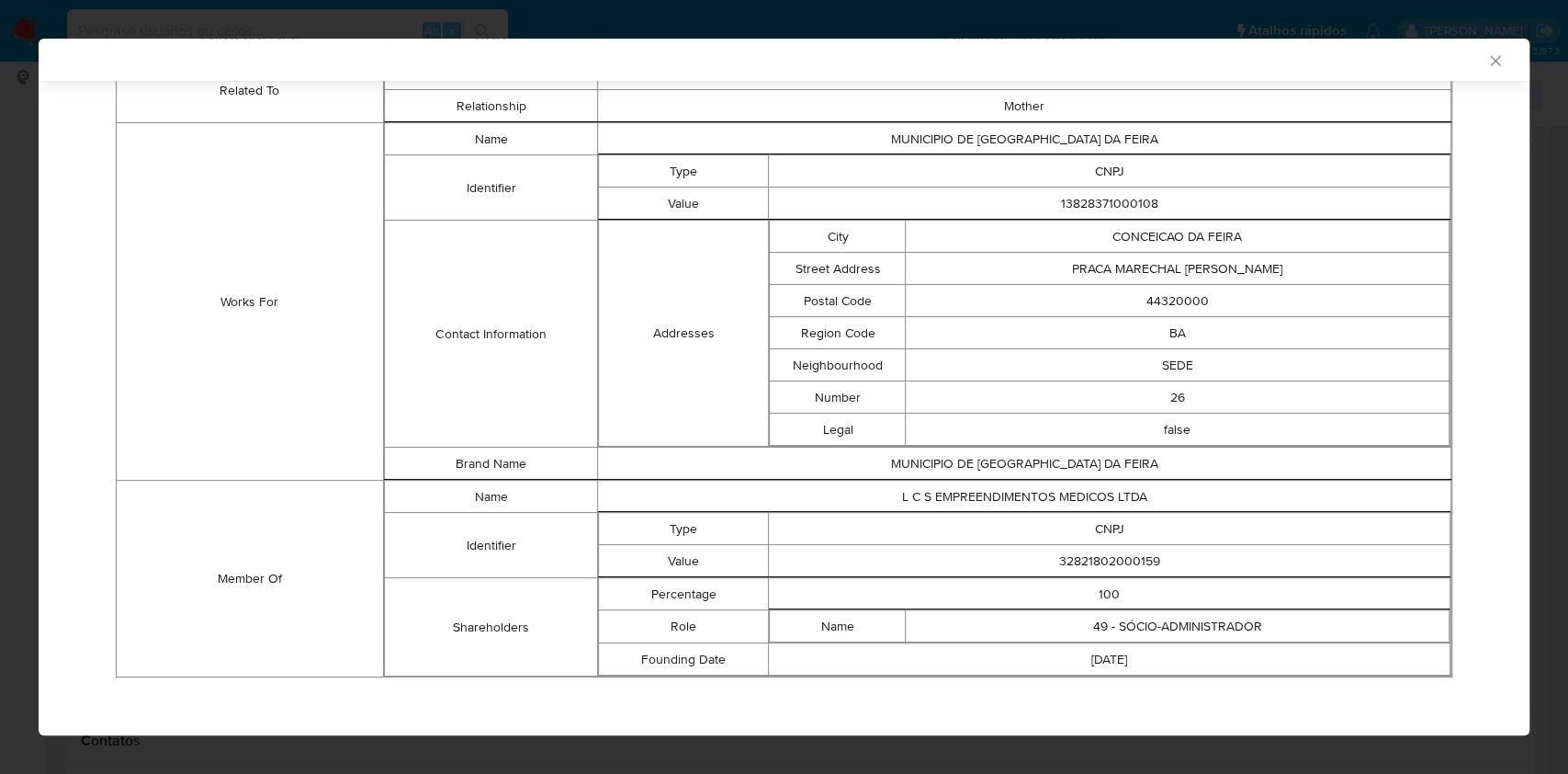
click at [1104, 558] on td "32821802000159" at bounding box center [1109, 561] width 681 height 33
copy td "32821802000159"
drag, startPoint x: 313, startPoint y: 419, endPoint x: 595, endPoint y: 356, distance: 289.0
click at [313, 421] on td "Works For" at bounding box center [249, 302] width 267 height 357
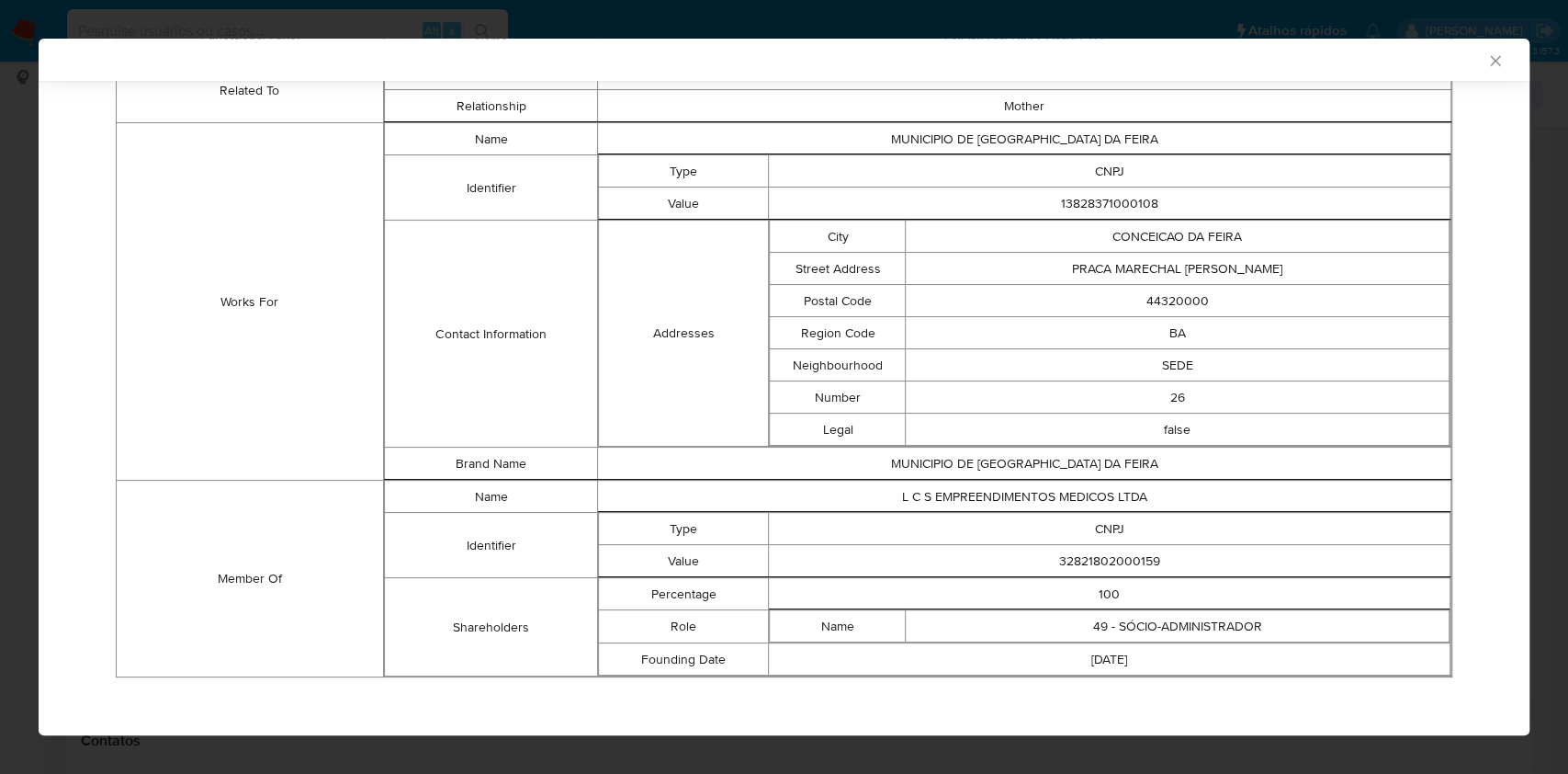
click at [1064, 133] on td "MUNICIPIO DE [GEOGRAPHIC_DATA] DA FEIRA" at bounding box center [1025, 139] width 853 height 33
click at [1063, 133] on td "MUNICIPIO DE [GEOGRAPHIC_DATA] DA FEIRA" at bounding box center [1025, 139] width 853 height 33
copy td "MUNICIPIO DE [GEOGRAPHIC_DATA] DA FEIRA"
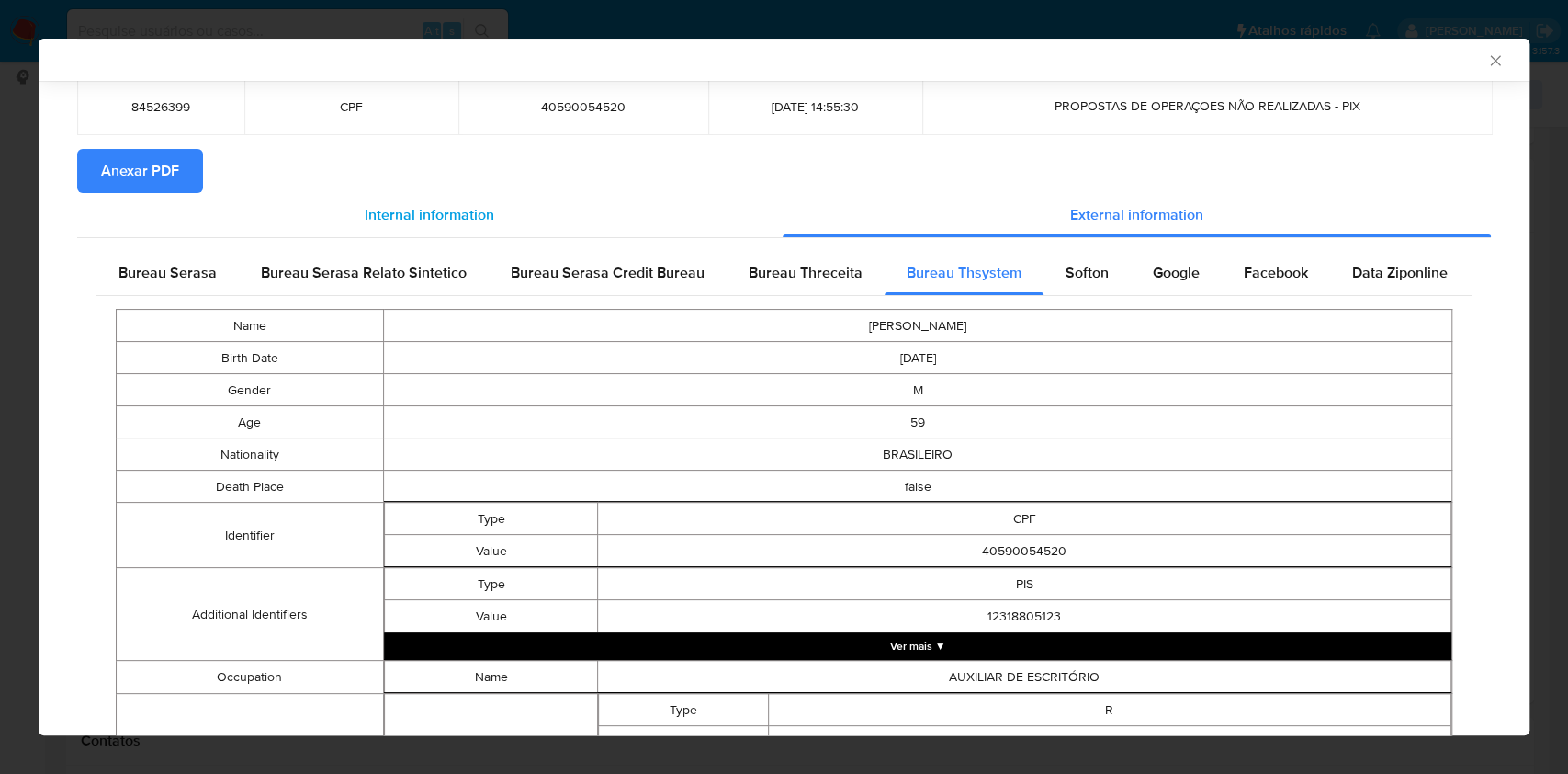
scroll to position [0, 0]
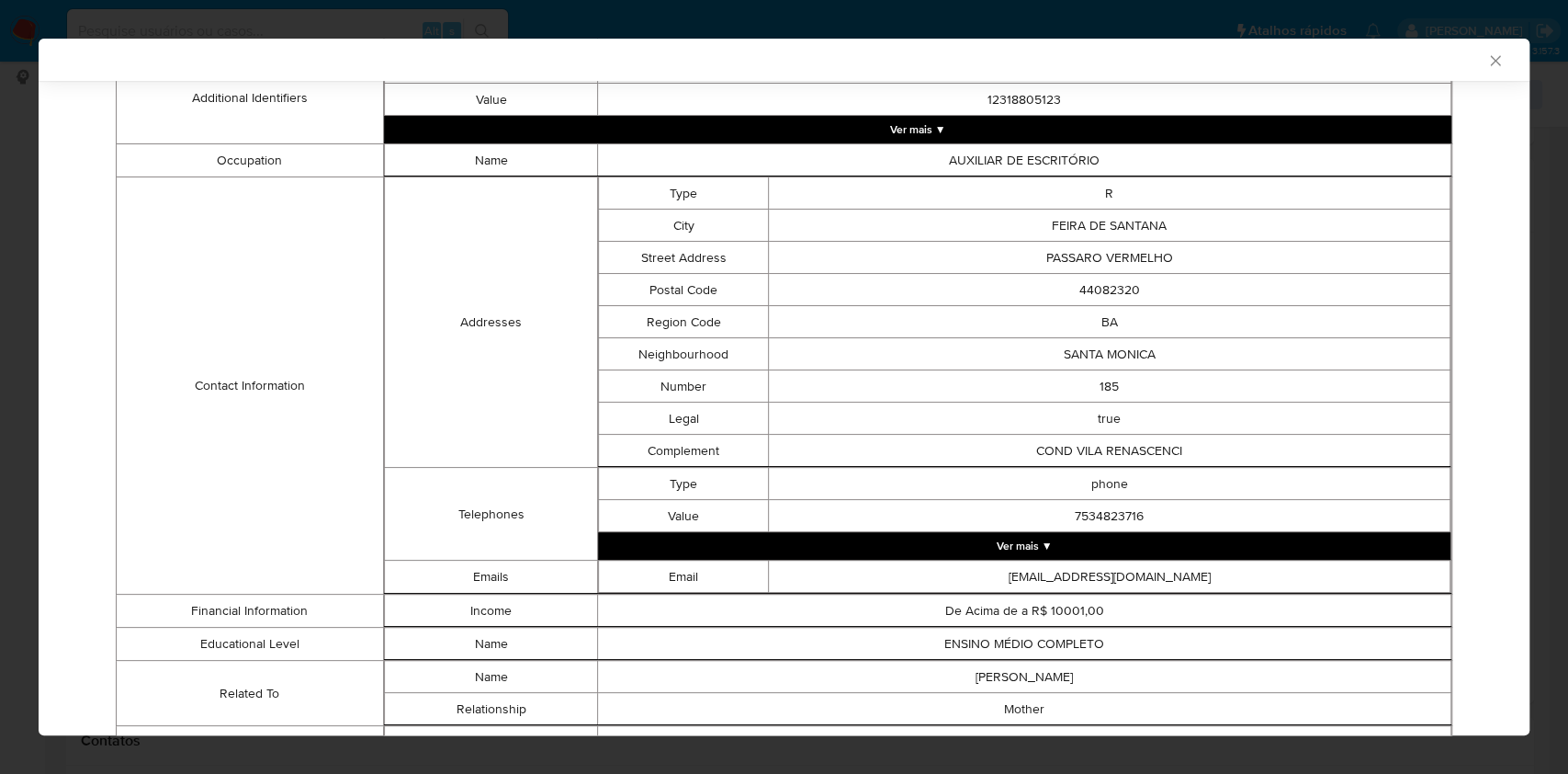
scroll to position [117, 0]
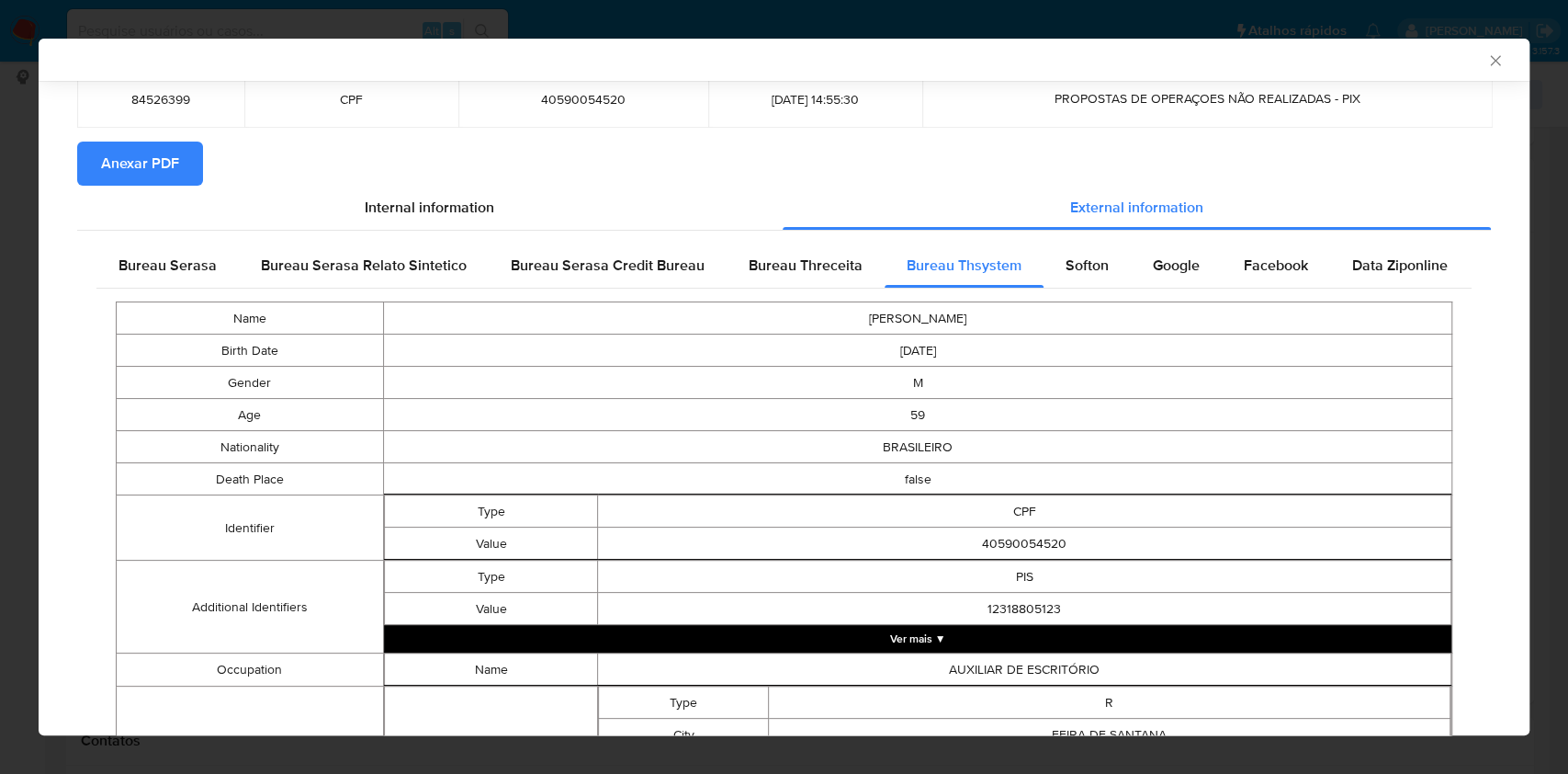
click at [191, 272] on span "Bureau Serasa" at bounding box center [168, 264] width 99 height 21
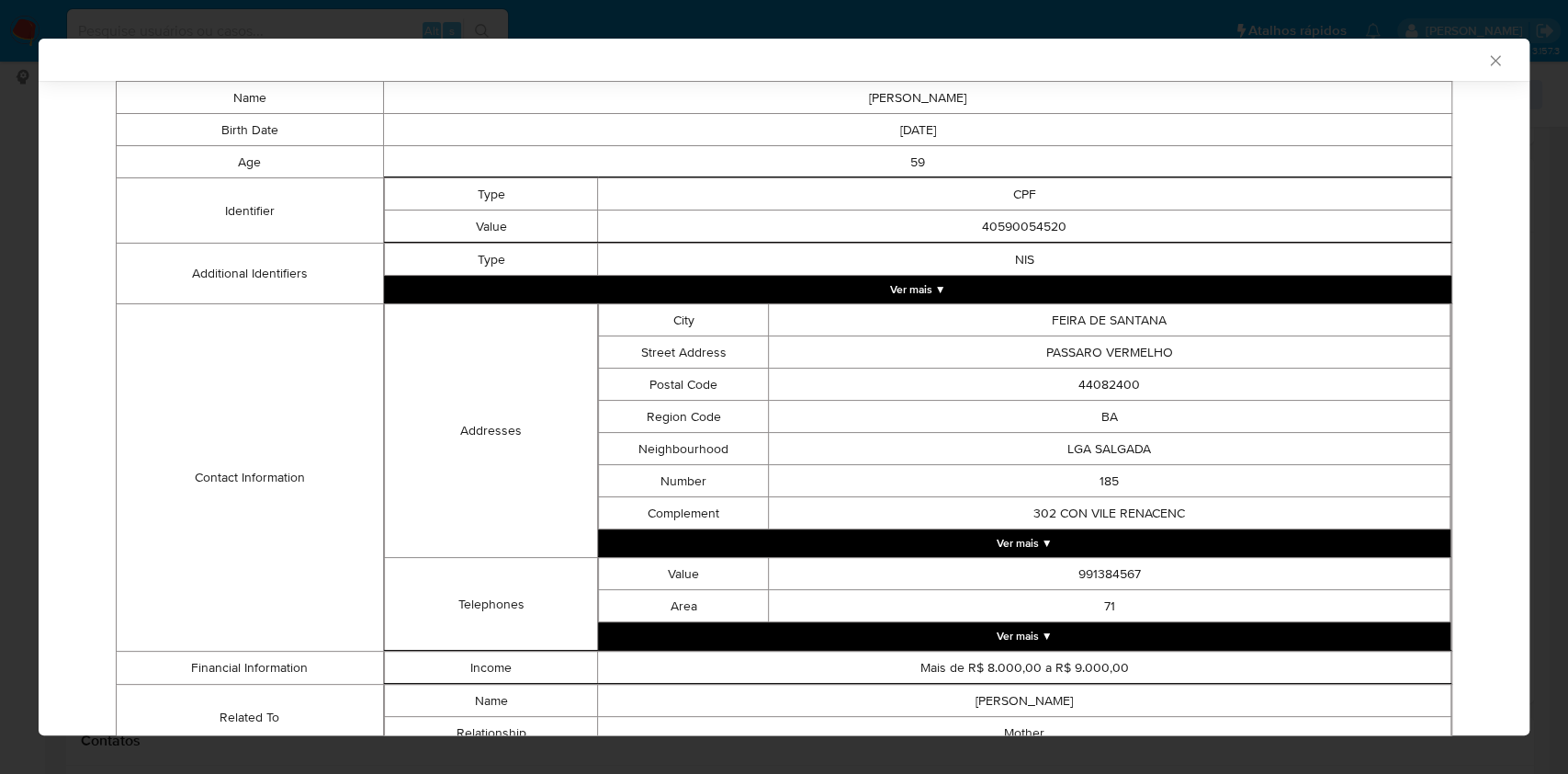
scroll to position [414, 0]
